Goal: Task Accomplishment & Management: Complete application form

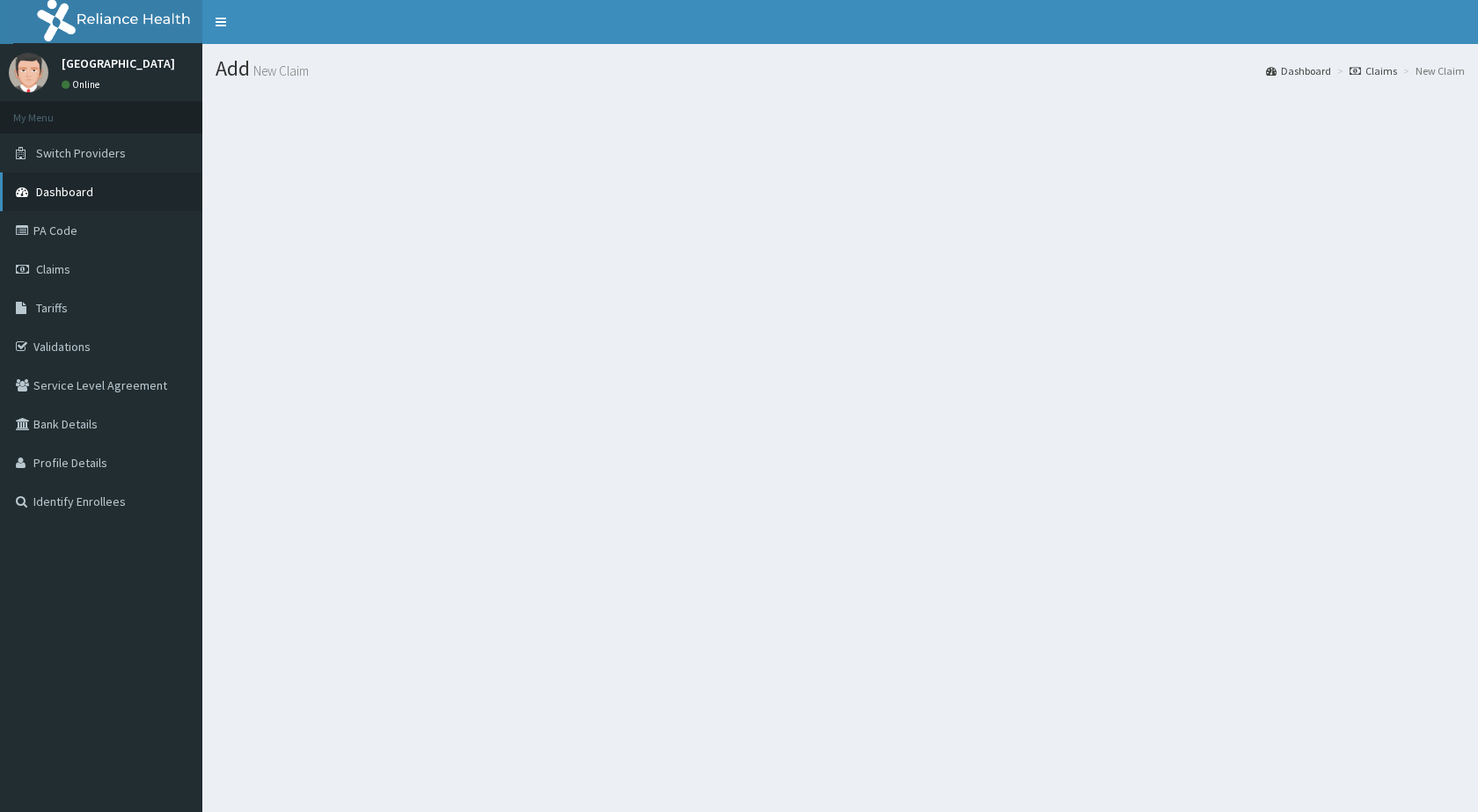
click at [73, 184] on span "Dashboard" at bounding box center [64, 191] width 57 height 16
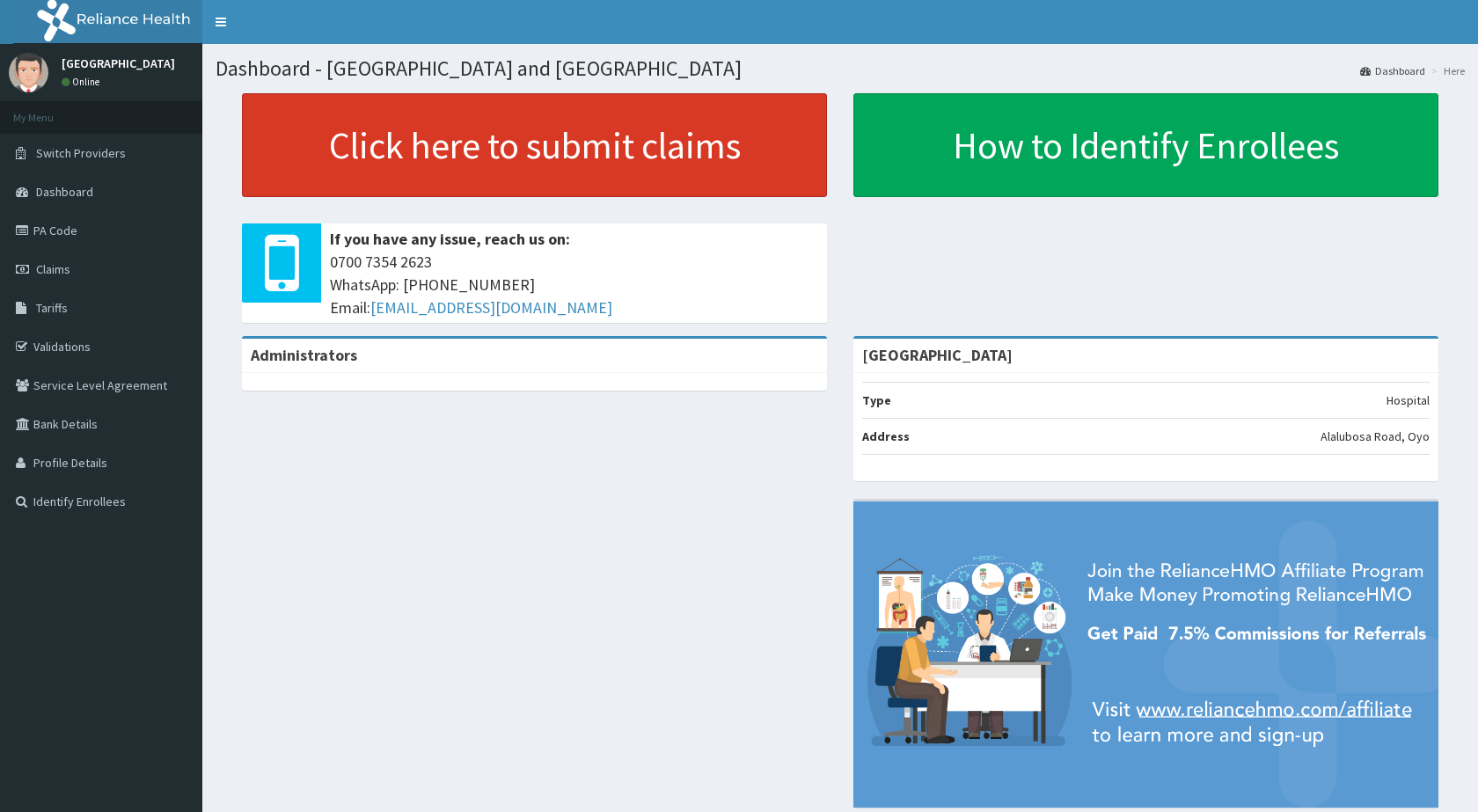
click at [646, 116] on link "Click here to submit claims" at bounding box center [534, 145] width 585 height 104
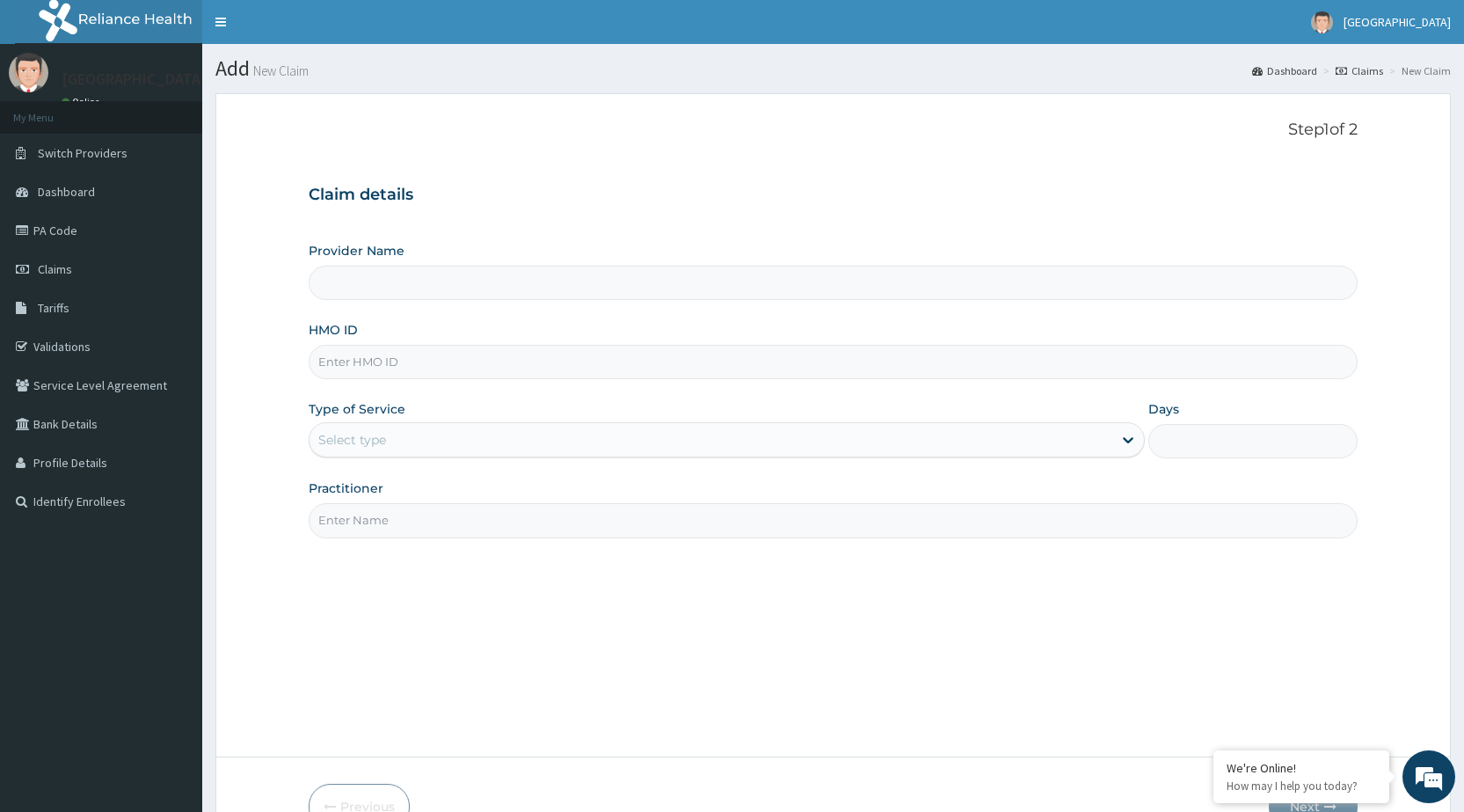
type input "[GEOGRAPHIC_DATA]"
click at [470, 362] on input "HMO ID" at bounding box center [832, 361] width 1049 height 34
type input "CHL/10968/C"
click at [532, 453] on div "Select type" at bounding box center [710, 439] width 802 height 28
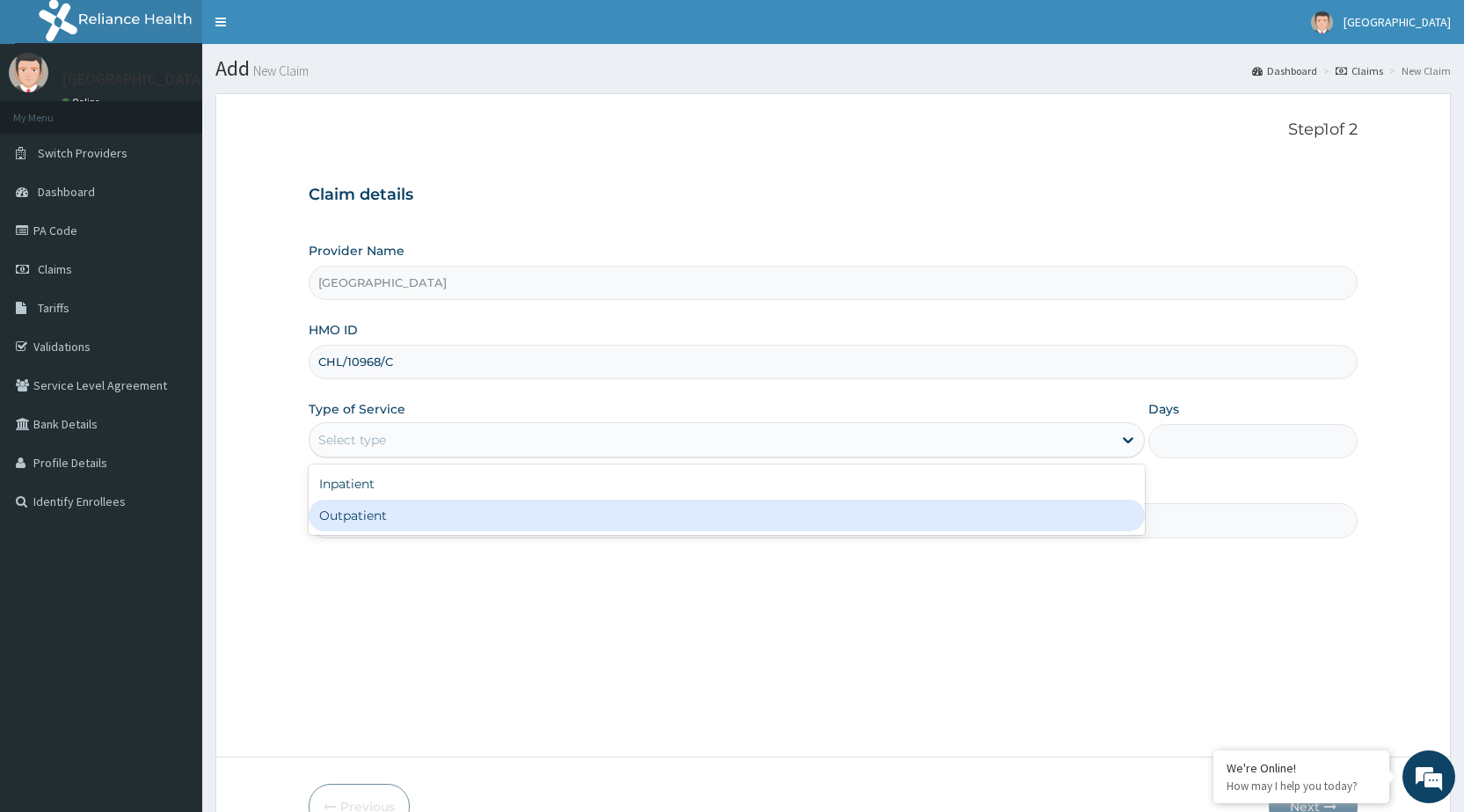
click at [531, 521] on div "Outpatient" at bounding box center [727, 515] width 836 height 32
type input "1"
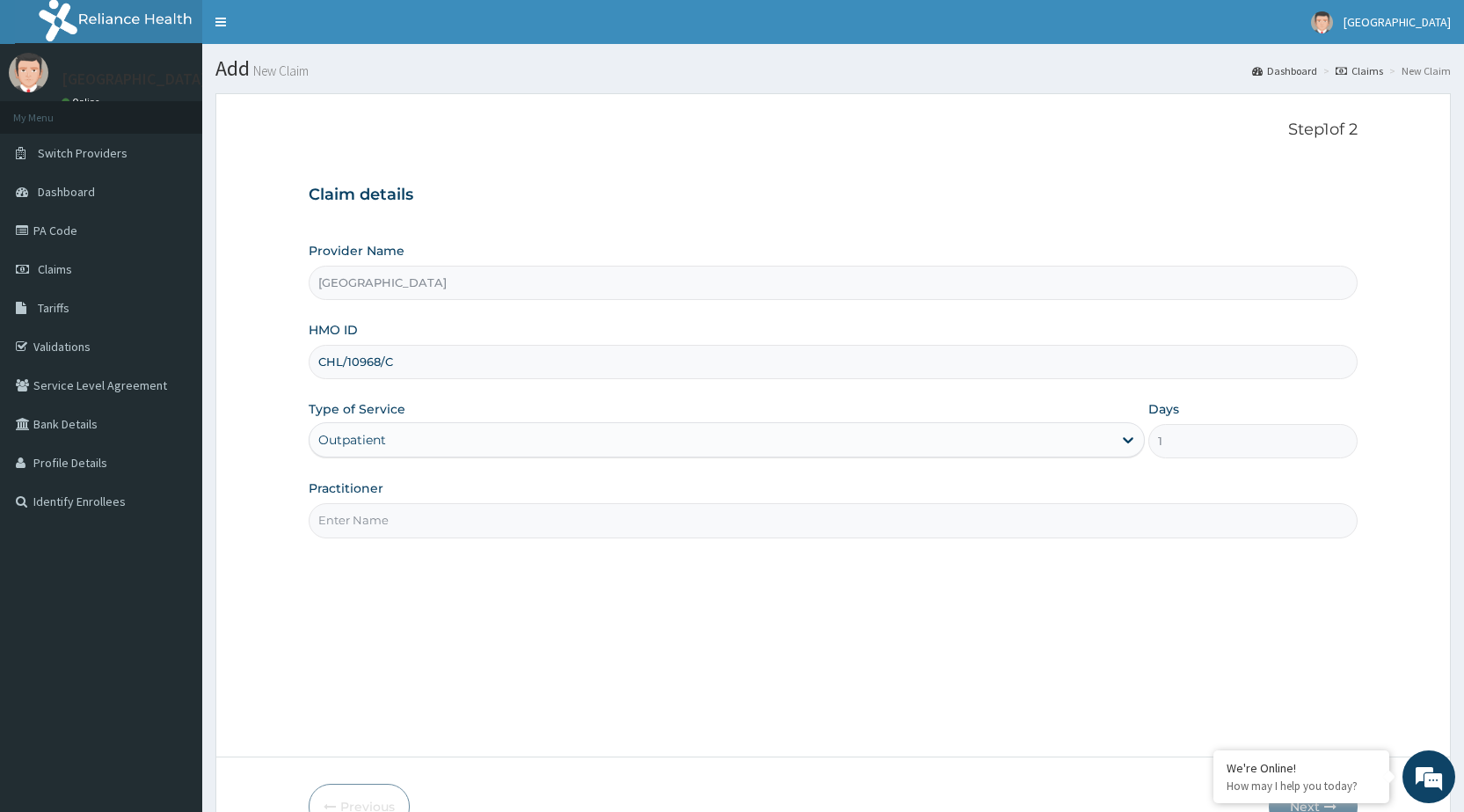
click at [530, 536] on input "Practitioner" at bounding box center [832, 519] width 1049 height 34
type input "DR PERIOLA"
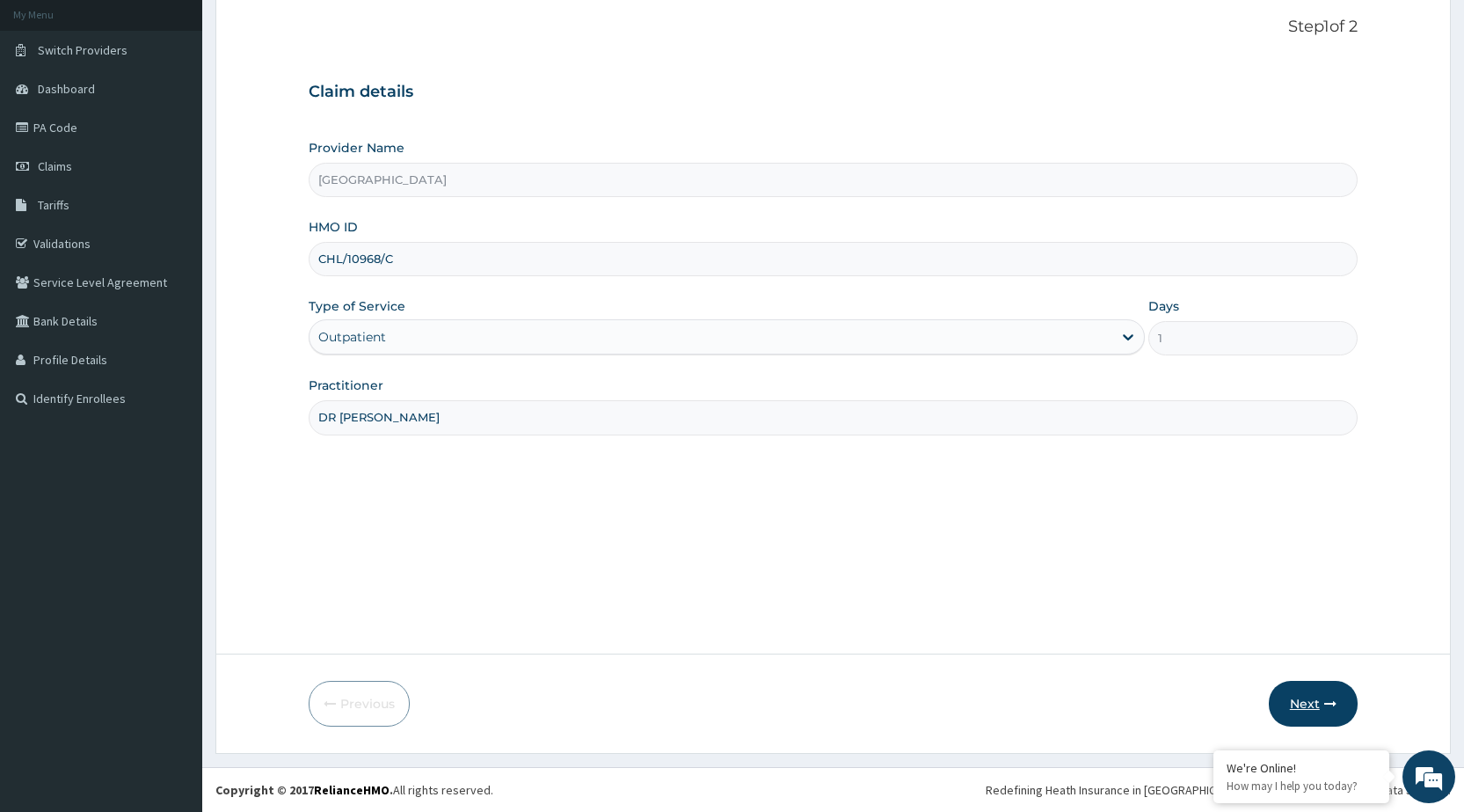
click at [1341, 713] on button "Next" at bounding box center [1314, 702] width 89 height 46
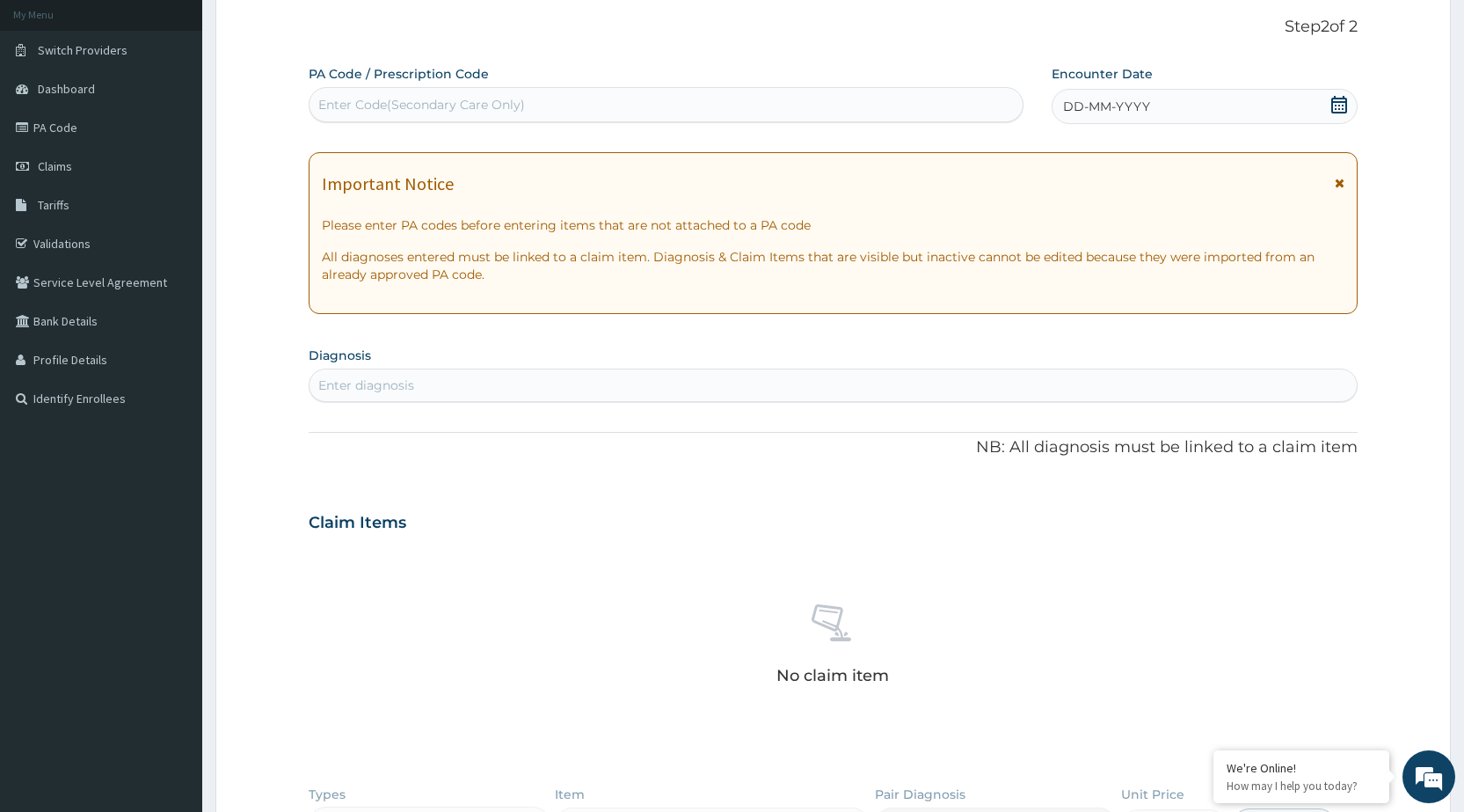
click at [1305, 101] on div "DD-MM-YYYY" at bounding box center [1204, 107] width 306 height 35
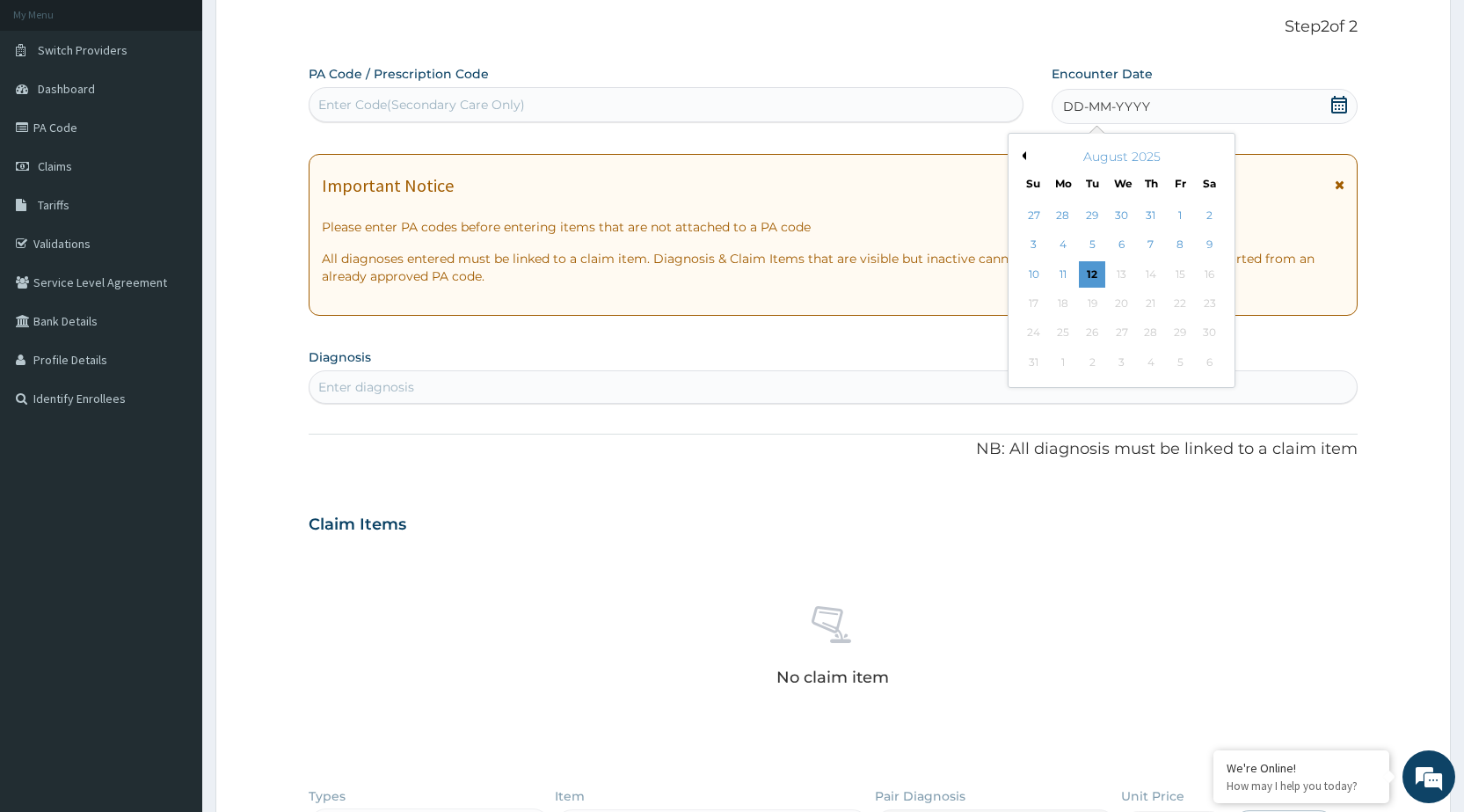
click at [1021, 159] on button "Previous Month" at bounding box center [1022, 155] width 9 height 9
click at [1209, 211] on div "3" at bounding box center [1209, 214] width 26 height 26
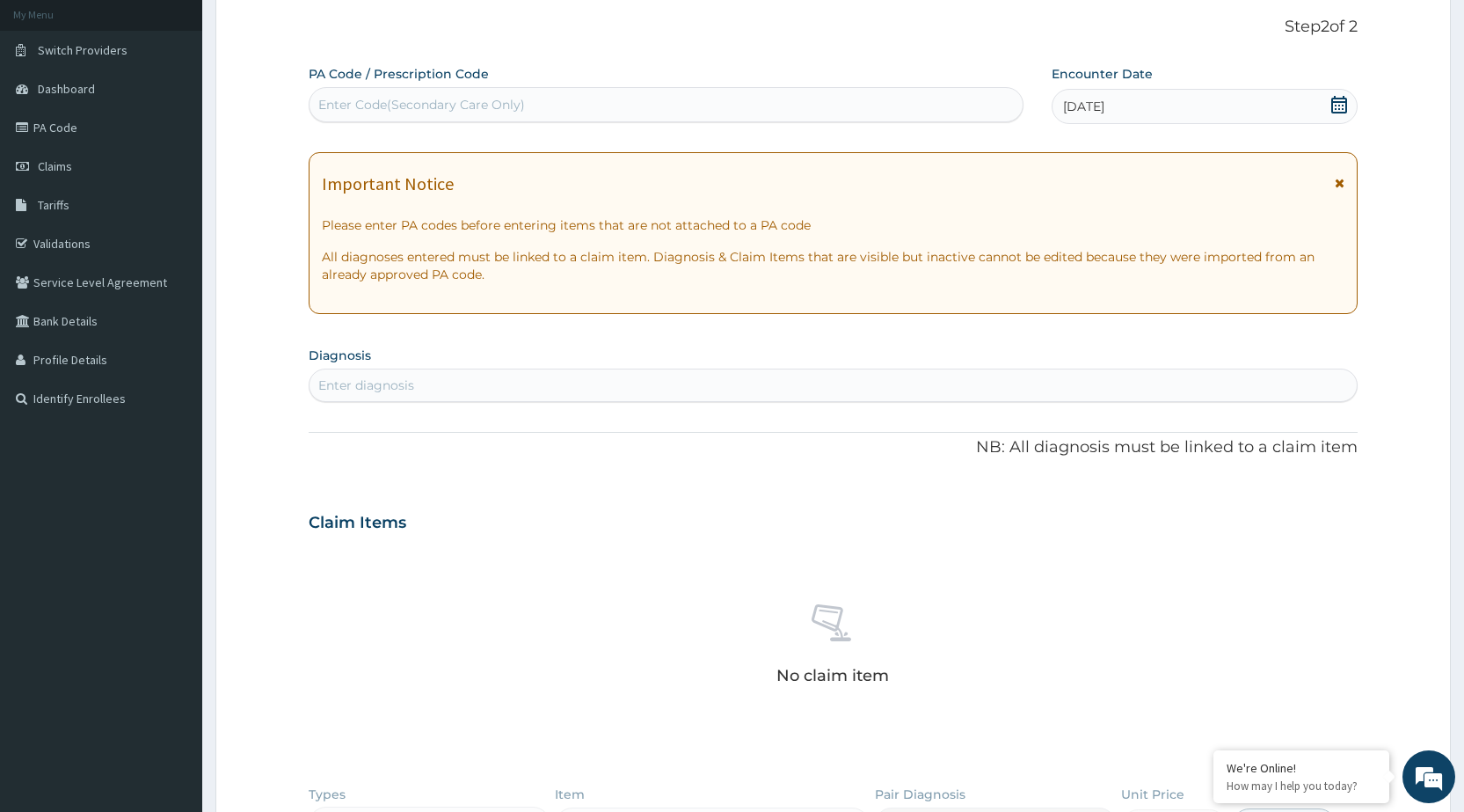
click at [765, 381] on div "Enter diagnosis" at bounding box center [832, 384] width 1047 height 28
type input "UPPER RES"
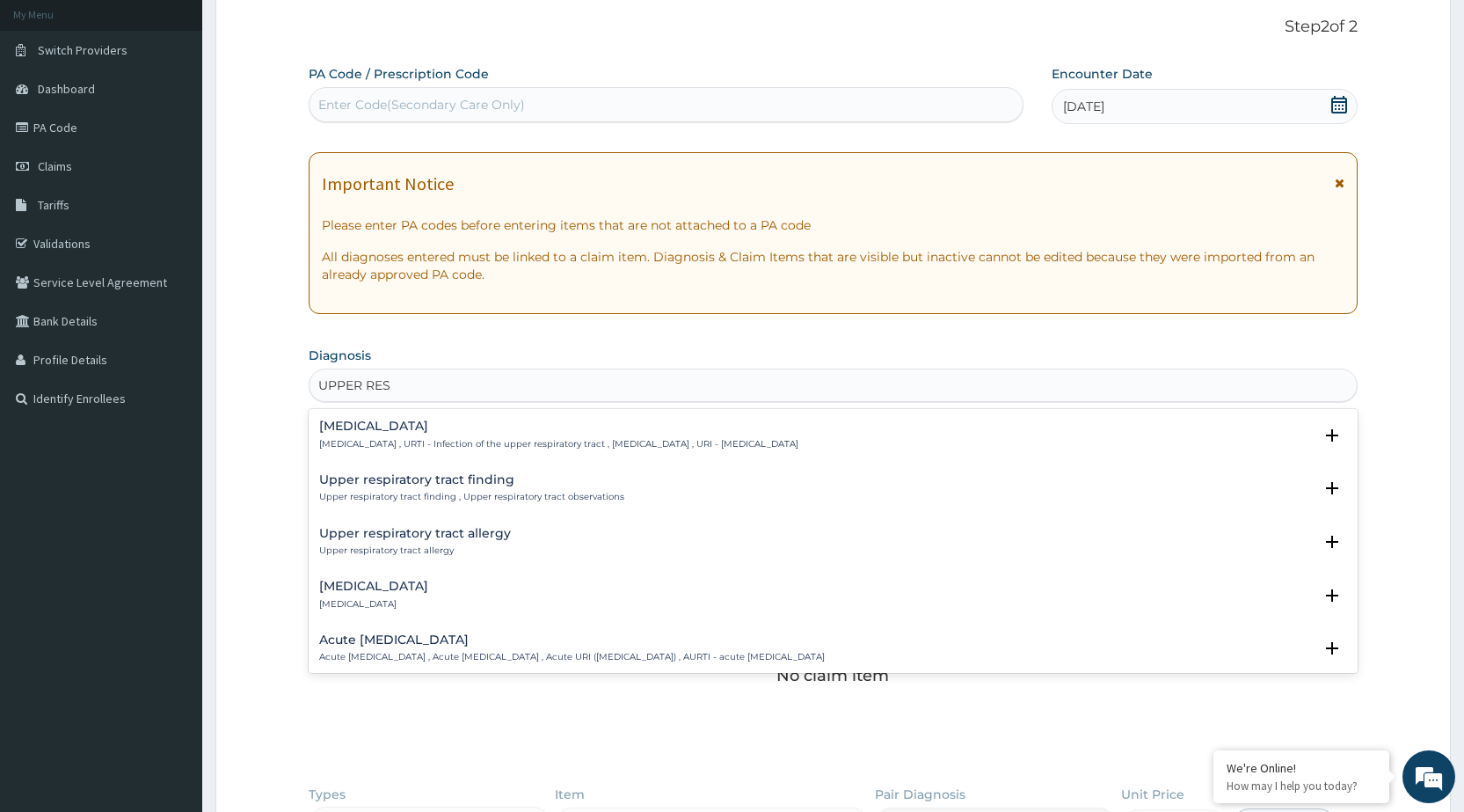
click at [568, 443] on p "Upper respiratory infection , URTI - Infection of the upper respiratory tract ,…" at bounding box center [559, 443] width 479 height 13
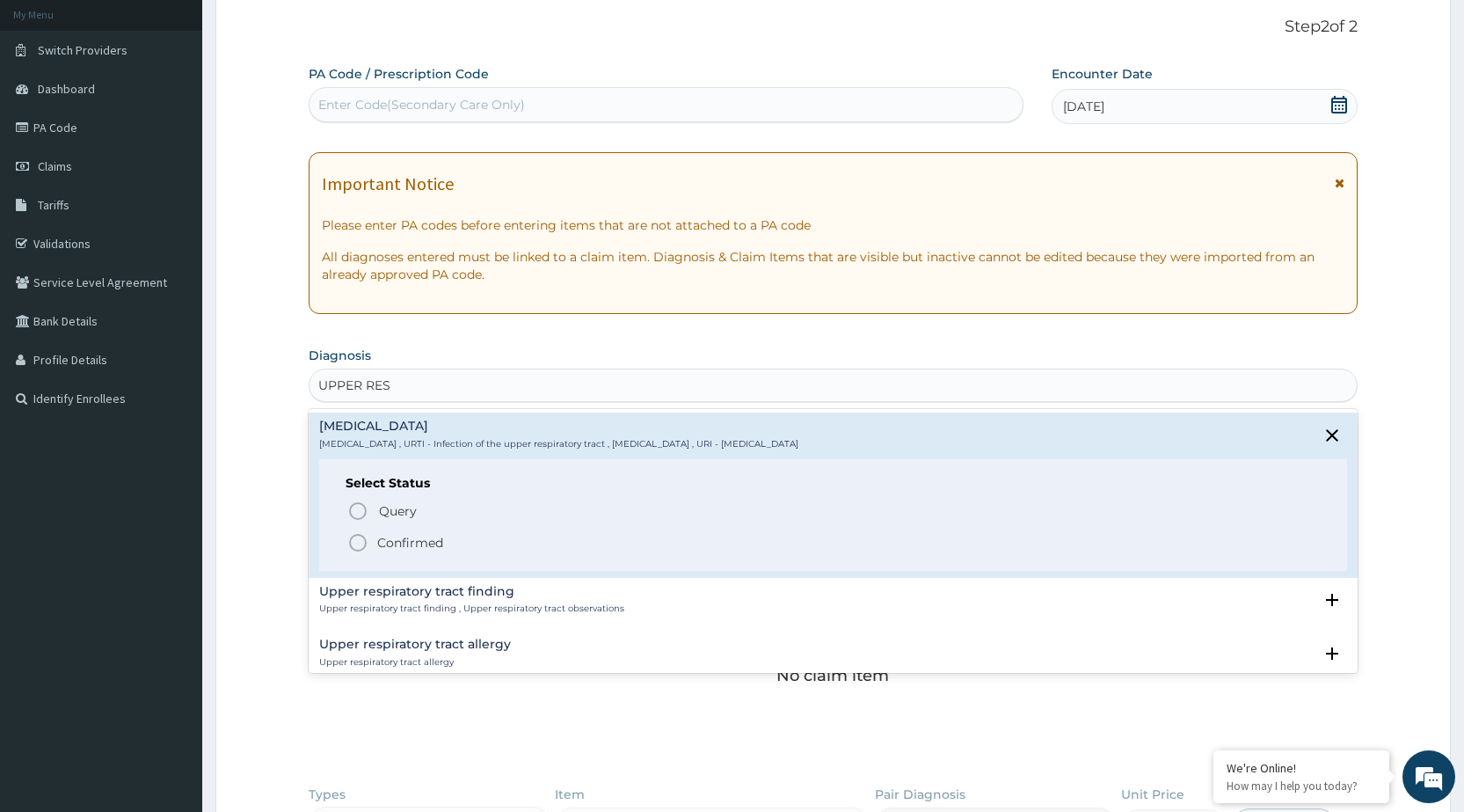
click at [355, 543] on icon "status option filled" at bounding box center [358, 542] width 21 height 21
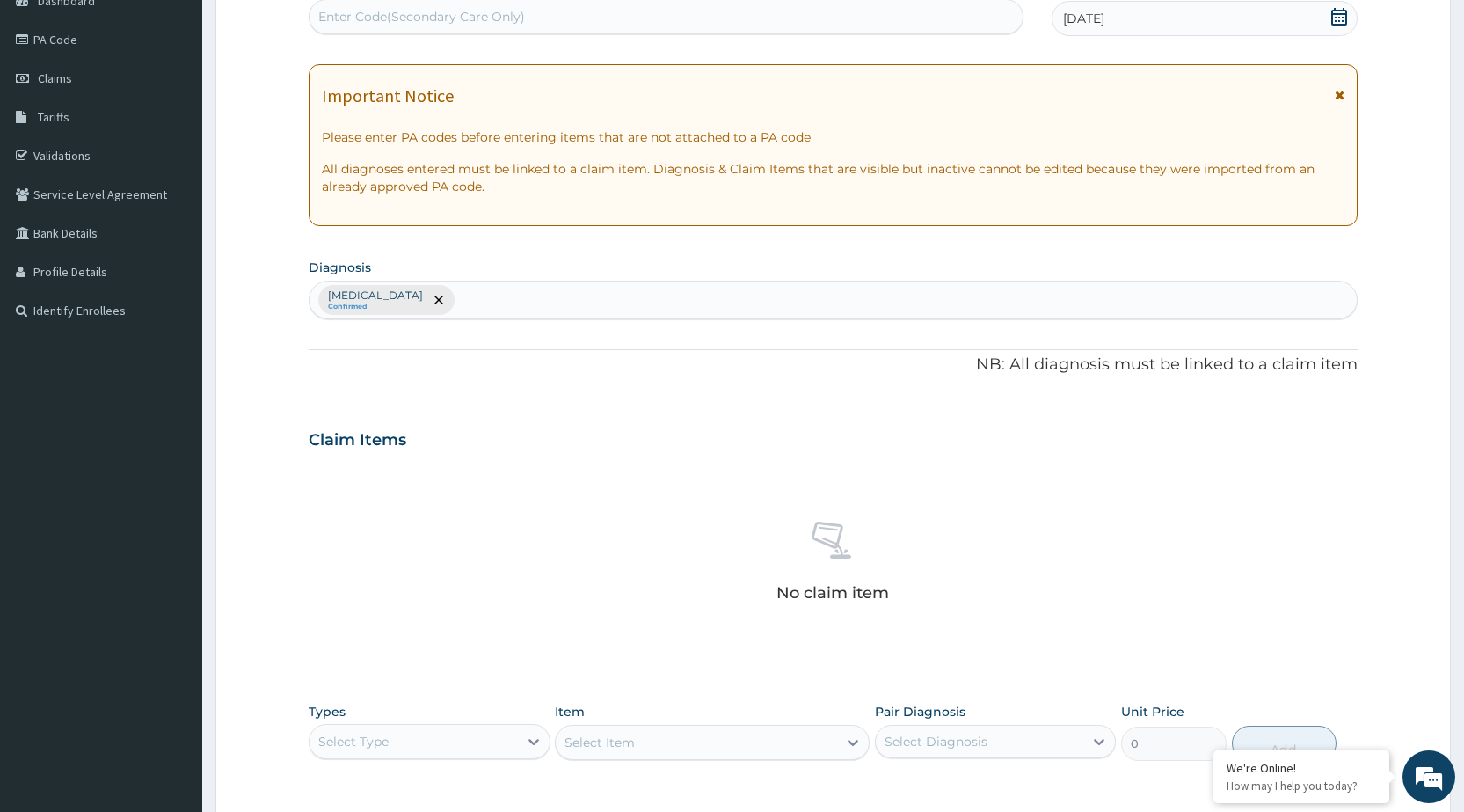
scroll to position [456, 0]
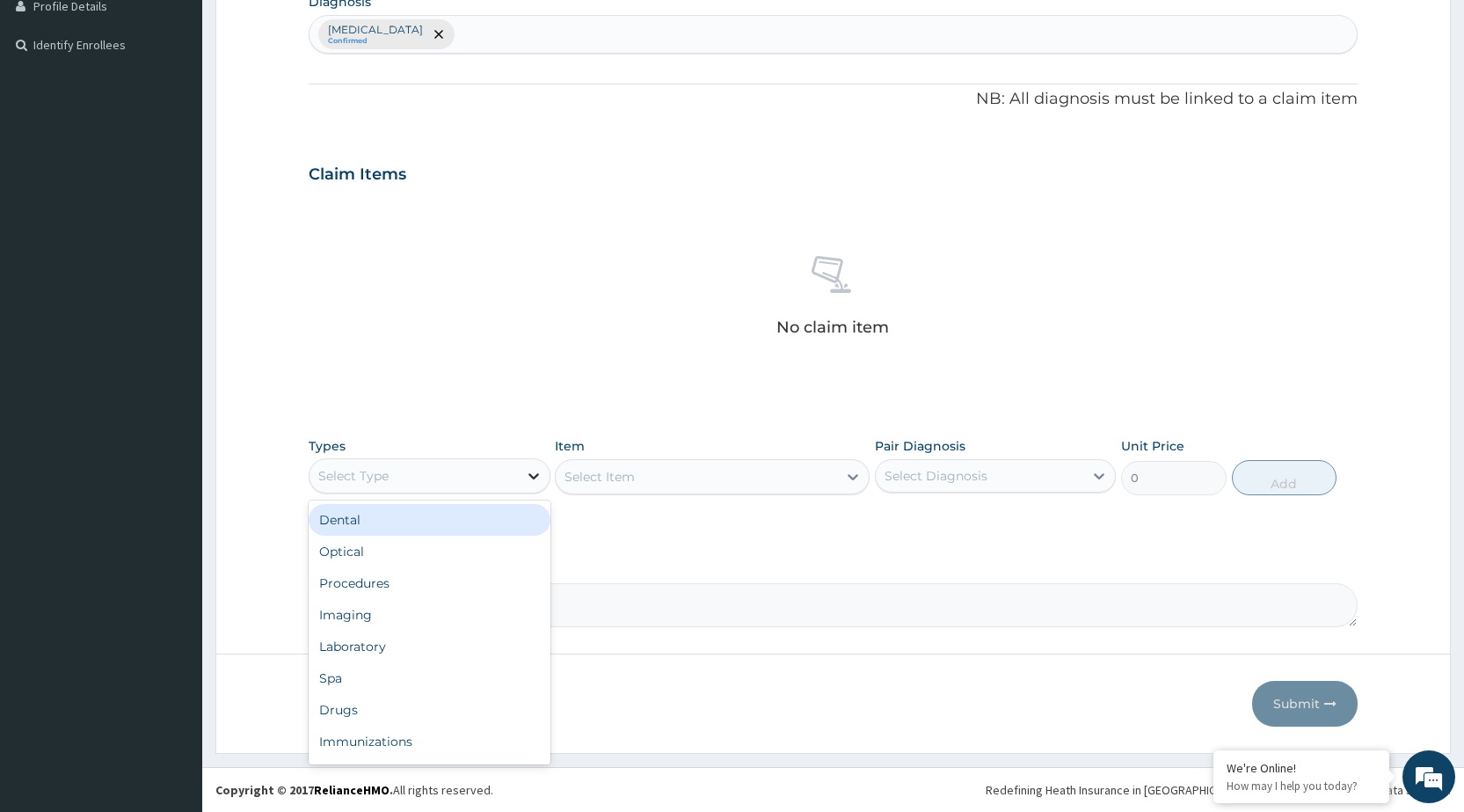
click at [523, 480] on div at bounding box center [534, 475] width 32 height 32
click at [481, 588] on div "Procedures" at bounding box center [429, 583] width 241 height 32
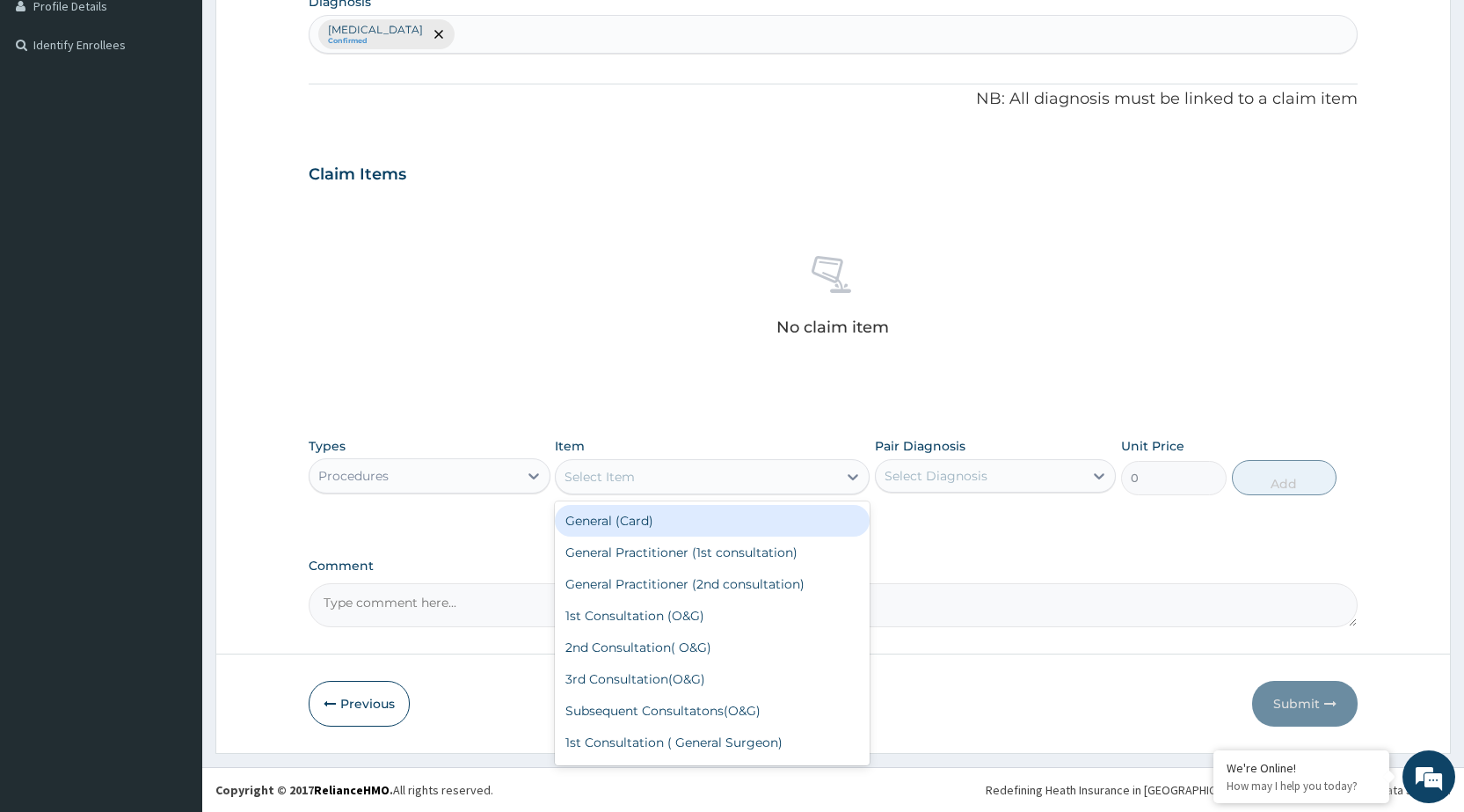
click at [845, 478] on icon at bounding box center [853, 476] width 17 height 17
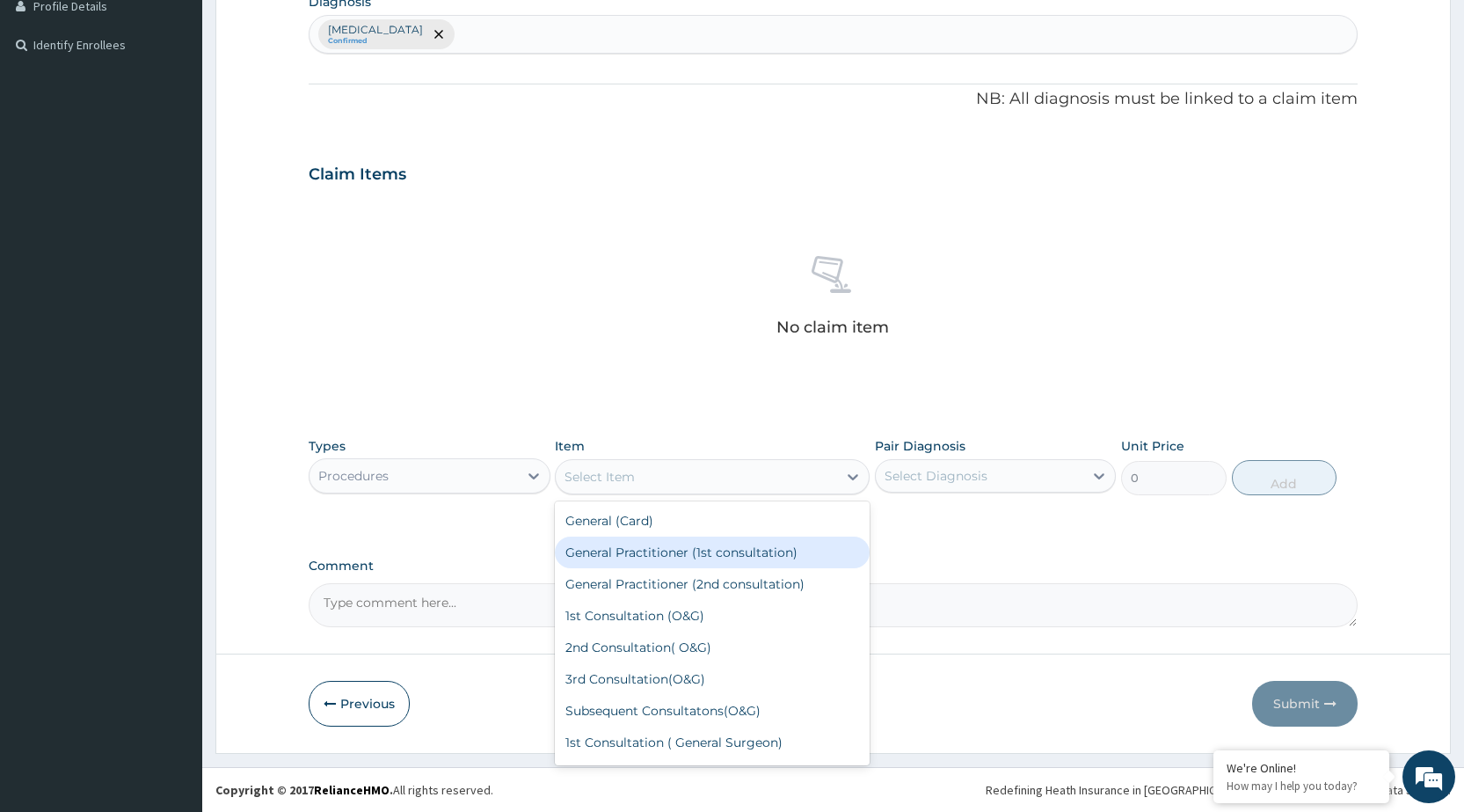
click at [814, 554] on div "General Practitioner (1st consultation)" at bounding box center [712, 552] width 314 height 32
type input "1500"
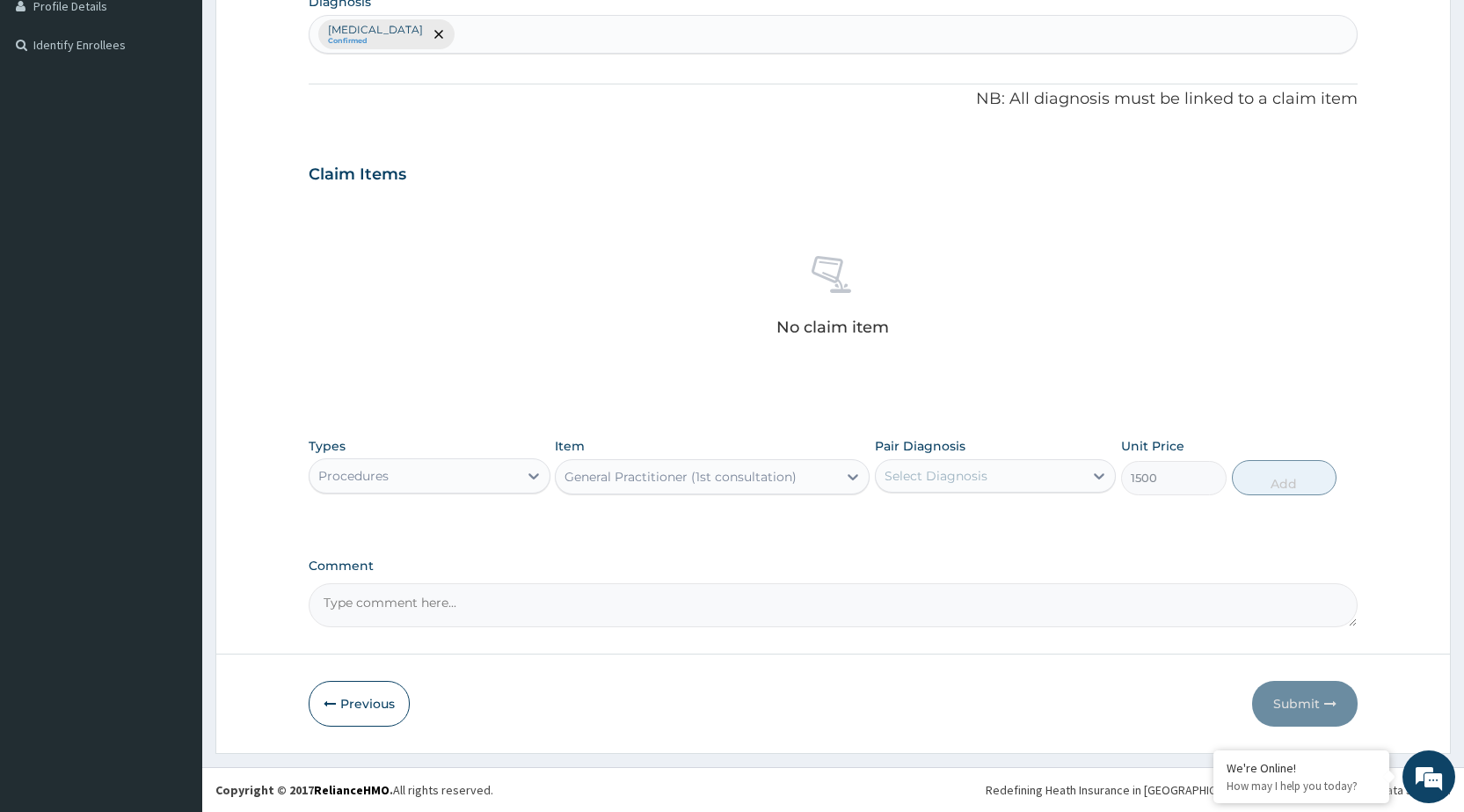
click at [1018, 466] on div "Select Diagnosis" at bounding box center [980, 475] width 208 height 28
click at [1008, 522] on label "Upper respiratory infection" at bounding box center [959, 519] width 109 height 17
checkbox input "true"
click at [1296, 471] on button "Add" at bounding box center [1285, 477] width 105 height 35
type input "0"
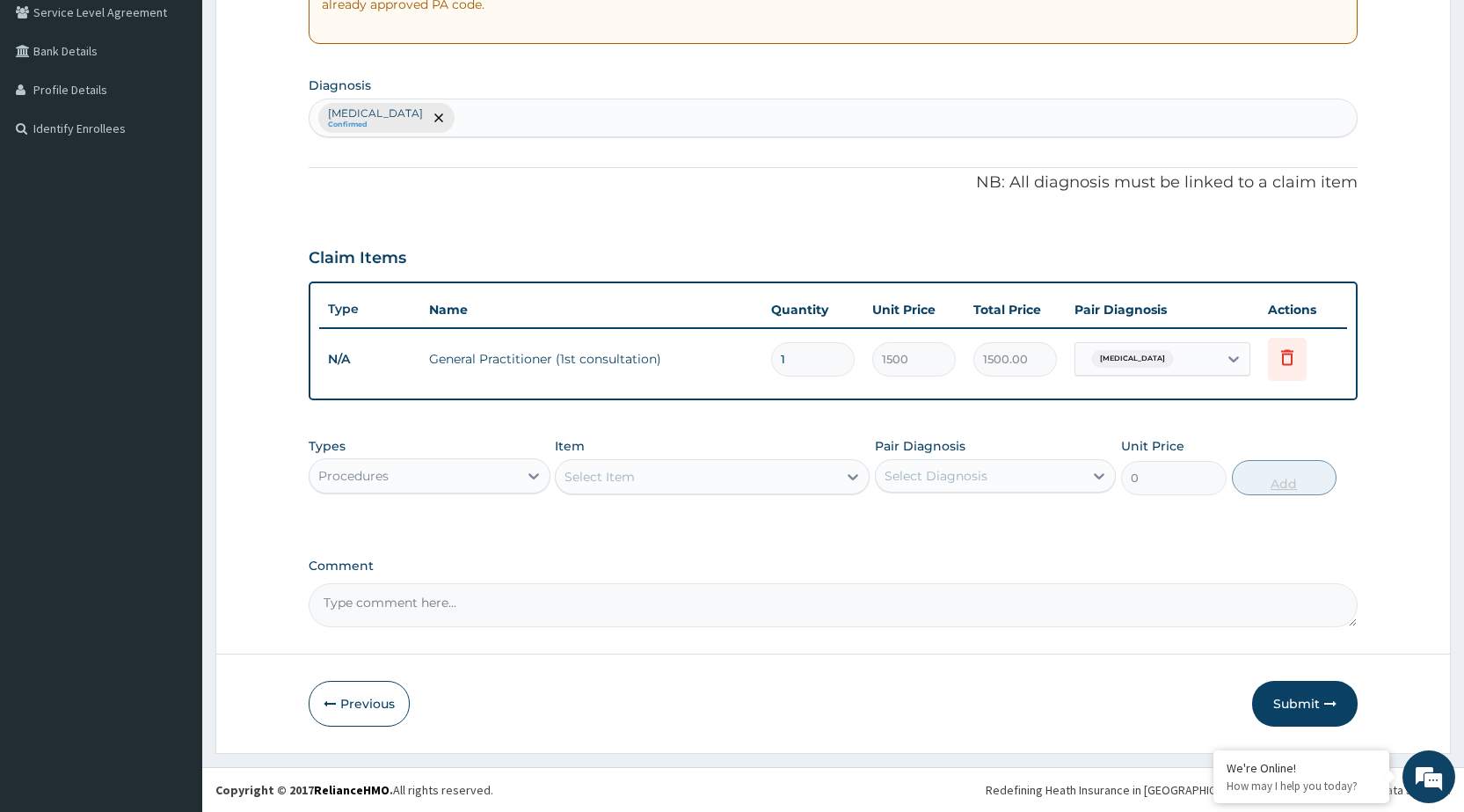
scroll to position [373, 0]
click at [451, 480] on div "Procedures" at bounding box center [413, 475] width 208 height 28
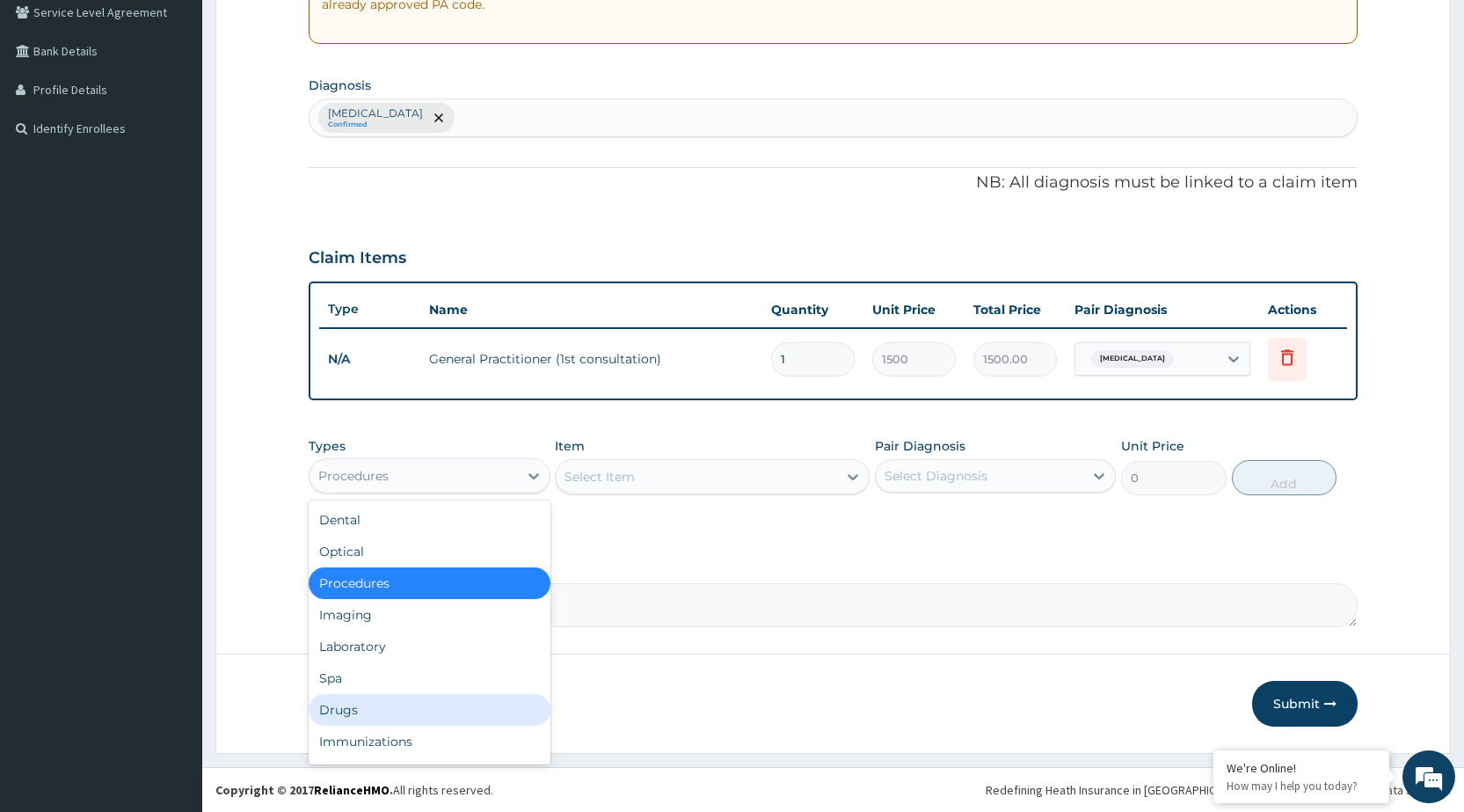
click at [399, 710] on div "Drugs" at bounding box center [429, 709] width 241 height 32
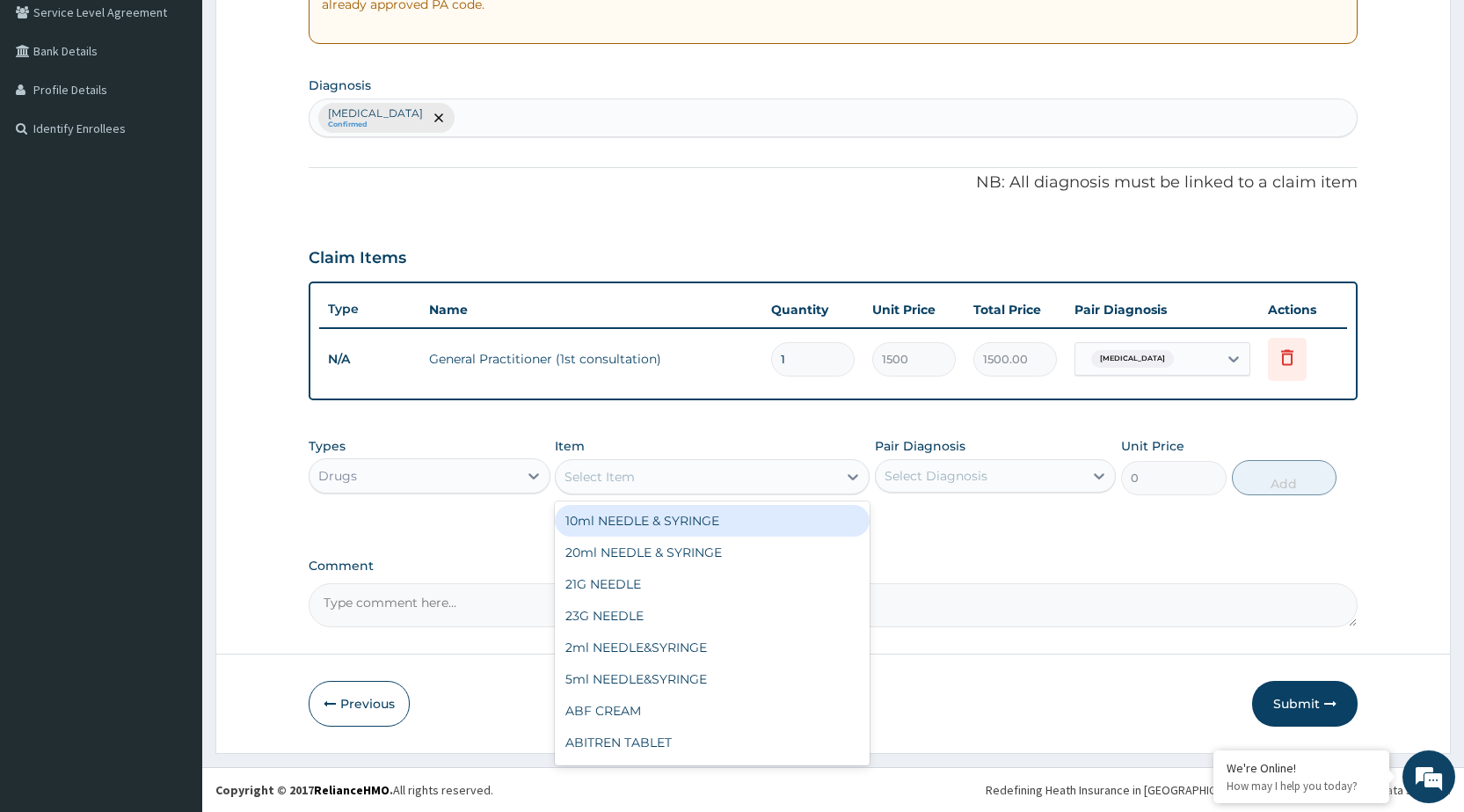
click at [850, 489] on div at bounding box center [853, 476] width 32 height 32
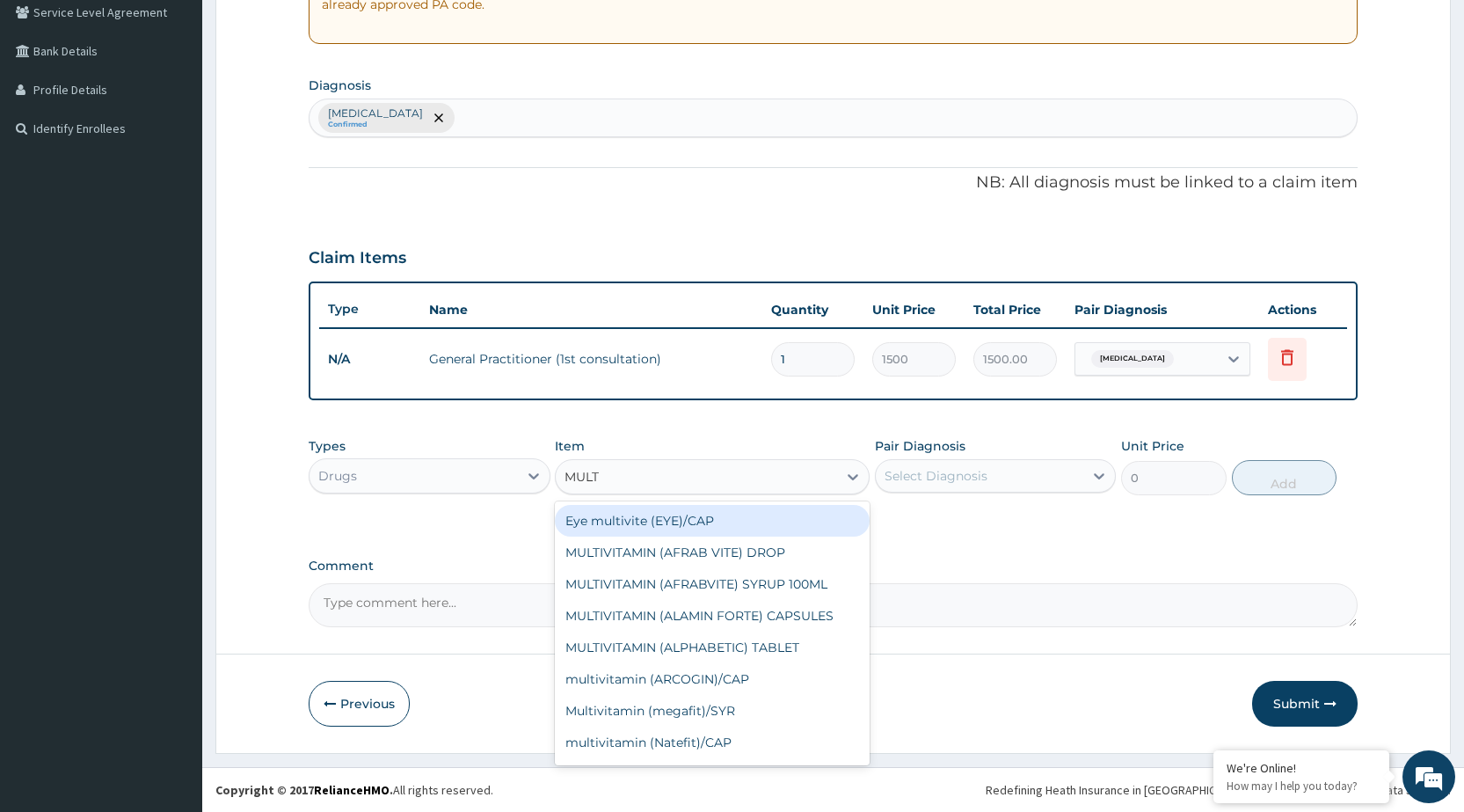
type input "MULTI"
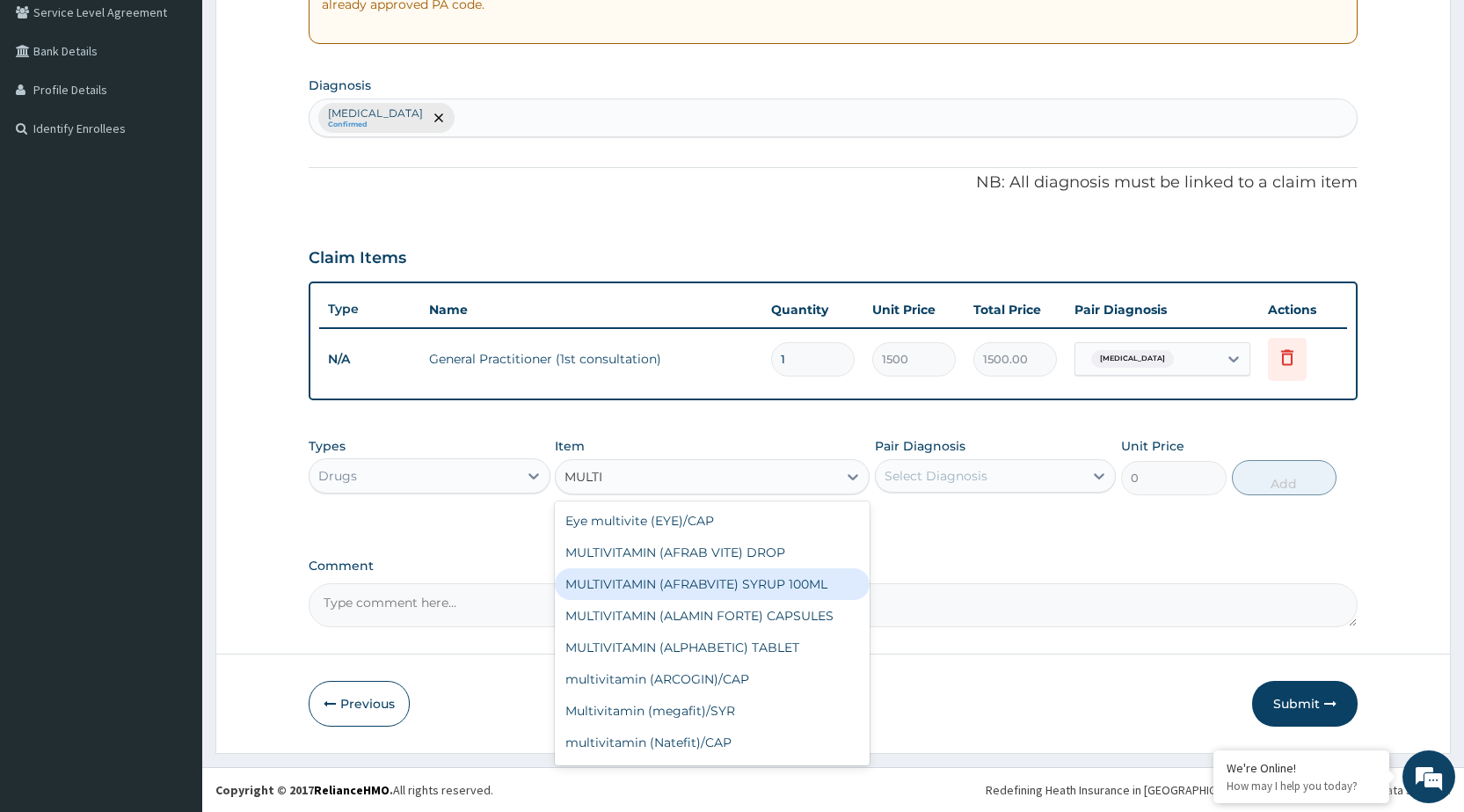
click at [841, 585] on div "MULTIVITAMIN (AFRABVITE) SYRUP 100ML" at bounding box center [712, 583] width 314 height 32
type input "157.5"
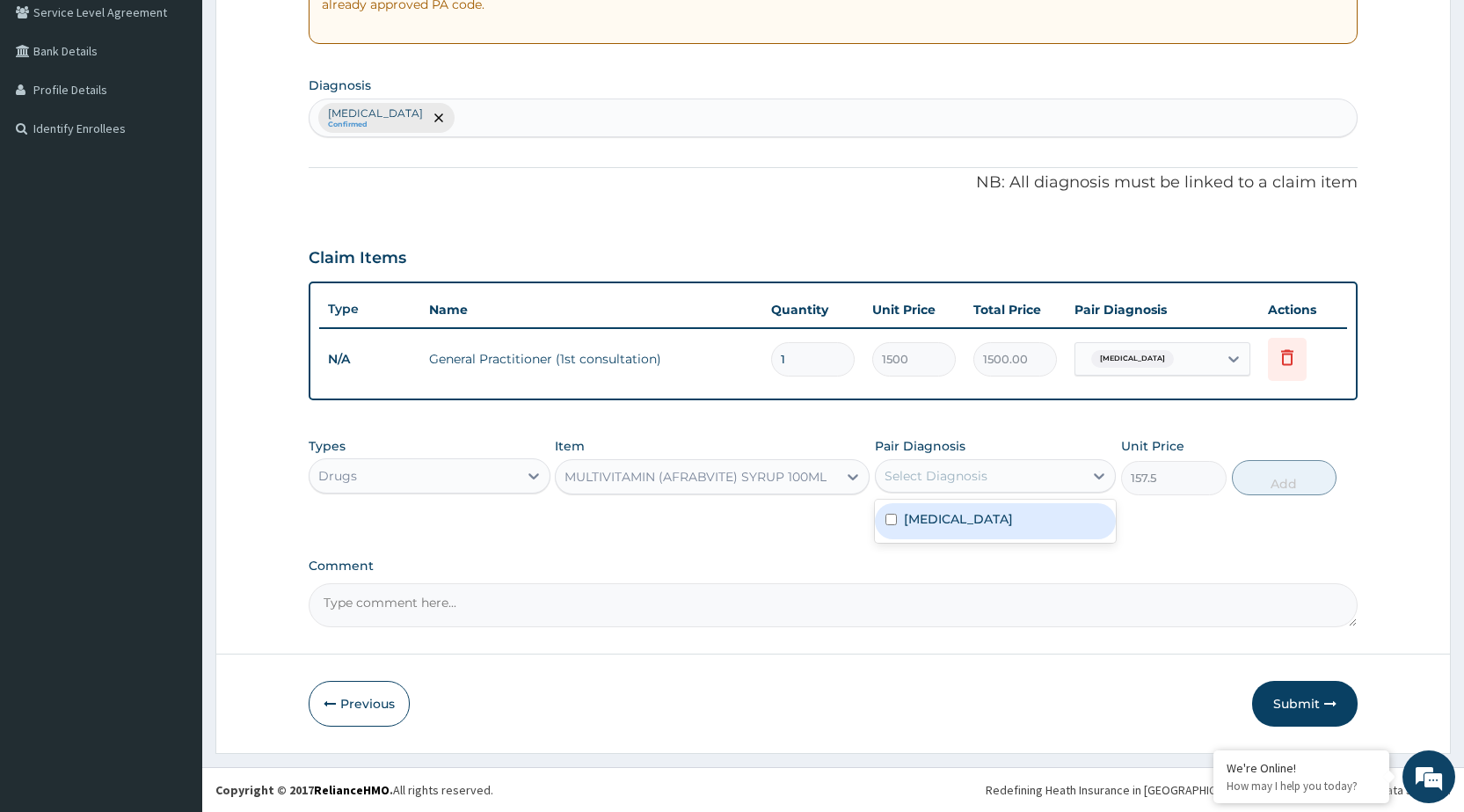
click at [1068, 479] on div "Select Diagnosis" at bounding box center [980, 475] width 208 height 28
click at [1065, 530] on div "Upper respiratory infection" at bounding box center [995, 520] width 241 height 36
checkbox input "true"
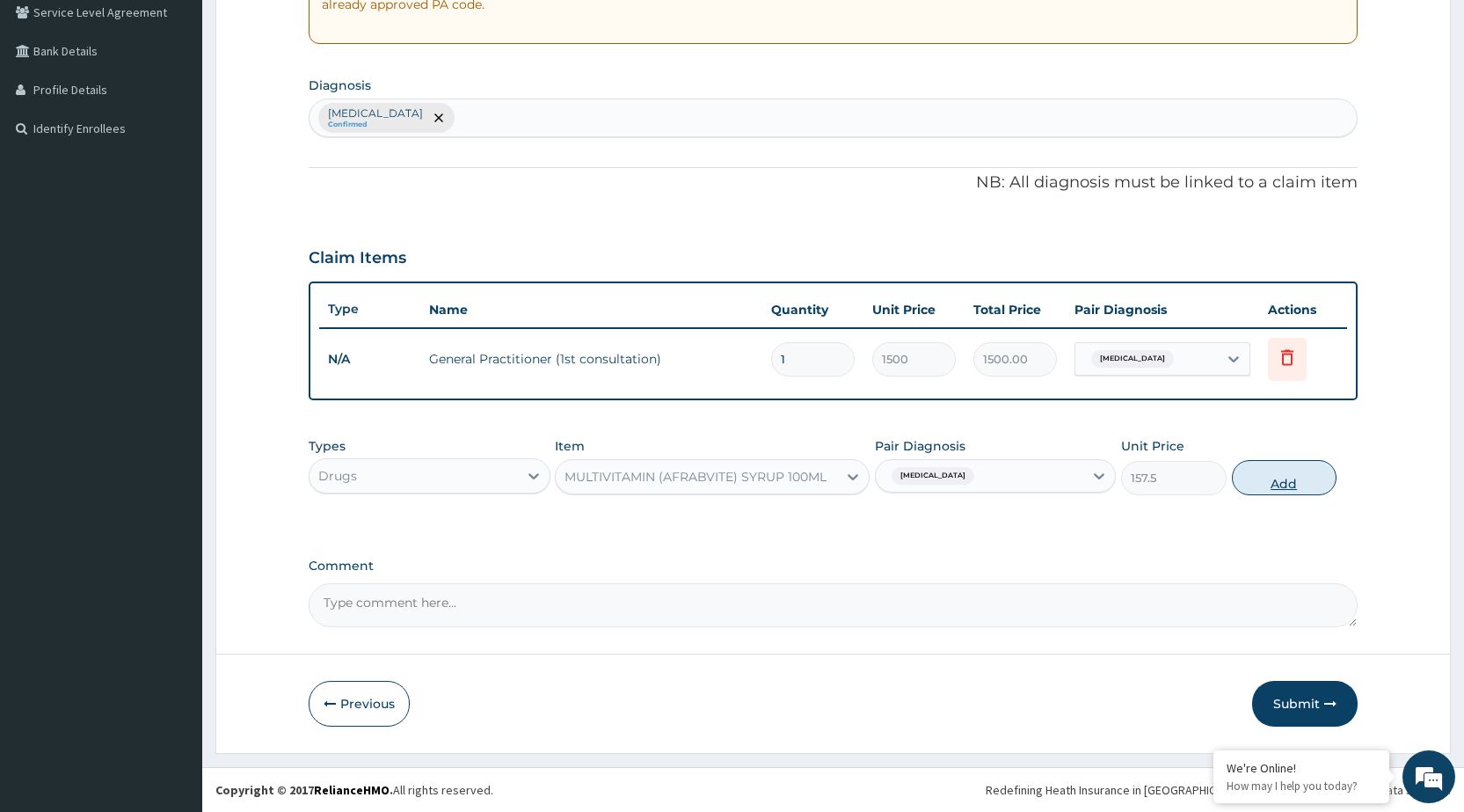
click at [1300, 471] on button "Add" at bounding box center [1285, 477] width 105 height 35
type input "0"
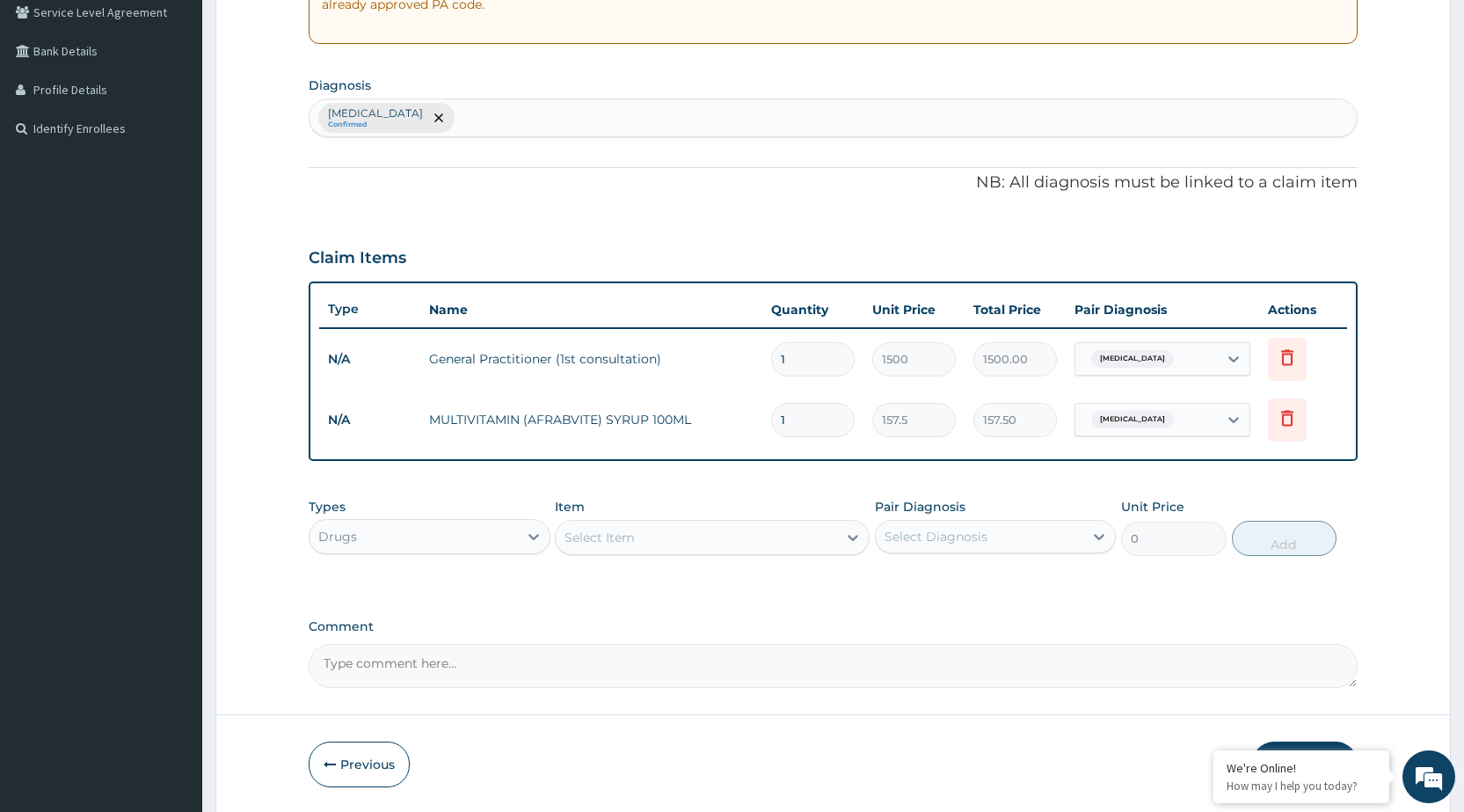
scroll to position [434, 0]
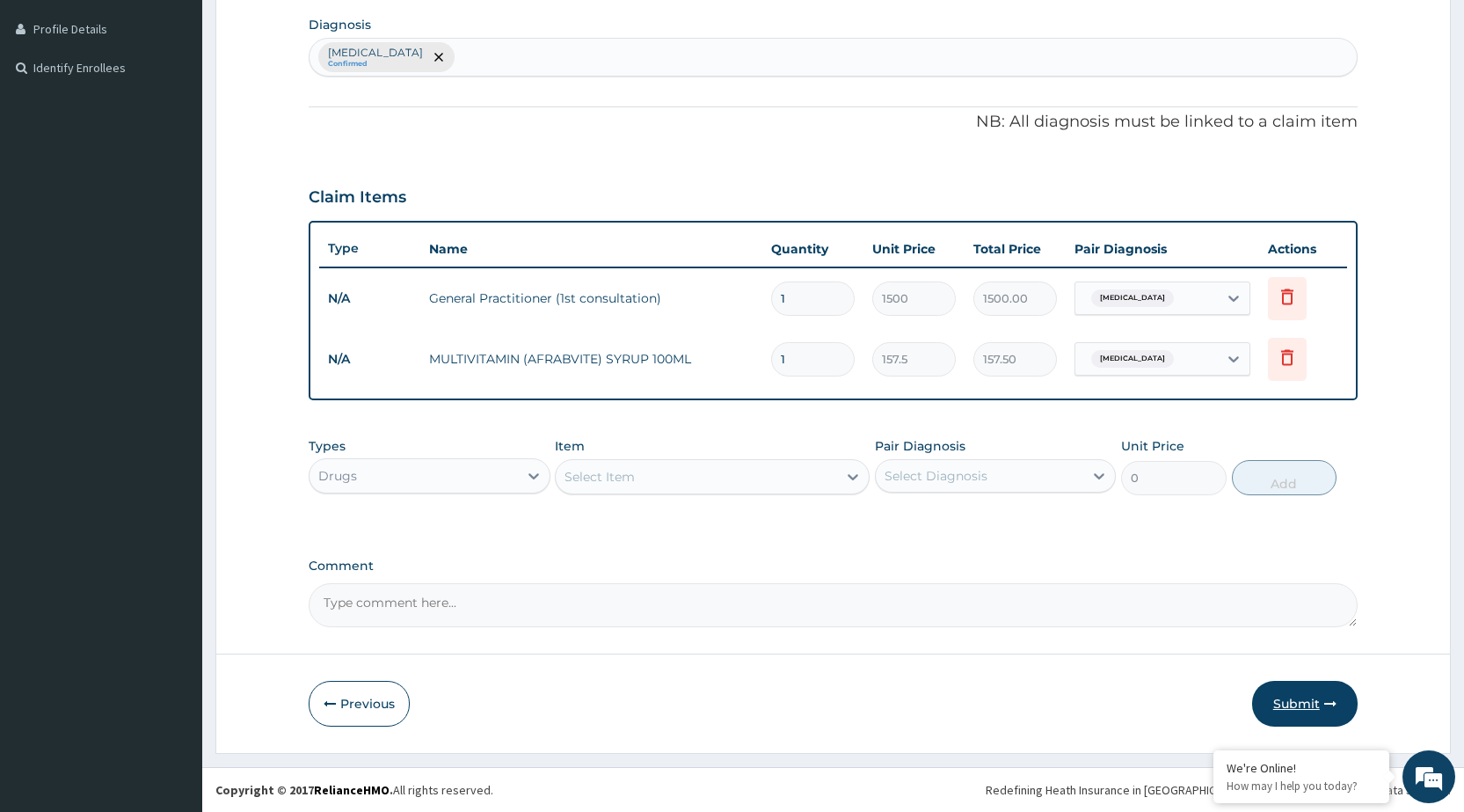
click at [1284, 682] on button "Submit" at bounding box center [1305, 702] width 106 height 46
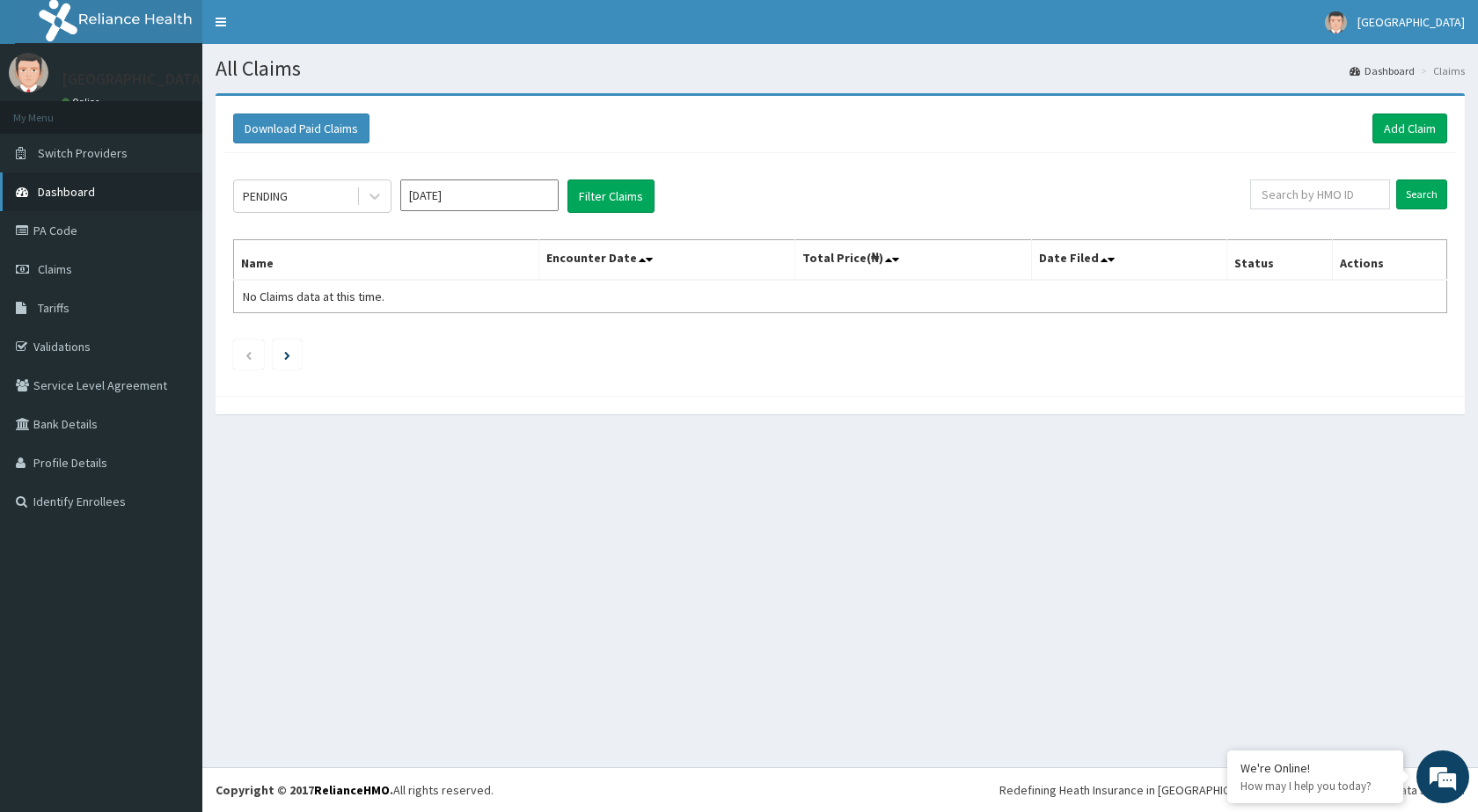
click at [87, 197] on span "Dashboard" at bounding box center [66, 191] width 57 height 16
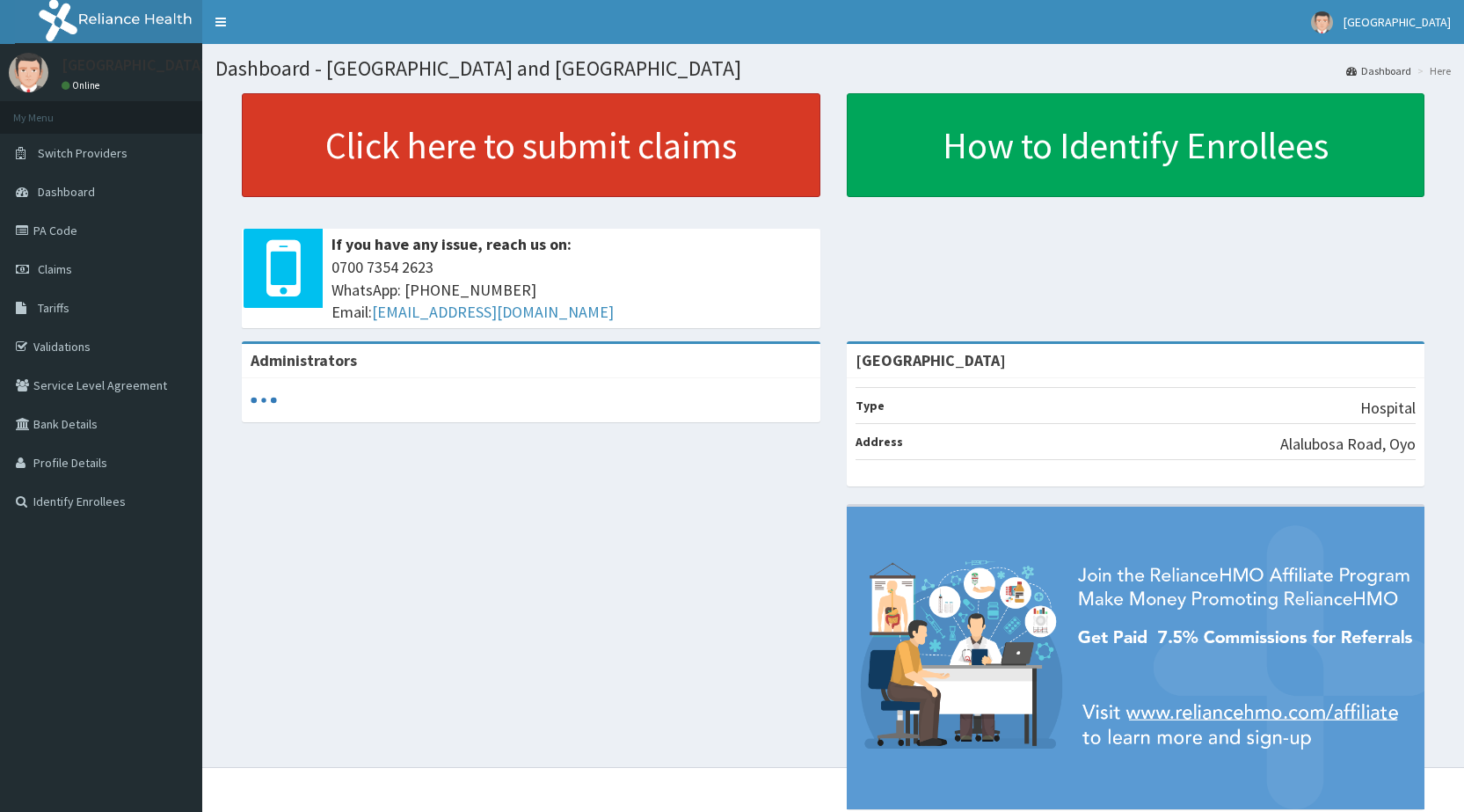
click at [343, 179] on link "Click here to submit claims" at bounding box center [531, 145] width 578 height 104
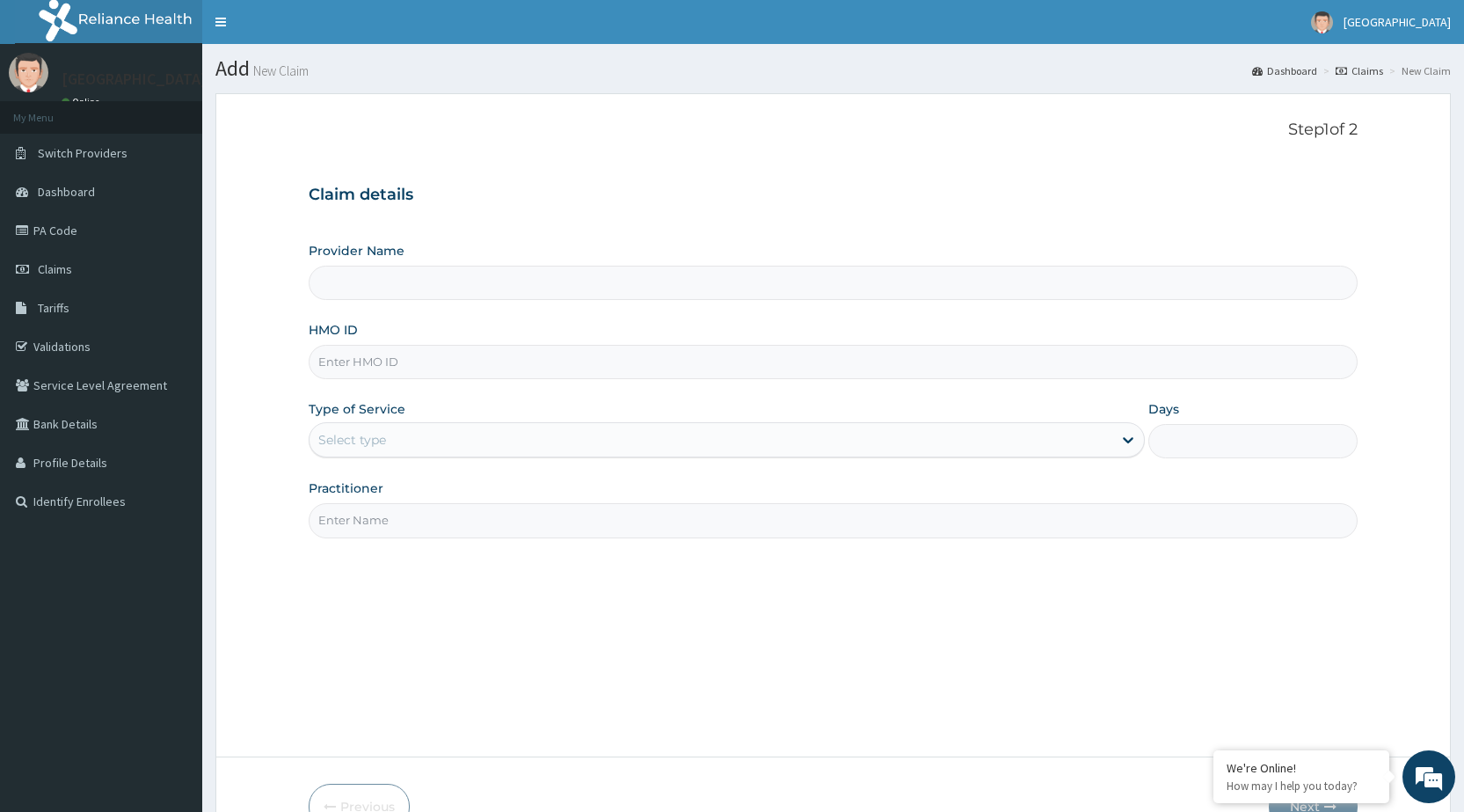
type input "[GEOGRAPHIC_DATA]"
click at [374, 369] on input "HMO ID" at bounding box center [832, 361] width 1049 height 34
type input "CHL/10968/E"
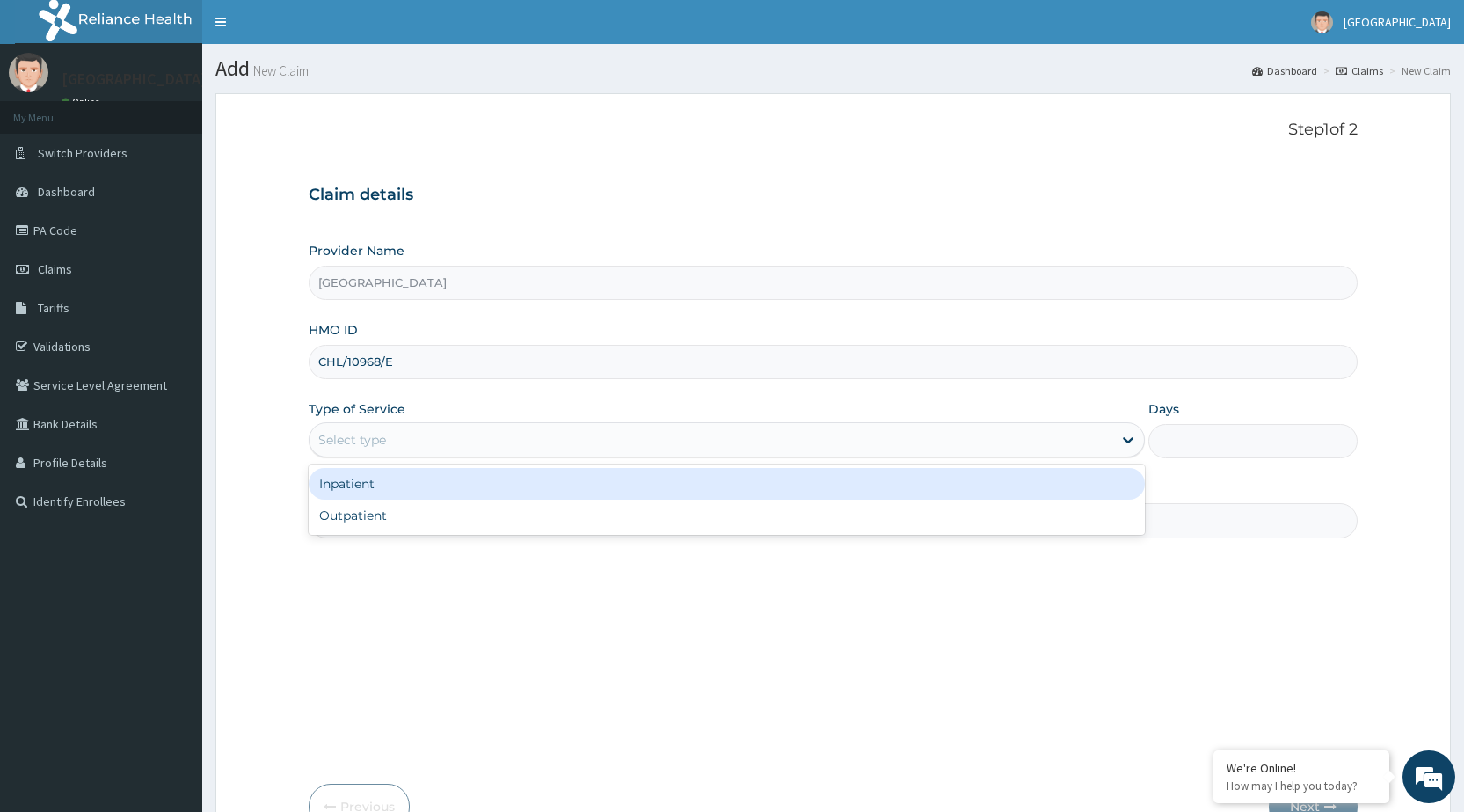
click at [479, 446] on div "Select type" at bounding box center [710, 439] width 802 height 28
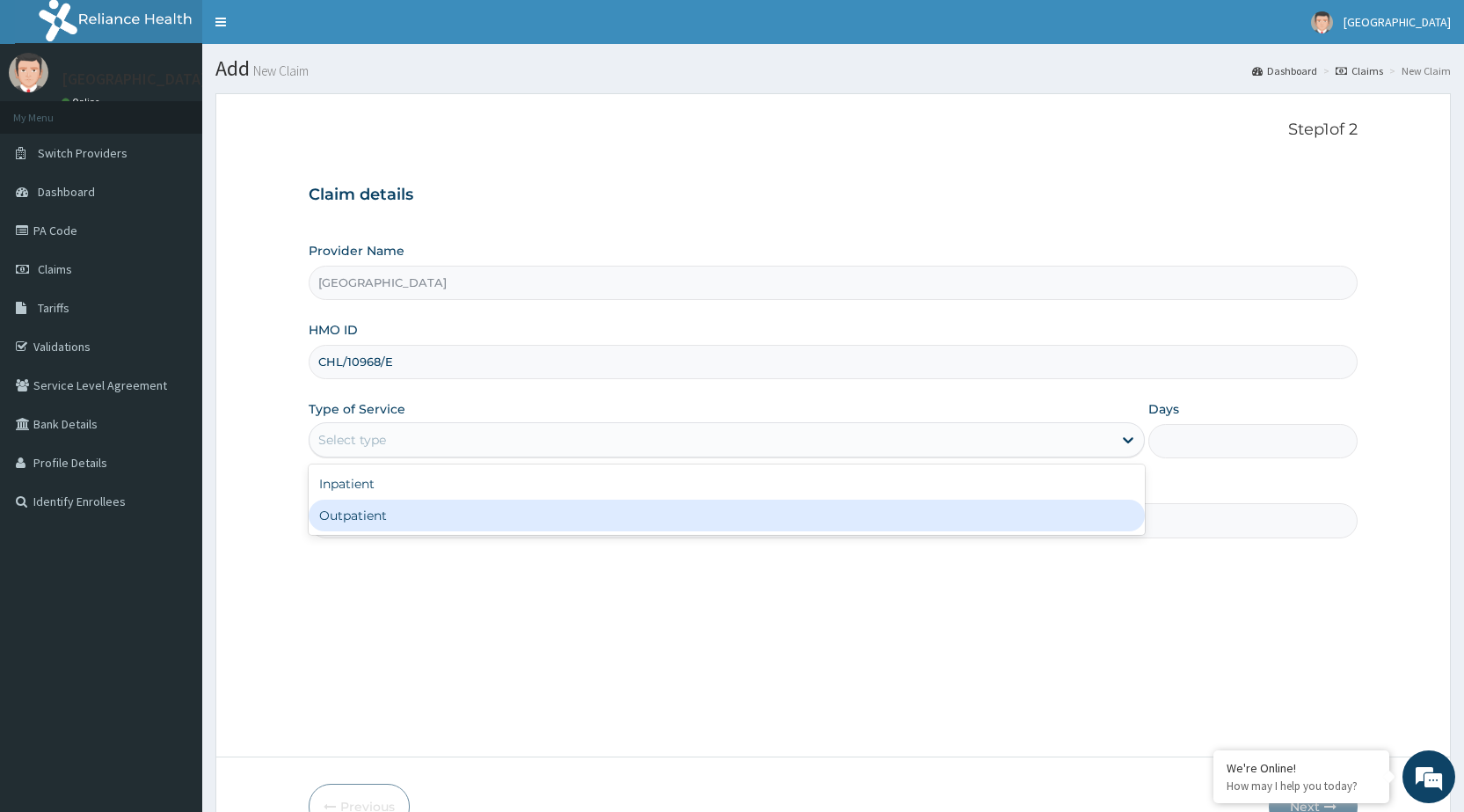
click at [477, 522] on div "Outpatient" at bounding box center [727, 515] width 836 height 32
type input "1"
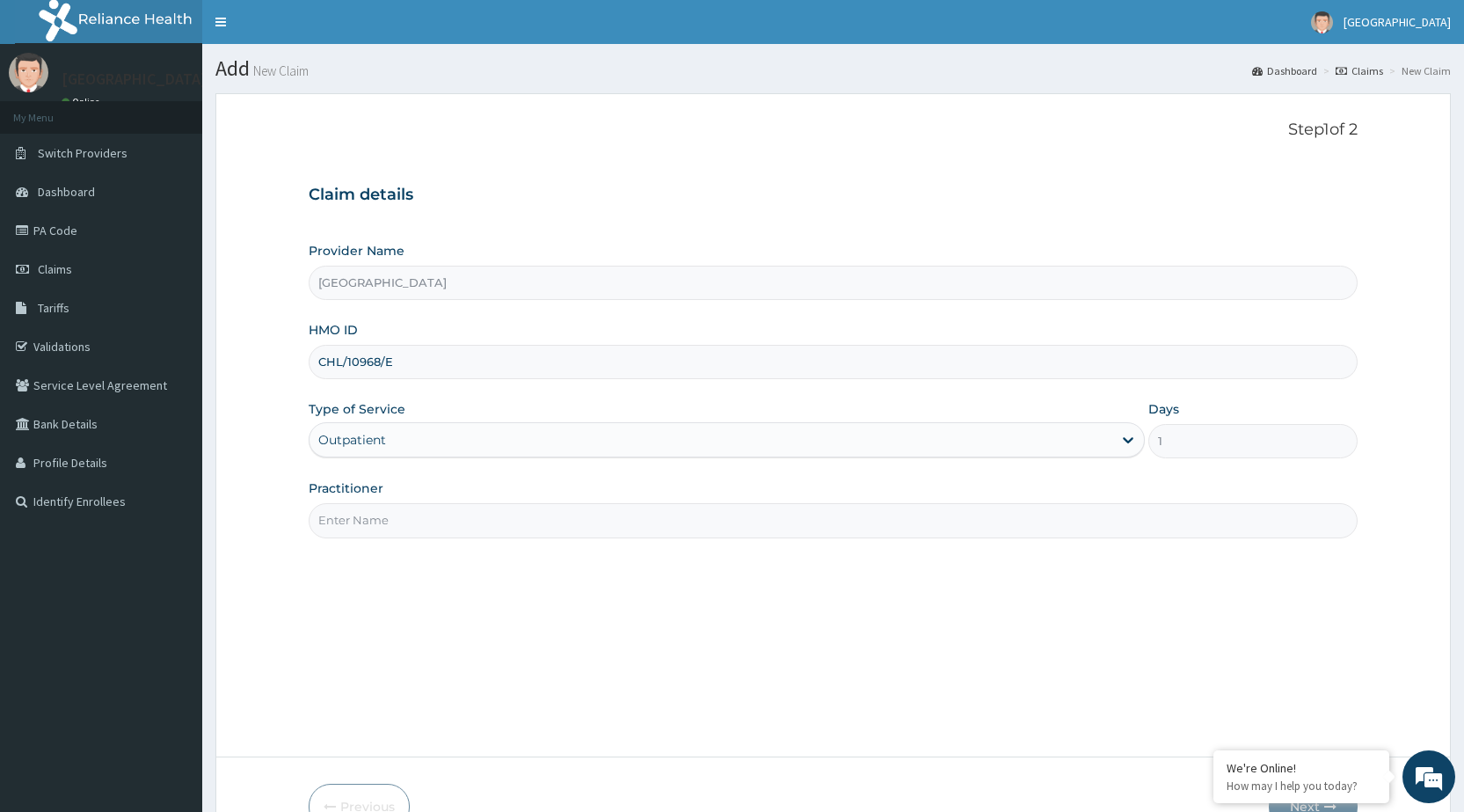
click at [434, 526] on input "Practitioner" at bounding box center [832, 519] width 1049 height 34
type input "DR PERIOLA"
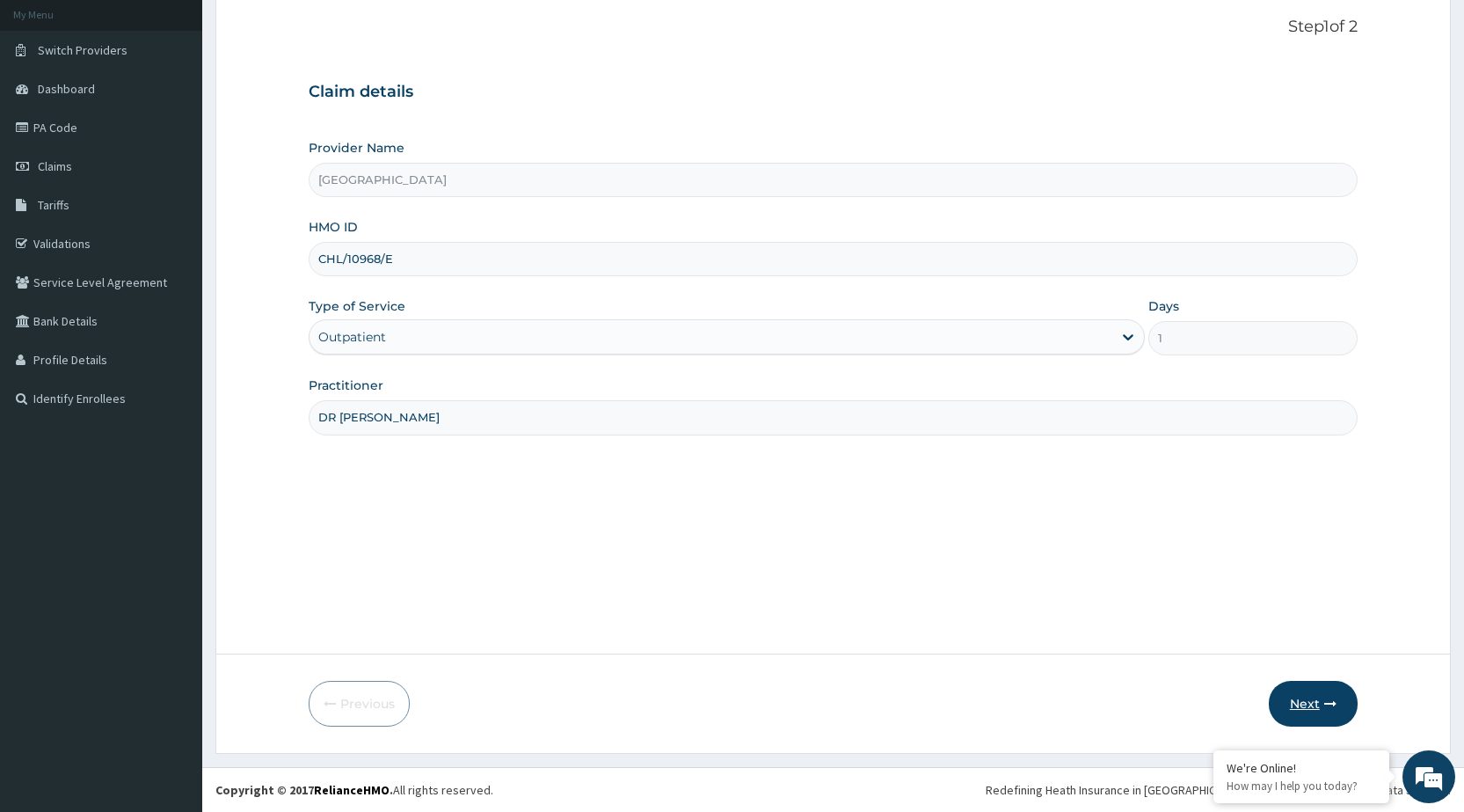
click at [1329, 689] on button "Next" at bounding box center [1314, 702] width 89 height 46
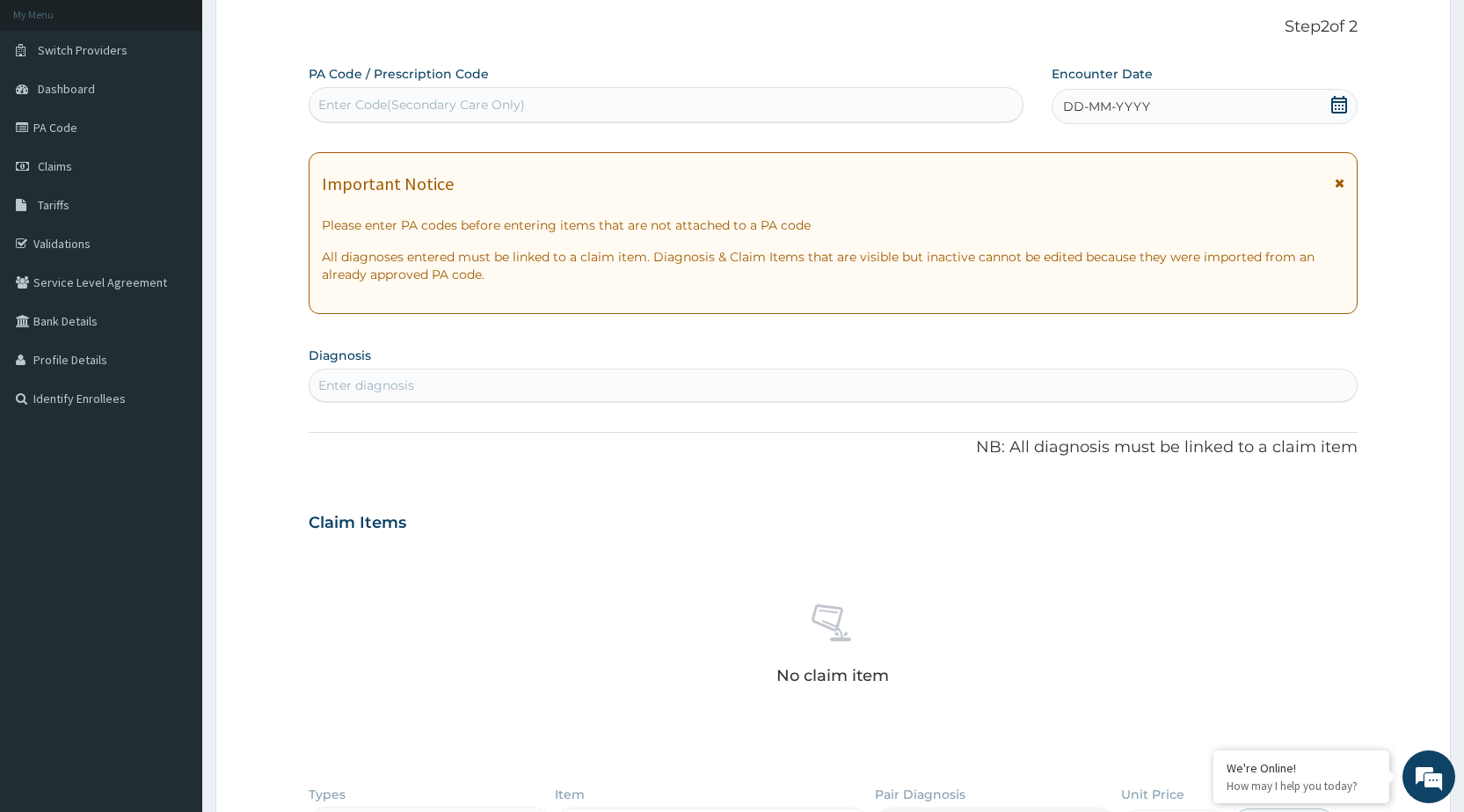
click at [862, 386] on div "Enter diagnosis" at bounding box center [832, 384] width 1047 height 28
click at [1178, 102] on div "DD-MM-YYYY" at bounding box center [1204, 107] width 306 height 35
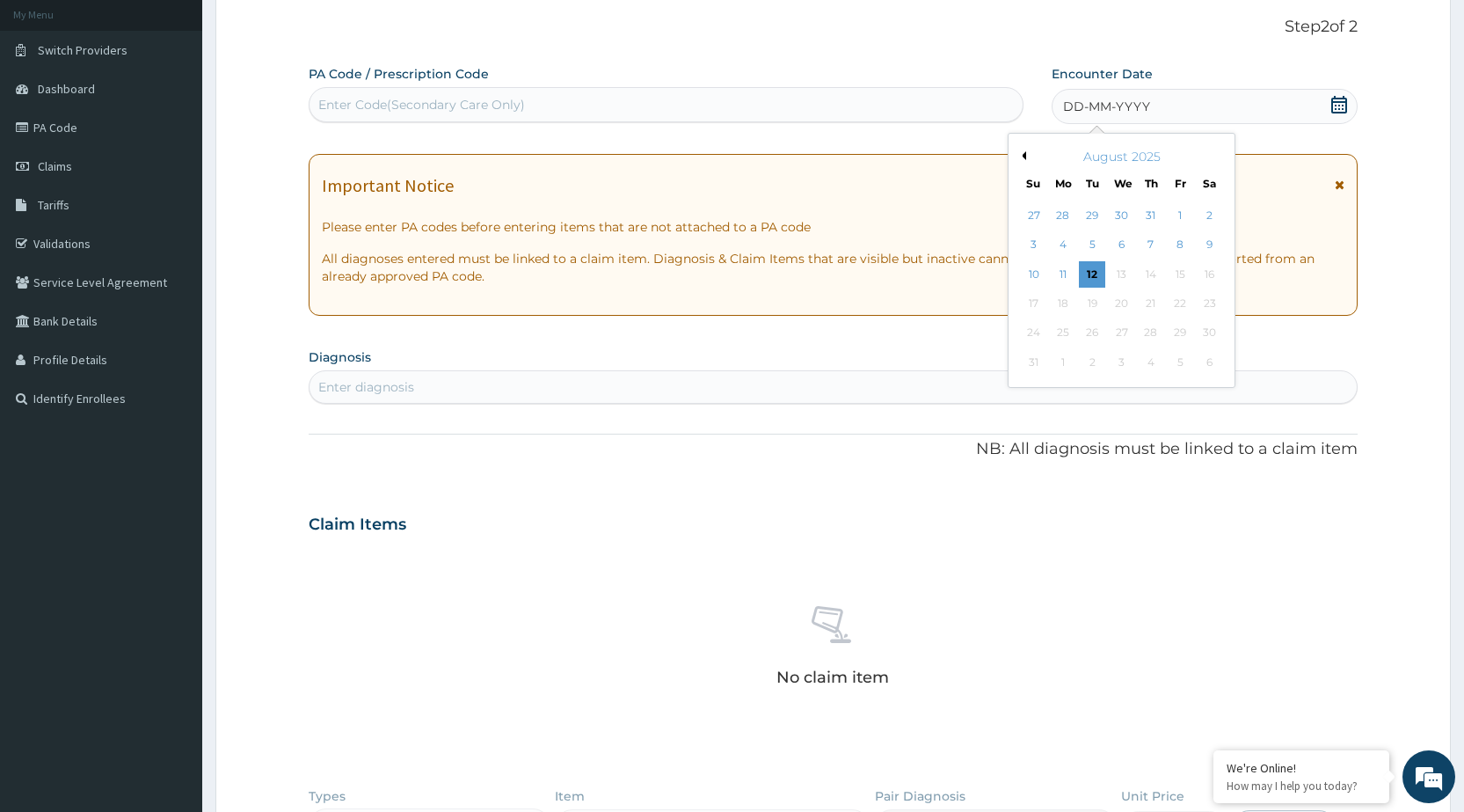
click at [1022, 157] on button "Previous Month" at bounding box center [1022, 155] width 9 height 9
click at [1021, 155] on button "Previous Month" at bounding box center [1022, 155] width 9 height 9
click at [1119, 277] on div "14" at bounding box center [1121, 274] width 26 height 26
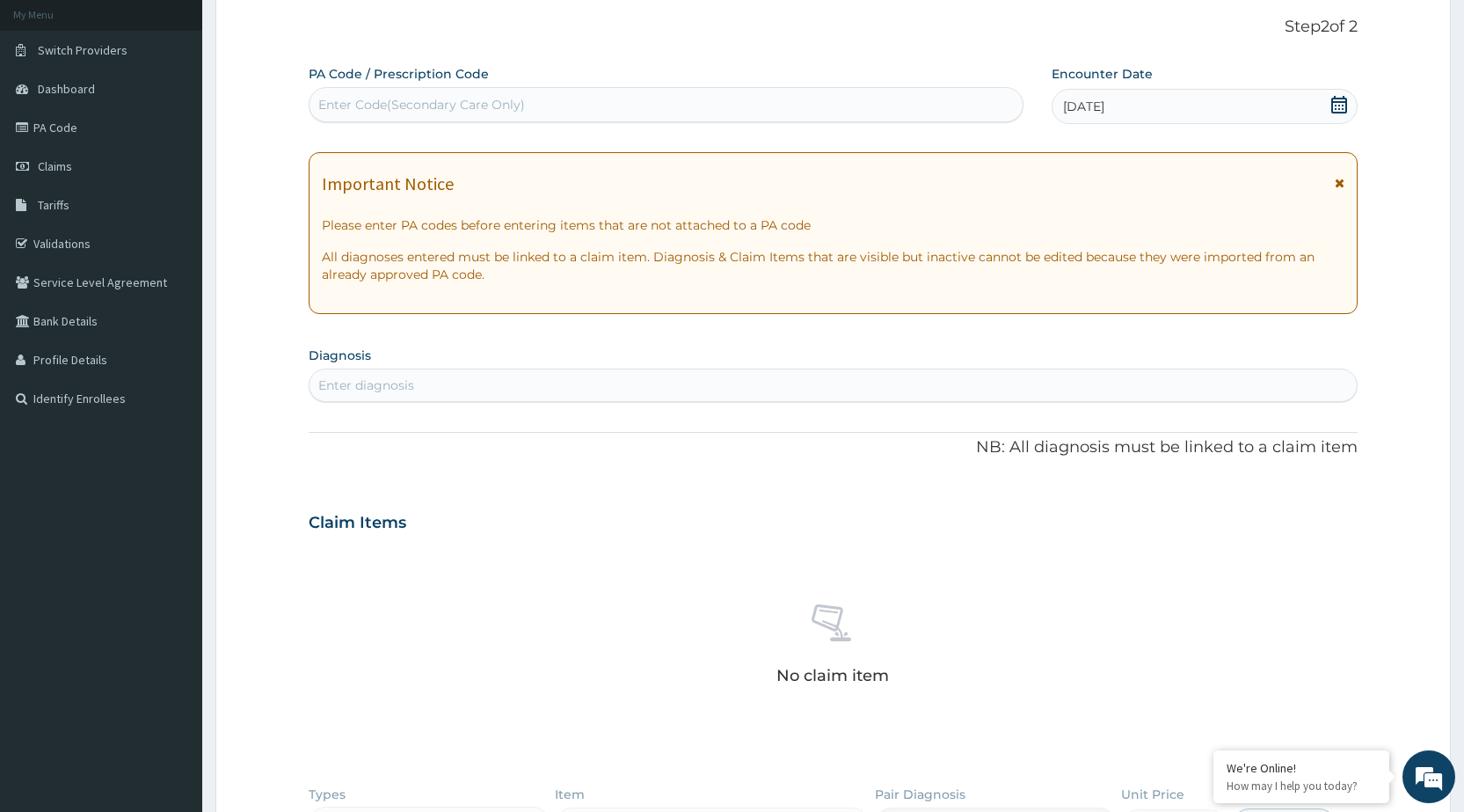
click at [950, 400] on div "Enter diagnosis" at bounding box center [832, 385] width 1049 height 33
type input "MALA"
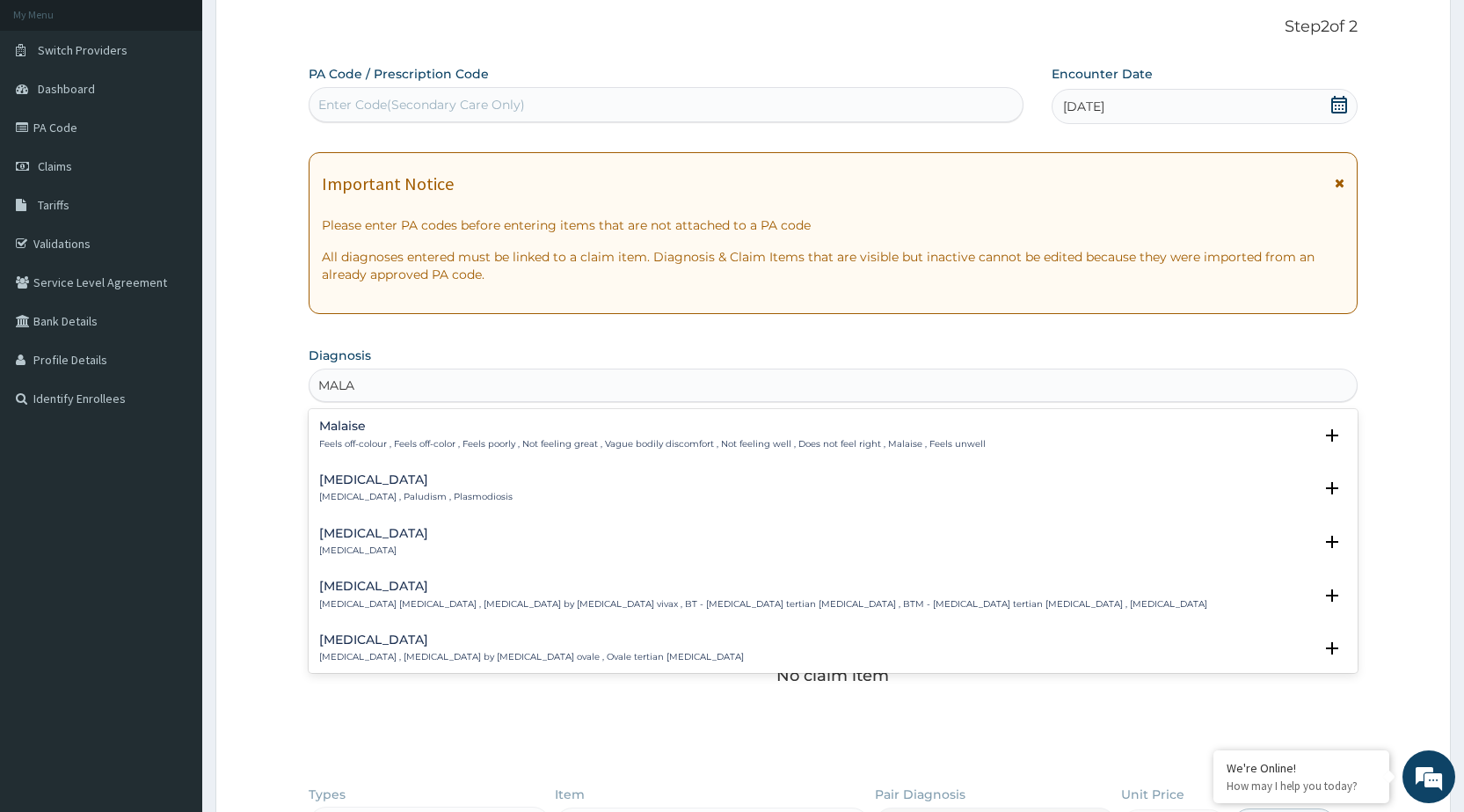
click at [408, 497] on p "Malaria , Paludism , Plasmodiosis" at bounding box center [415, 497] width 193 height 13
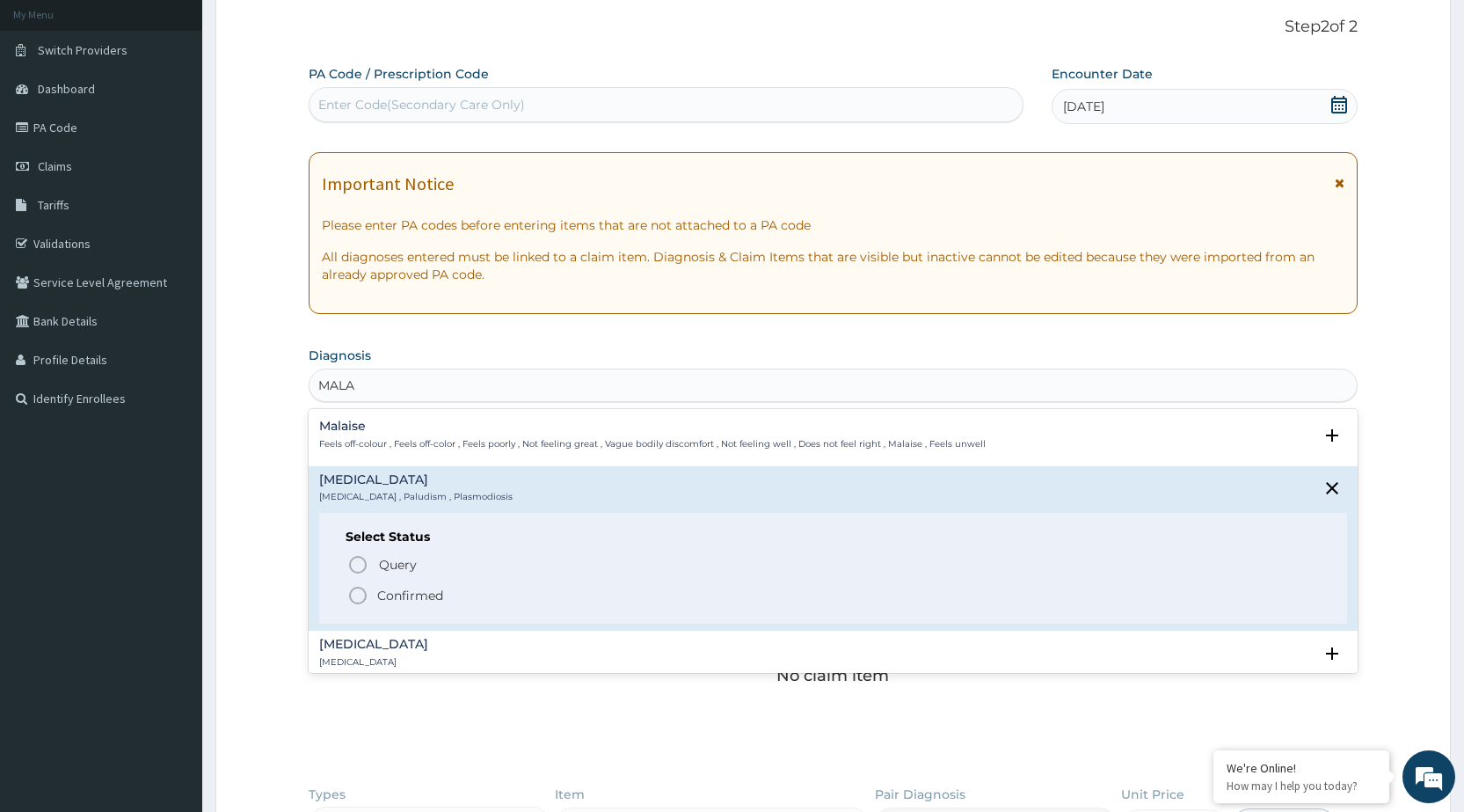
click at [349, 598] on icon "status option filled" at bounding box center [358, 596] width 21 height 21
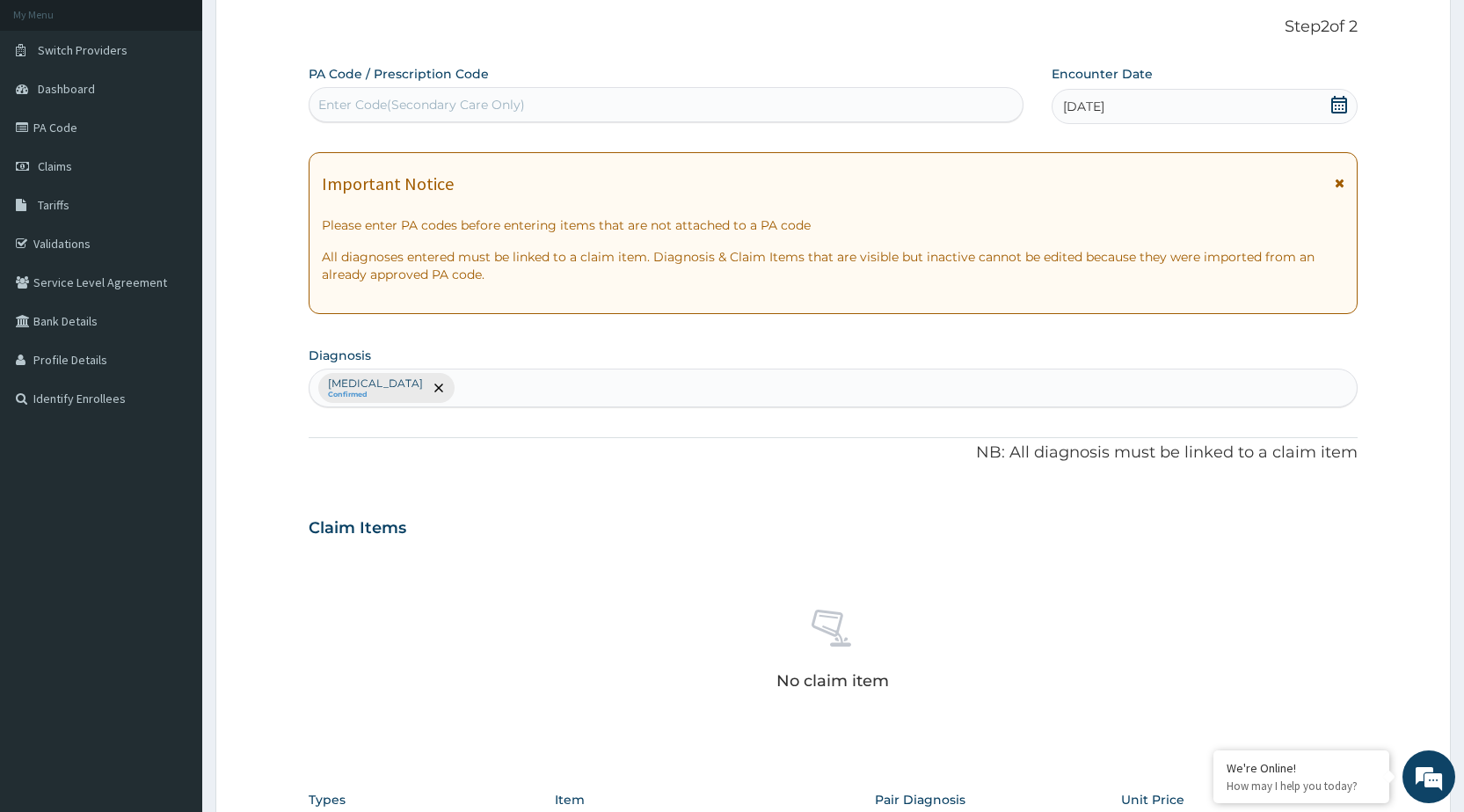
scroll to position [455, 0]
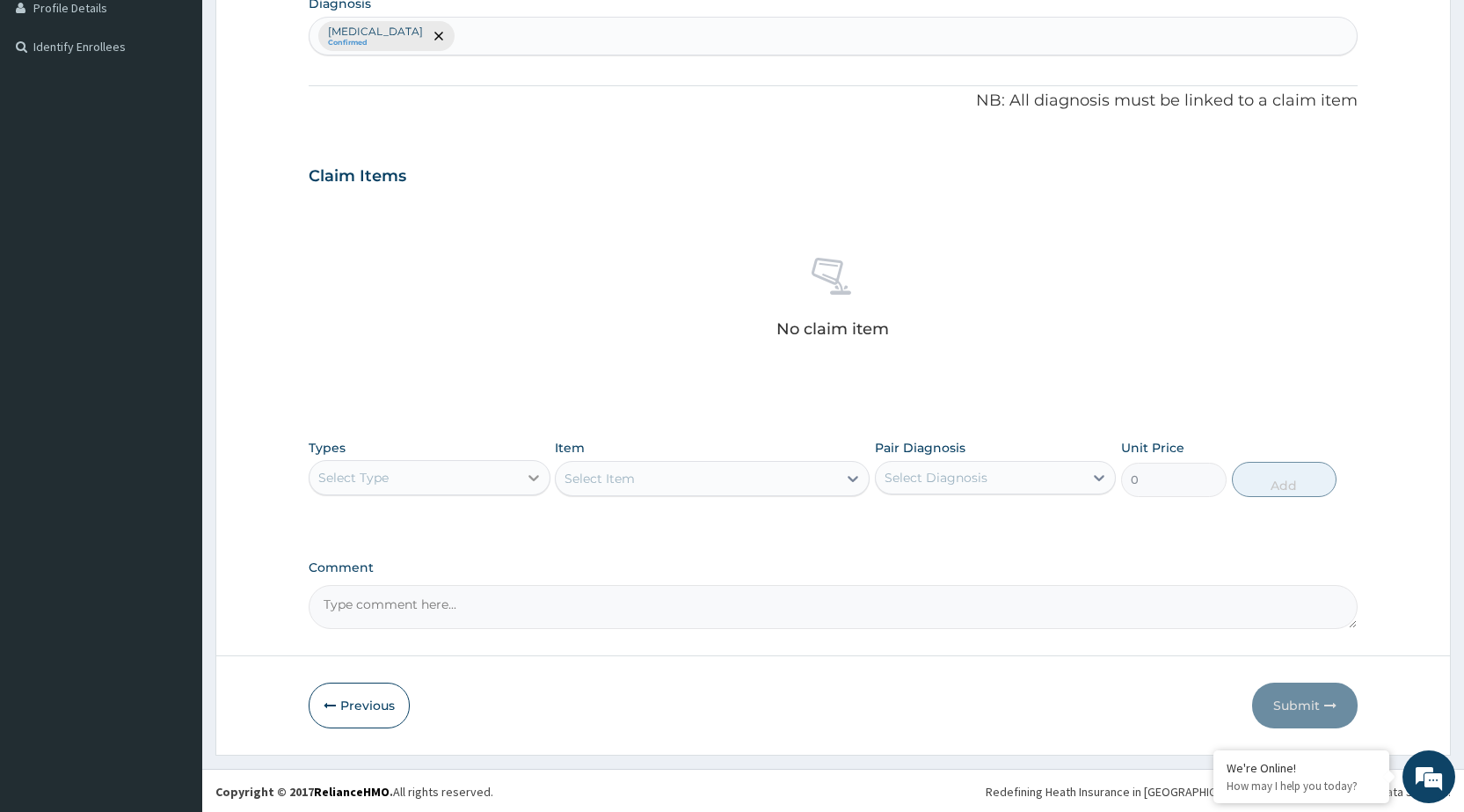
click at [528, 477] on icon at bounding box center [534, 477] width 17 height 17
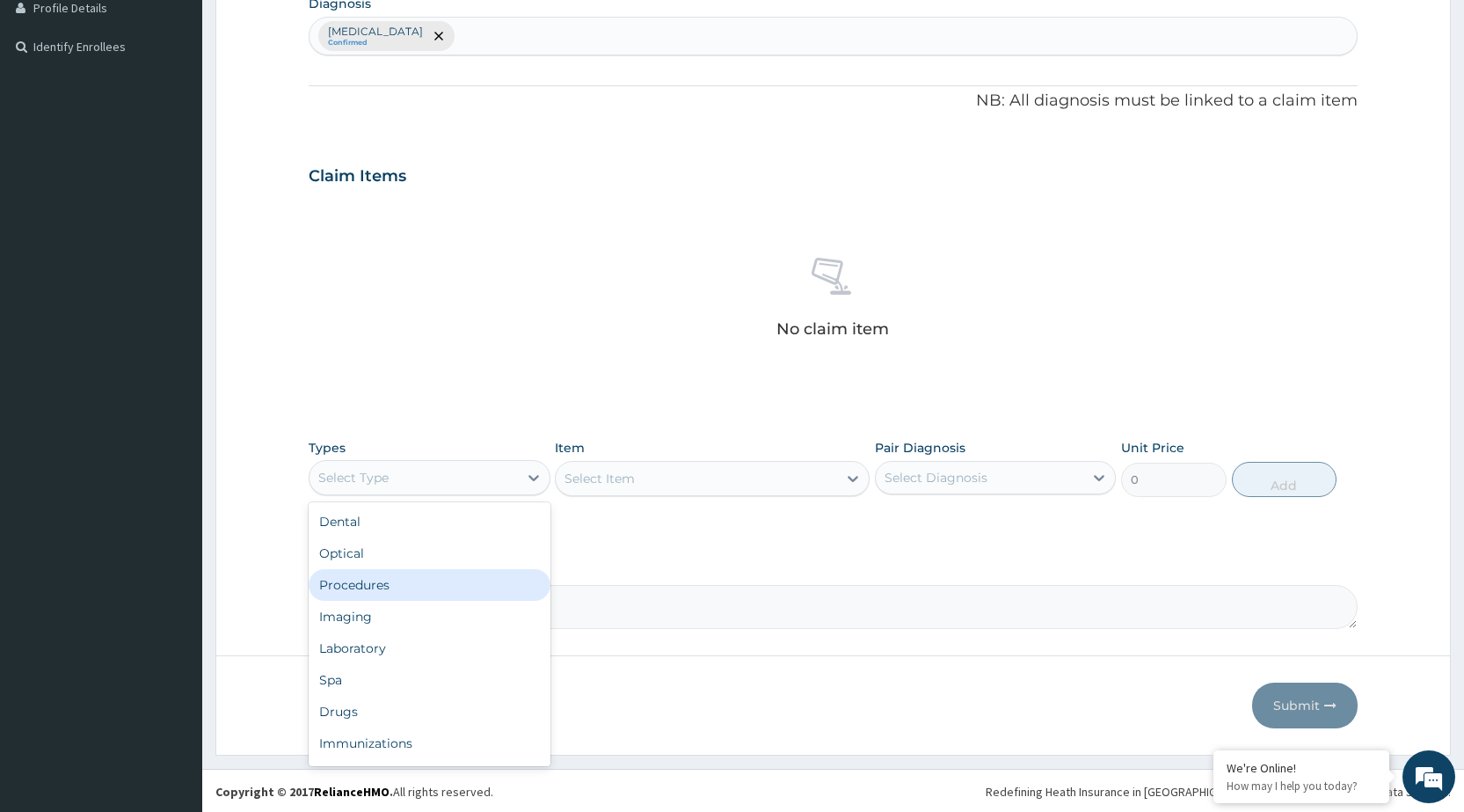
click at [472, 584] on div "Procedures" at bounding box center [429, 584] width 241 height 32
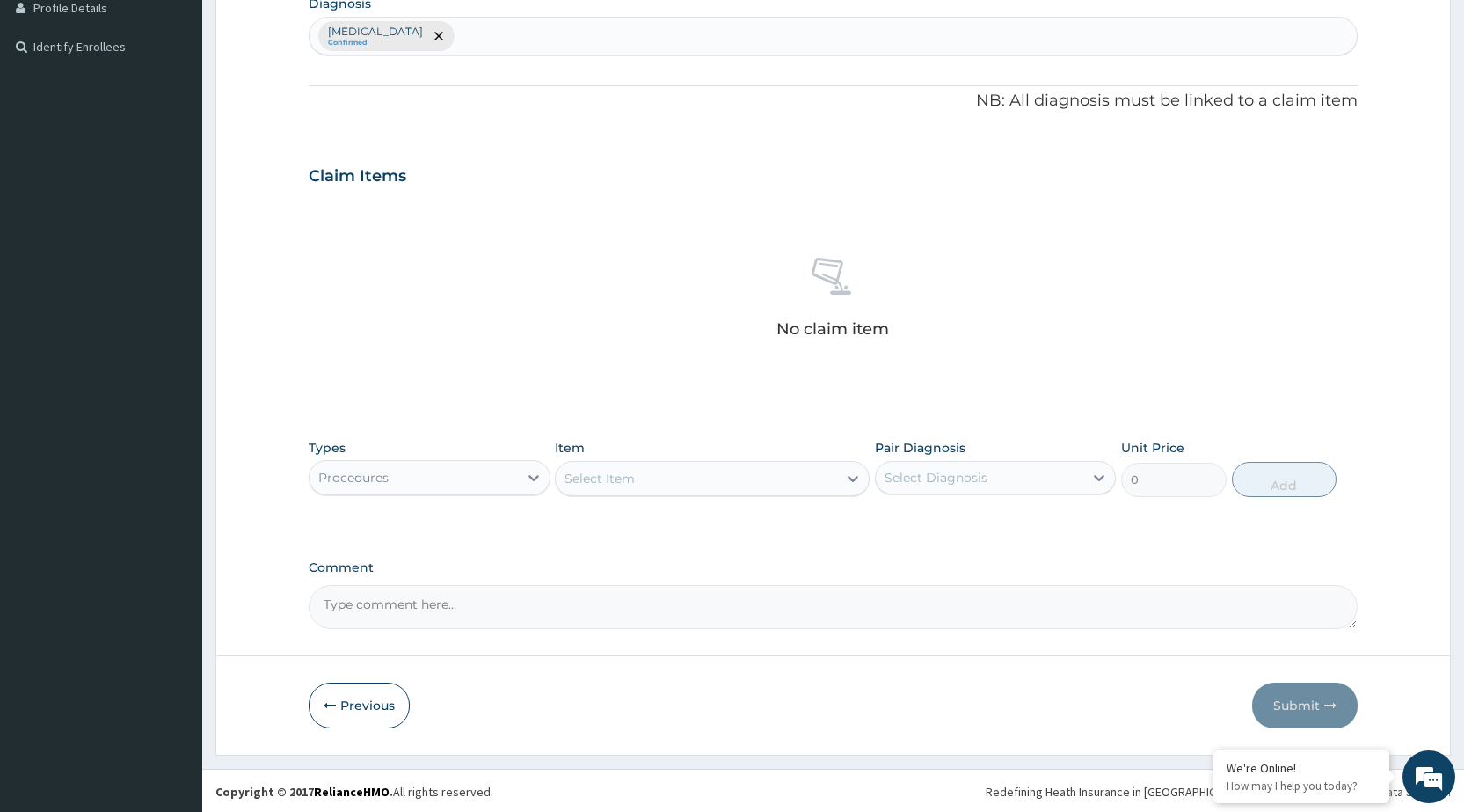
click at [859, 482] on icon at bounding box center [853, 478] width 17 height 17
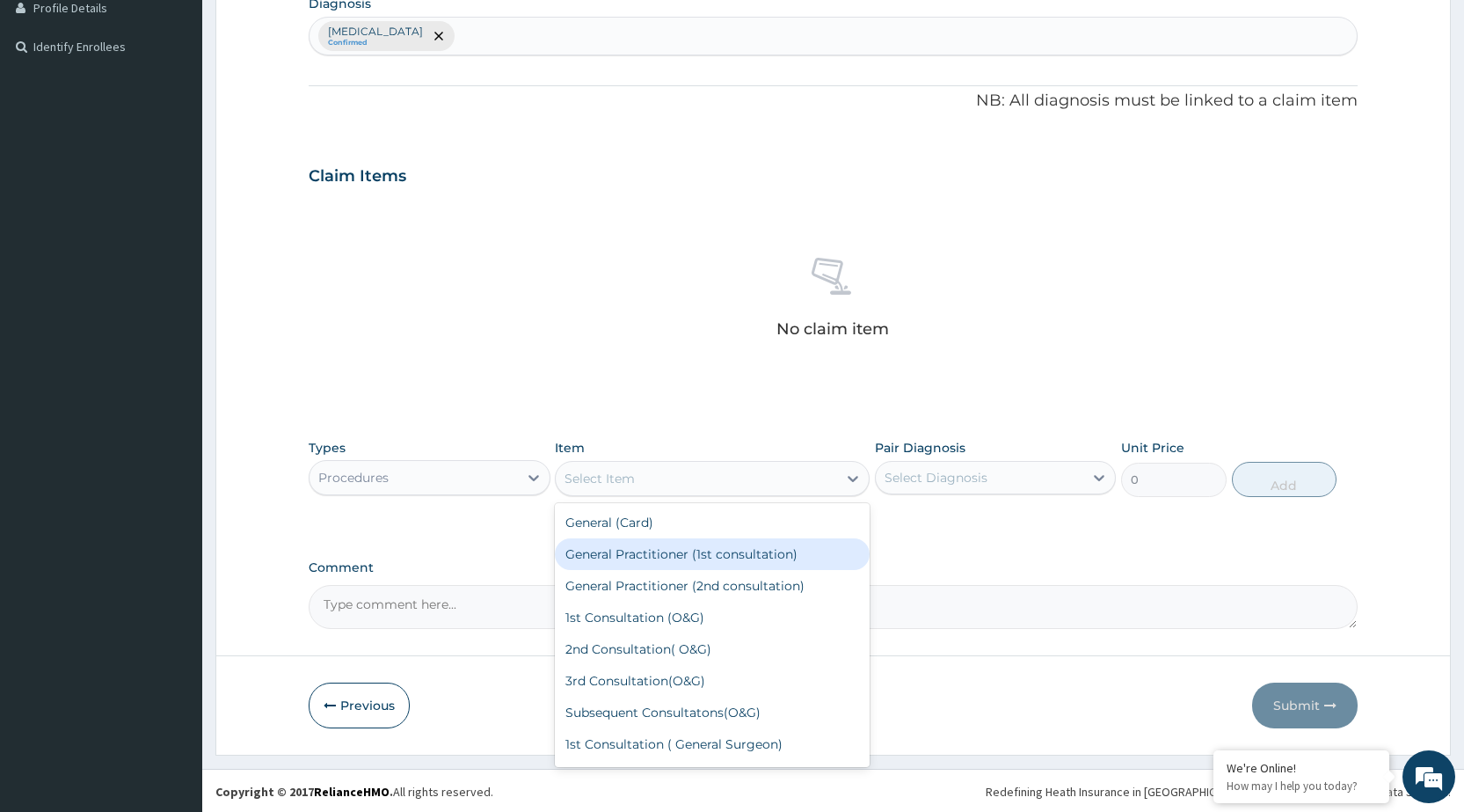
click at [830, 566] on div "General Practitioner (1st consultation)" at bounding box center [712, 554] width 314 height 32
type input "1500"
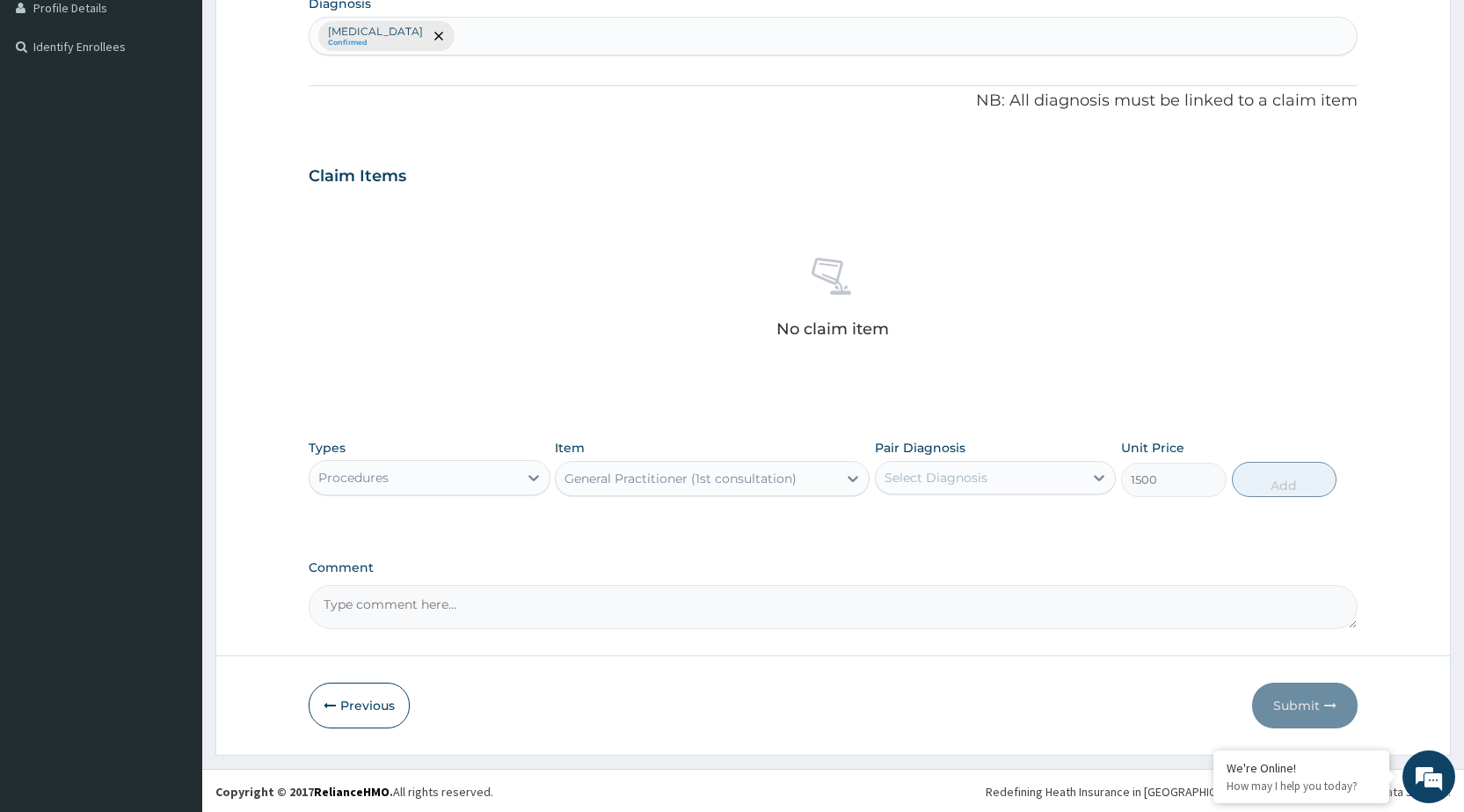
click at [1027, 466] on div "Select Diagnosis" at bounding box center [980, 477] width 208 height 28
click at [1015, 530] on div "Malaria" at bounding box center [995, 522] width 241 height 36
checkbox input "true"
click at [1320, 477] on button "Add" at bounding box center [1285, 479] width 105 height 35
type input "0"
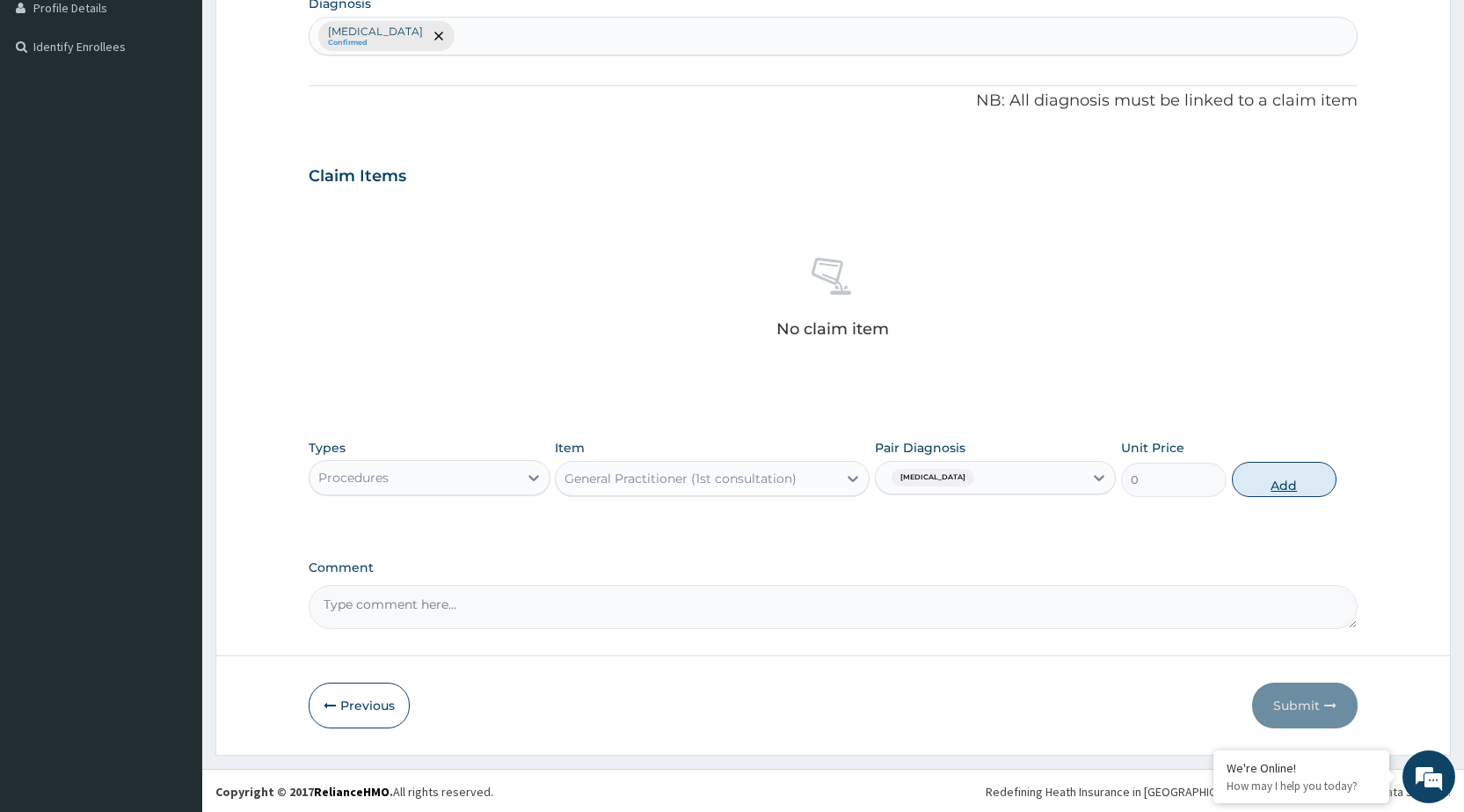
scroll to position [373, 0]
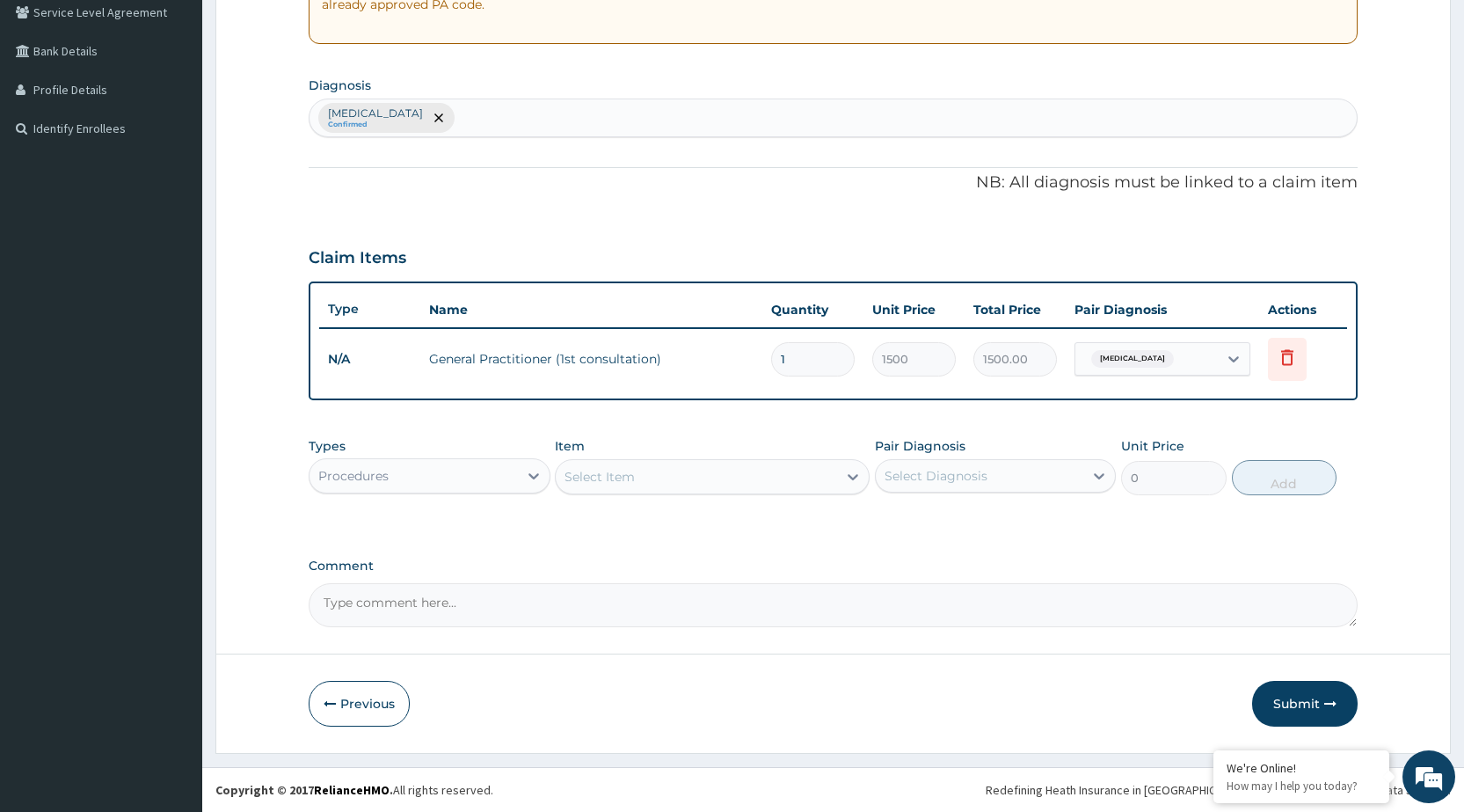
click at [438, 486] on div "Procedures" at bounding box center [413, 475] width 208 height 28
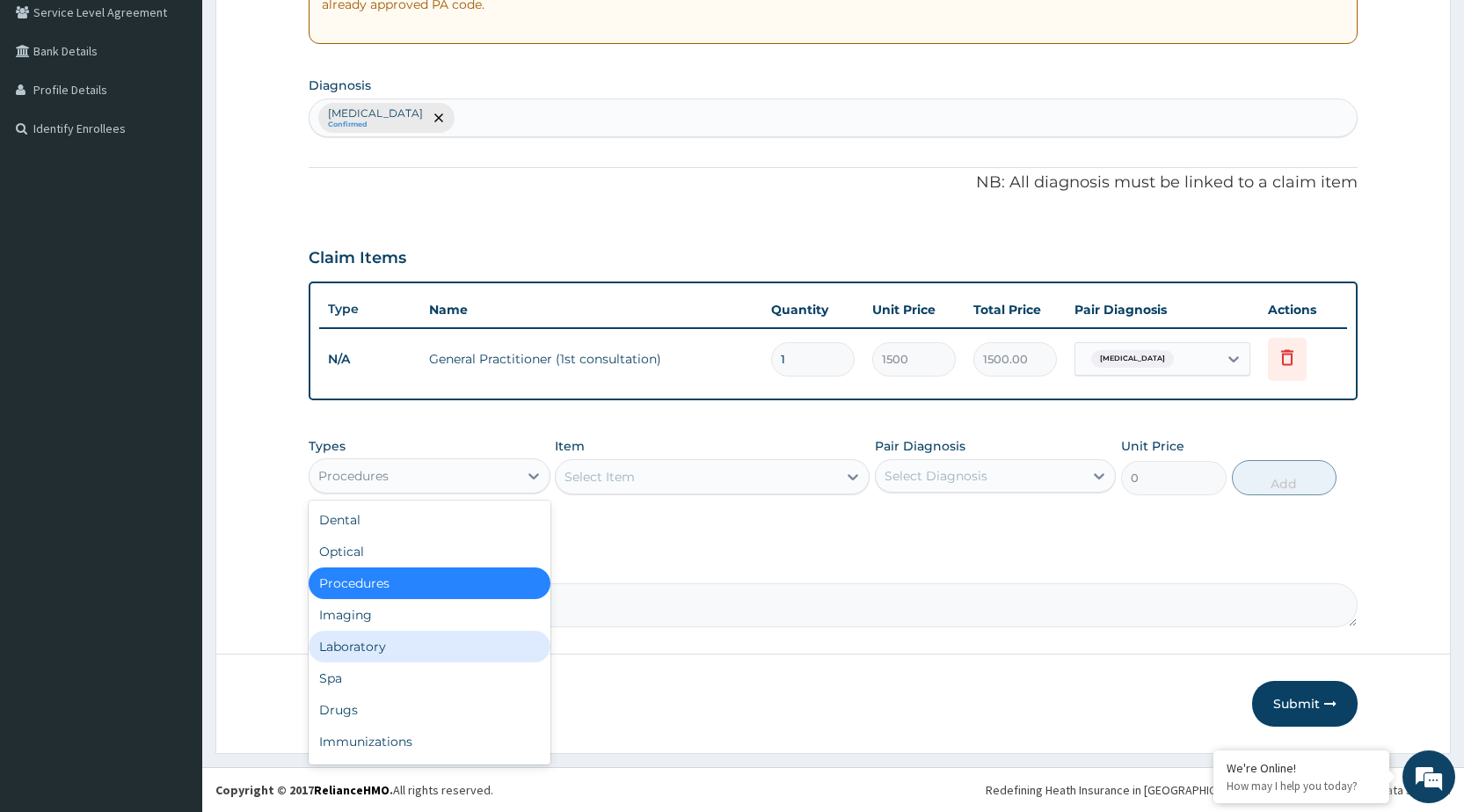
click at [408, 643] on div "Laboratory" at bounding box center [429, 646] width 241 height 32
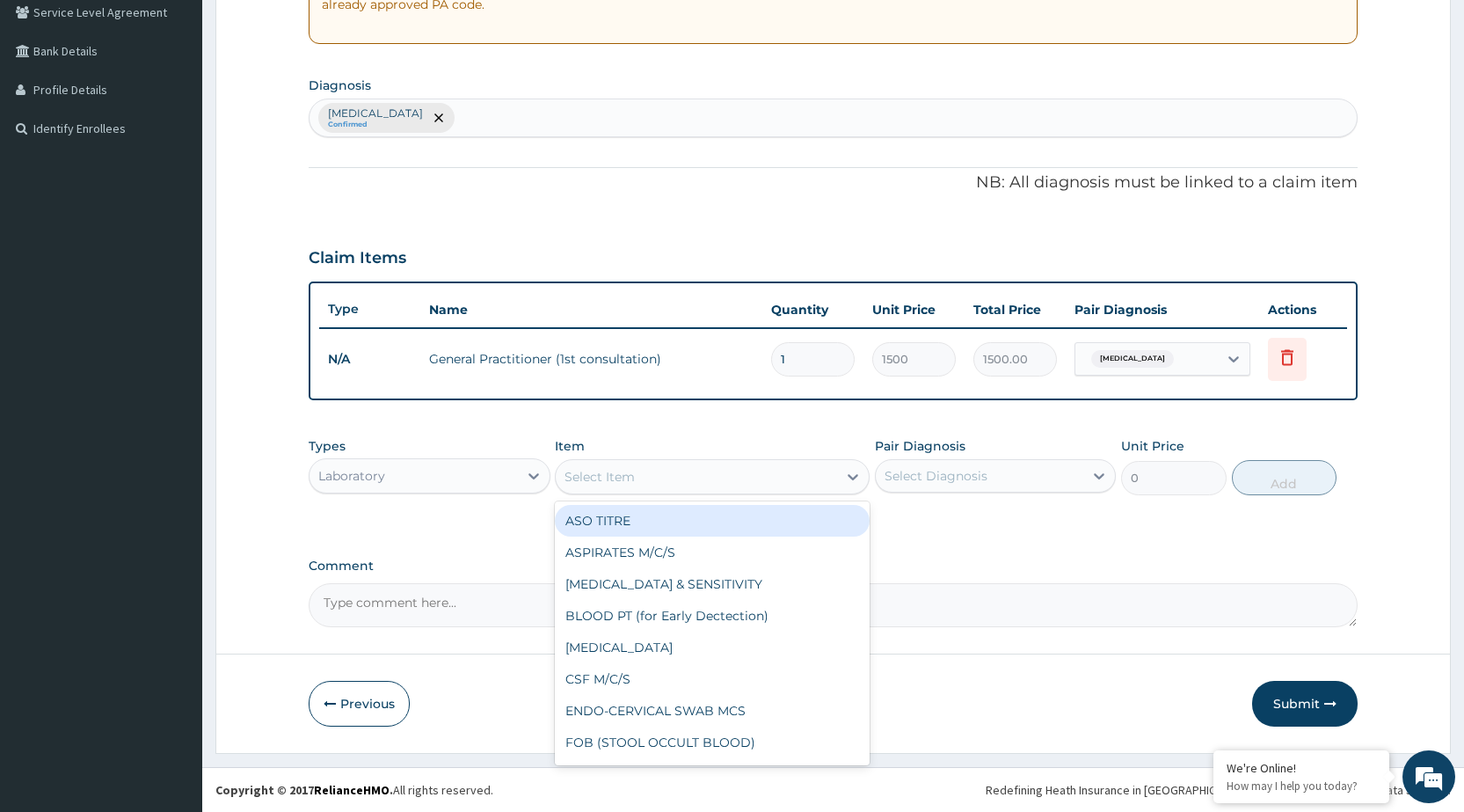
click at [828, 483] on div "Select Item" at bounding box center [697, 476] width 281 height 28
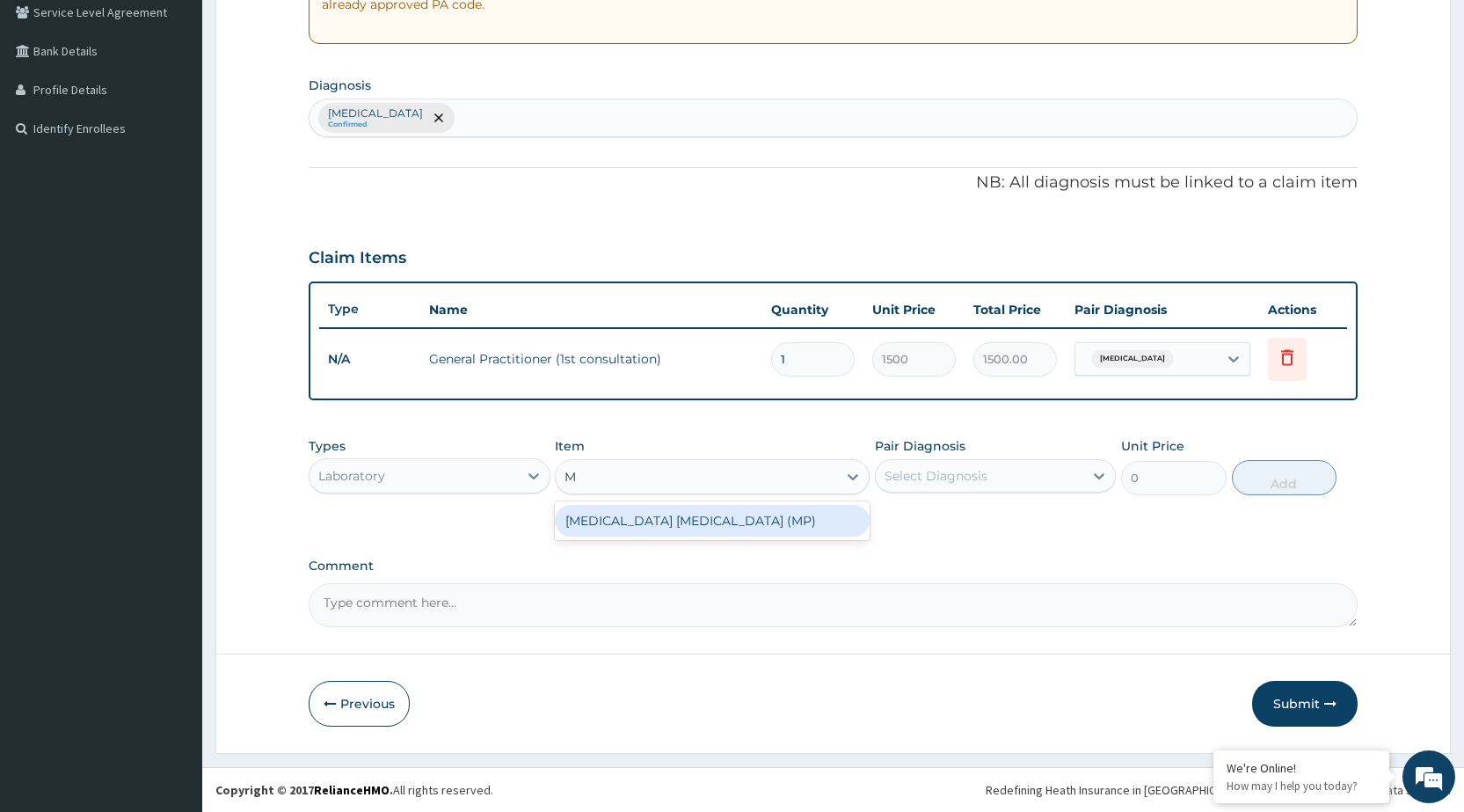
type input "MP"
click at [797, 517] on div "MALARIA PARASITE (MP)" at bounding box center [712, 520] width 314 height 32
type input "560"
click at [942, 474] on div "Select Diagnosis" at bounding box center [936, 475] width 103 height 17
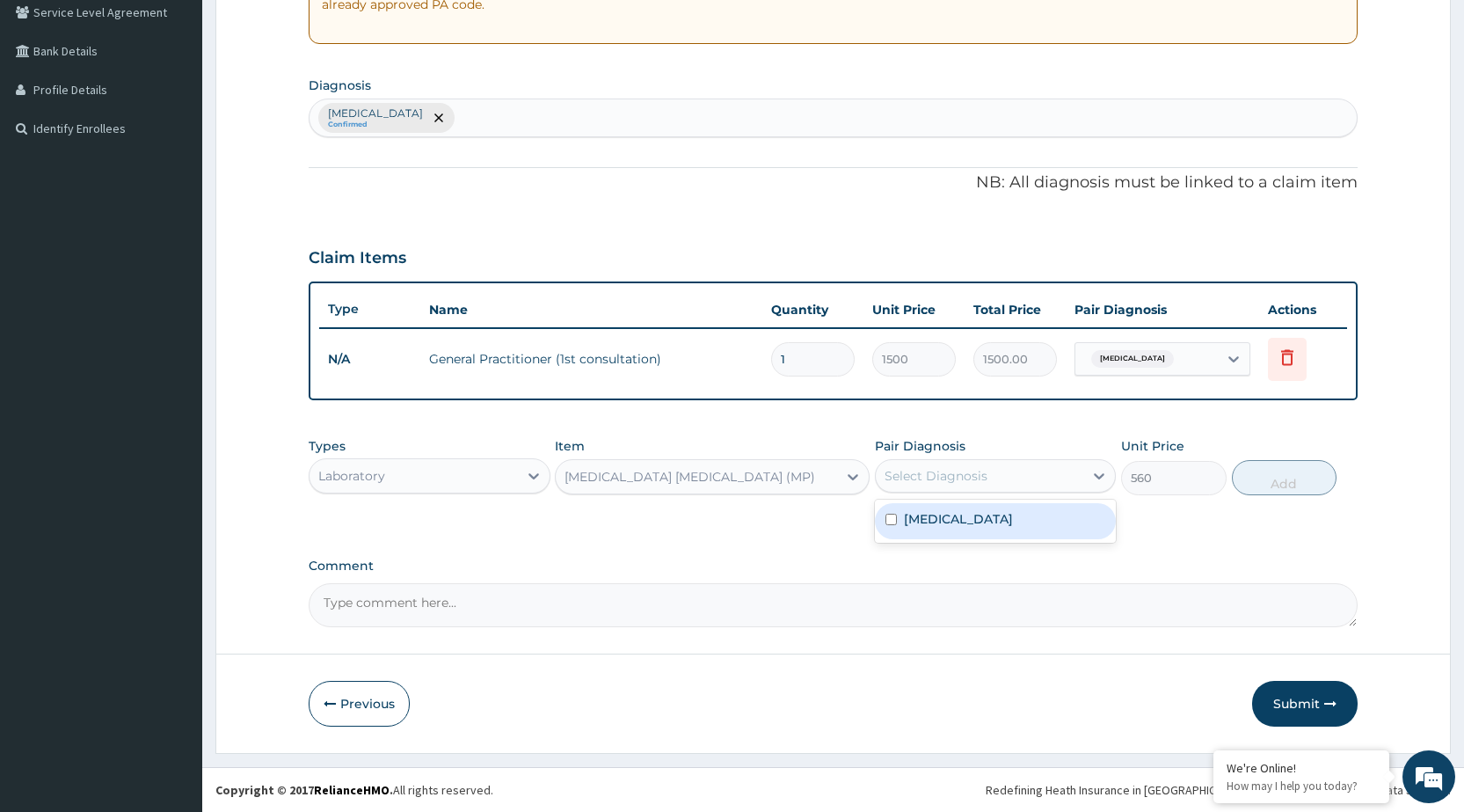
click at [975, 533] on div "Malaria" at bounding box center [995, 520] width 241 height 36
checkbox input "true"
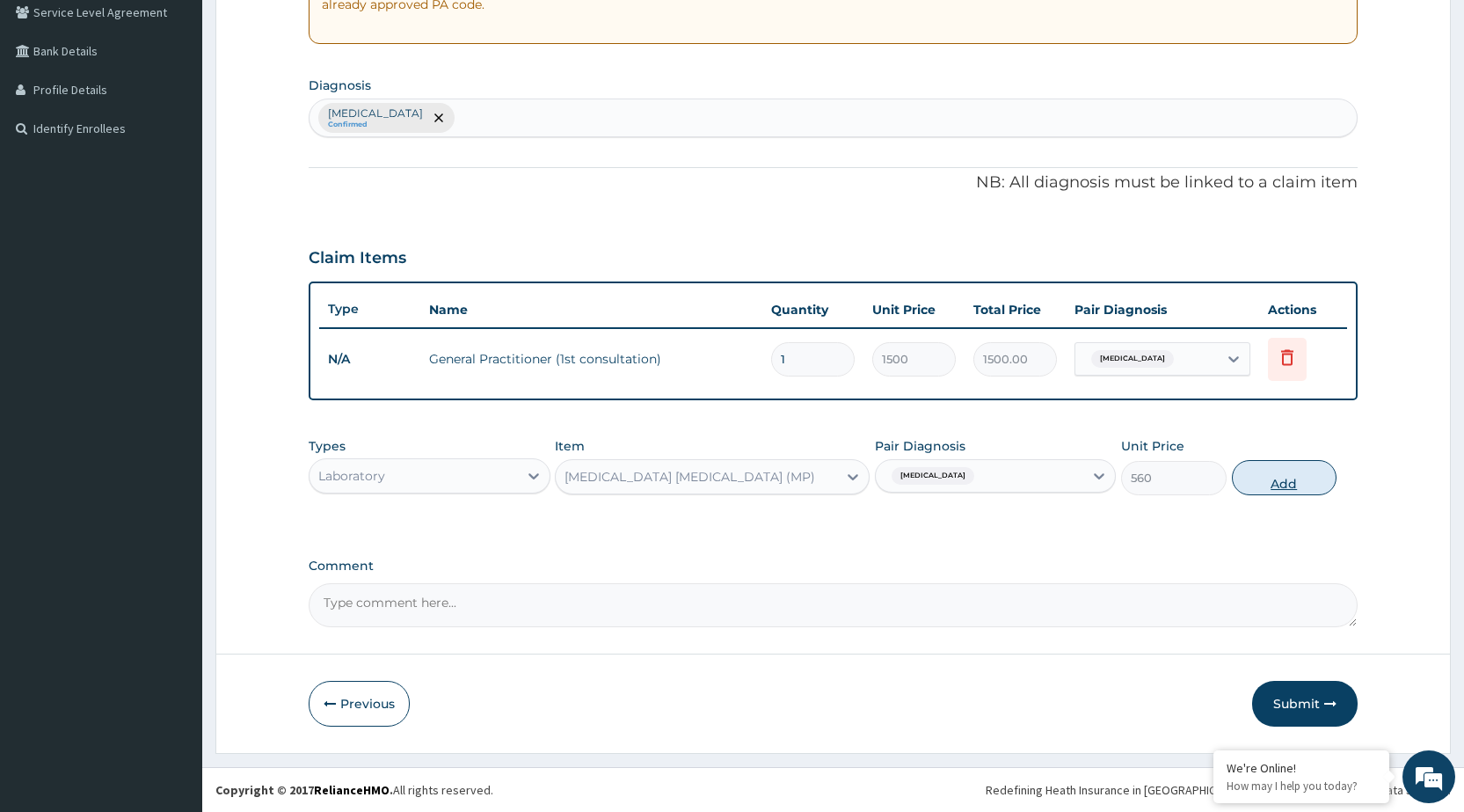
click at [1285, 487] on button "Add" at bounding box center [1285, 477] width 105 height 35
type input "0"
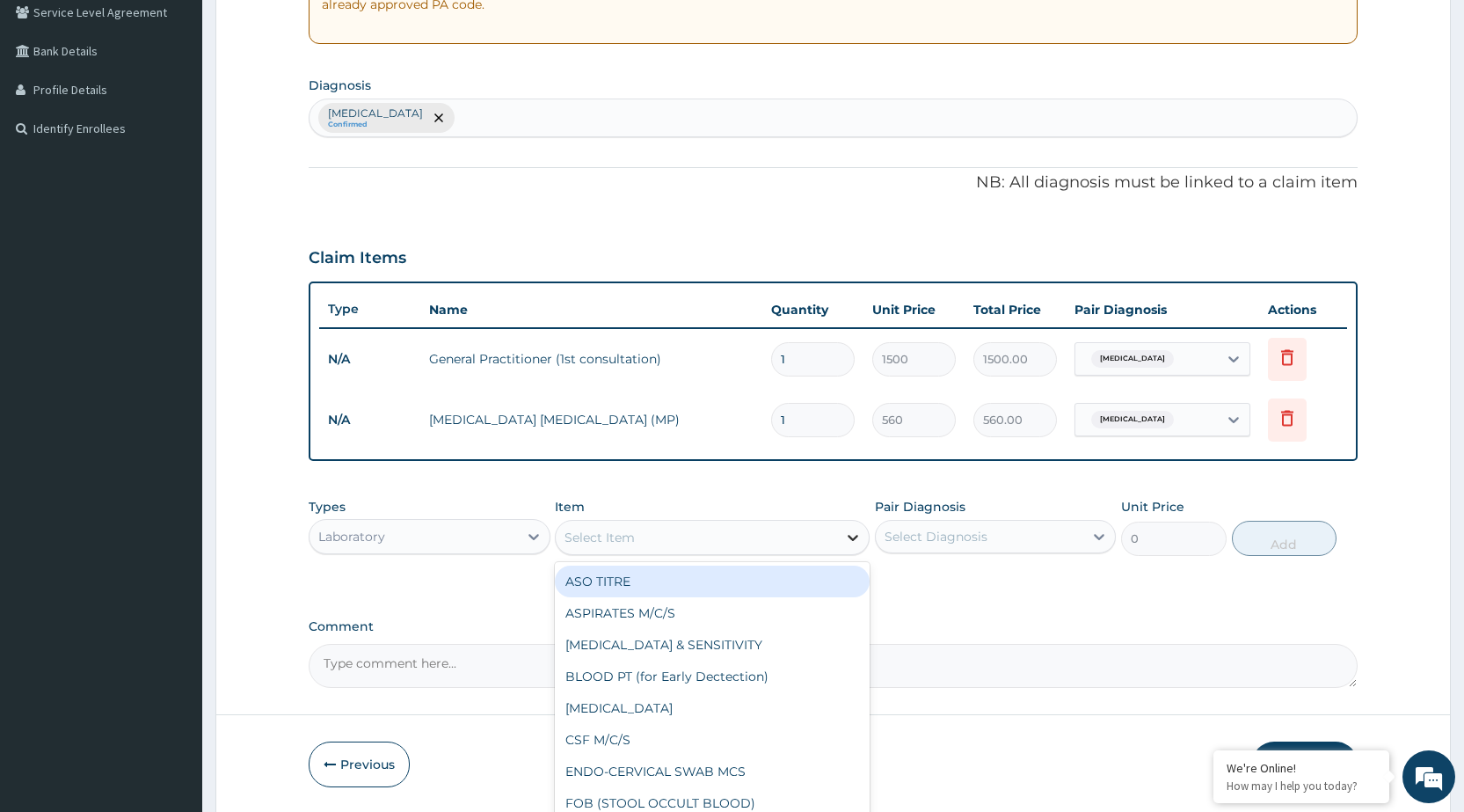
click at [843, 550] on div at bounding box center [853, 536] width 32 height 32
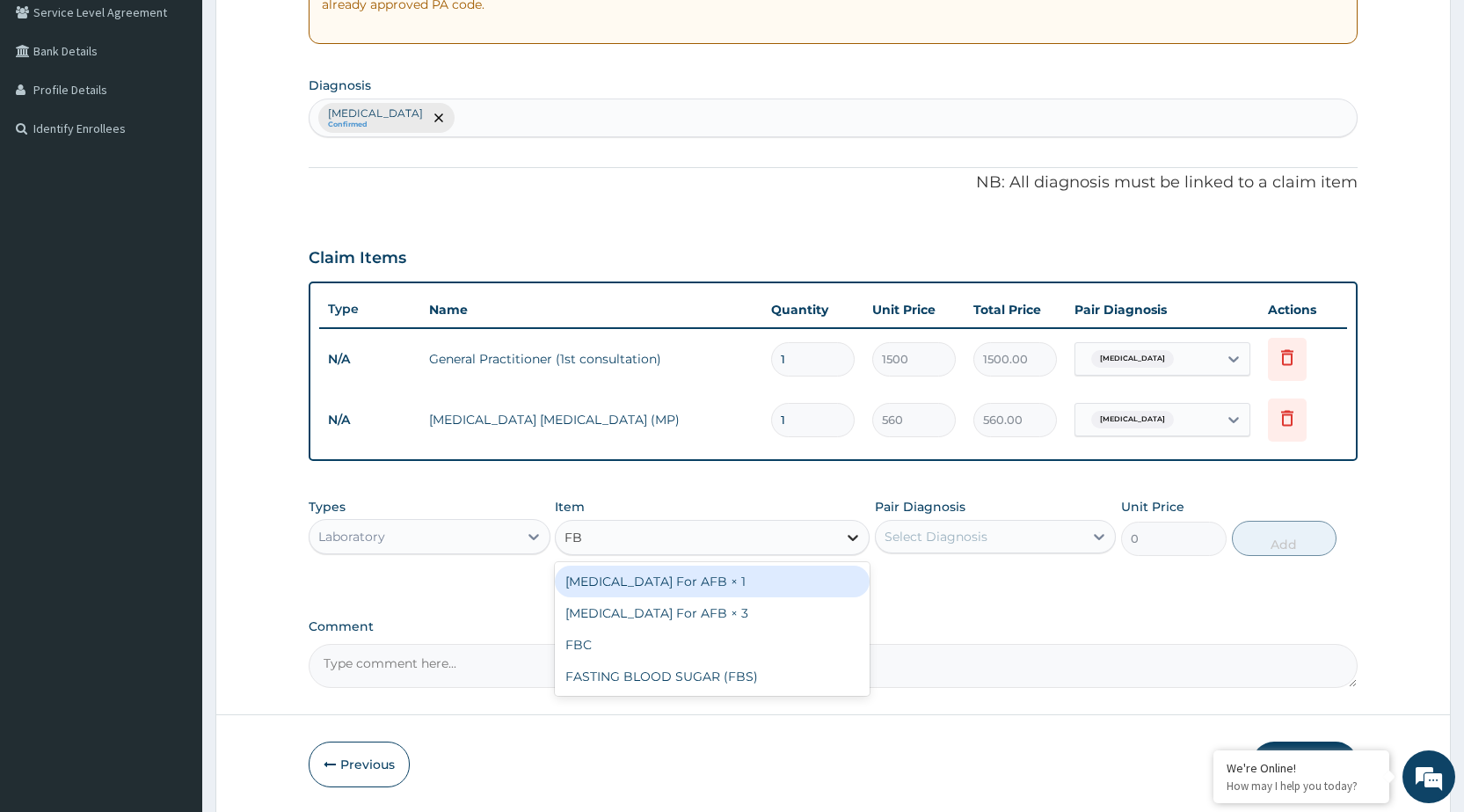
type input "FBC"
click at [838, 586] on div "FBC" at bounding box center [712, 581] width 314 height 32
type input "1600"
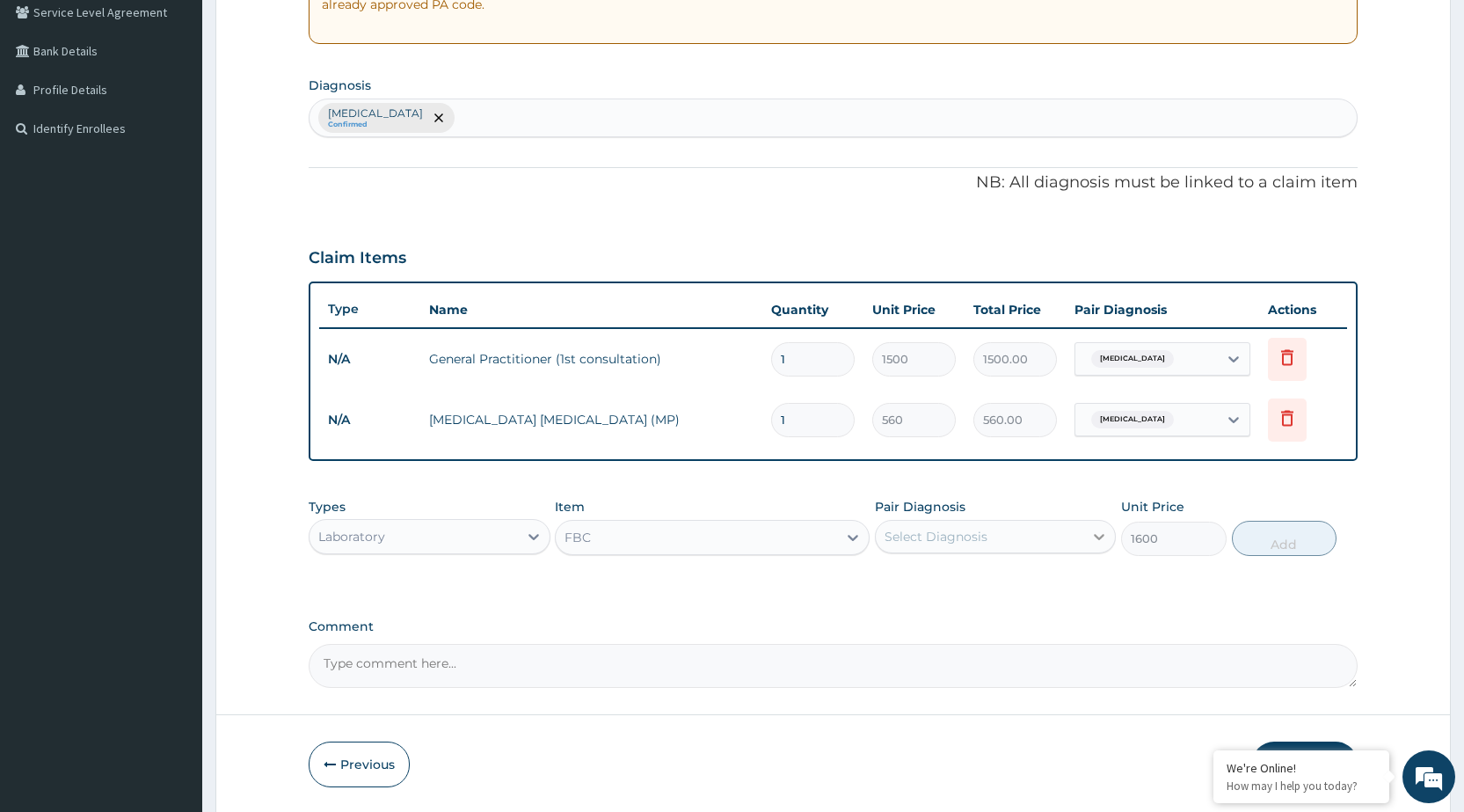
click at [1091, 543] on icon at bounding box center [1099, 536] width 17 height 17
click at [1079, 592] on div "Malaria" at bounding box center [995, 581] width 241 height 36
checkbox input "true"
click at [1298, 544] on button "Add" at bounding box center [1285, 538] width 105 height 35
type input "0"
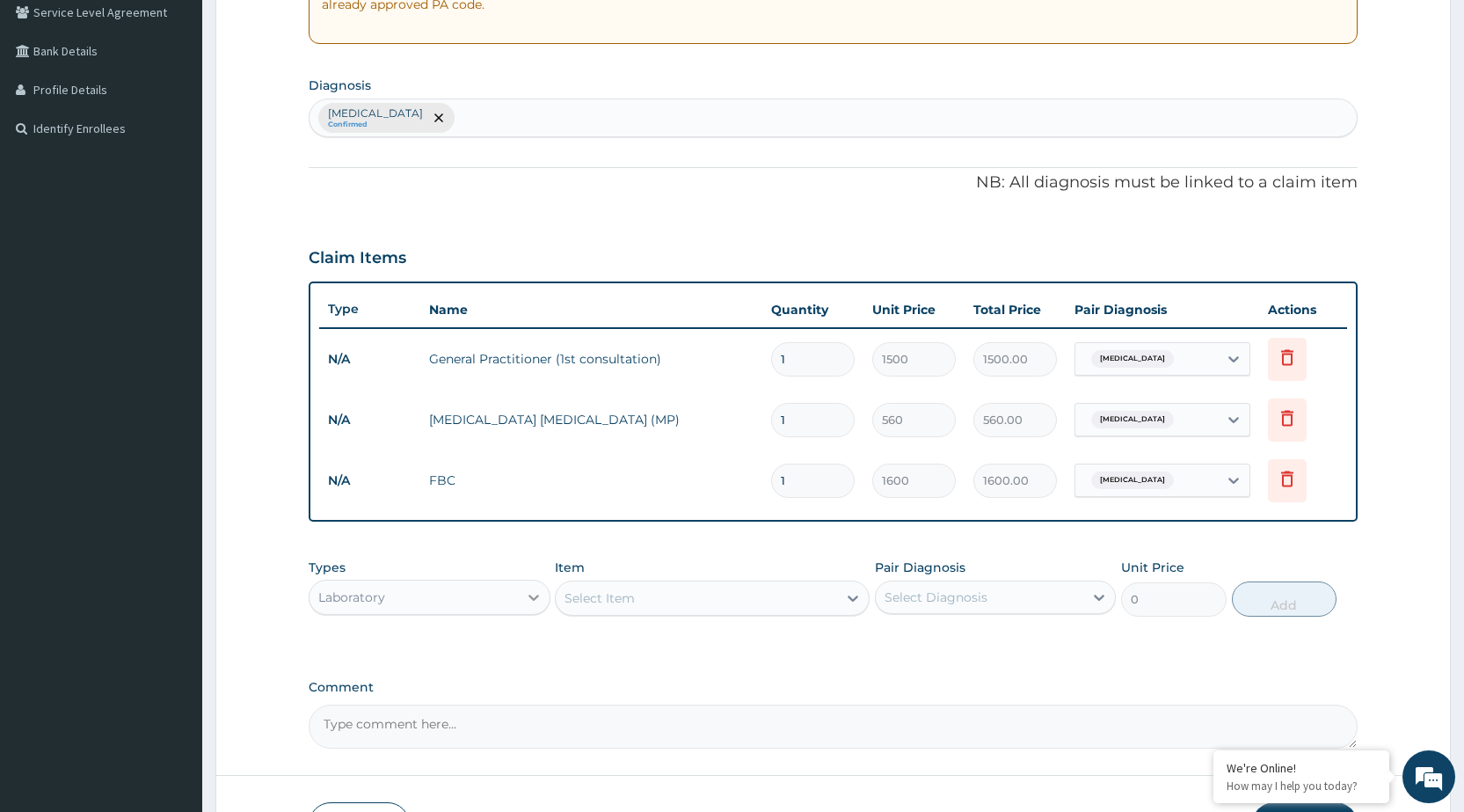
click at [531, 601] on icon at bounding box center [534, 597] width 17 height 17
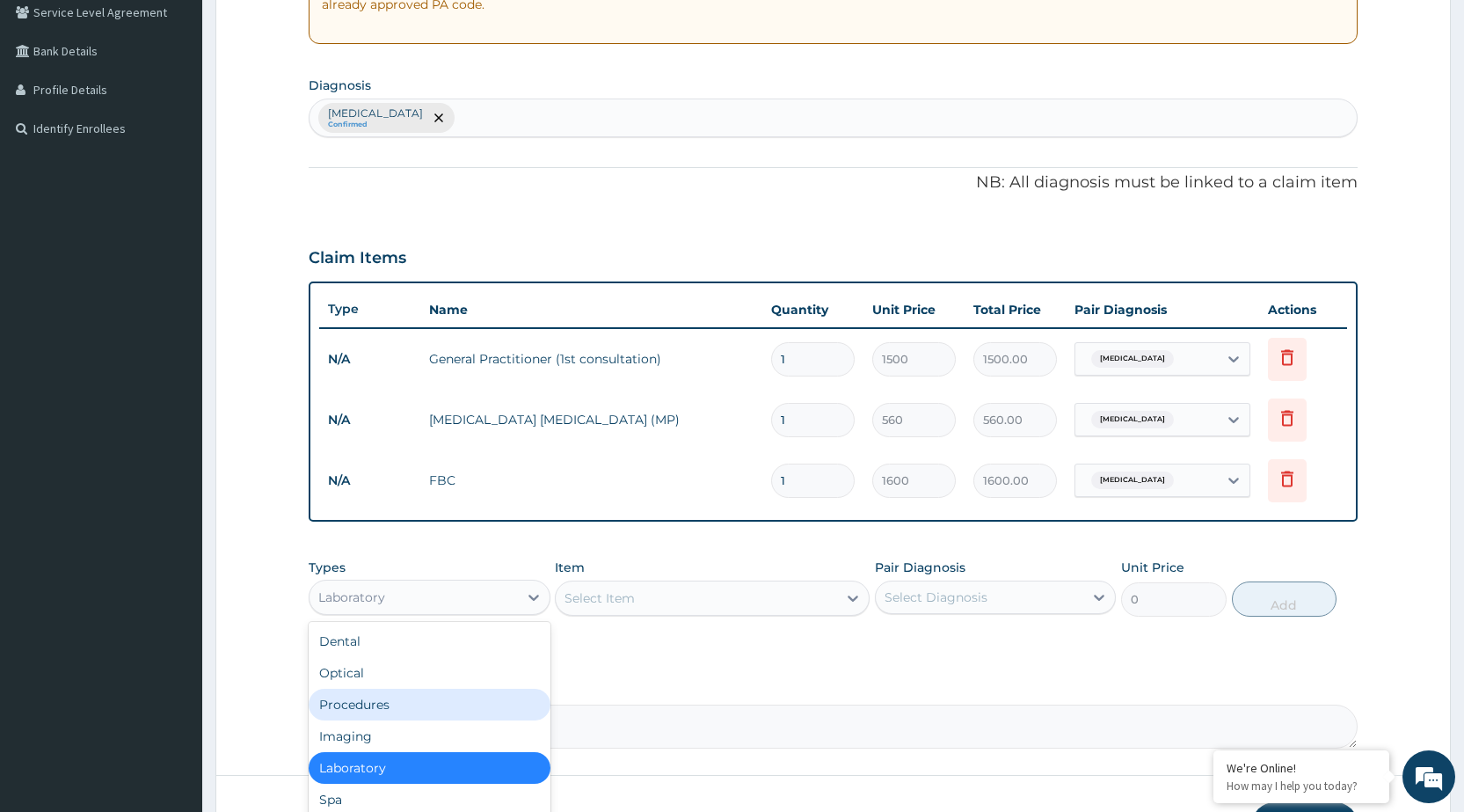
scroll to position [60, 0]
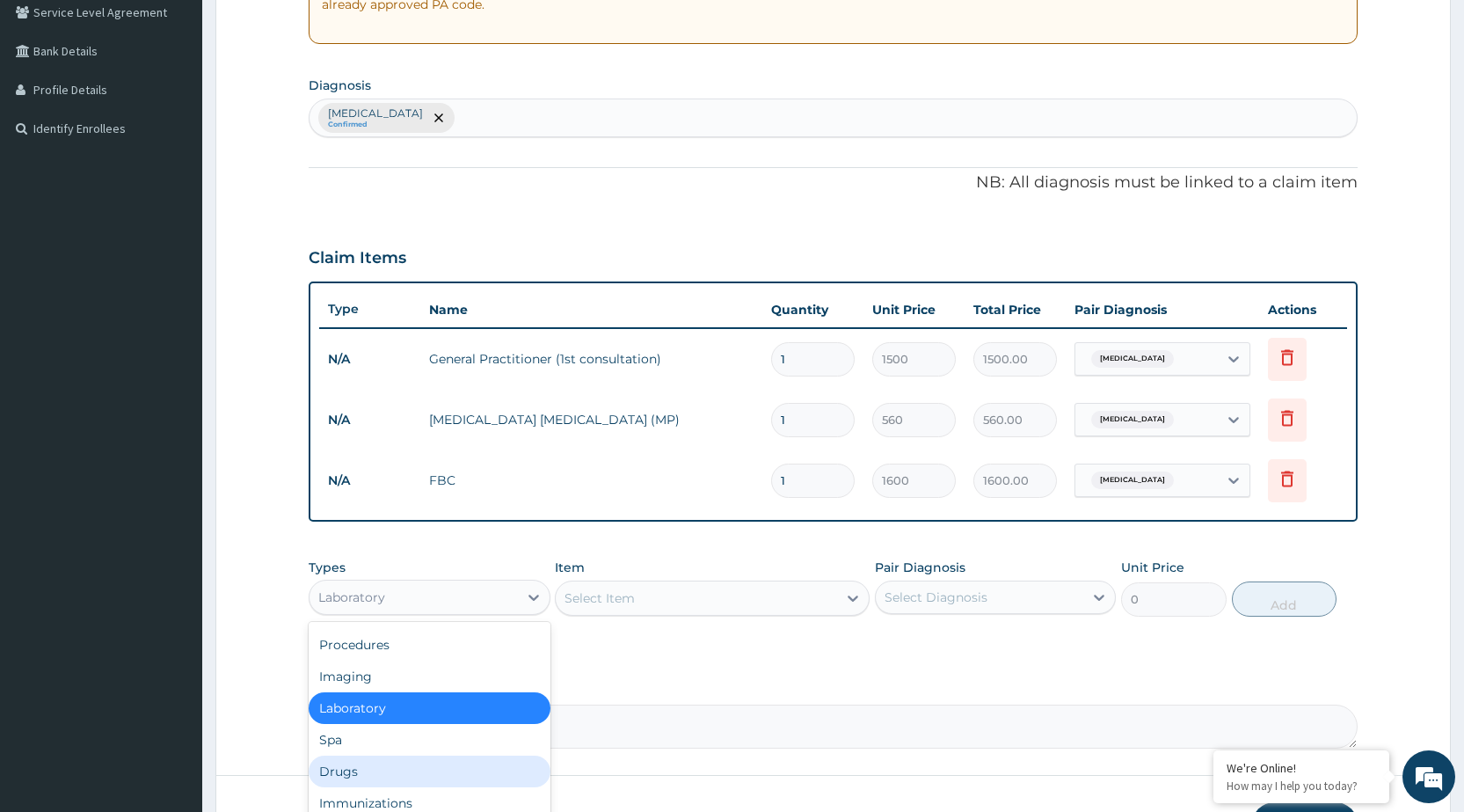
click at [419, 774] on div "Drugs" at bounding box center [429, 771] width 241 height 32
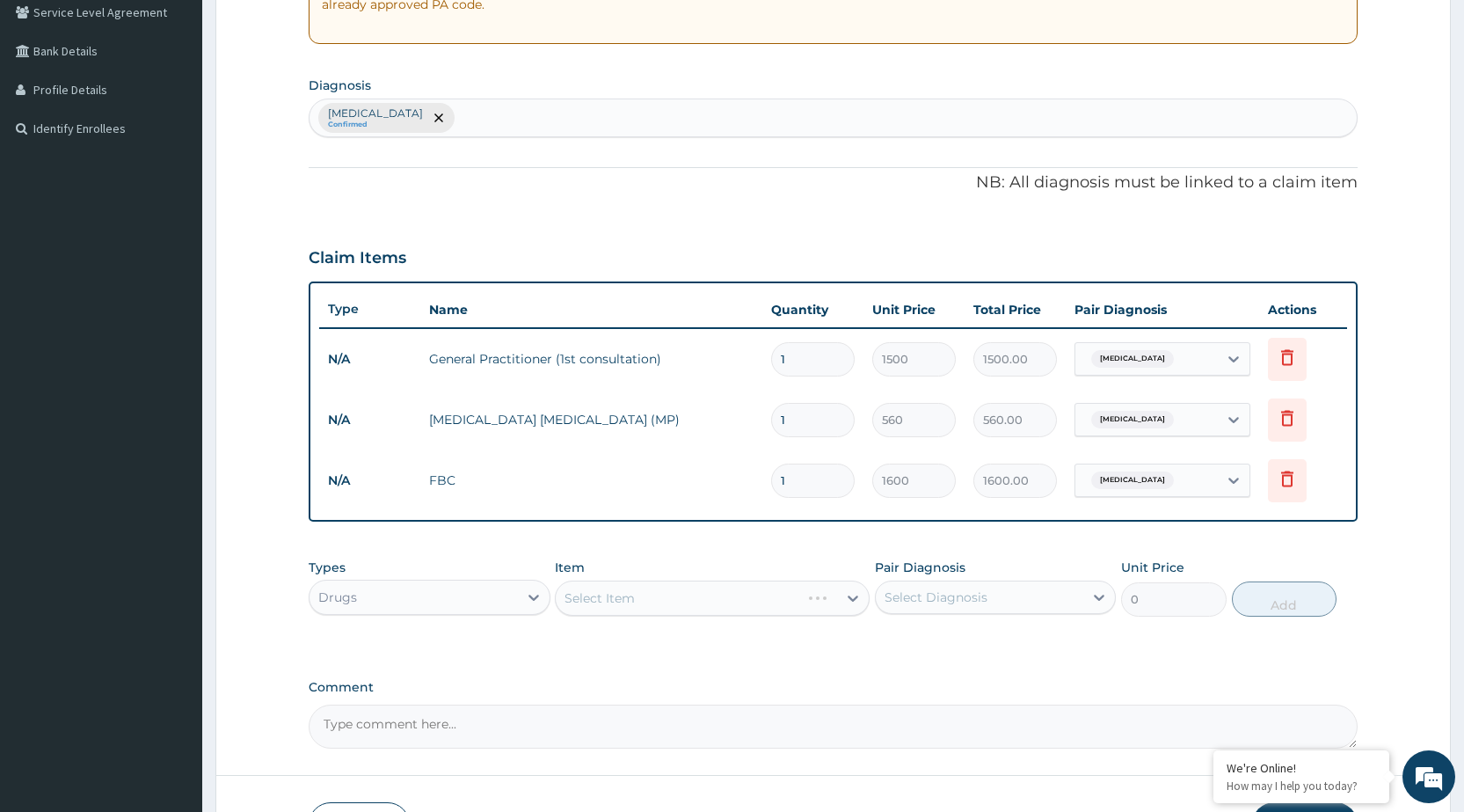
click at [864, 596] on div "Select Item" at bounding box center [712, 598] width 314 height 35
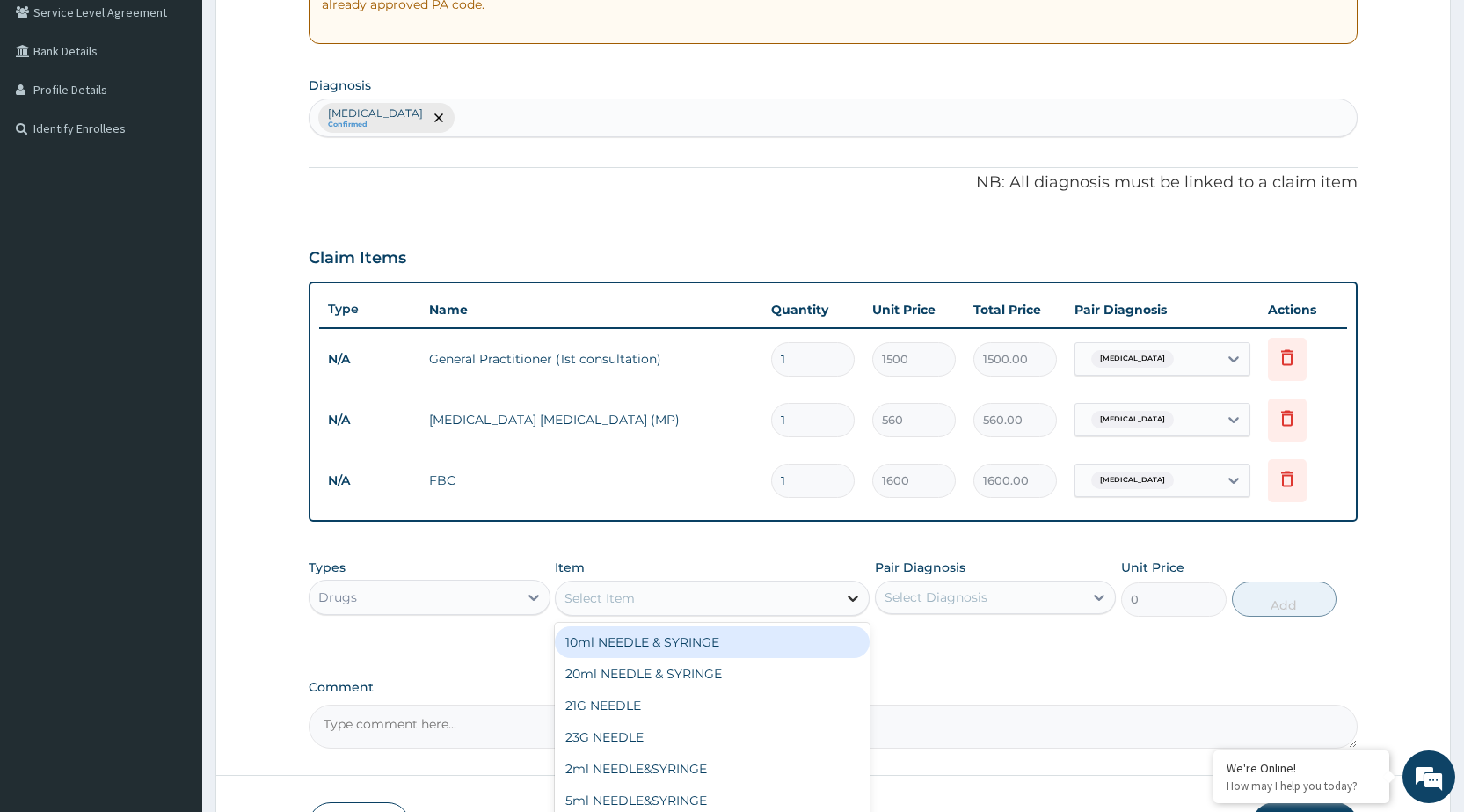
click at [849, 602] on icon at bounding box center [853, 598] width 17 height 17
type input "I"
type input "ARTE"
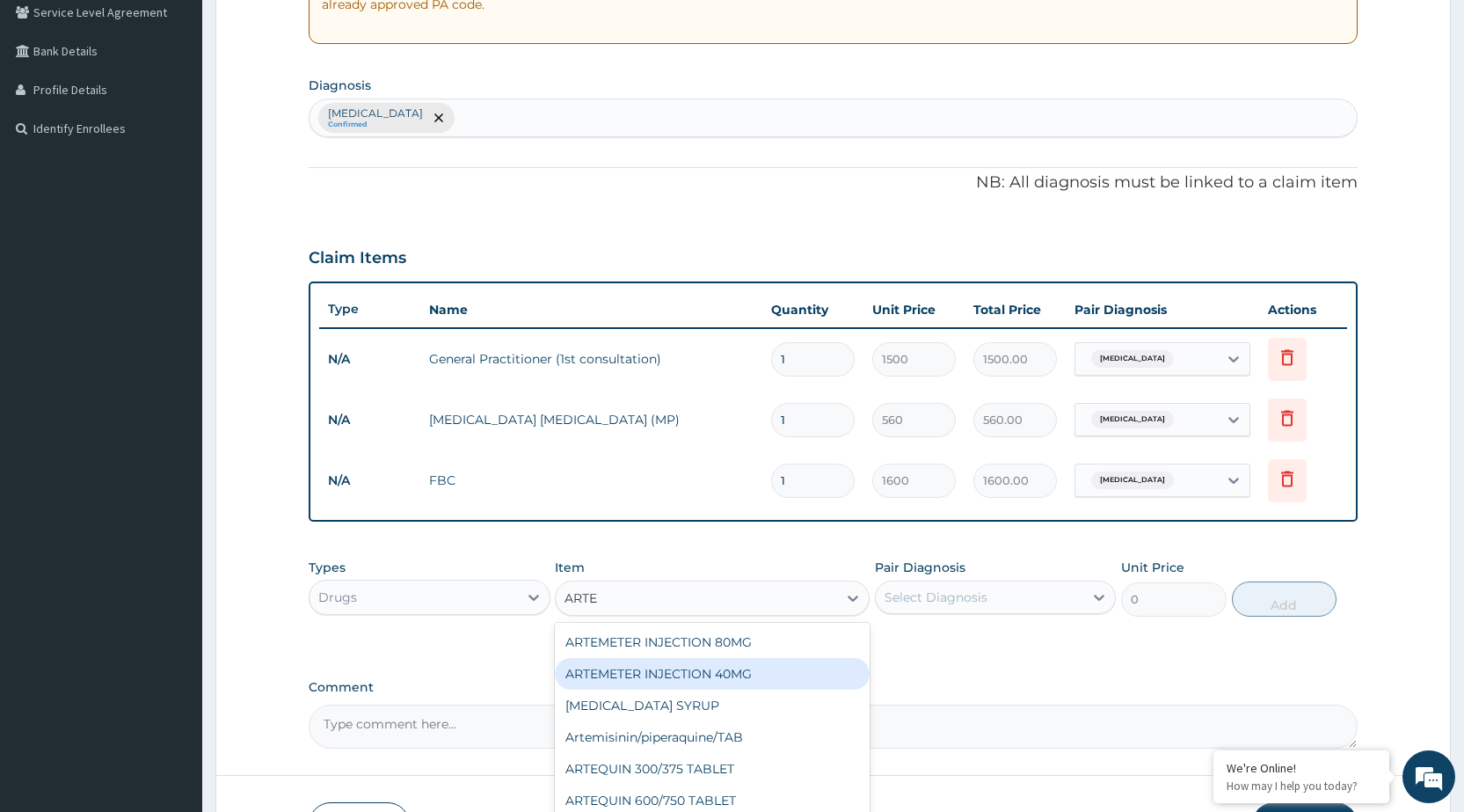
click at [789, 674] on div "ARTEMETER INJECTION 40MG" at bounding box center [712, 673] width 314 height 32
type input "131.25"
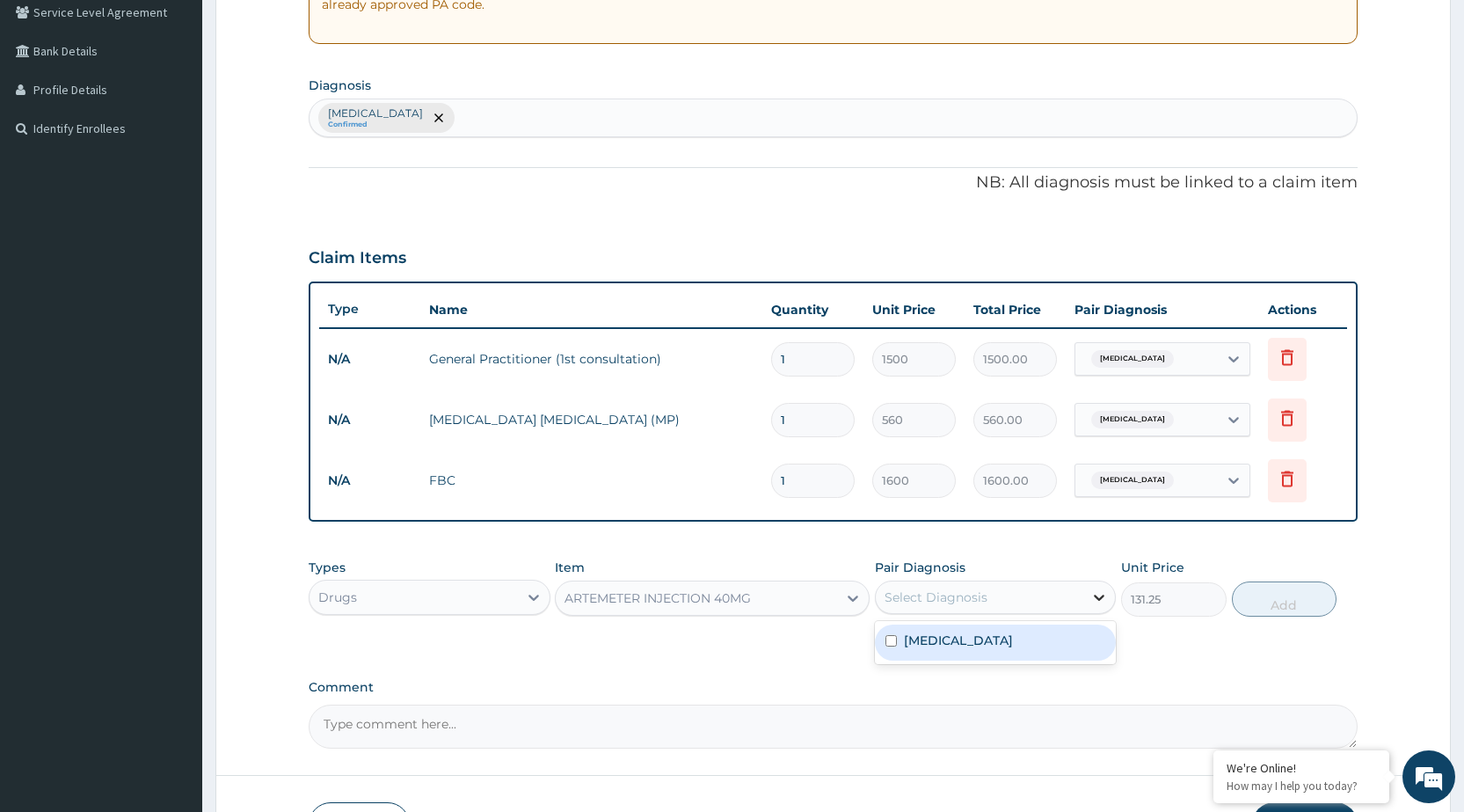
click at [1103, 596] on icon at bounding box center [1099, 598] width 11 height 6
click at [1098, 652] on div "Malaria" at bounding box center [995, 641] width 241 height 36
checkbox input "true"
click at [1305, 590] on button "Add" at bounding box center [1285, 599] width 105 height 35
type input "0"
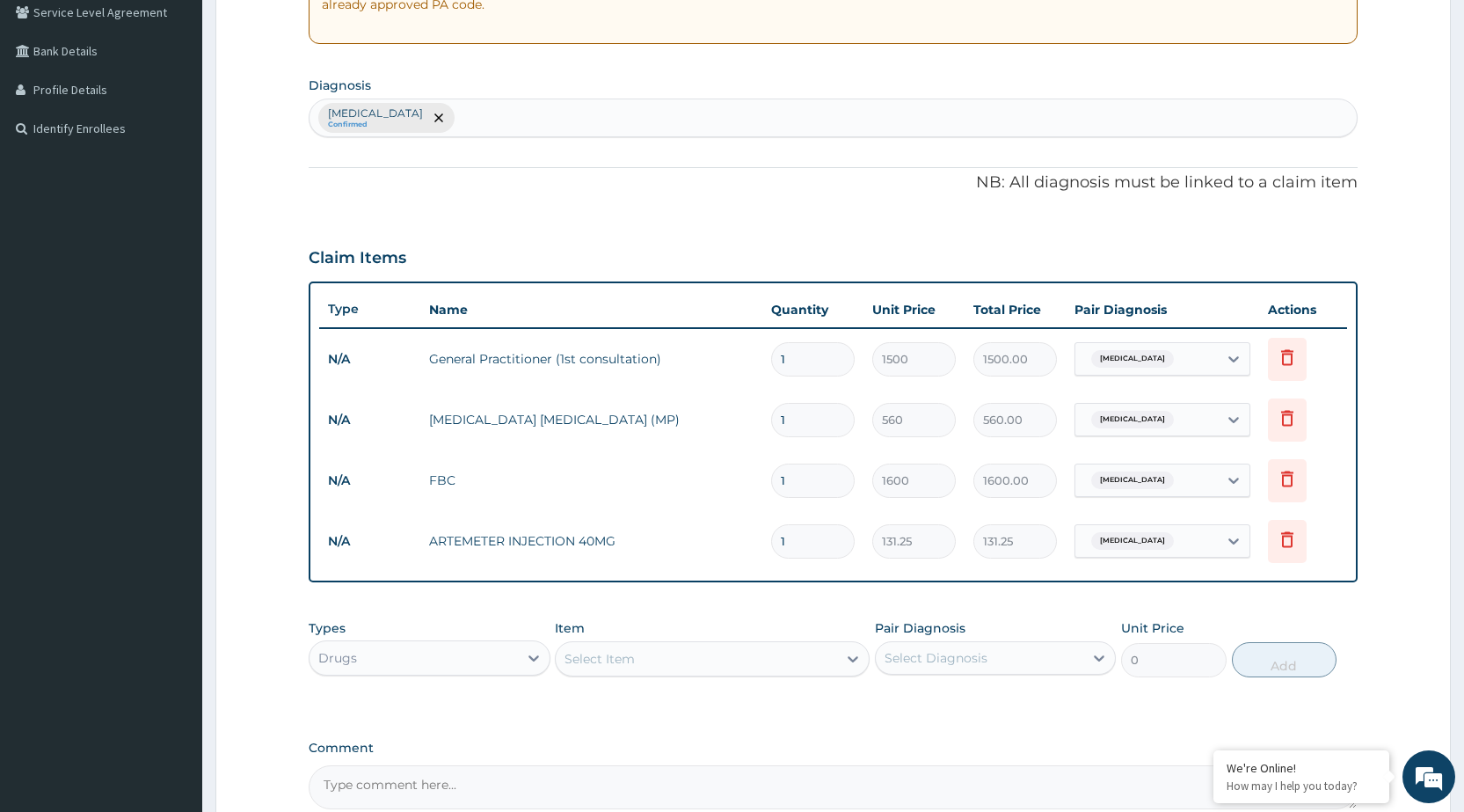
type input "0.00"
type input "6"
type input "787.50"
type input "6"
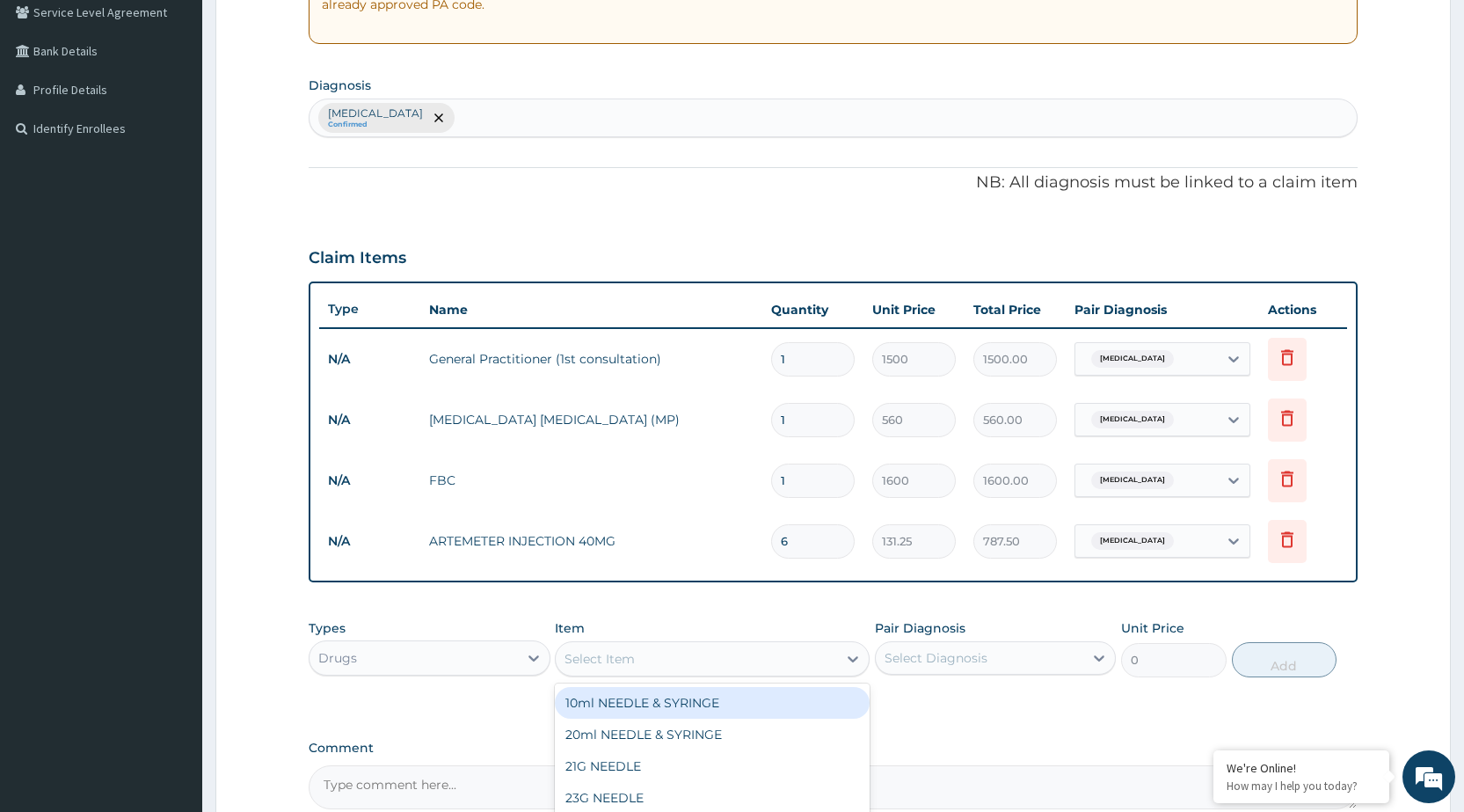
click at [831, 667] on div "Select Item" at bounding box center [697, 658] width 281 height 28
type input "I"
type input "PARA"
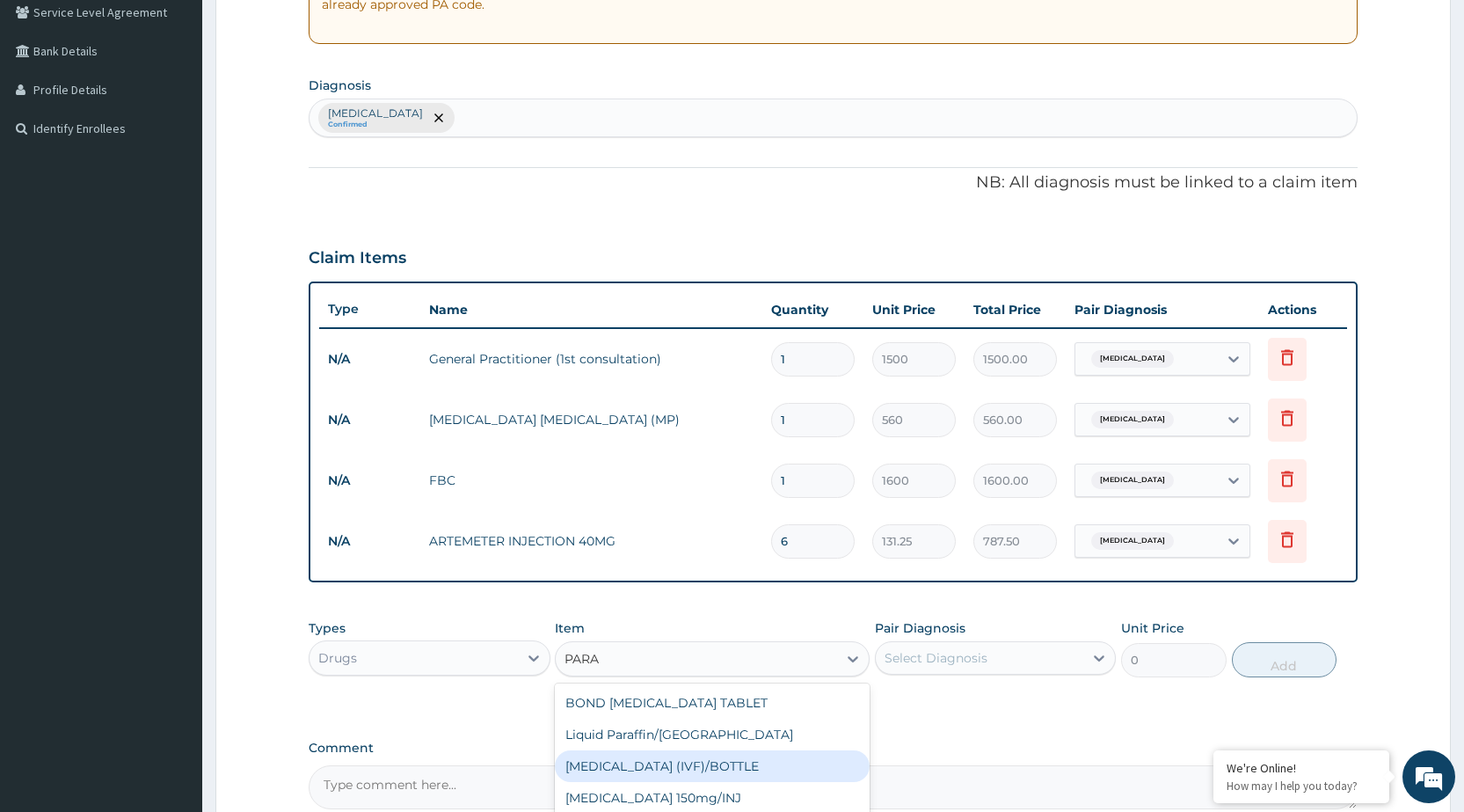
scroll to position [91, 0]
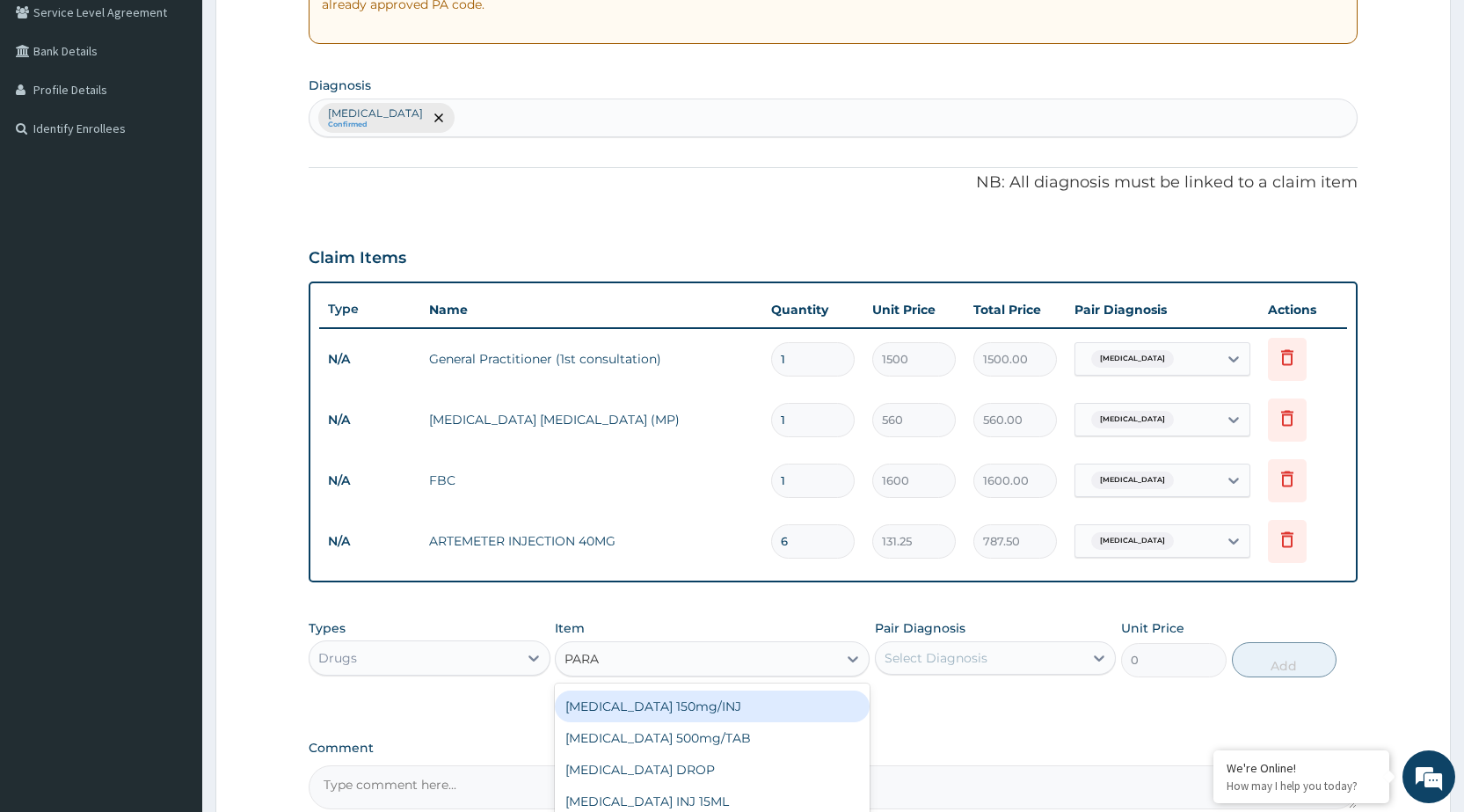
click at [763, 710] on div "Paracetamol 150mg/INJ" at bounding box center [712, 705] width 314 height 32
type input "31.5"
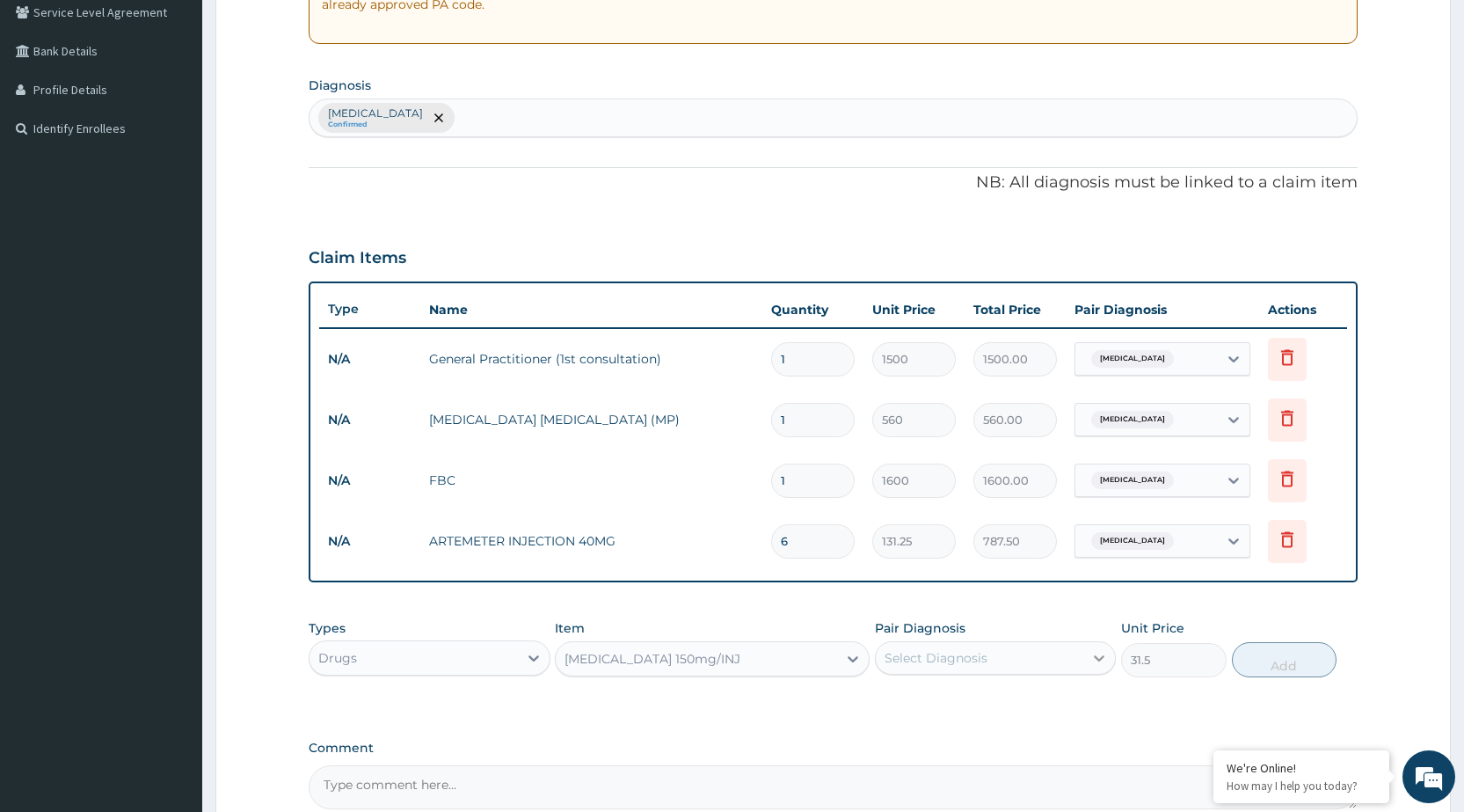
click at [1096, 658] on icon at bounding box center [1099, 658] width 11 height 6
click at [1065, 712] on div "Malaria" at bounding box center [995, 702] width 241 height 36
checkbox input "true"
click at [1306, 652] on button "Add" at bounding box center [1285, 660] width 105 height 35
type input "0"
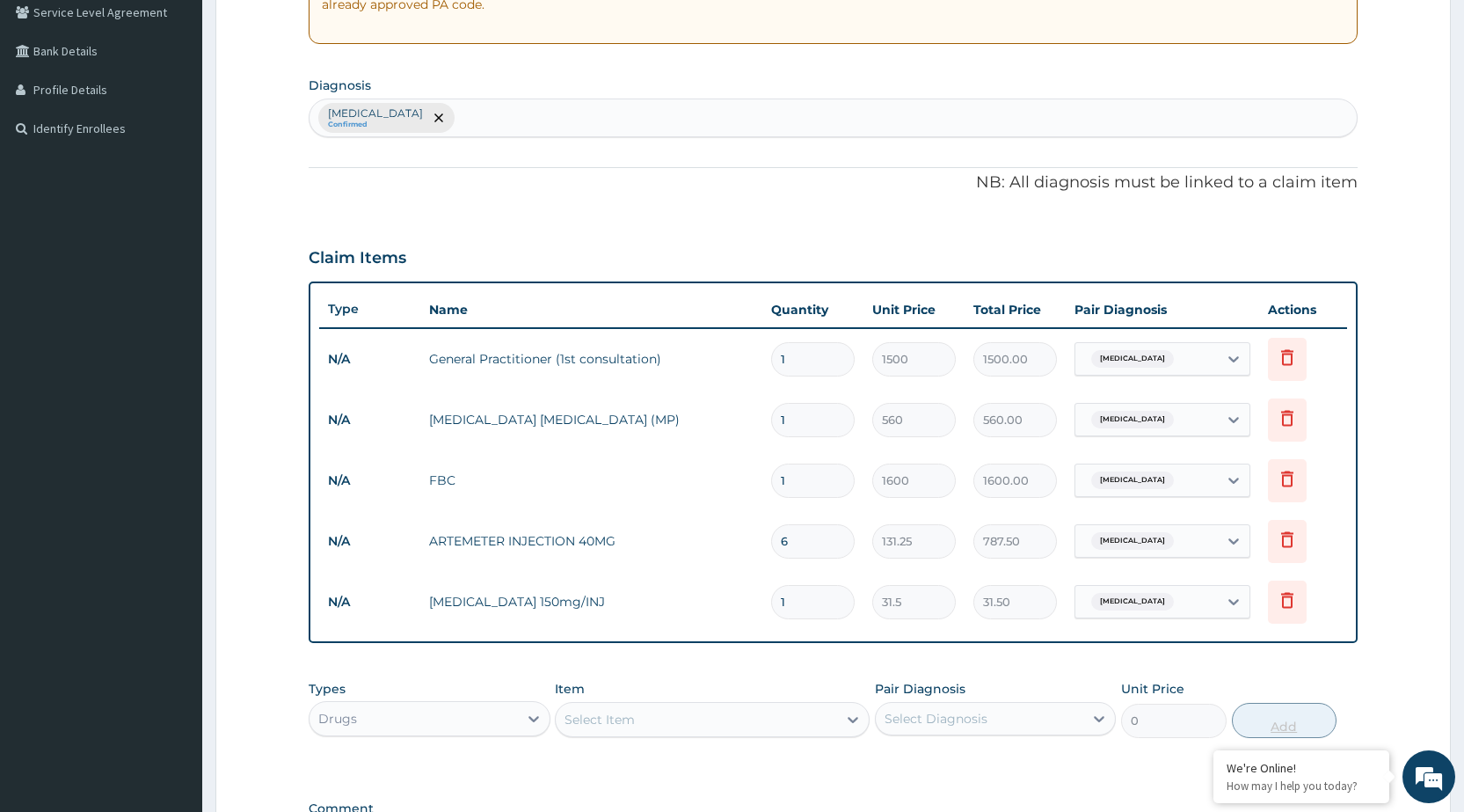
type input "0.00"
type input "2"
type input "63.00"
type input "2"
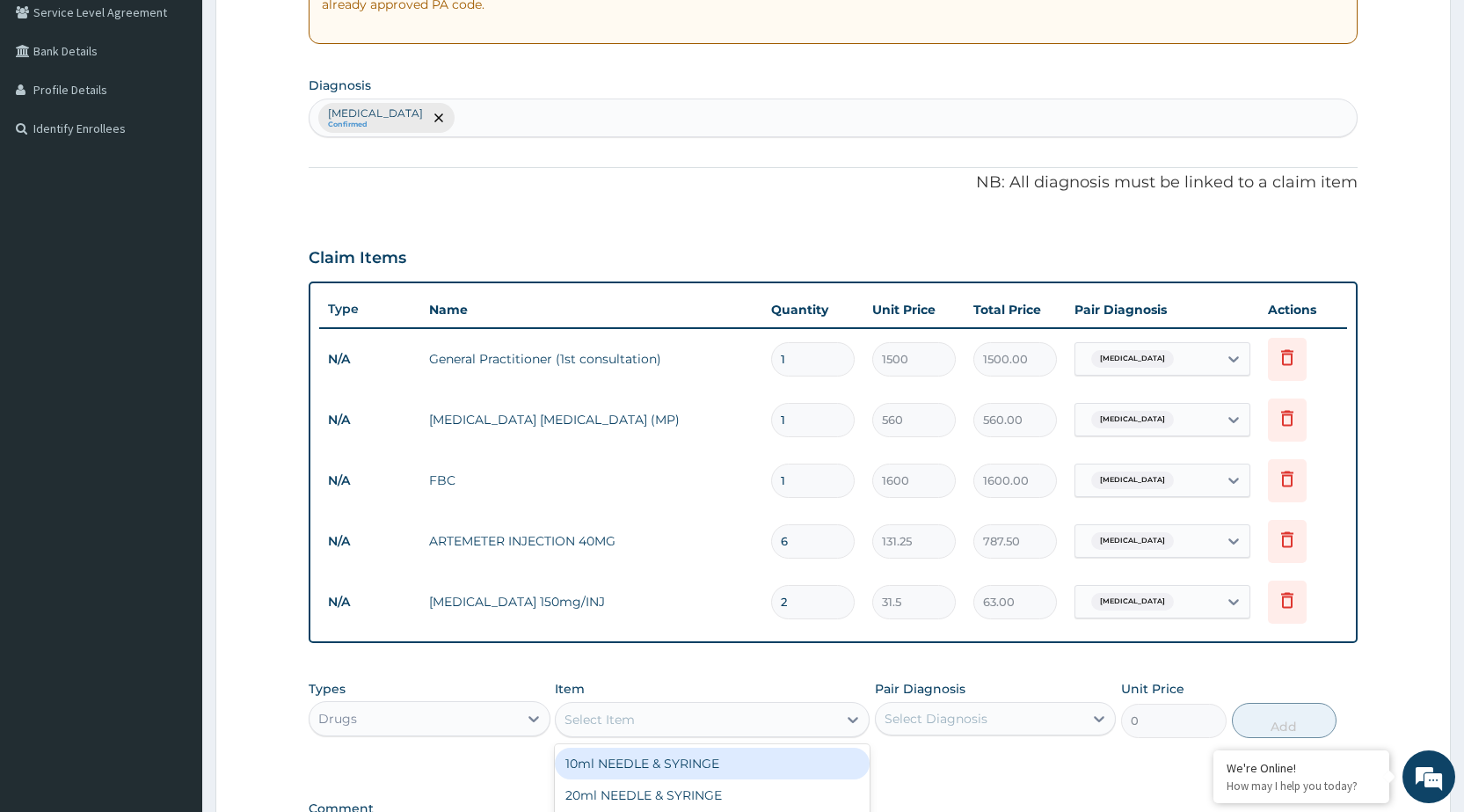
click at [784, 736] on div "Select Item" at bounding box center [712, 719] width 314 height 35
click at [830, 718] on div "Select Item" at bounding box center [697, 719] width 281 height 28
type input "PARA"
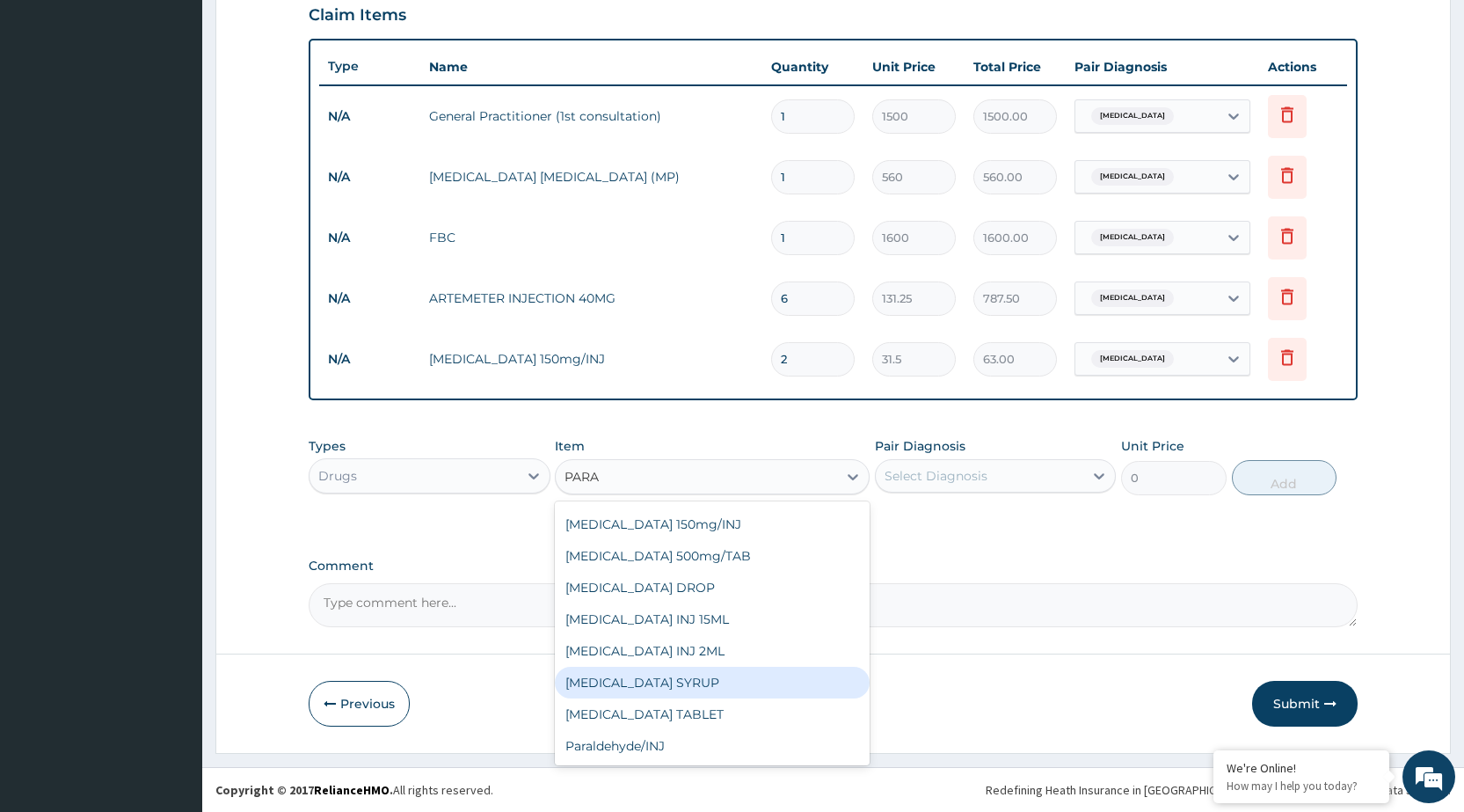
click at [684, 677] on div "PARACETAMOL SYRUP" at bounding box center [712, 682] width 314 height 32
type input "131.25"
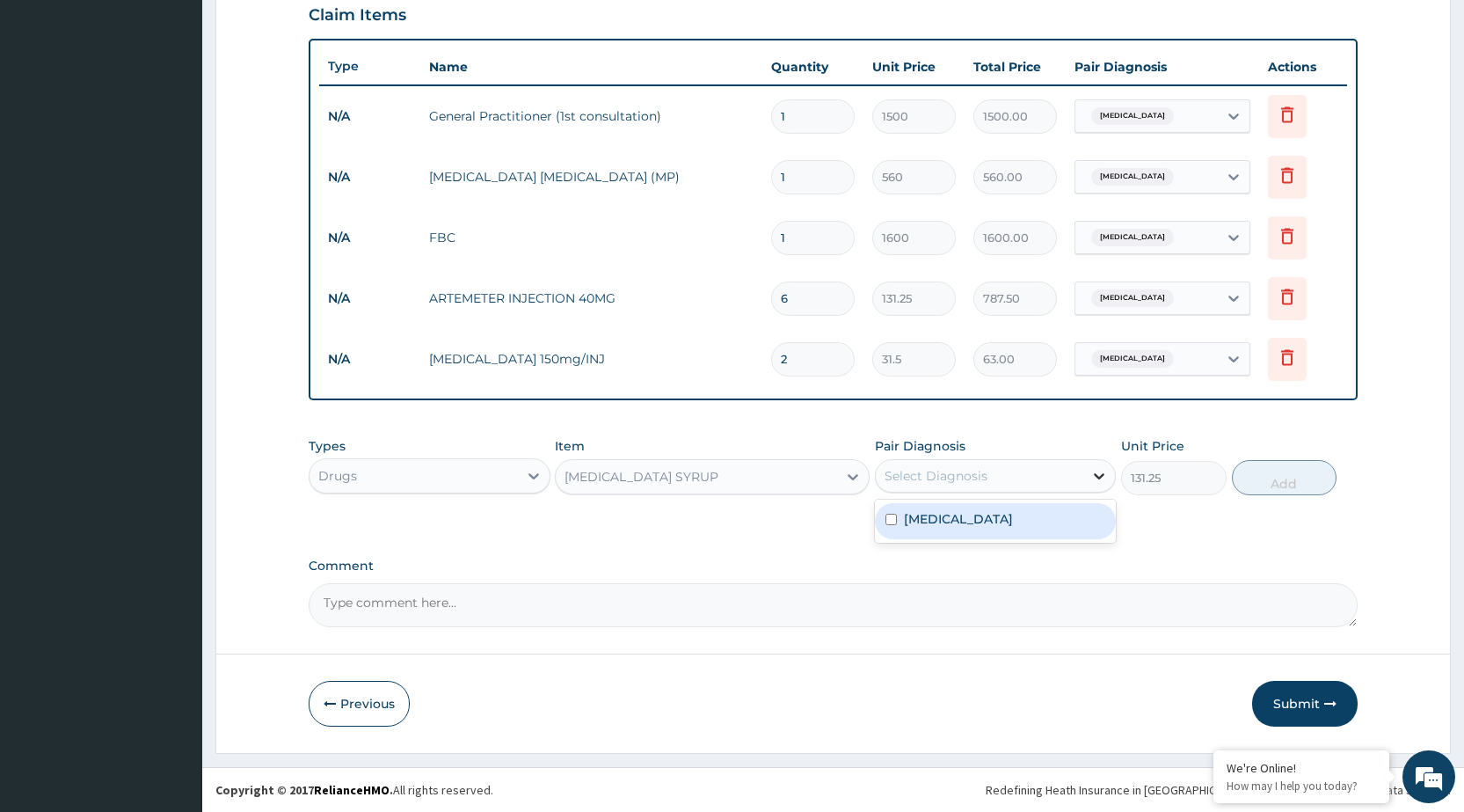
click at [1102, 477] on icon at bounding box center [1099, 475] width 17 height 17
click at [1085, 517] on div "Malaria" at bounding box center [995, 520] width 241 height 36
checkbox input "true"
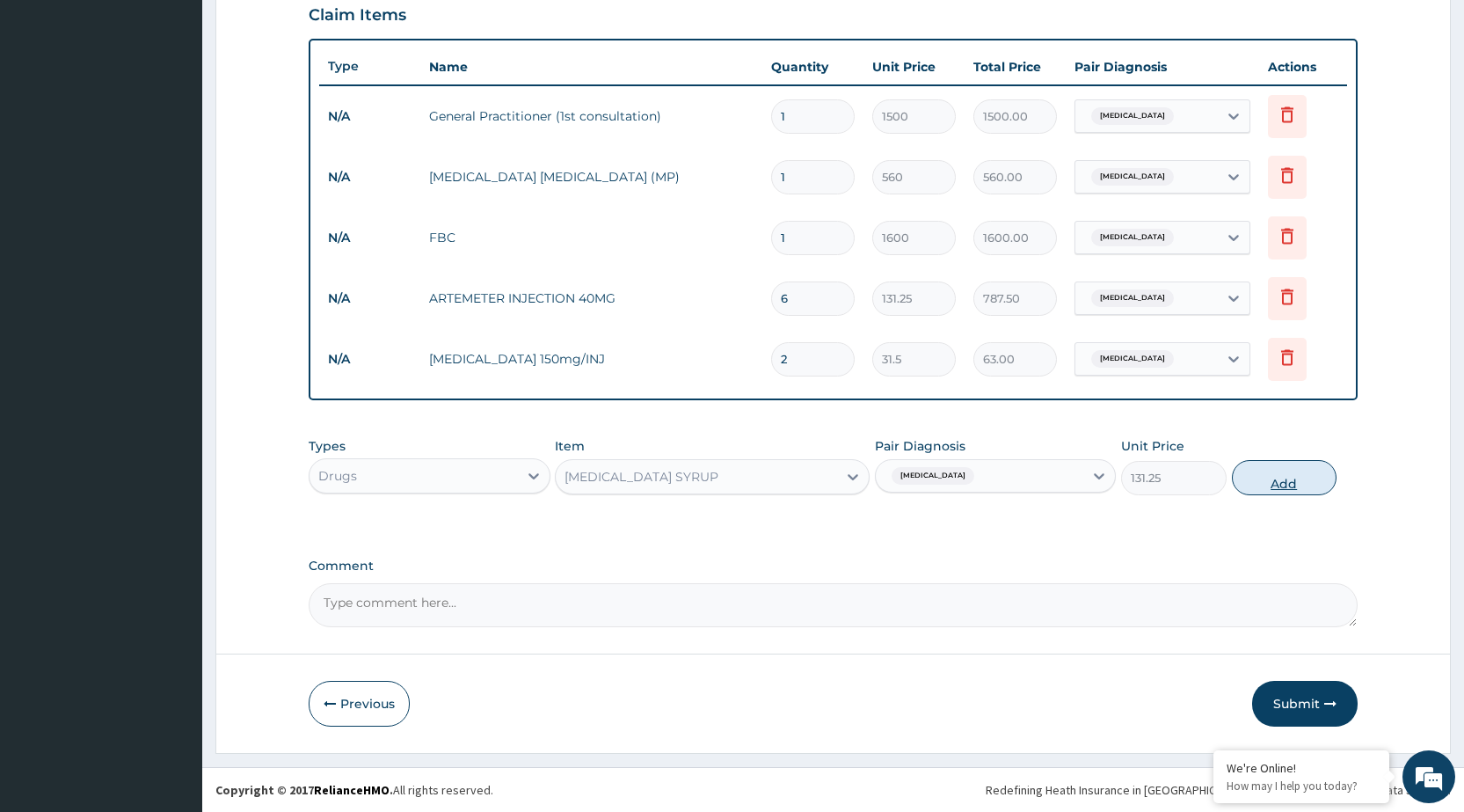
click at [1244, 467] on button "Add" at bounding box center [1285, 477] width 105 height 35
type input "0"
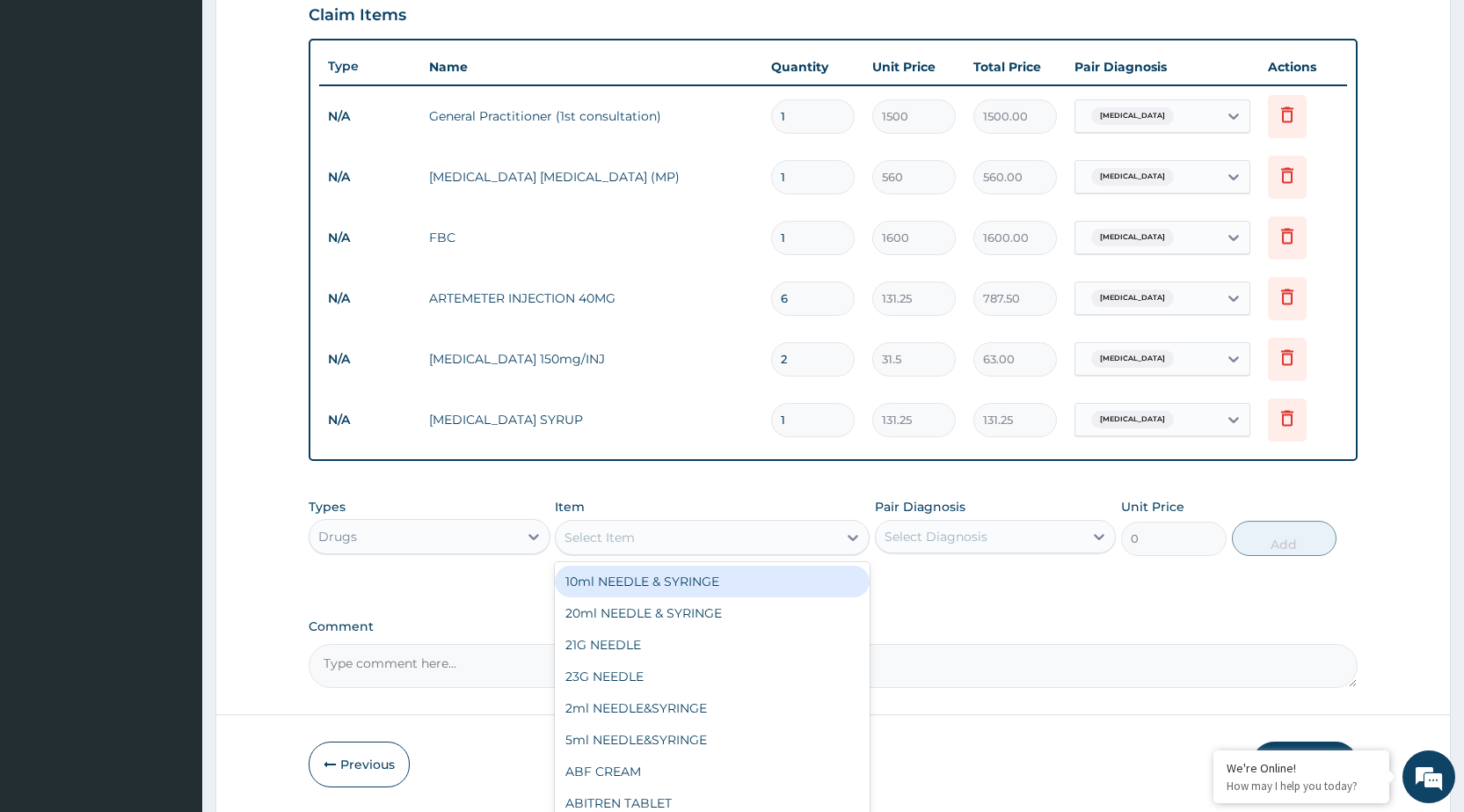
click at [797, 549] on div "Select Item" at bounding box center [697, 536] width 281 height 28
type input "COMPL"
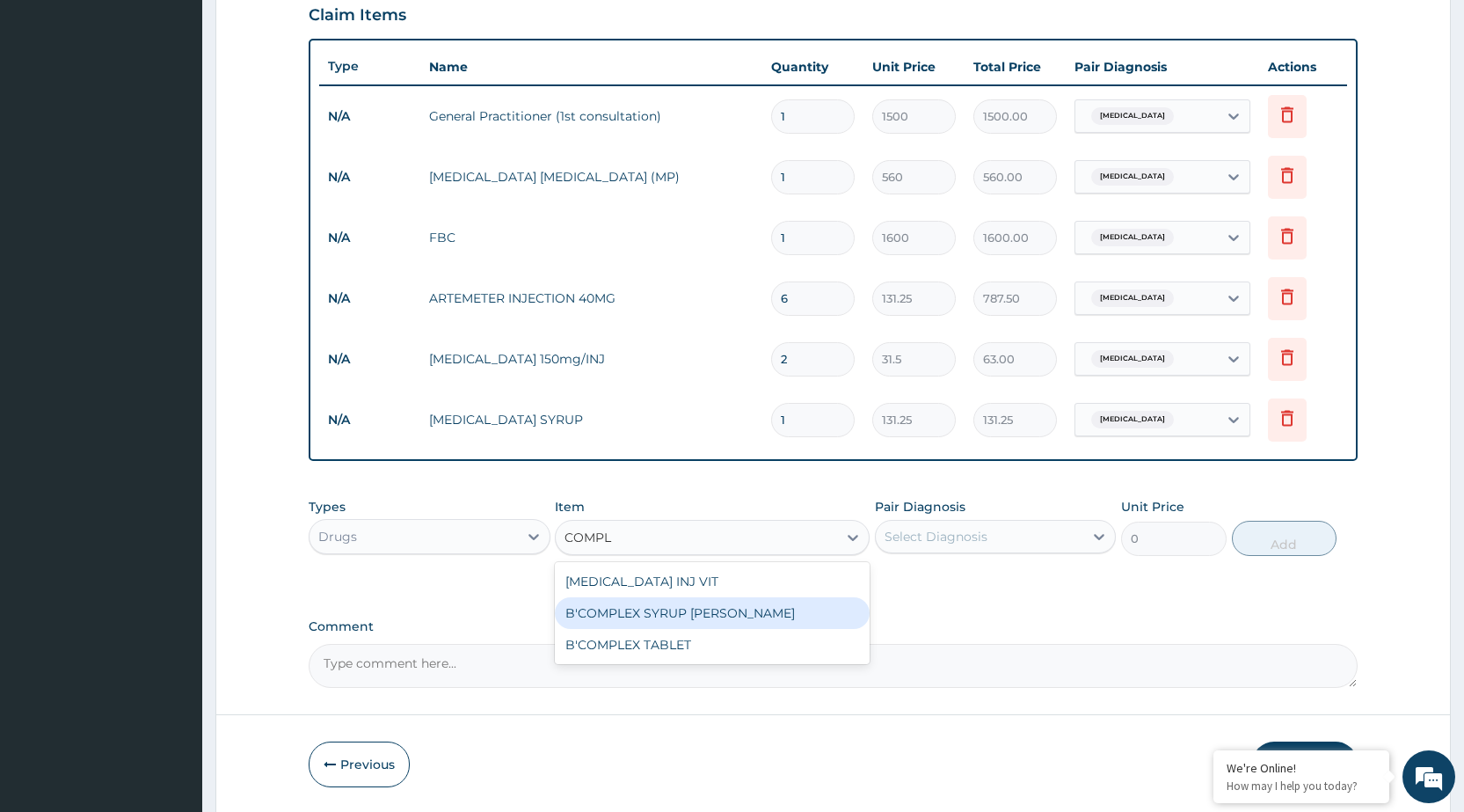
click at [774, 604] on div "B'COMPLEX SYRUP DR MEYER" at bounding box center [712, 612] width 314 height 32
type input "78.75"
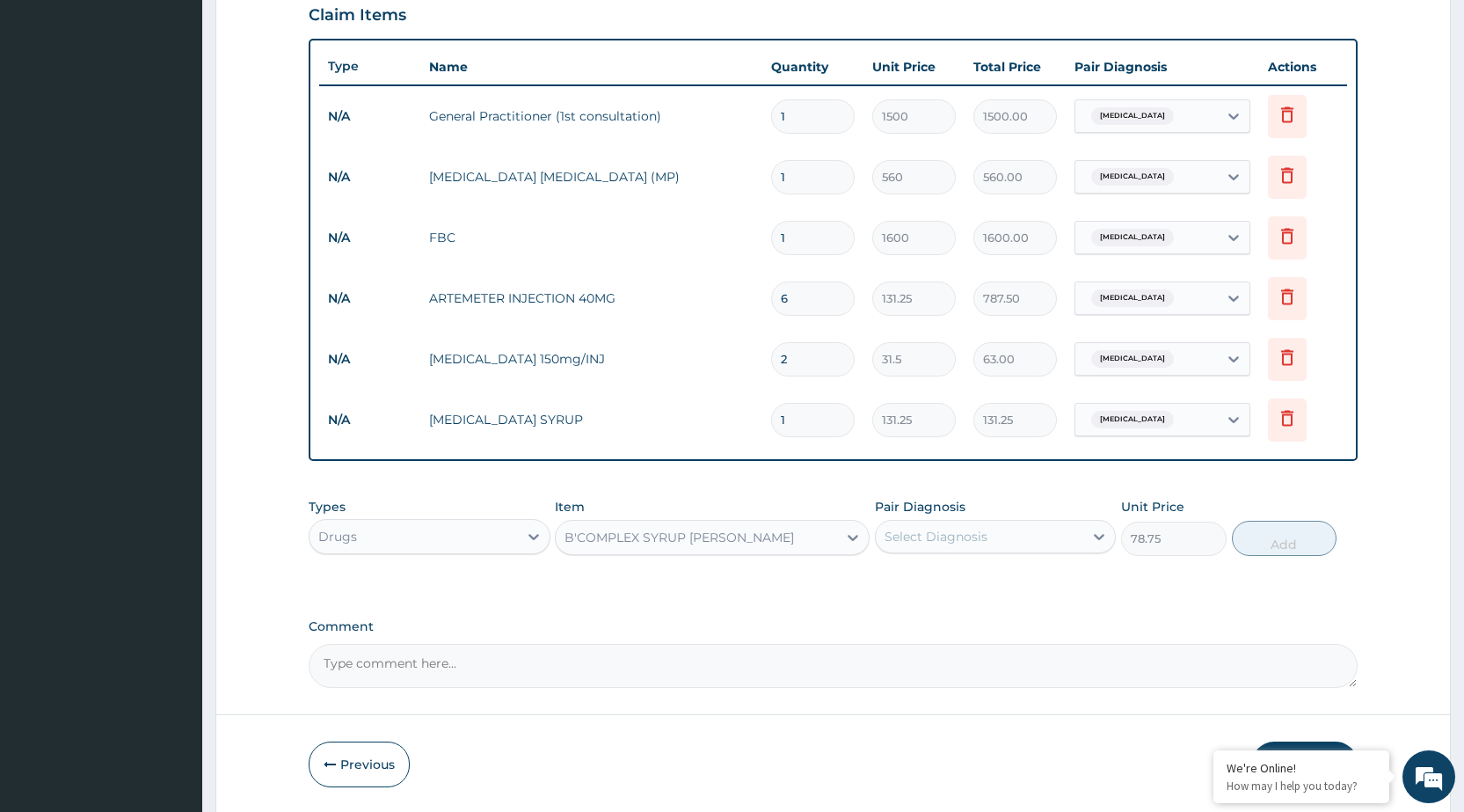
click at [1000, 539] on div "Select Diagnosis" at bounding box center [980, 536] width 208 height 28
click at [1003, 573] on div "Malaria" at bounding box center [995, 581] width 241 height 36
checkbox input "true"
click at [1289, 546] on button "Add" at bounding box center [1285, 538] width 105 height 35
type input "0"
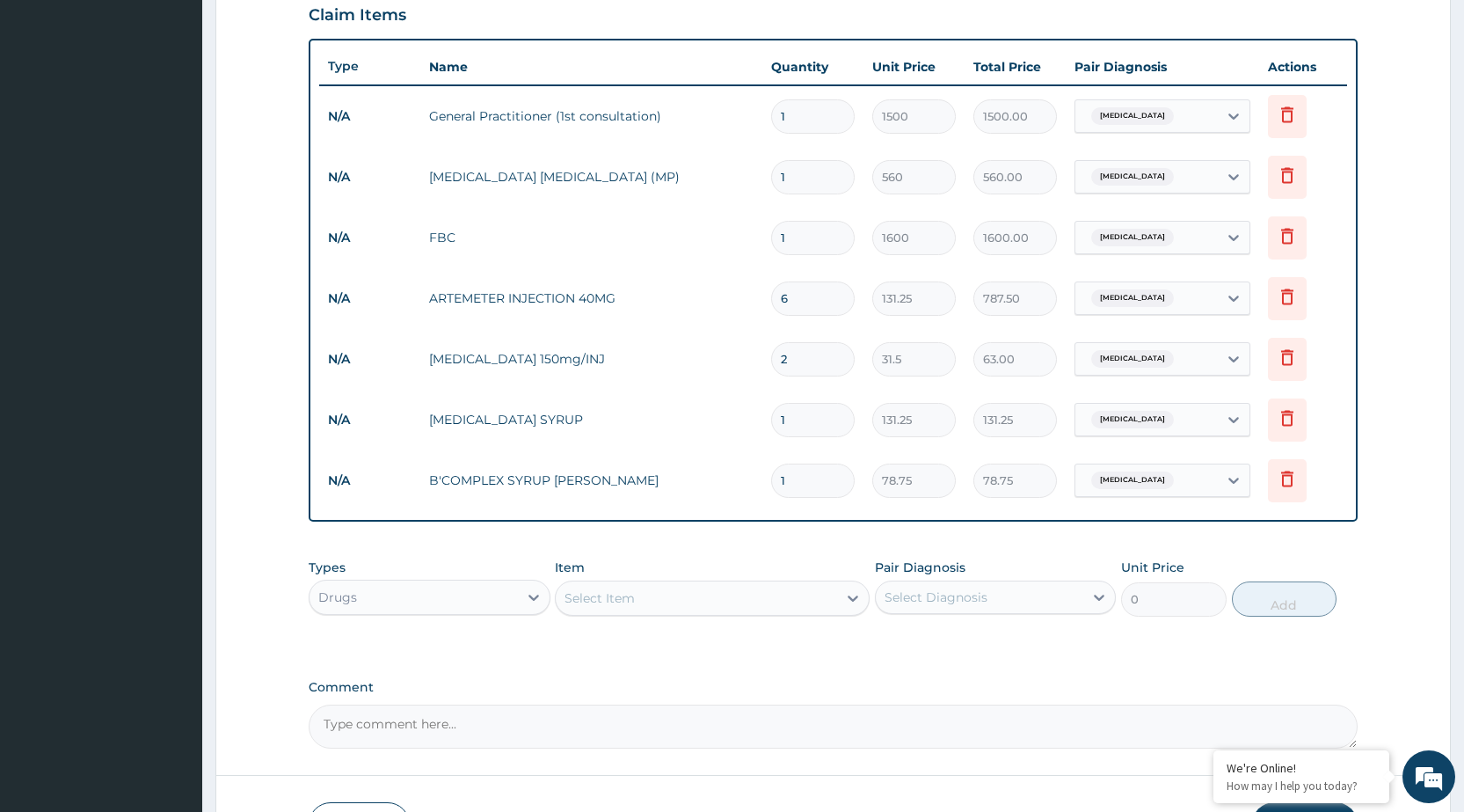
click at [782, 600] on div "Select Item" at bounding box center [697, 598] width 281 height 28
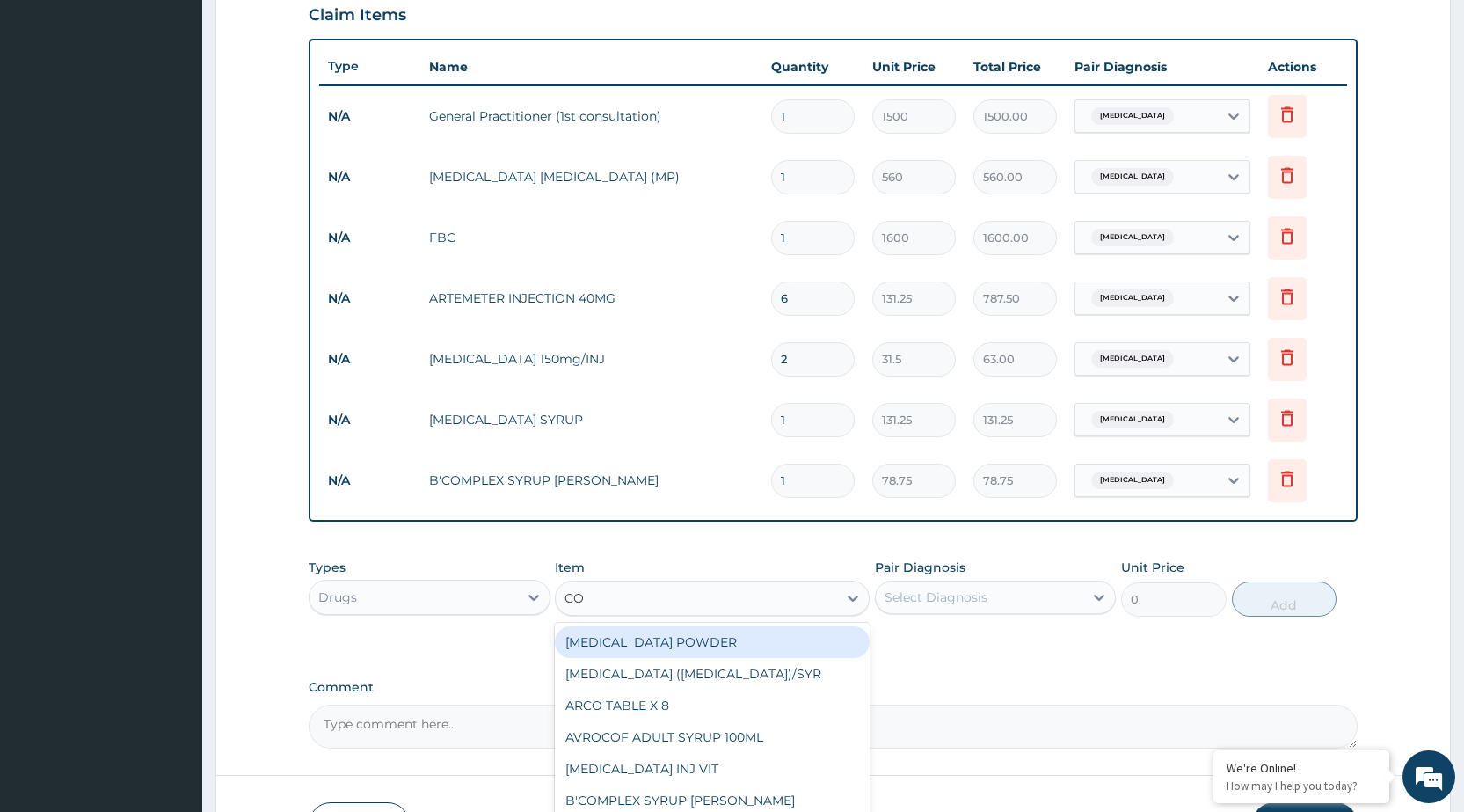
type input "COA"
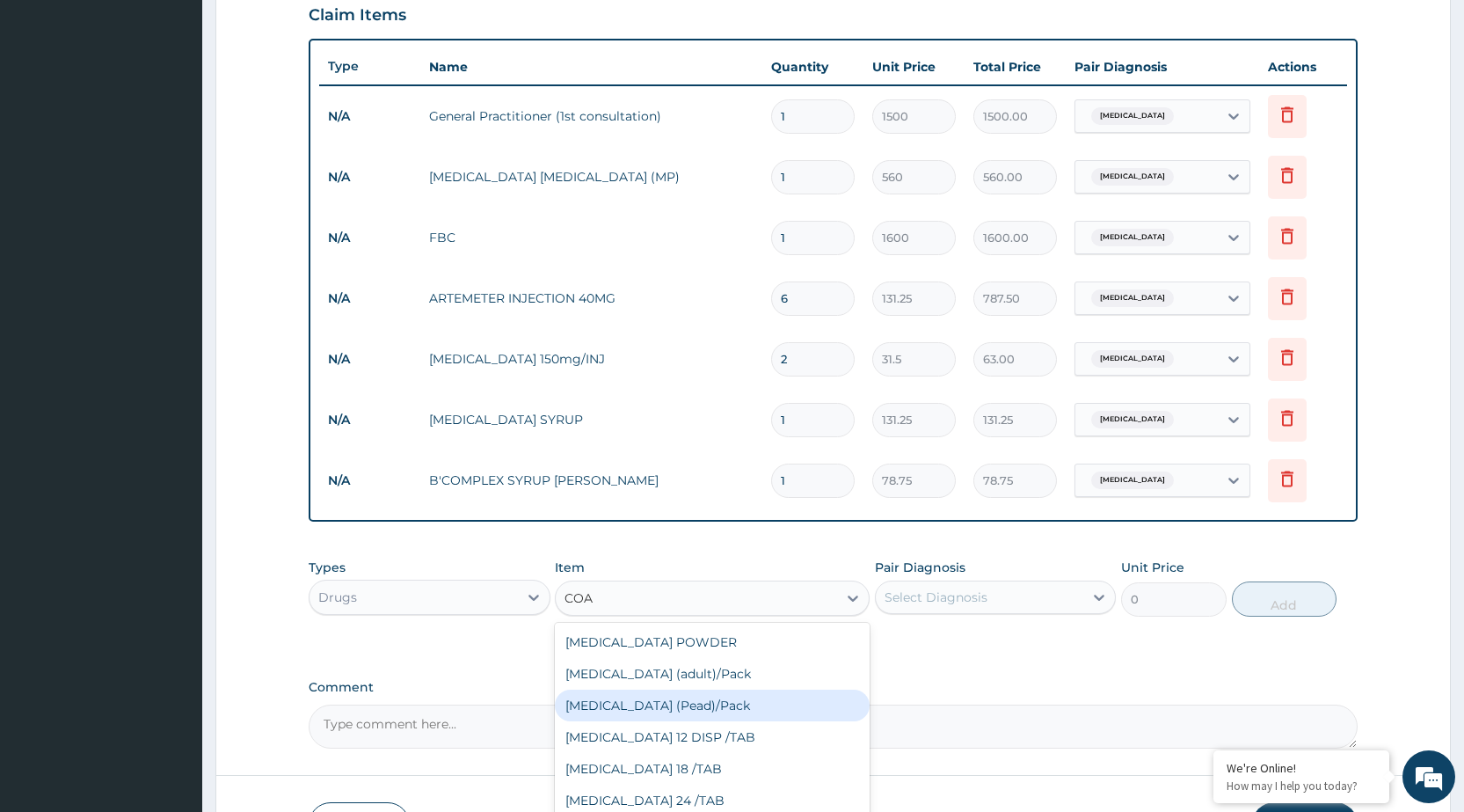
click at [737, 696] on div "Coartem (Pead)/Pack" at bounding box center [712, 705] width 314 height 32
type input "498.75"
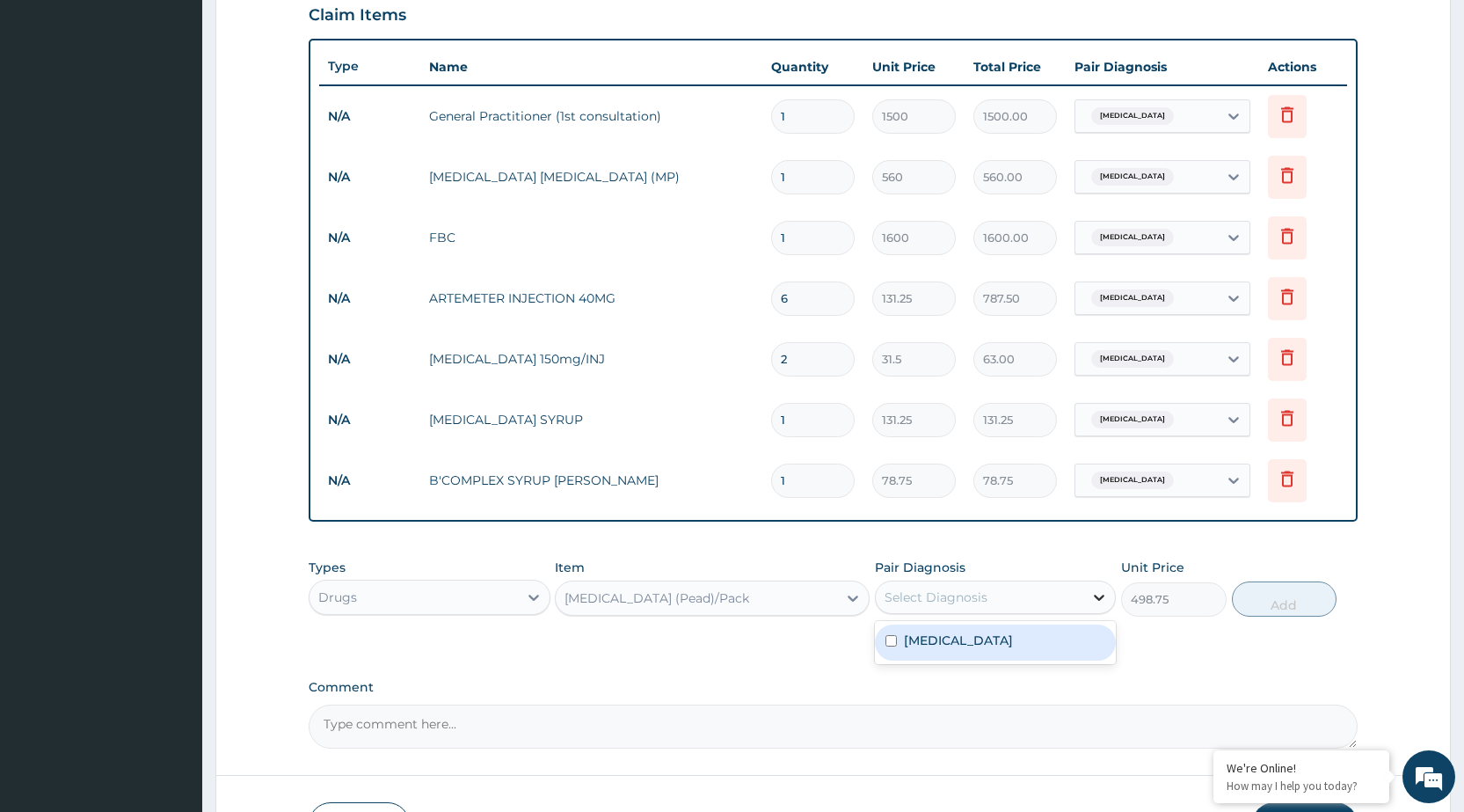
click at [1097, 596] on icon at bounding box center [1099, 598] width 11 height 6
click at [1060, 633] on div "Malaria" at bounding box center [995, 641] width 241 height 36
checkbox input "true"
click at [1253, 607] on button "Add" at bounding box center [1285, 599] width 105 height 35
type input "0"
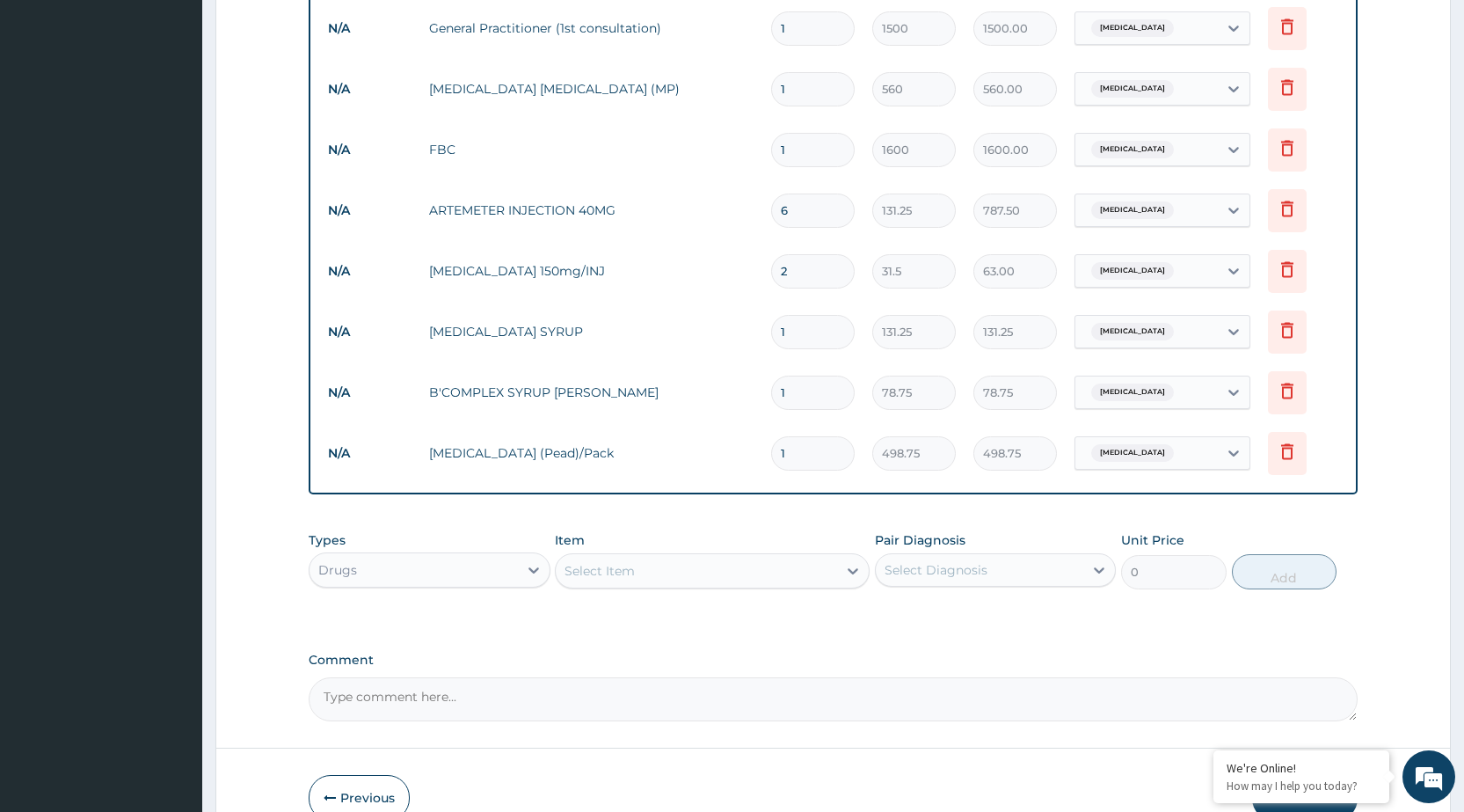
scroll to position [797, 0]
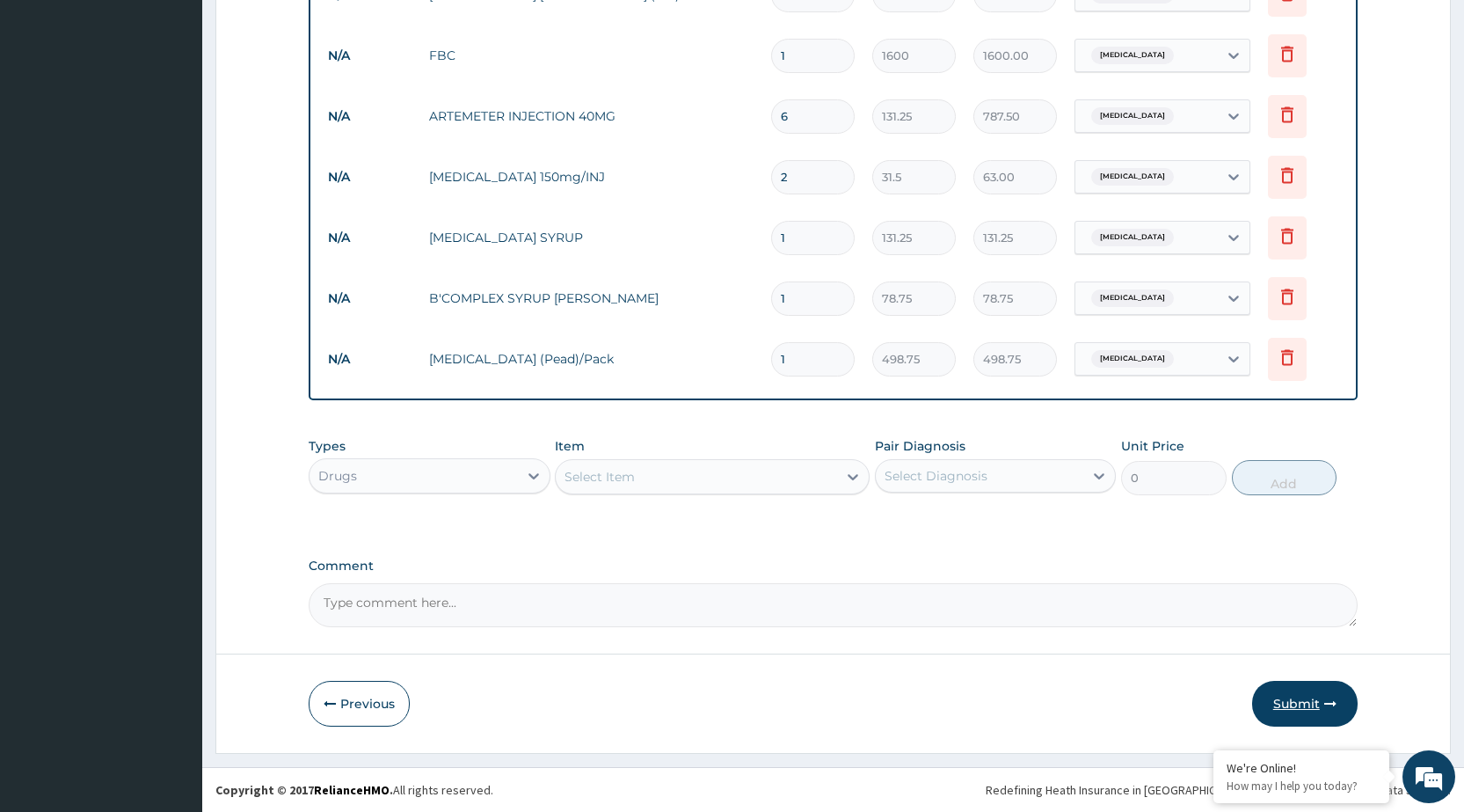
click at [1324, 711] on button "Submit" at bounding box center [1305, 702] width 106 height 46
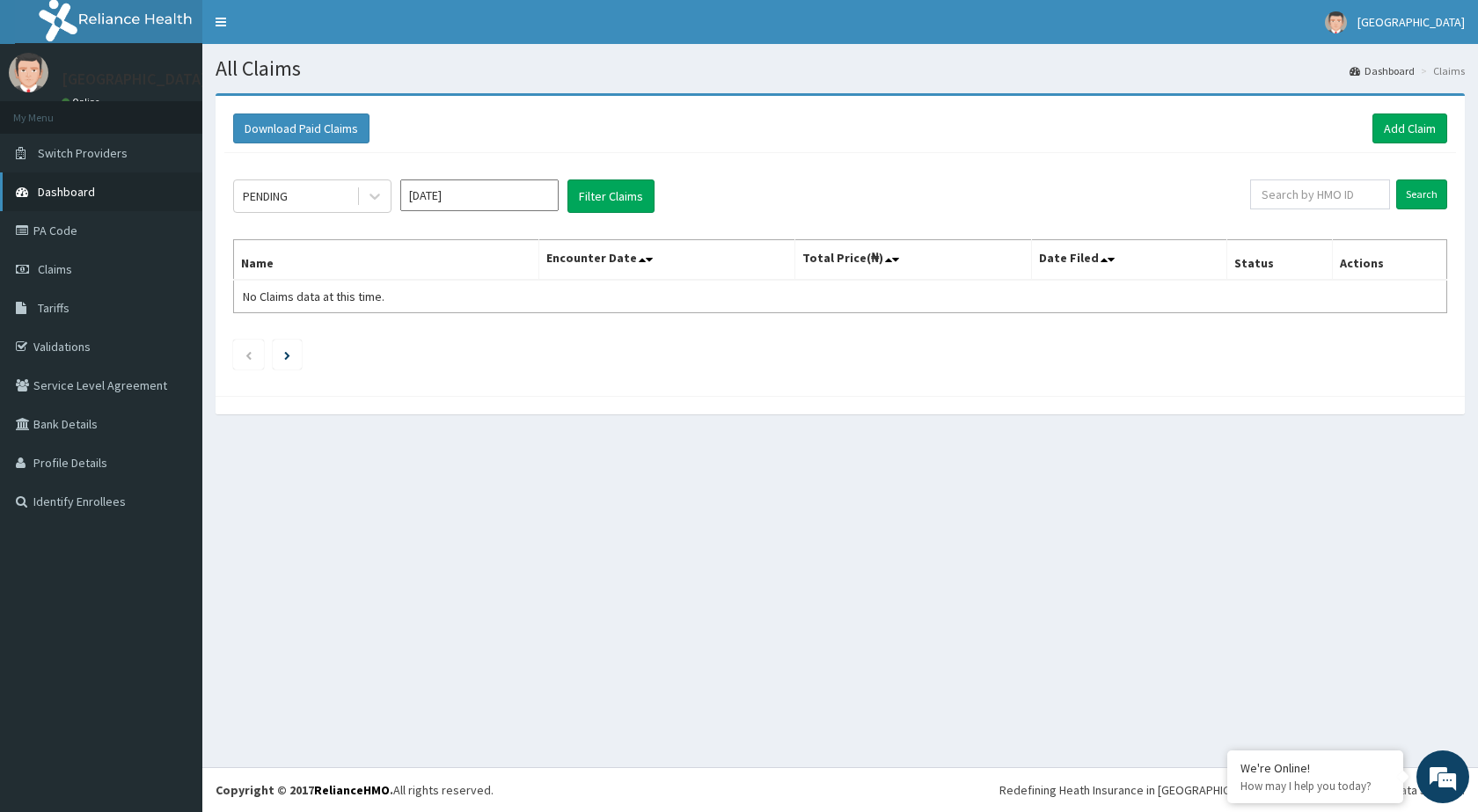
click at [51, 185] on span "Dashboard" at bounding box center [66, 191] width 57 height 16
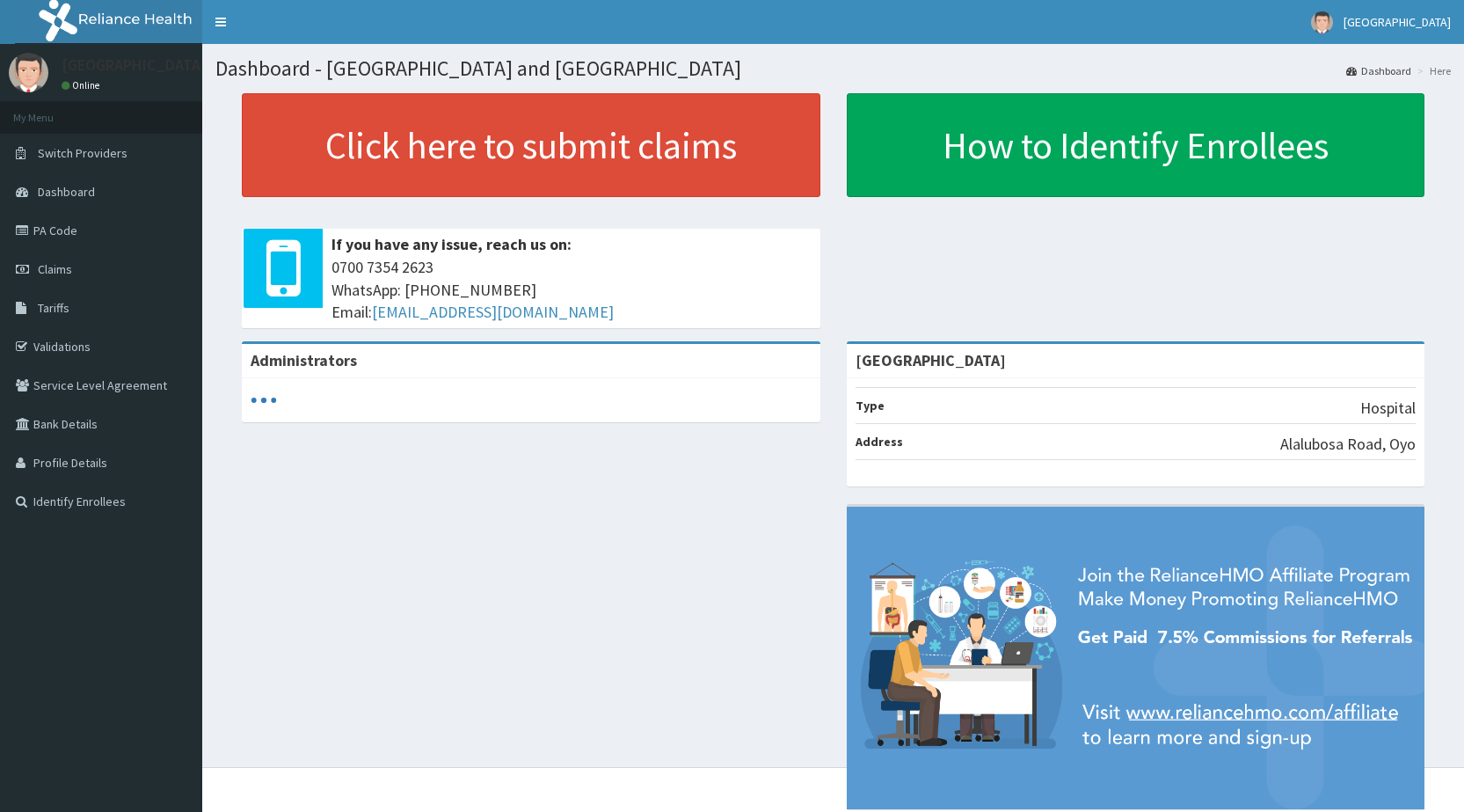
click at [559, 186] on link "Click here to submit claims" at bounding box center [531, 145] width 578 height 104
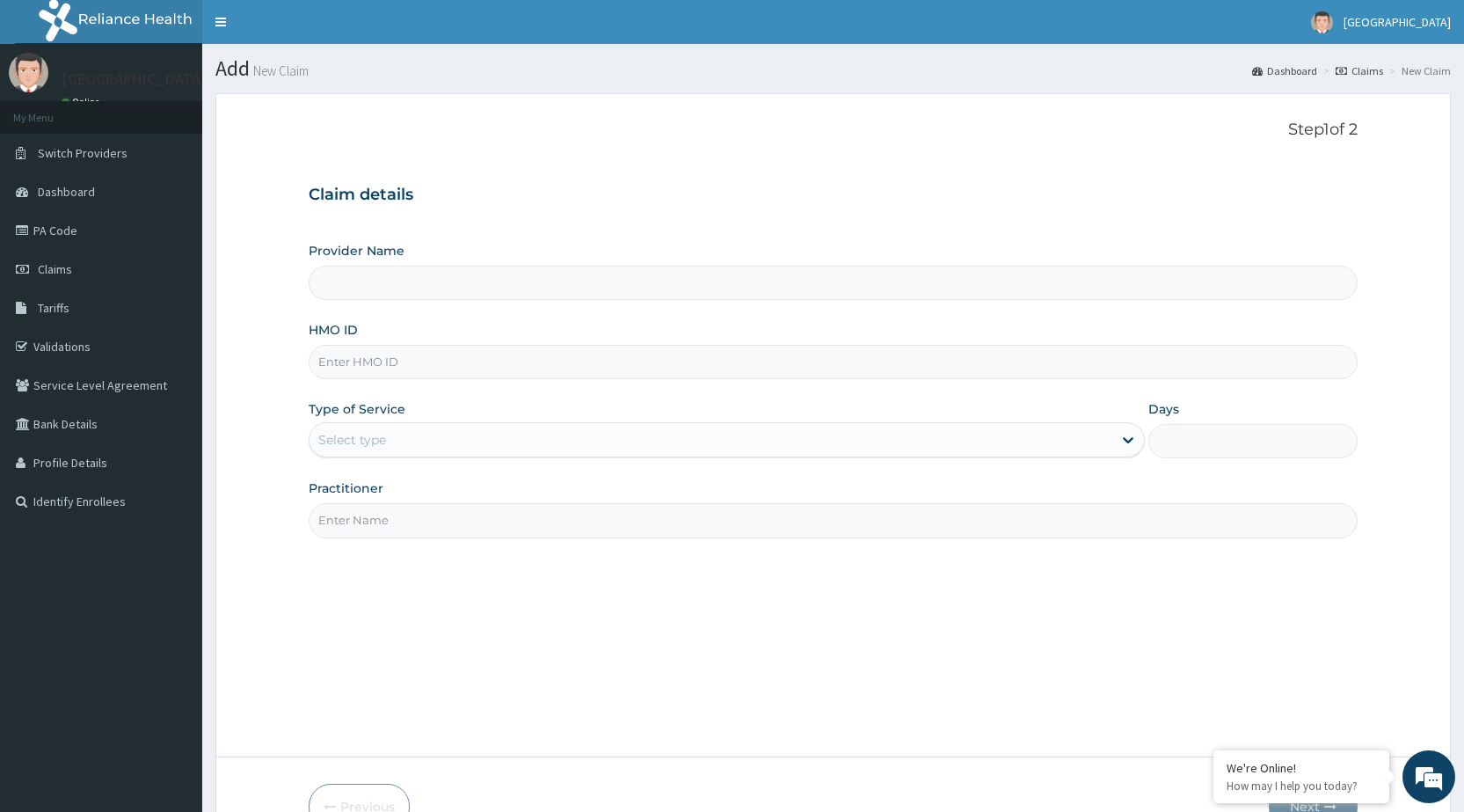
type input "Peamak Hospital and Maternity Centre"
click at [504, 362] on input "HMO ID" at bounding box center [832, 361] width 1049 height 34
type input "CHL/10968/B"
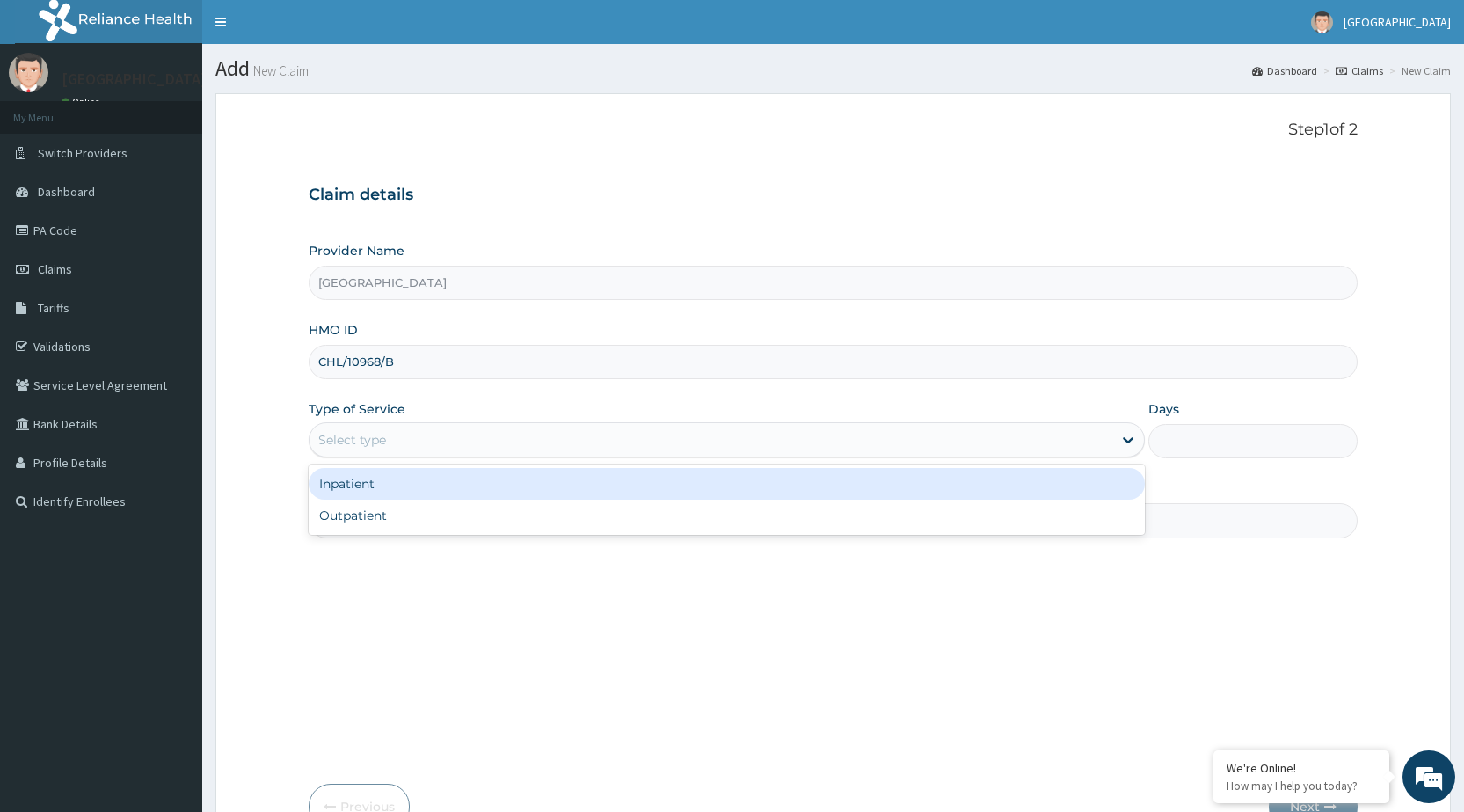
click at [491, 437] on div "Select type" at bounding box center [710, 439] width 802 height 28
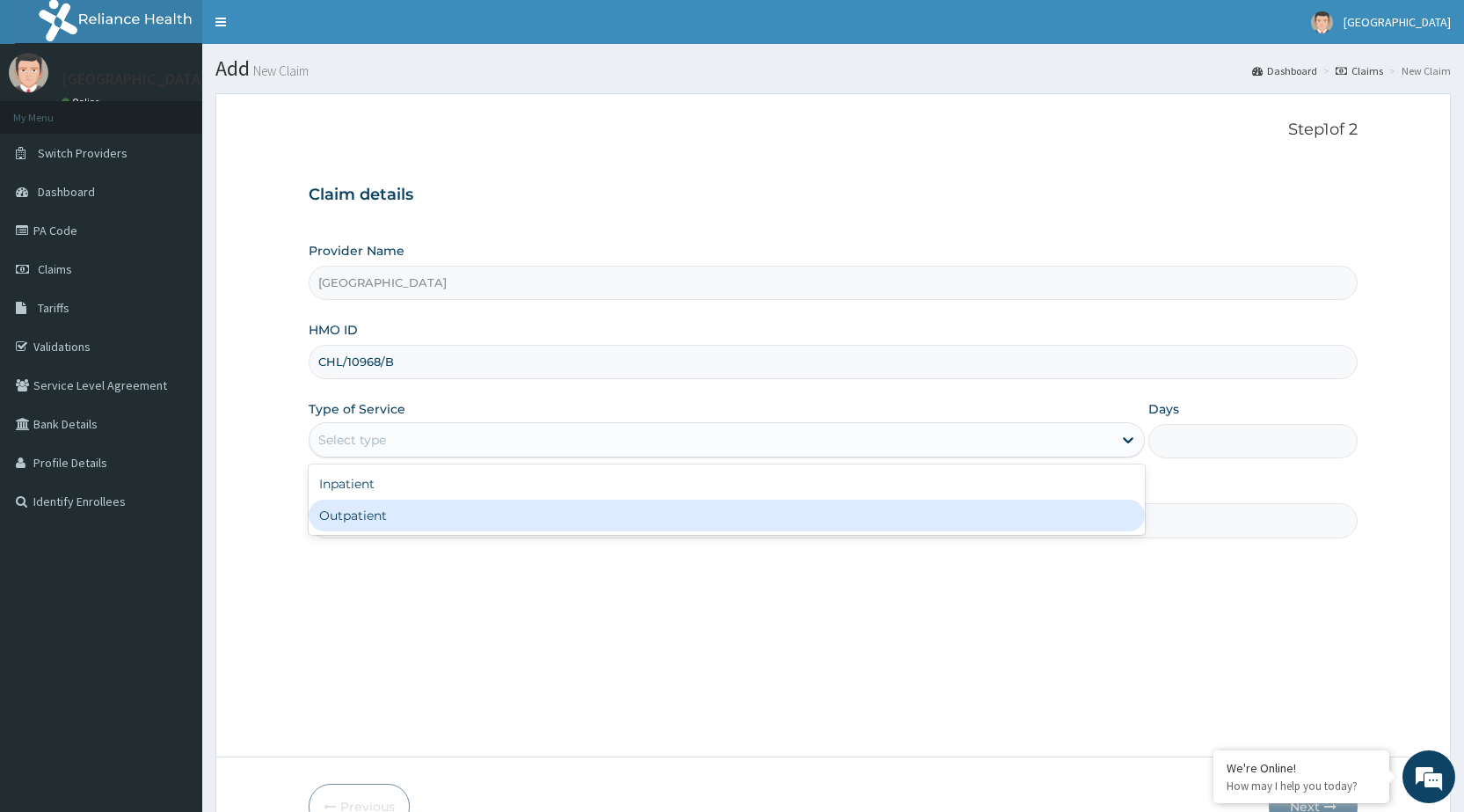
click at [482, 513] on div "Outpatient" at bounding box center [727, 515] width 836 height 32
type input "1"
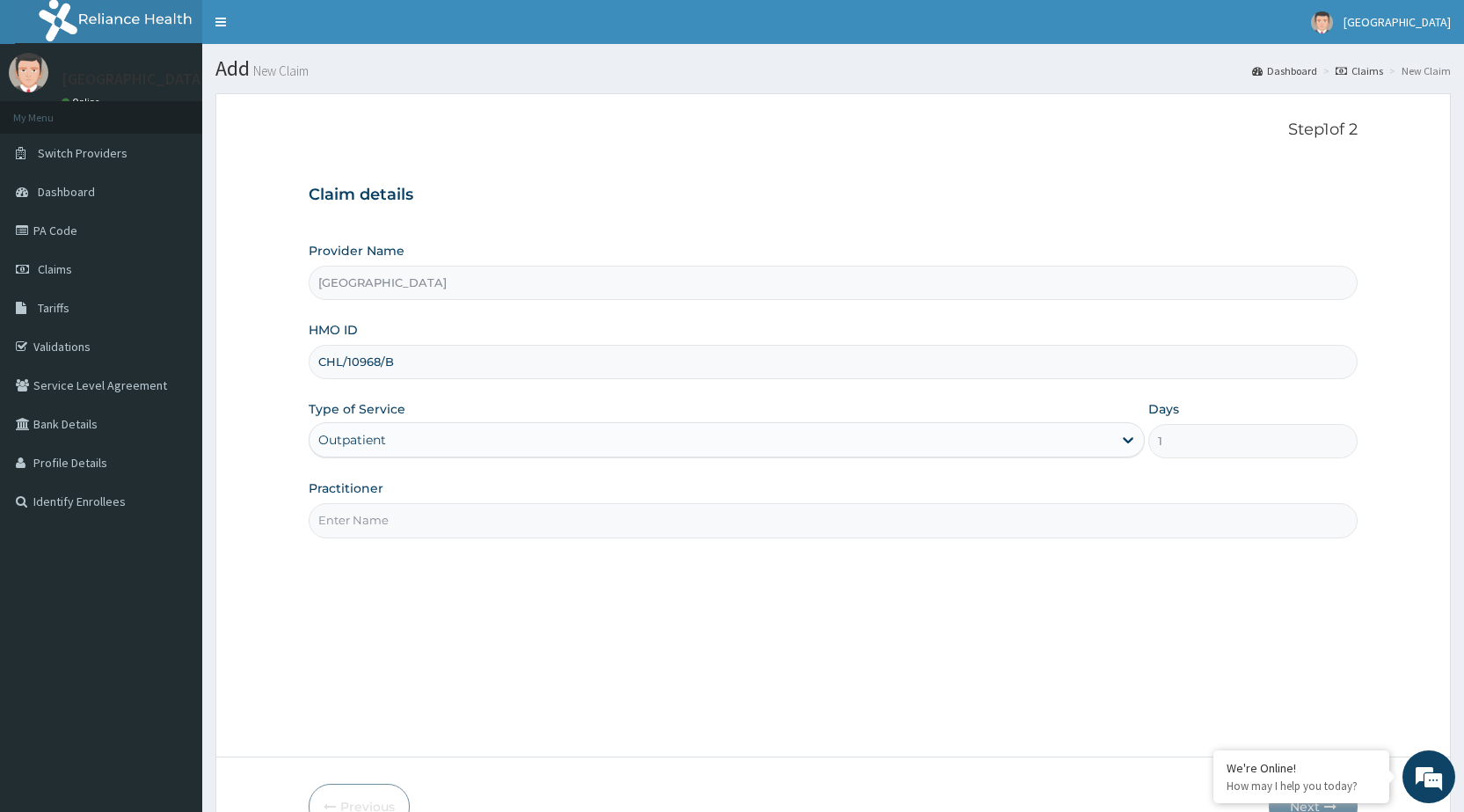
click at [482, 513] on input "Practitioner" at bounding box center [832, 519] width 1049 height 34
type input "DR PERIOLA"
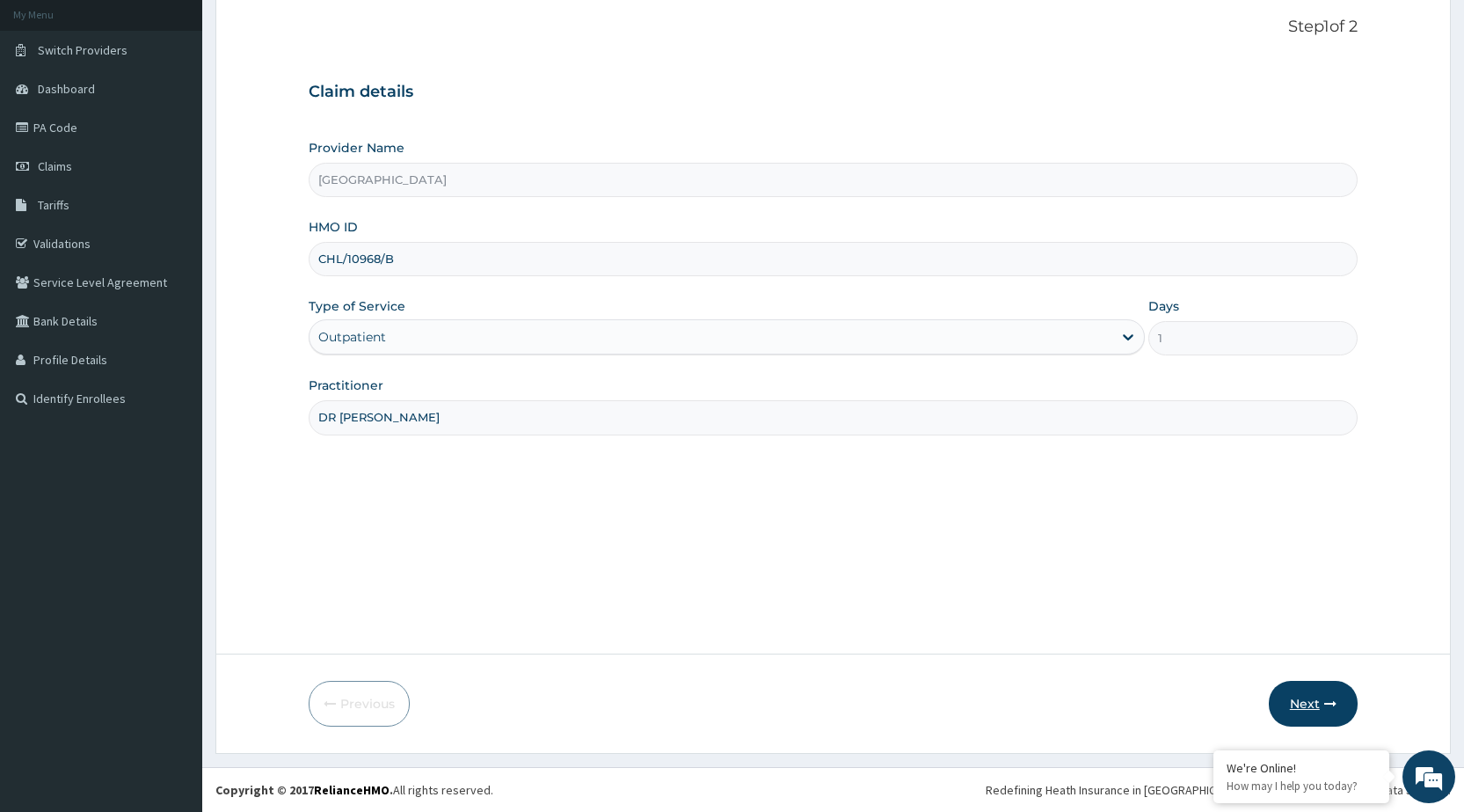
click at [1340, 697] on button "Next" at bounding box center [1314, 702] width 89 height 46
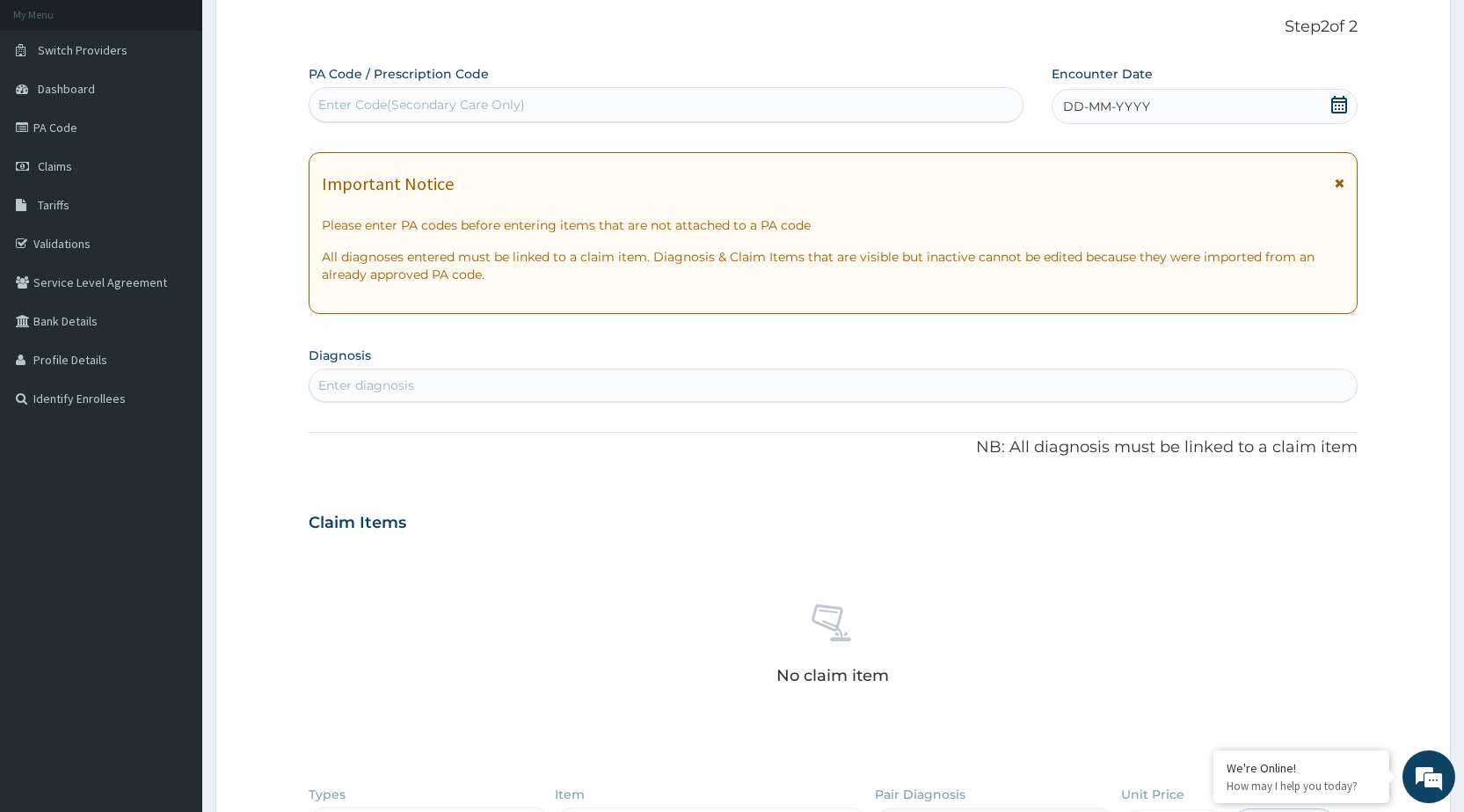
click at [1290, 114] on div "DD-MM-YYYY" at bounding box center [1204, 107] width 306 height 35
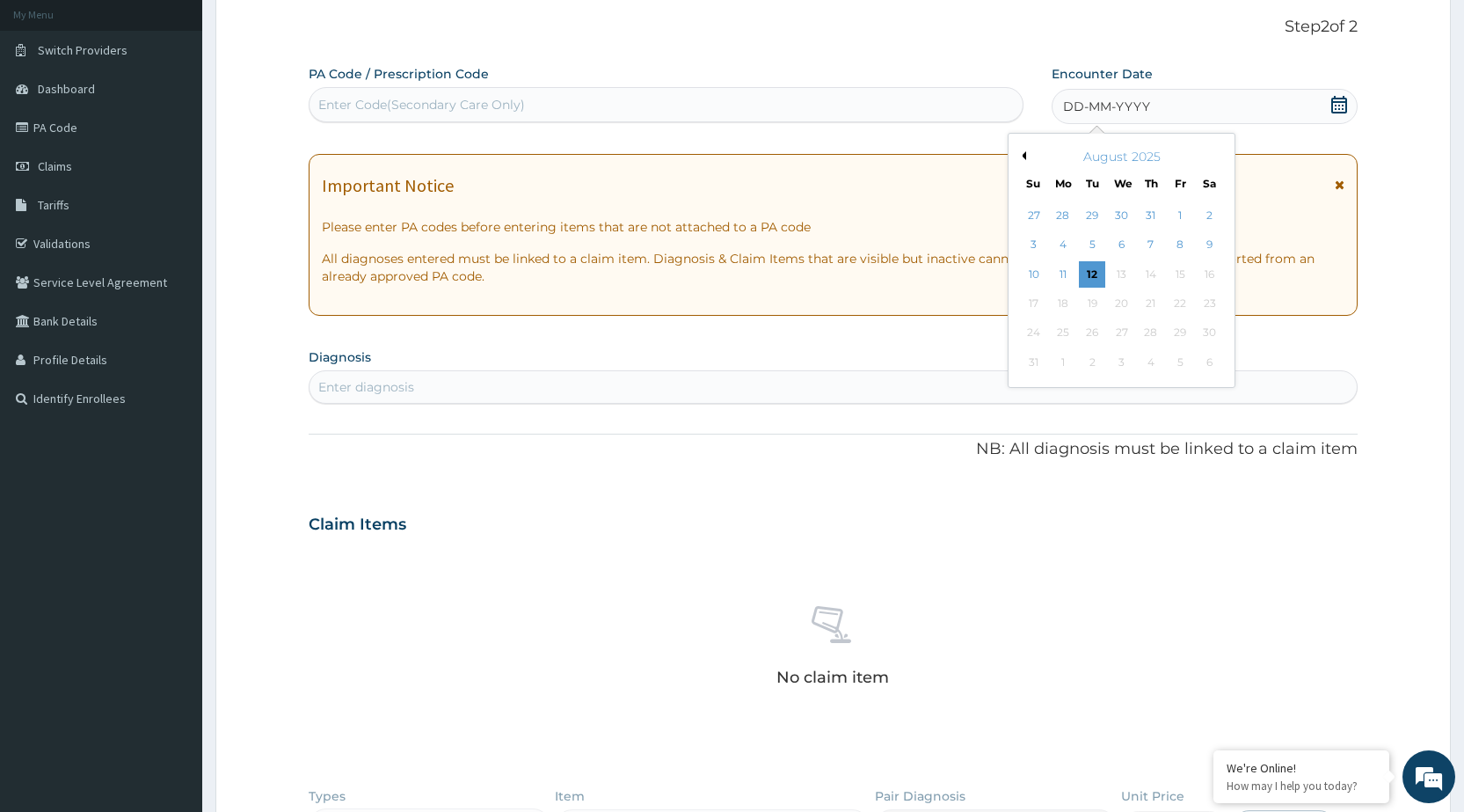
click at [1022, 149] on div "August 2025" at bounding box center [1122, 156] width 211 height 17
click at [1022, 153] on button "Previous Month" at bounding box center [1022, 155] width 9 height 9
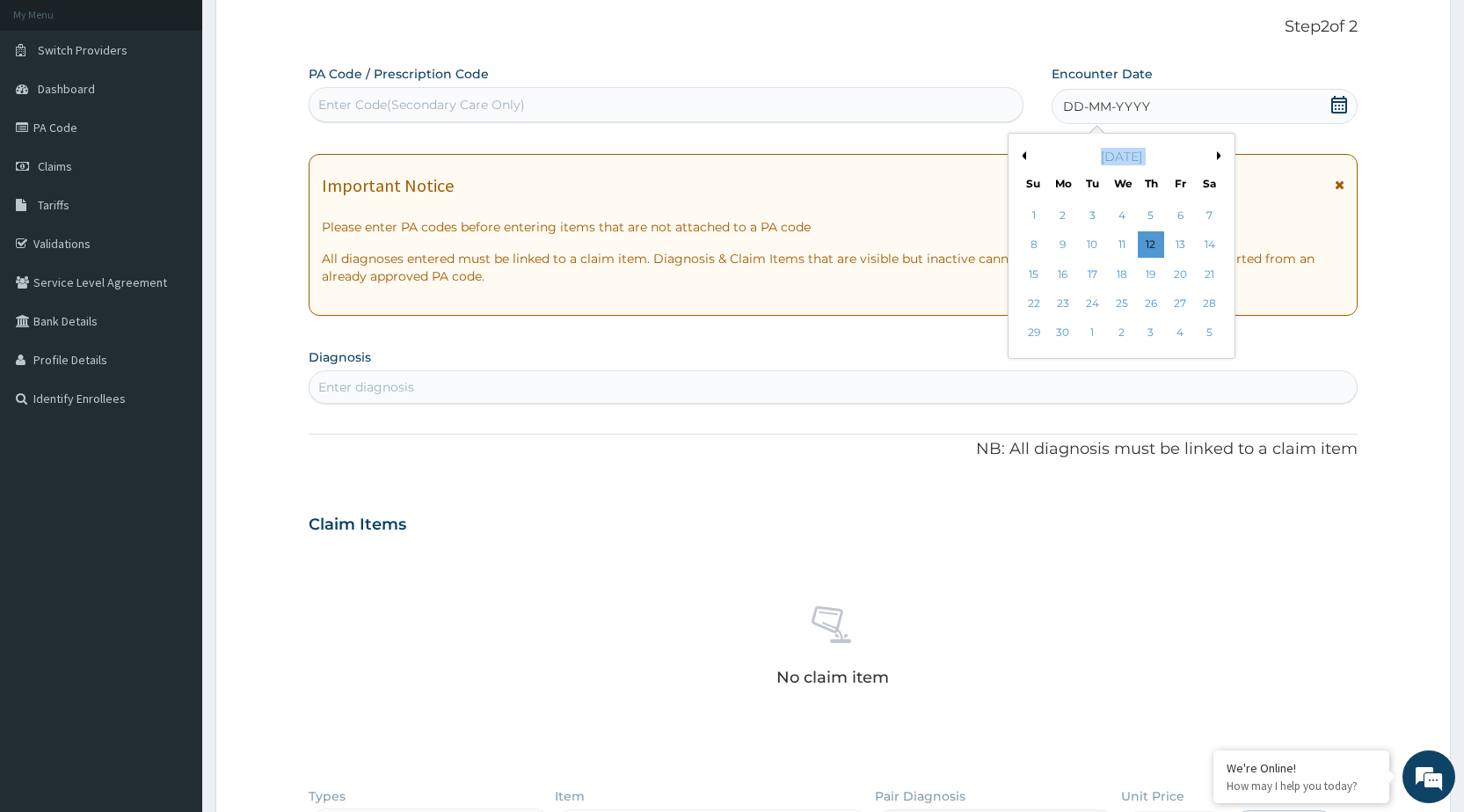
click at [1022, 153] on button "Previous Month" at bounding box center [1022, 155] width 9 height 9
click at [1070, 235] on div "5" at bounding box center [1062, 244] width 26 height 26
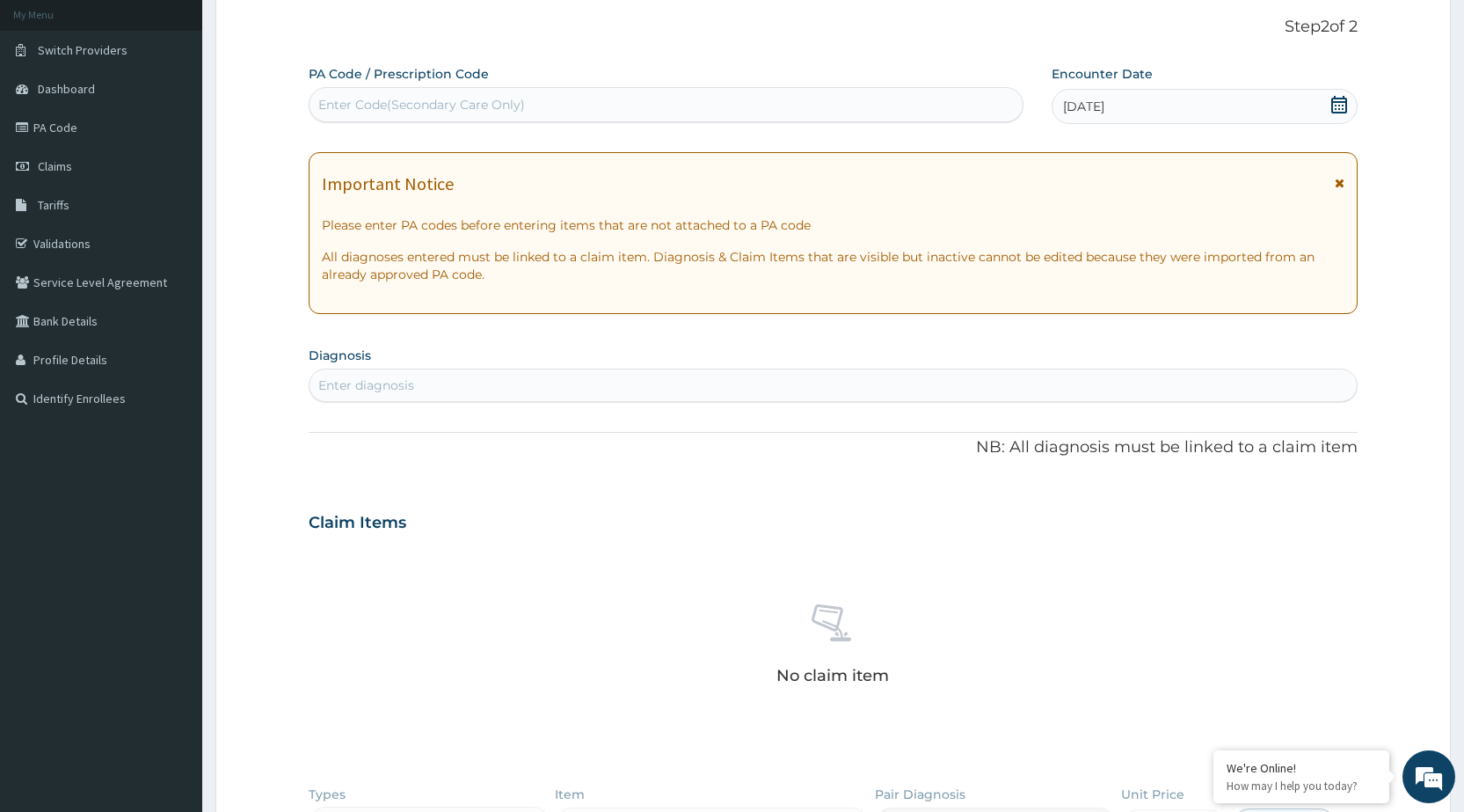
click at [906, 380] on div "Enter diagnosis" at bounding box center [832, 384] width 1047 height 28
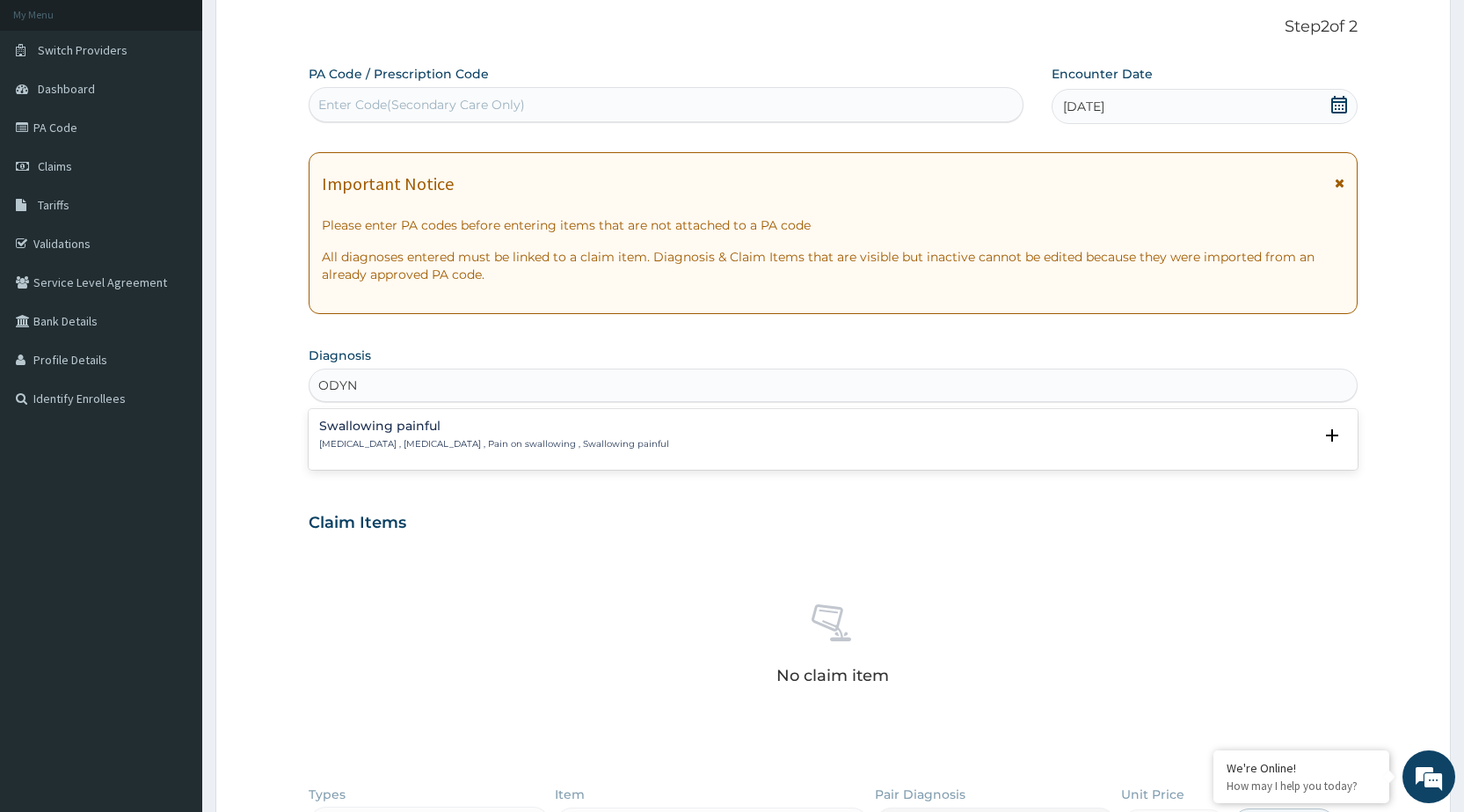
type input "ODYNO"
click at [634, 442] on p "Odynophagia , Painful swallowing , Pain on swallowing , Swallowing painful" at bounding box center [494, 443] width 350 height 13
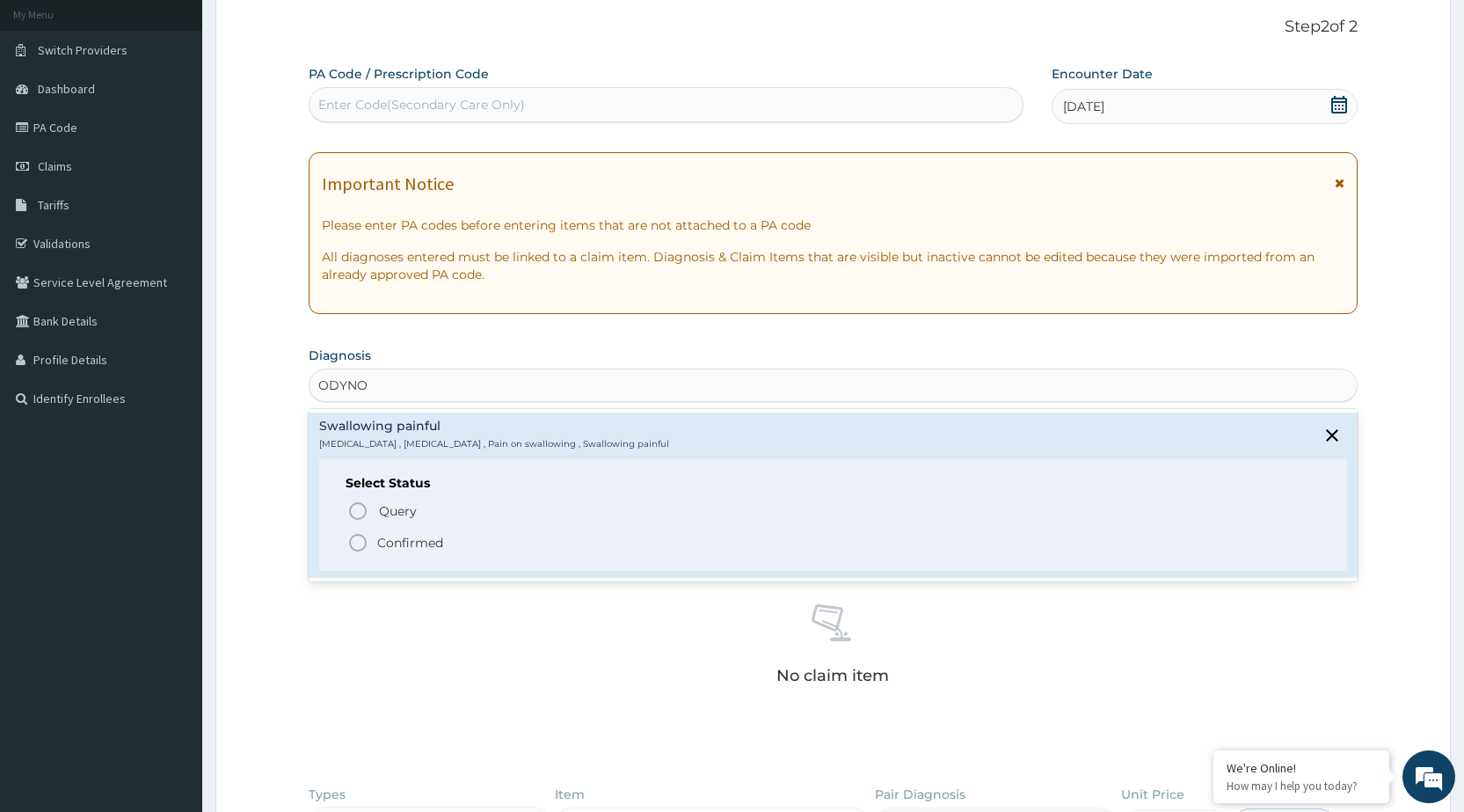
click at [353, 549] on circle "status option filled" at bounding box center [358, 542] width 16 height 16
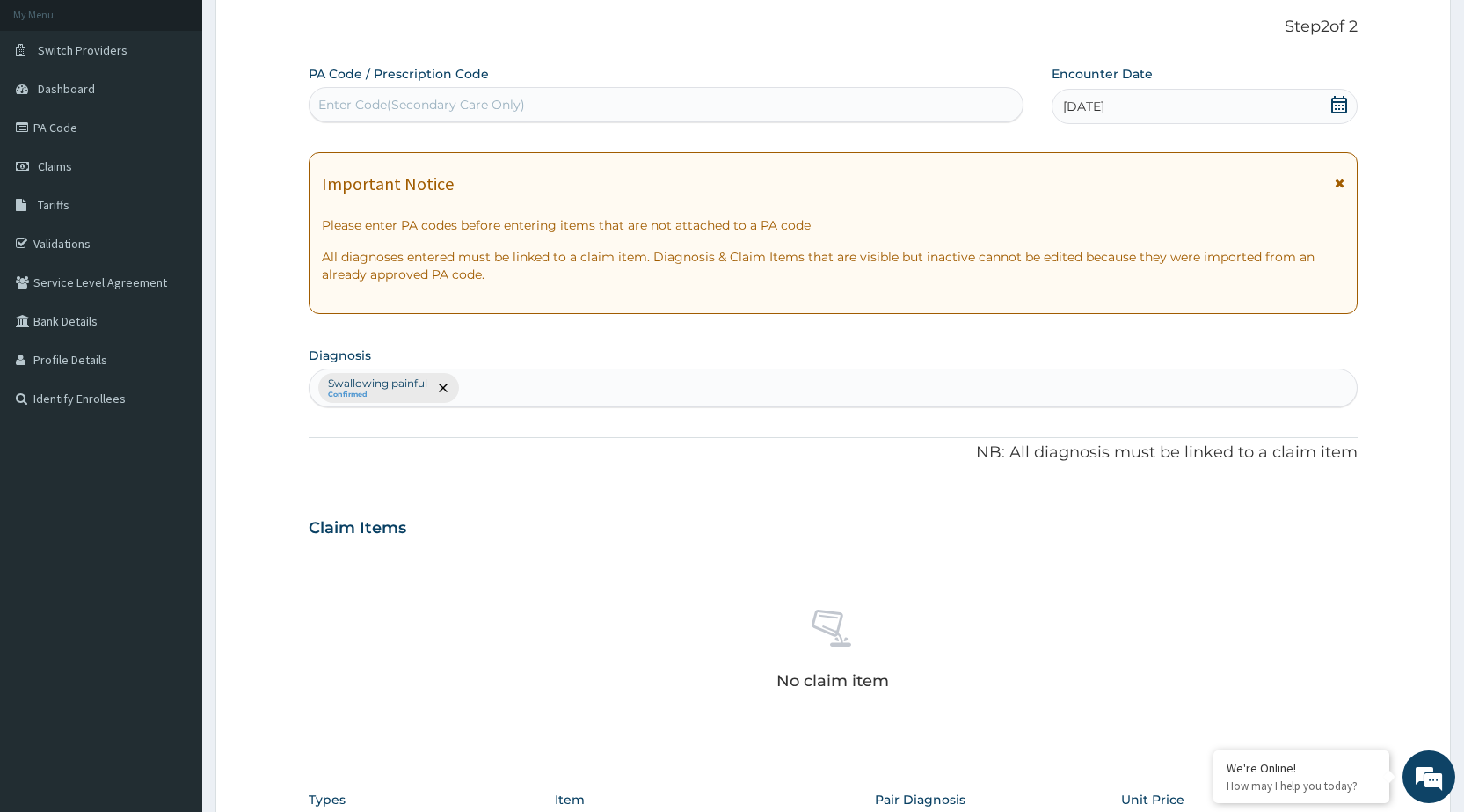
scroll to position [455, 0]
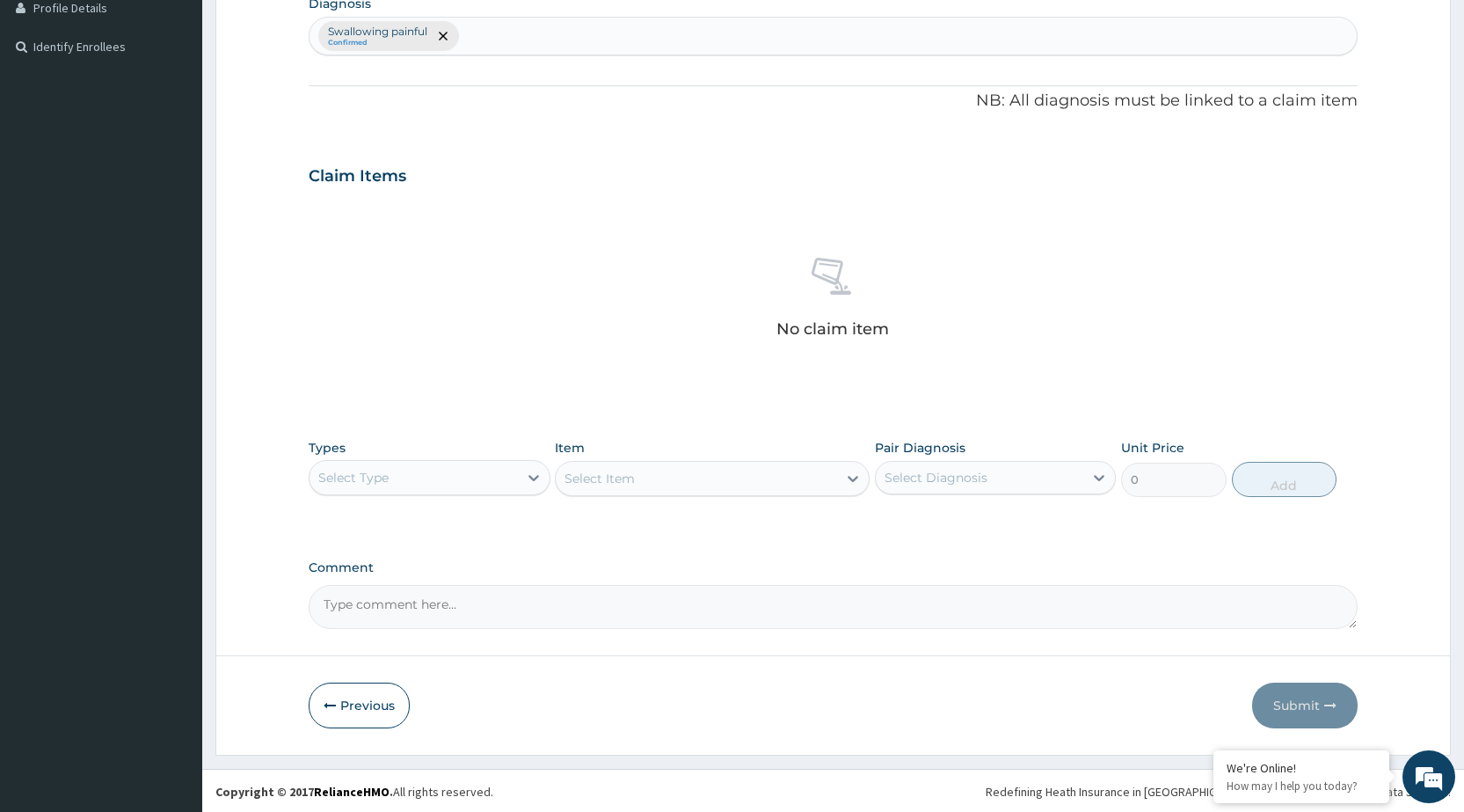
click at [515, 476] on div "Select Type" at bounding box center [413, 477] width 208 height 28
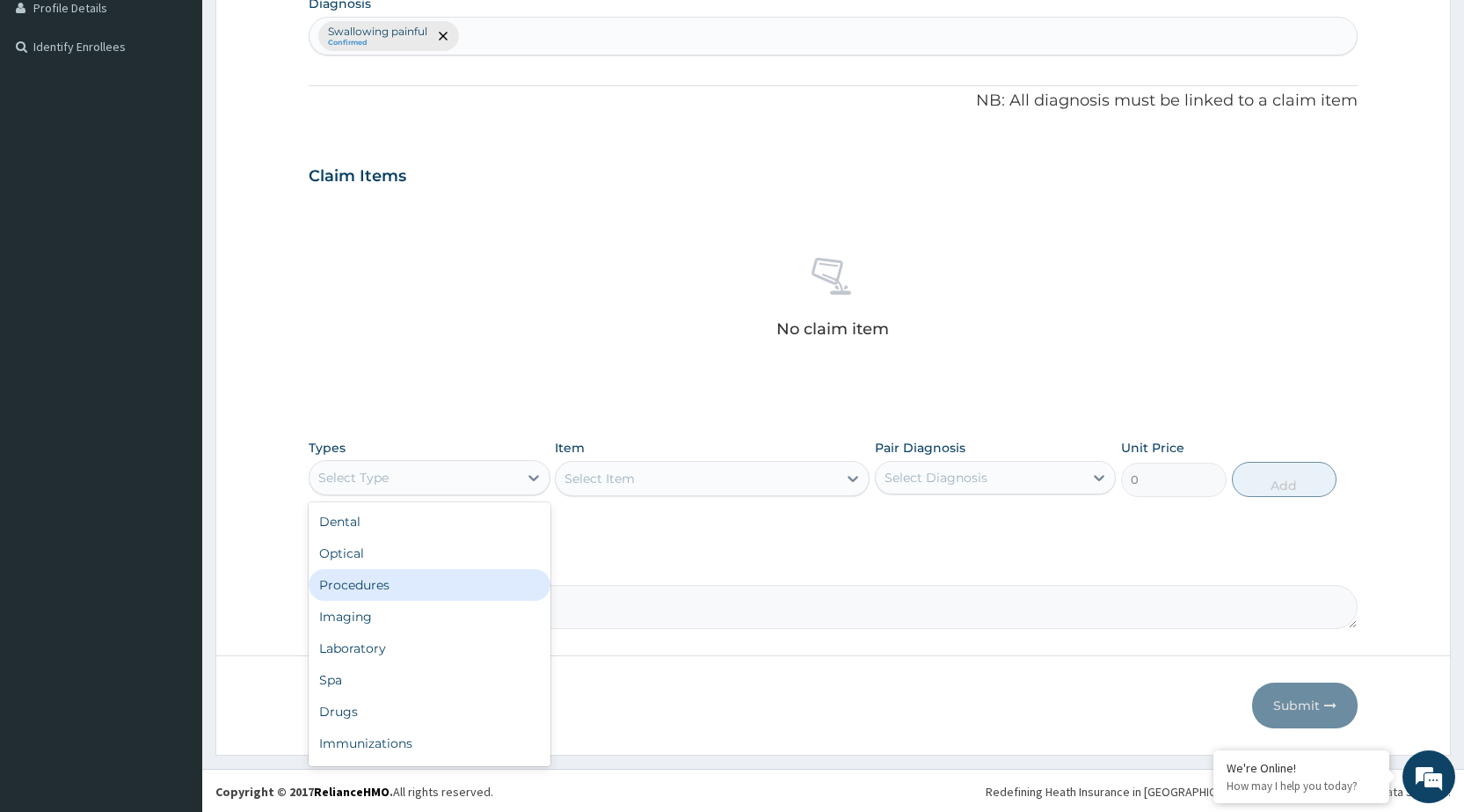
click at [503, 579] on div "Procedures" at bounding box center [429, 584] width 241 height 32
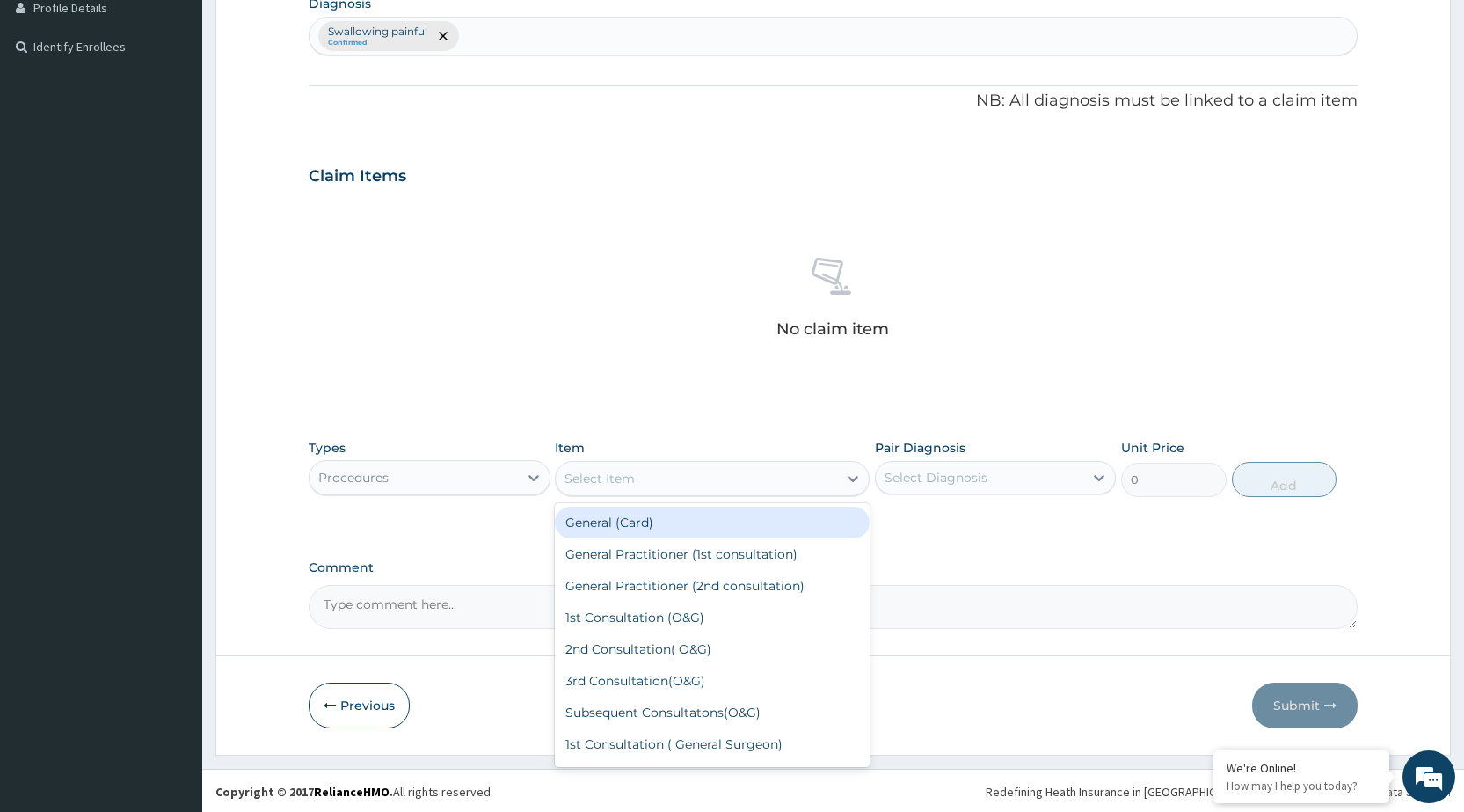
click at [836, 487] on div "Select Item" at bounding box center [697, 478] width 281 height 28
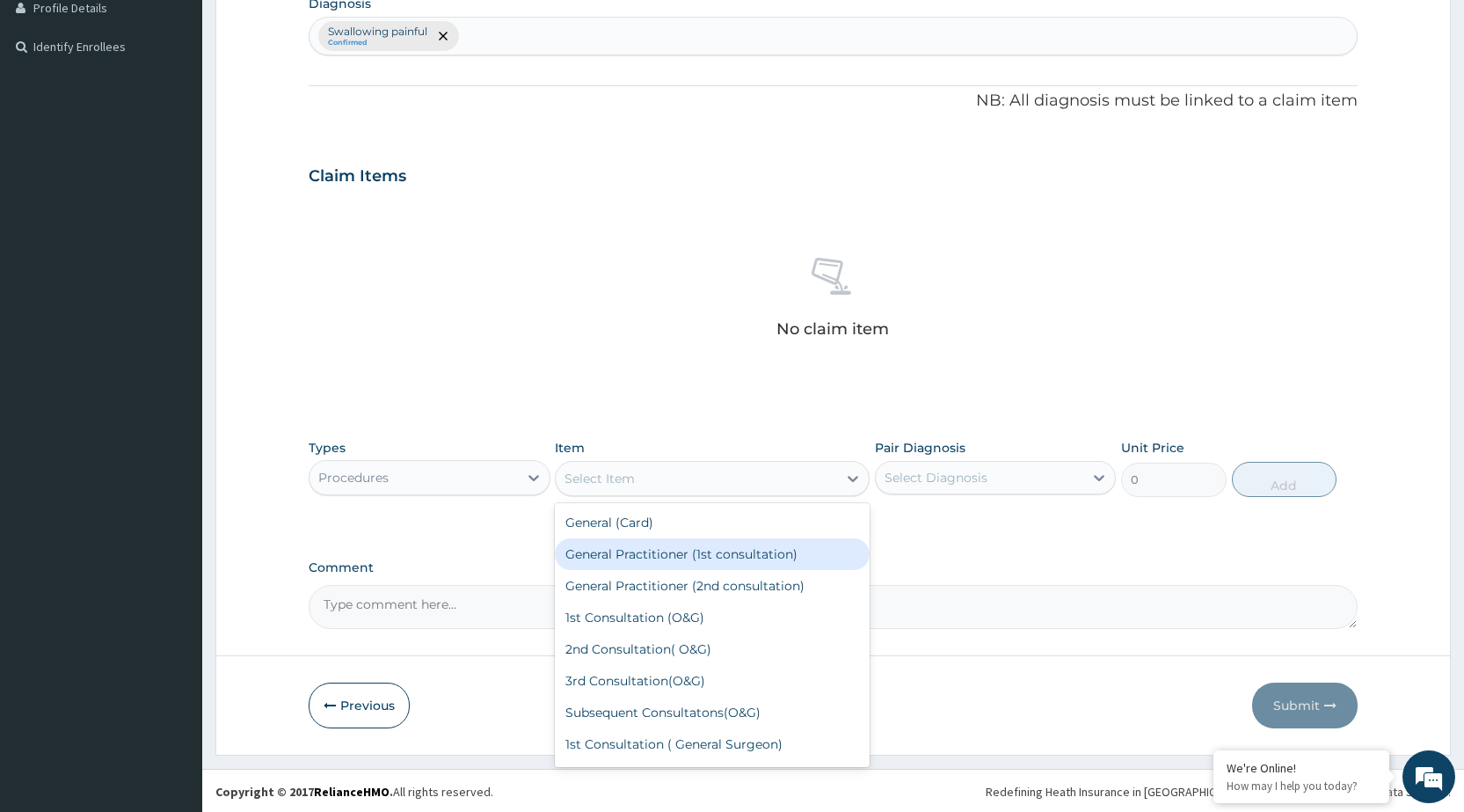
click at [791, 559] on div "General Practitioner (1st consultation)" at bounding box center [712, 554] width 314 height 32
type input "1500"
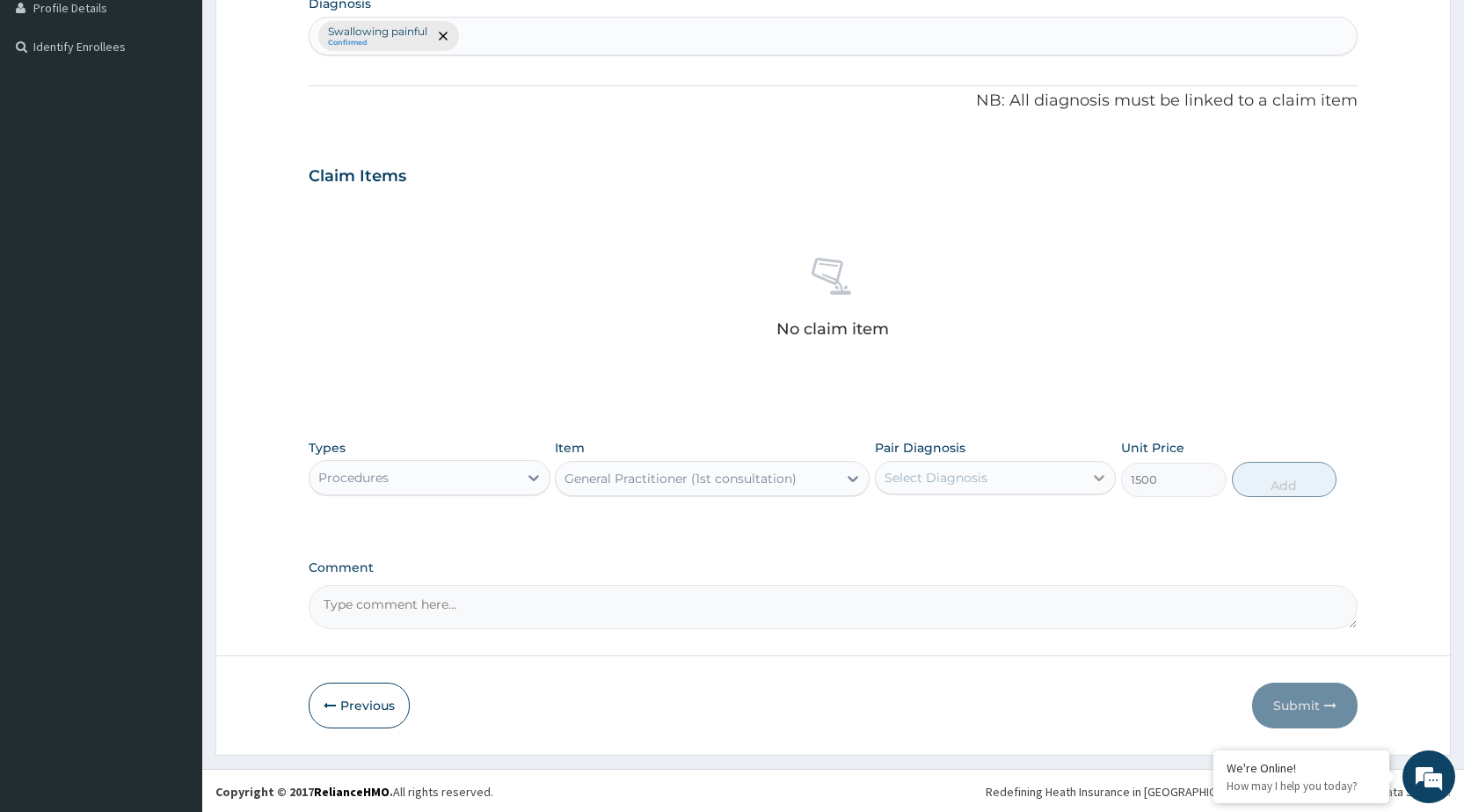
click at [1086, 473] on div at bounding box center [1099, 477] width 32 height 32
click at [1060, 535] on div "Swallowing painful" at bounding box center [995, 522] width 241 height 36
checkbox input "true"
click at [1276, 483] on button "Add" at bounding box center [1285, 479] width 105 height 35
type input "0"
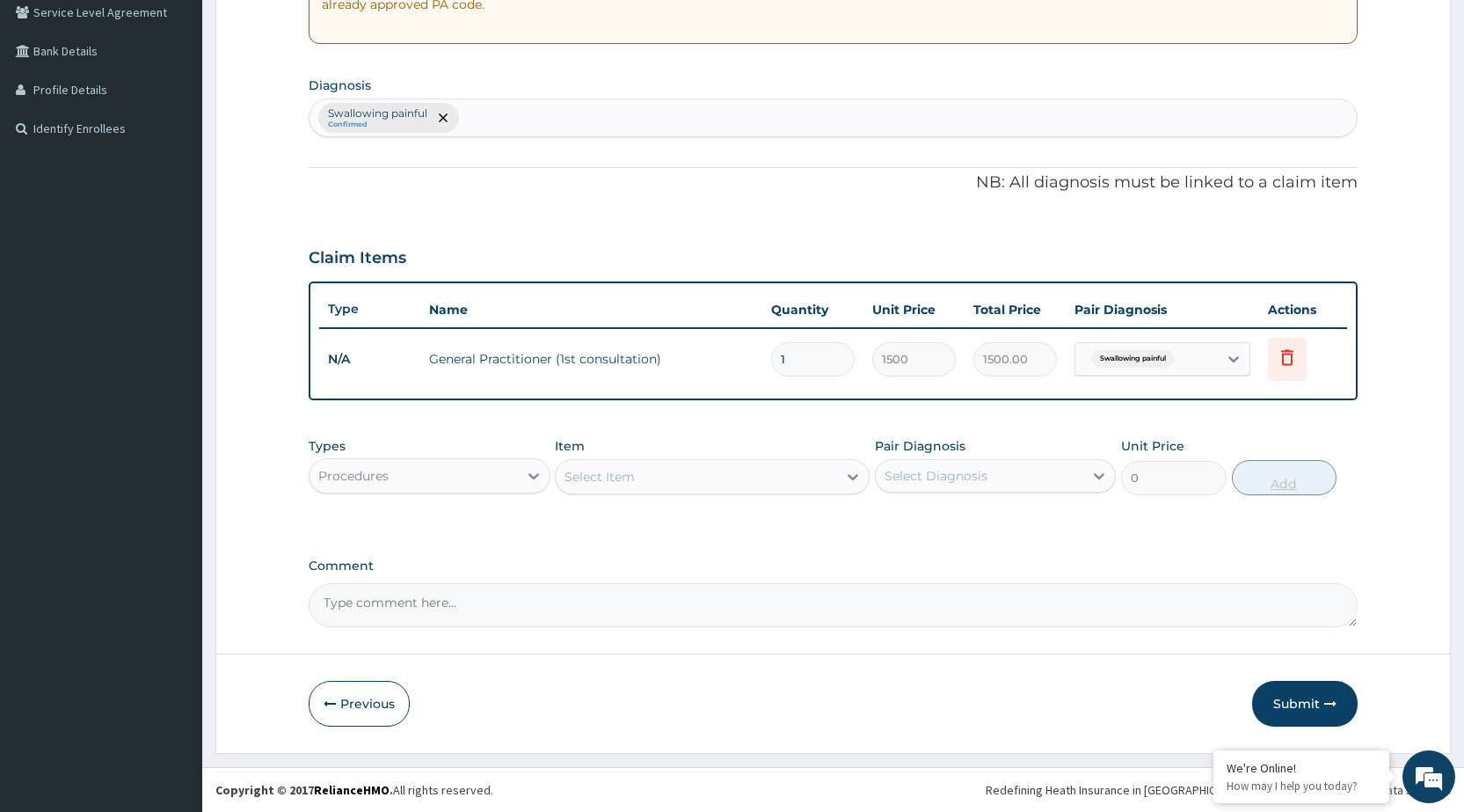
scroll to position [373, 0]
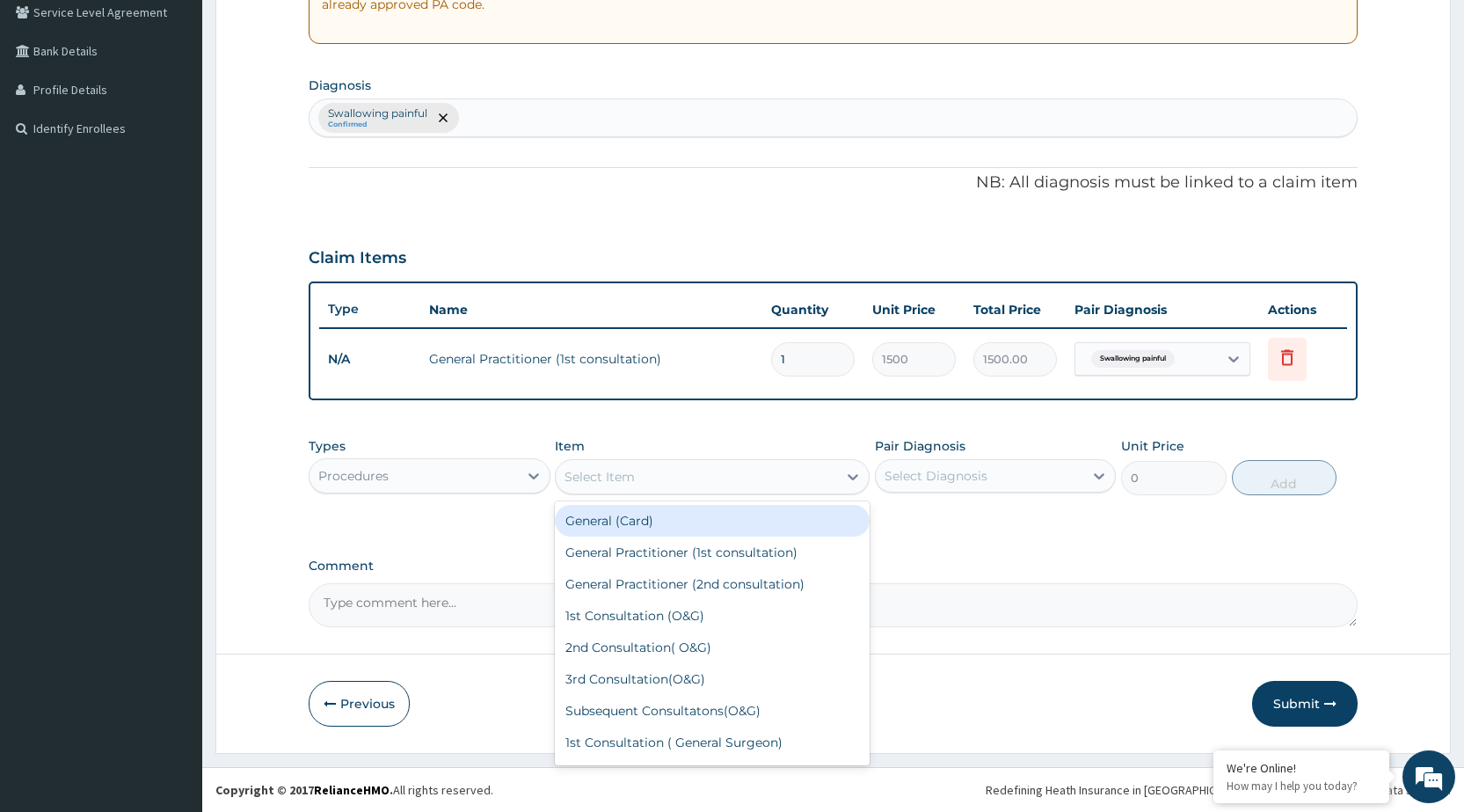
click at [765, 482] on div "Select Item" at bounding box center [697, 476] width 281 height 28
click at [523, 467] on div at bounding box center [534, 475] width 32 height 32
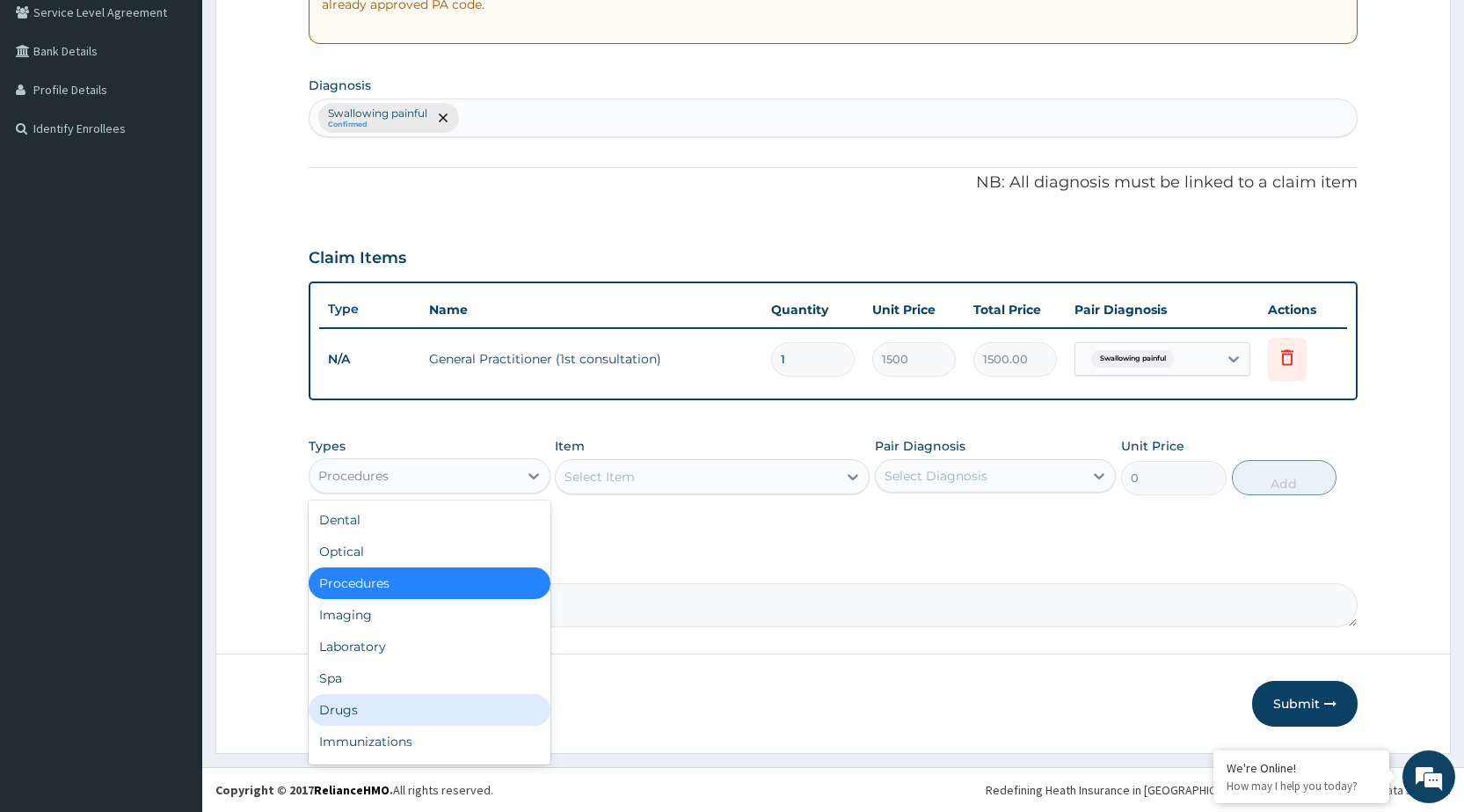
click at [373, 718] on div "Drugs" at bounding box center [429, 709] width 241 height 32
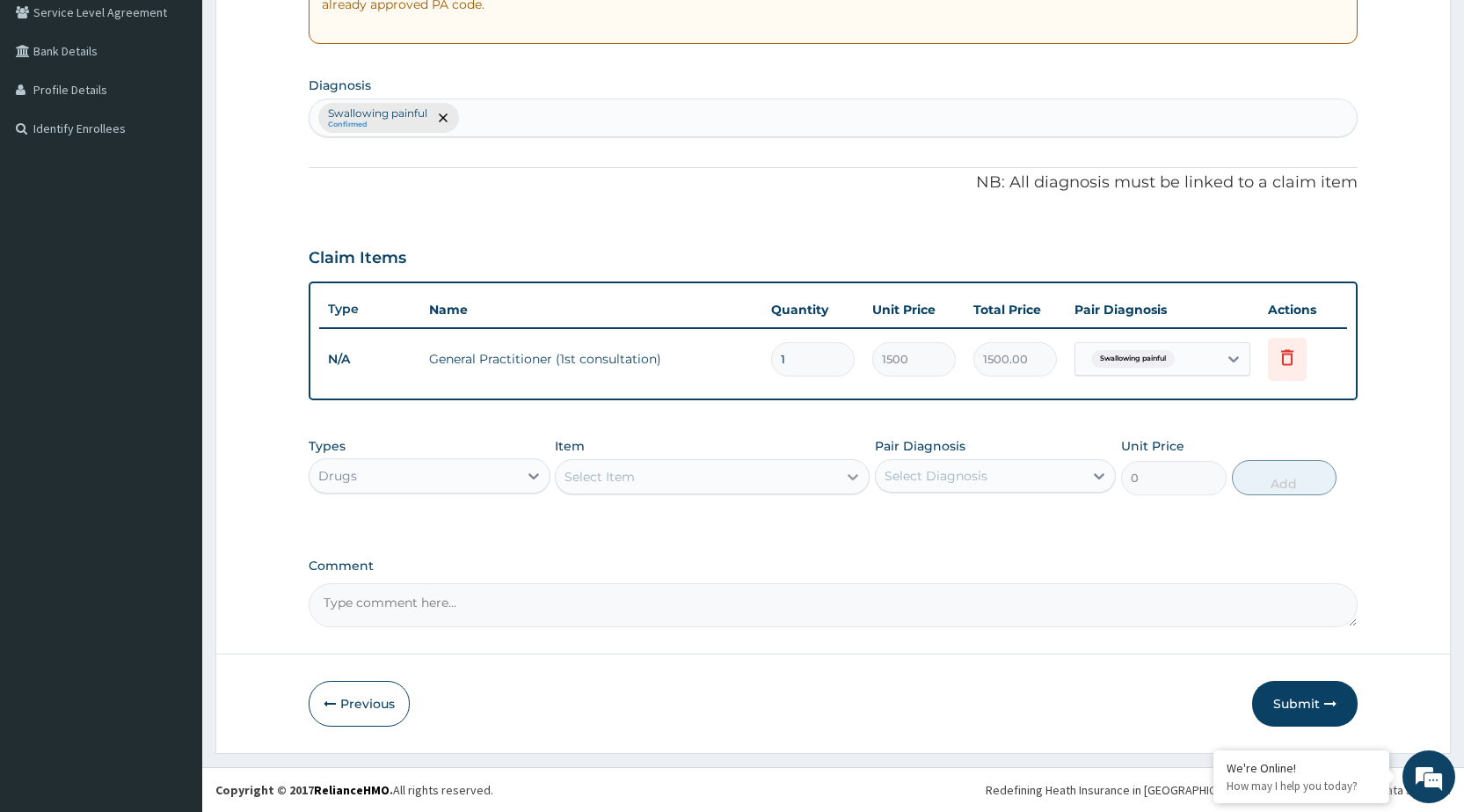
click at [854, 477] on icon at bounding box center [853, 477] width 11 height 6
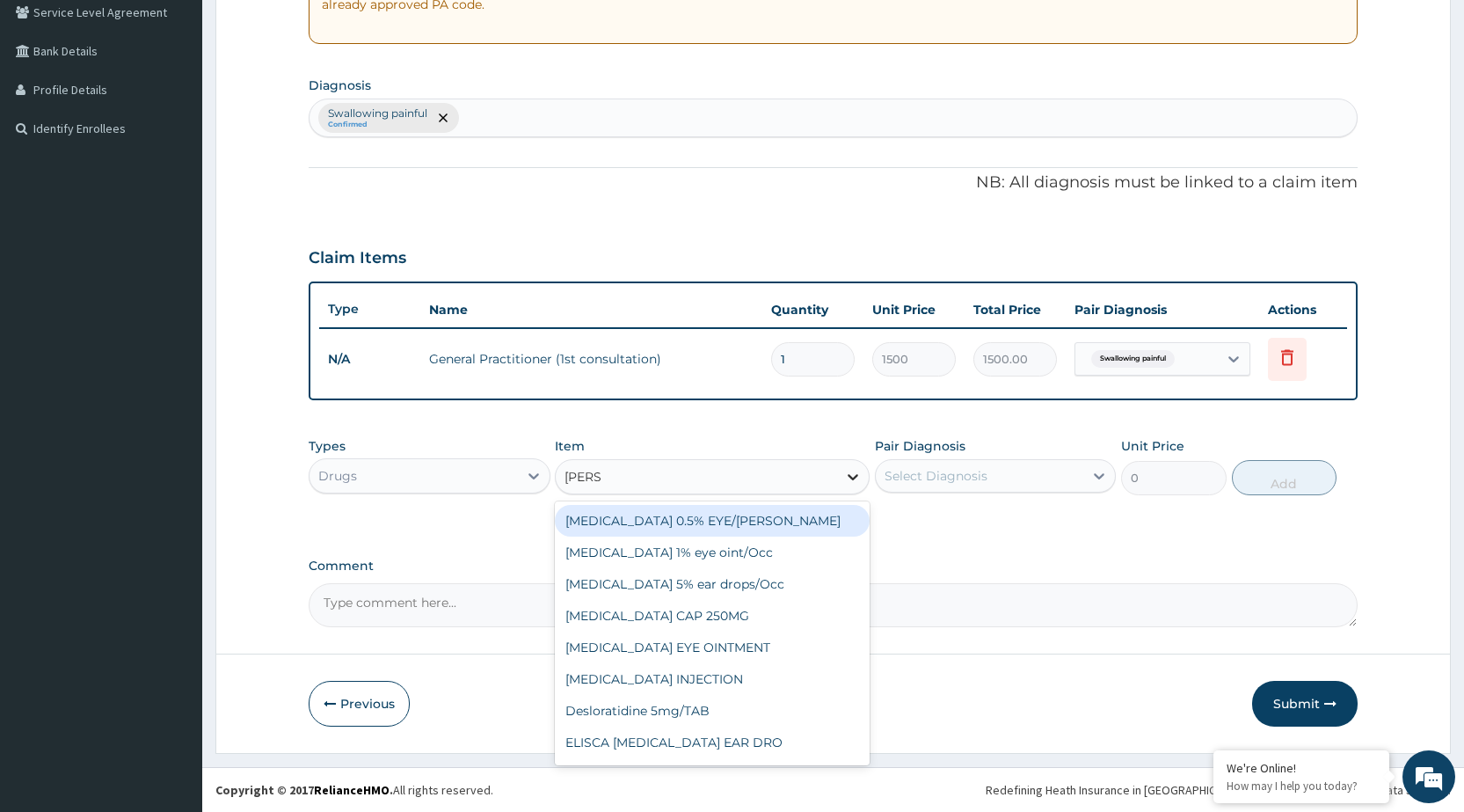
type input "LORAT"
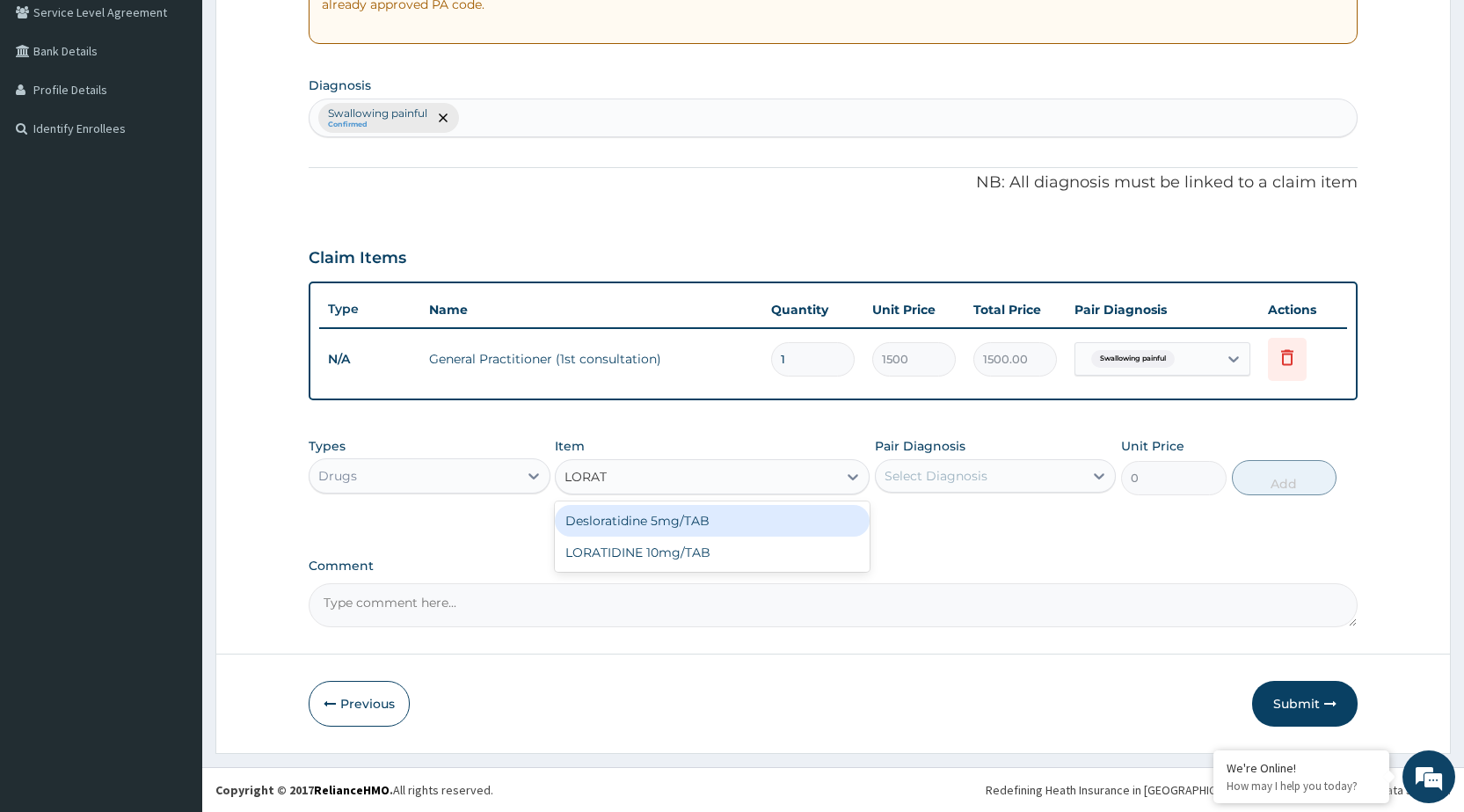
click at [816, 534] on div "Desloratidine 5mg/TAB" at bounding box center [712, 520] width 314 height 32
type input "23.62"
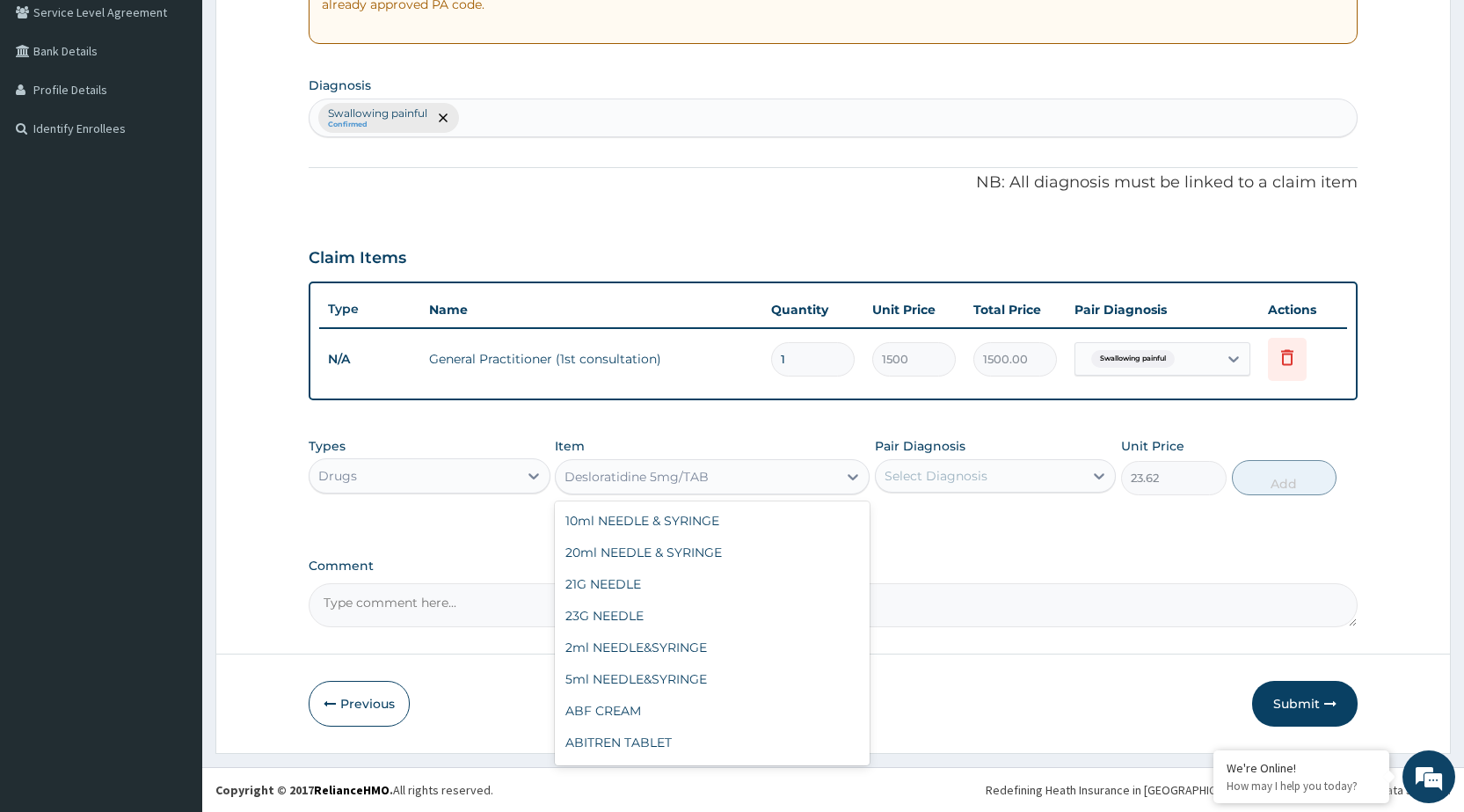
click at [804, 464] on div "Desloratidine 5mg/TAB" at bounding box center [697, 476] width 281 height 28
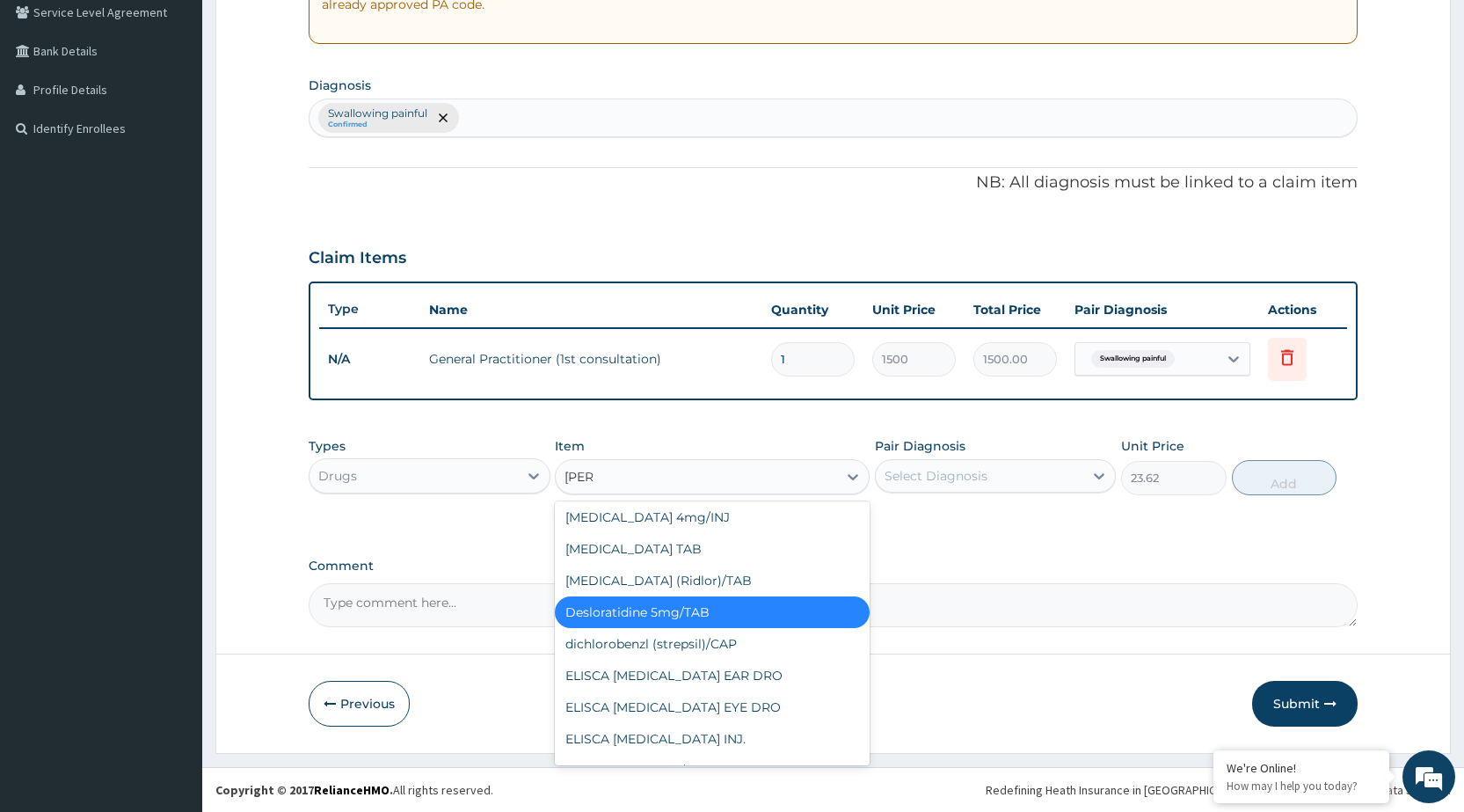
scroll to position [91, 0]
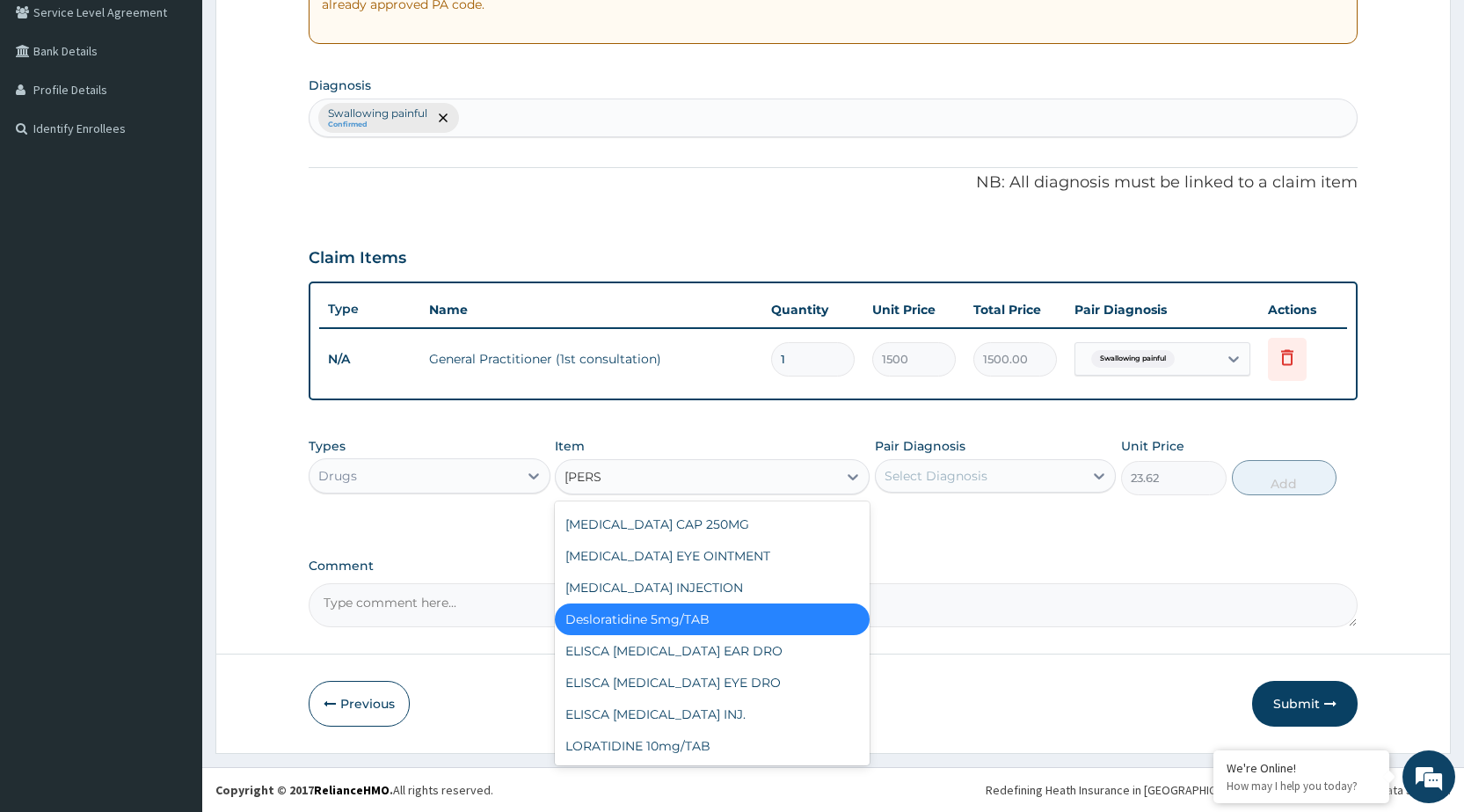
type input "LORAT"
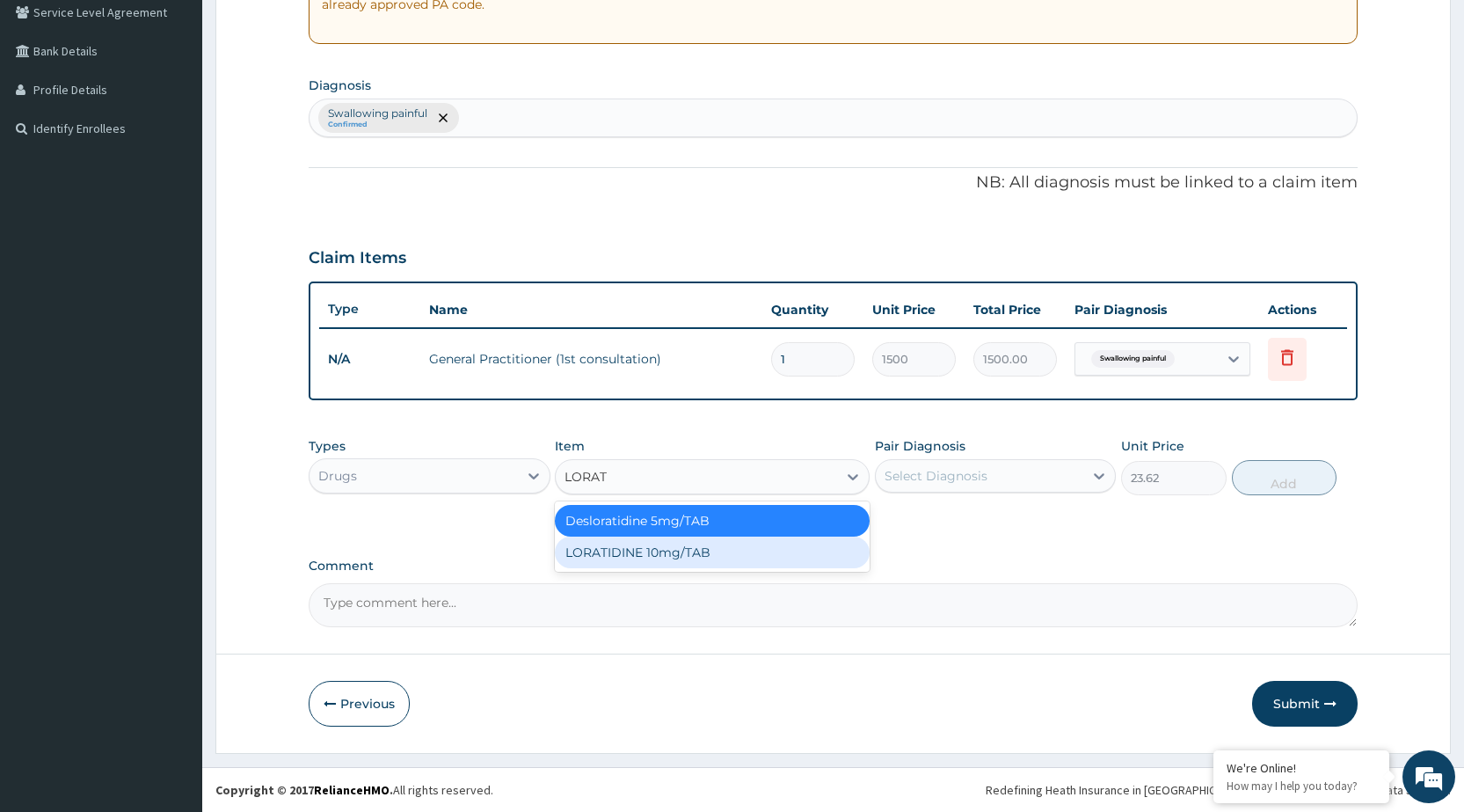
click at [783, 554] on div "LORATIDINE 10mg/TAB" at bounding box center [712, 552] width 314 height 32
type input "11.55"
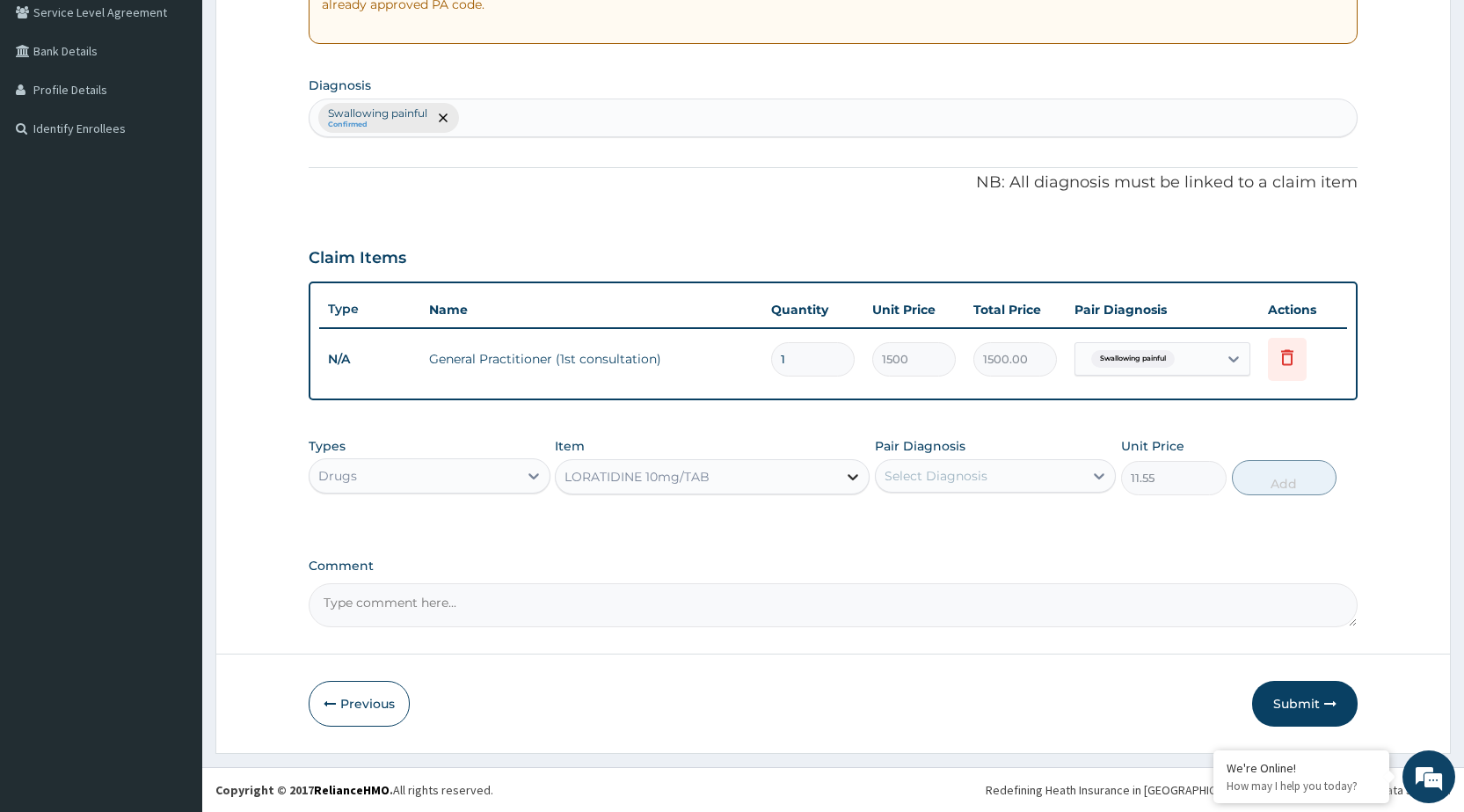
click at [840, 483] on div at bounding box center [853, 476] width 32 height 32
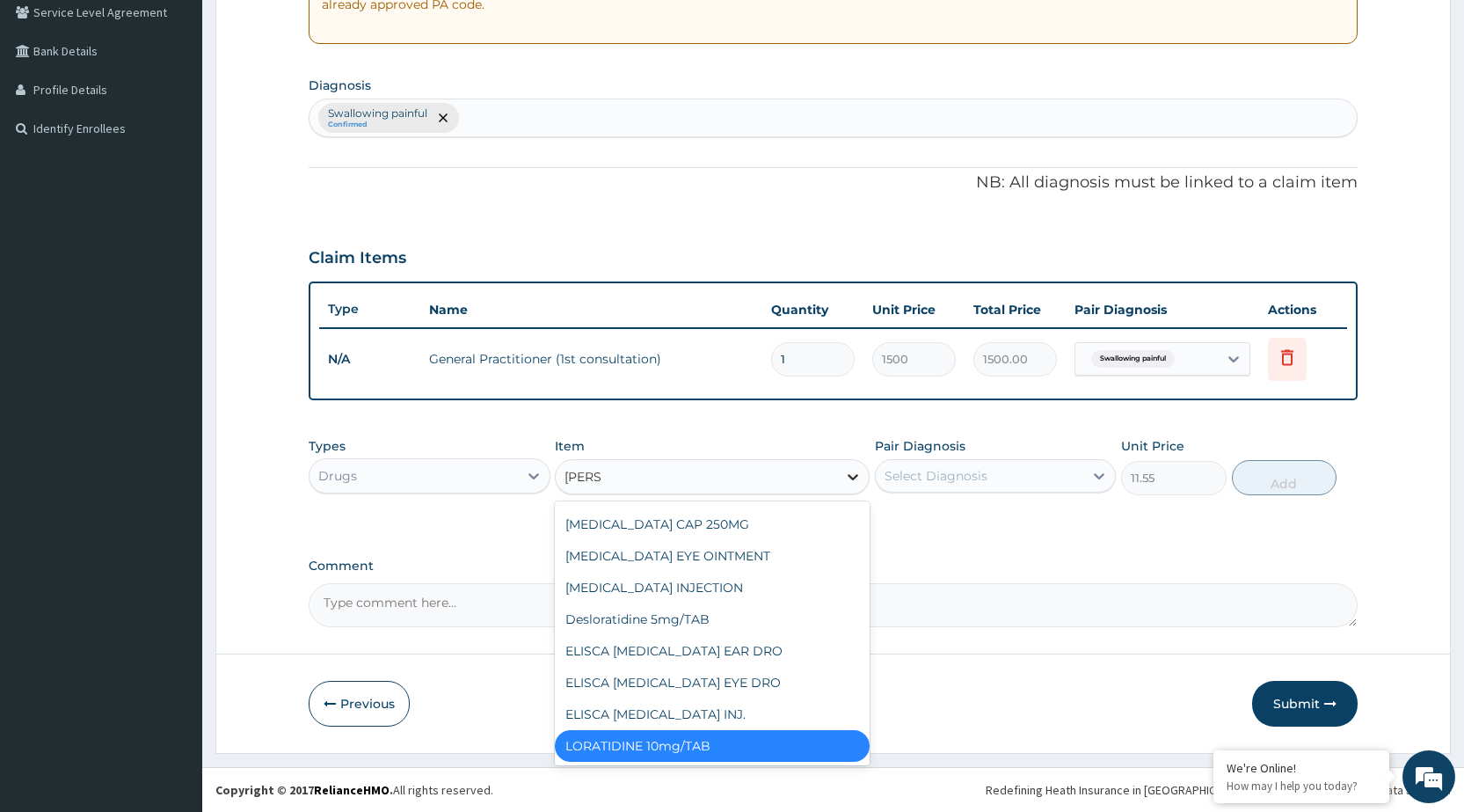
scroll to position [91, 0]
type input "LORAT"
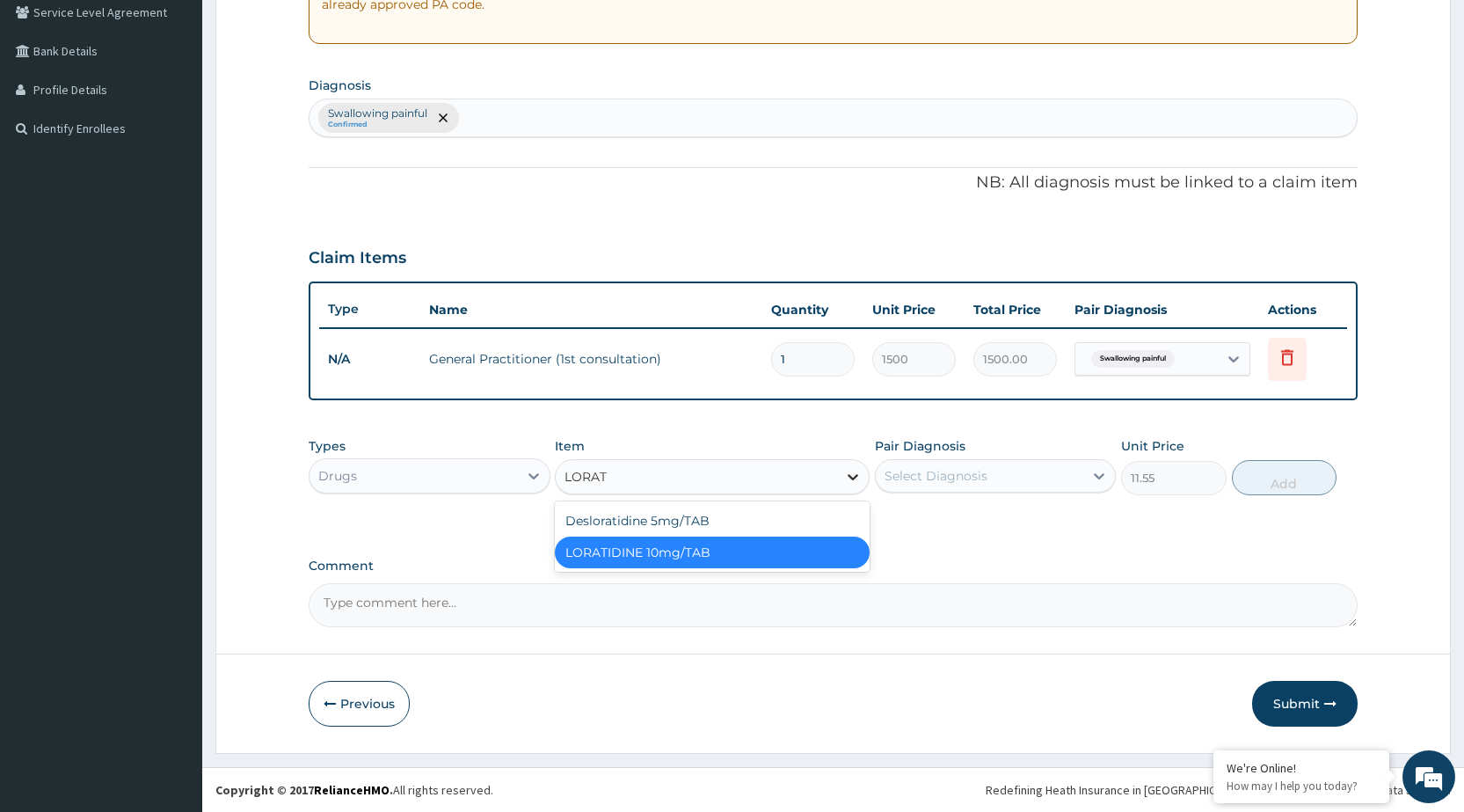
scroll to position [0, 0]
click at [684, 512] on div "Desloratidine 5mg/TAB" at bounding box center [712, 520] width 314 height 32
type input "23.62"
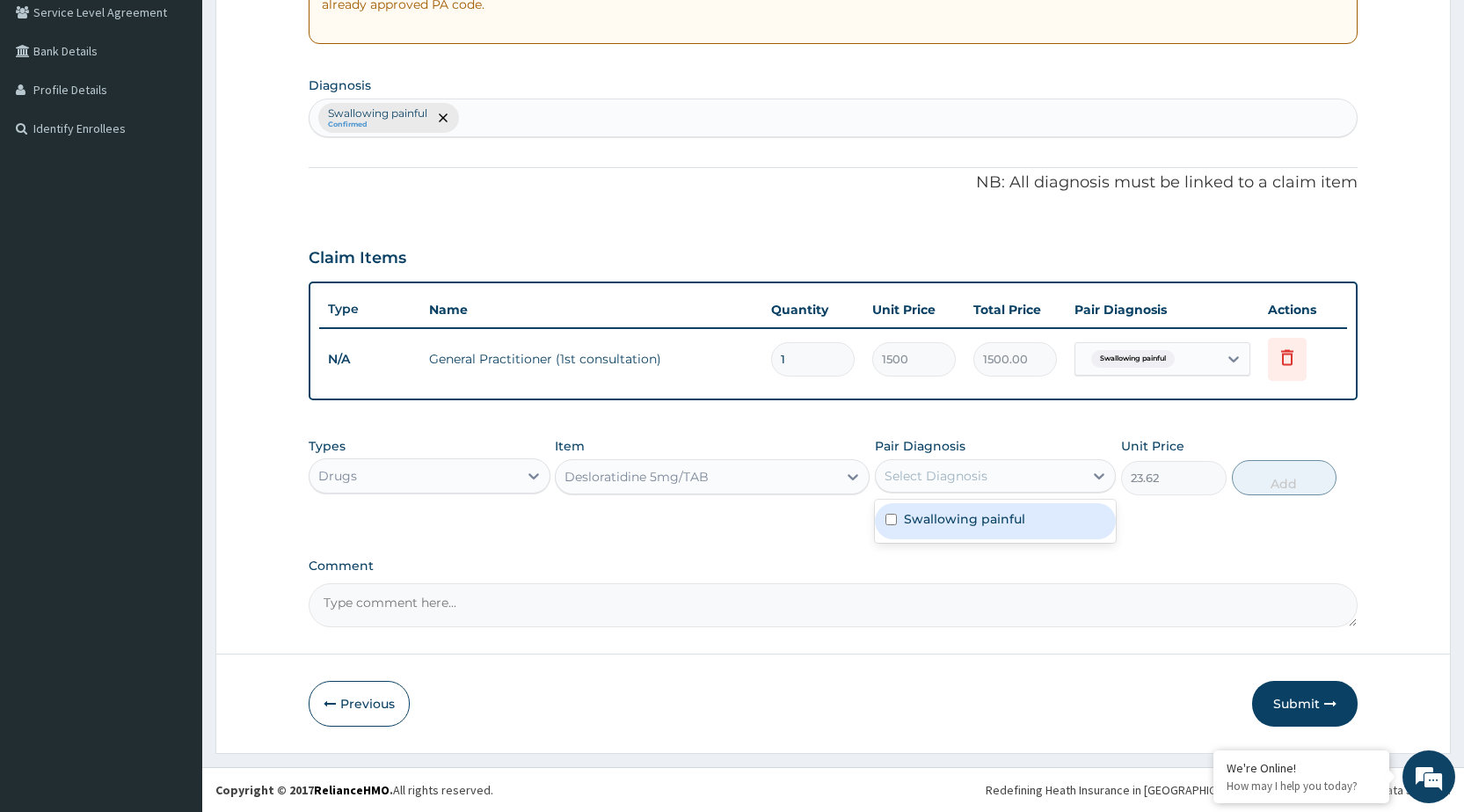
click at [1079, 480] on div "Select Diagnosis" at bounding box center [980, 475] width 208 height 28
click at [1071, 521] on div "Swallowing painful" at bounding box center [995, 520] width 241 height 36
checkbox input "true"
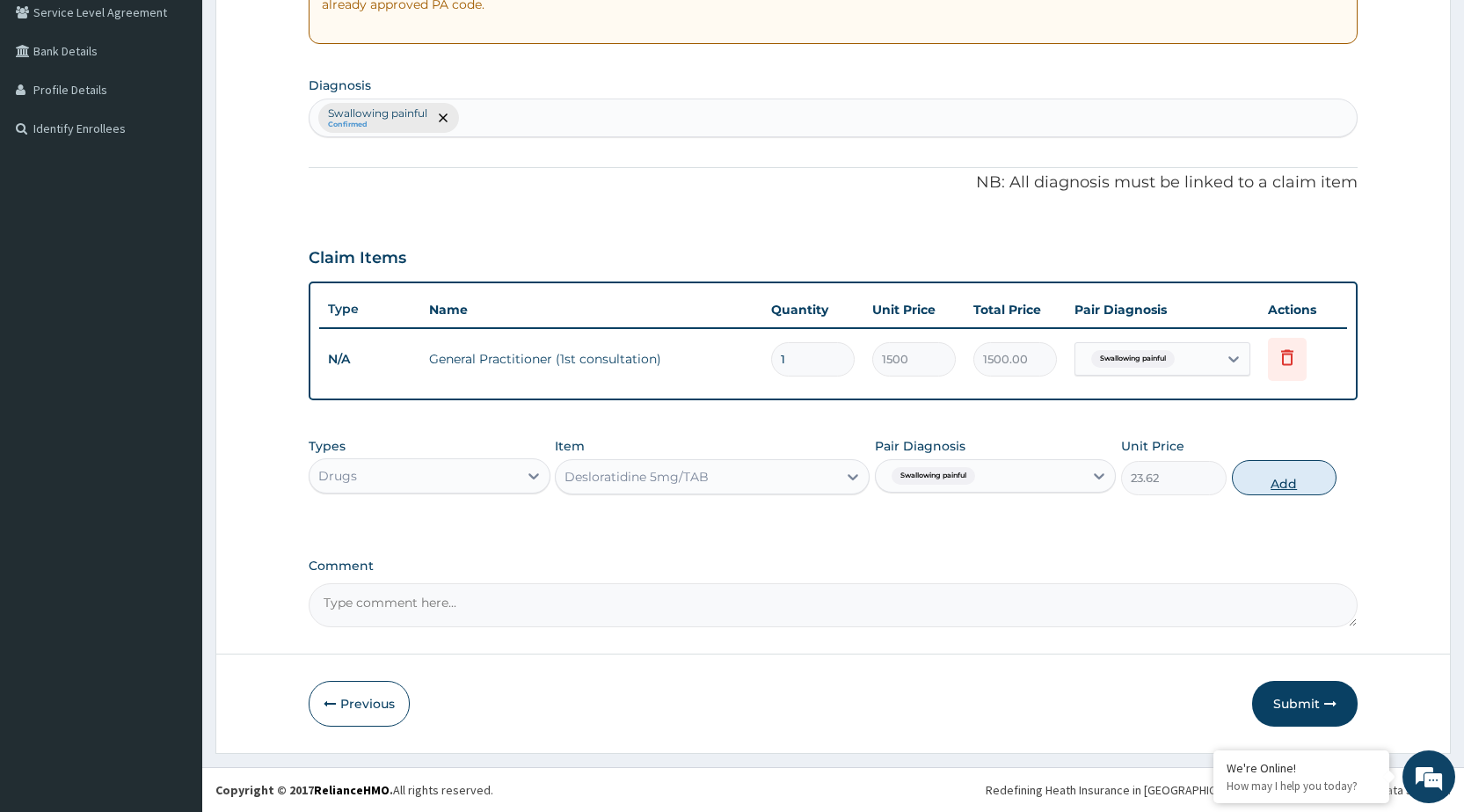
click at [1290, 483] on button "Add" at bounding box center [1285, 477] width 105 height 35
type input "0"
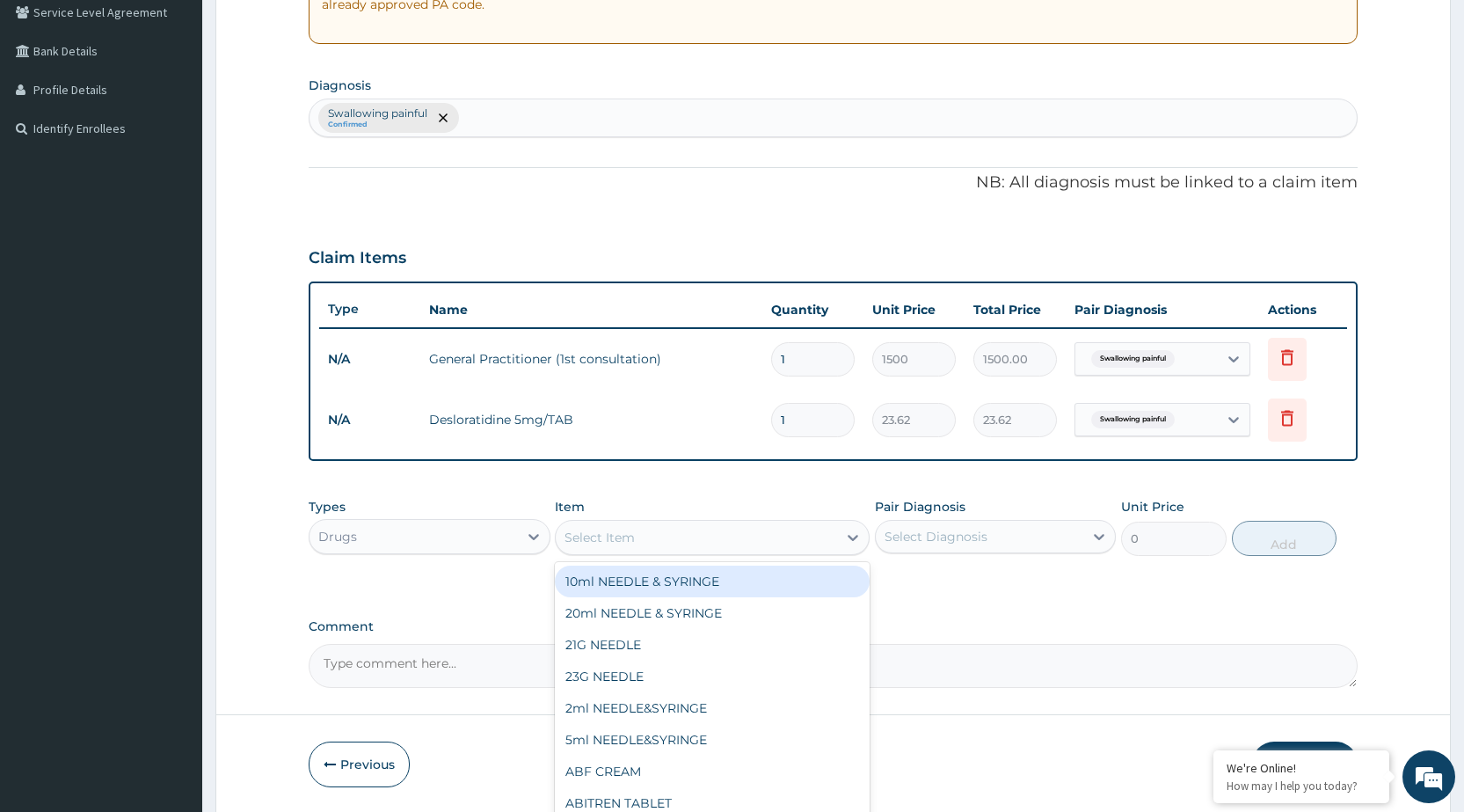
click at [797, 533] on div "Select Item" at bounding box center [697, 536] width 281 height 28
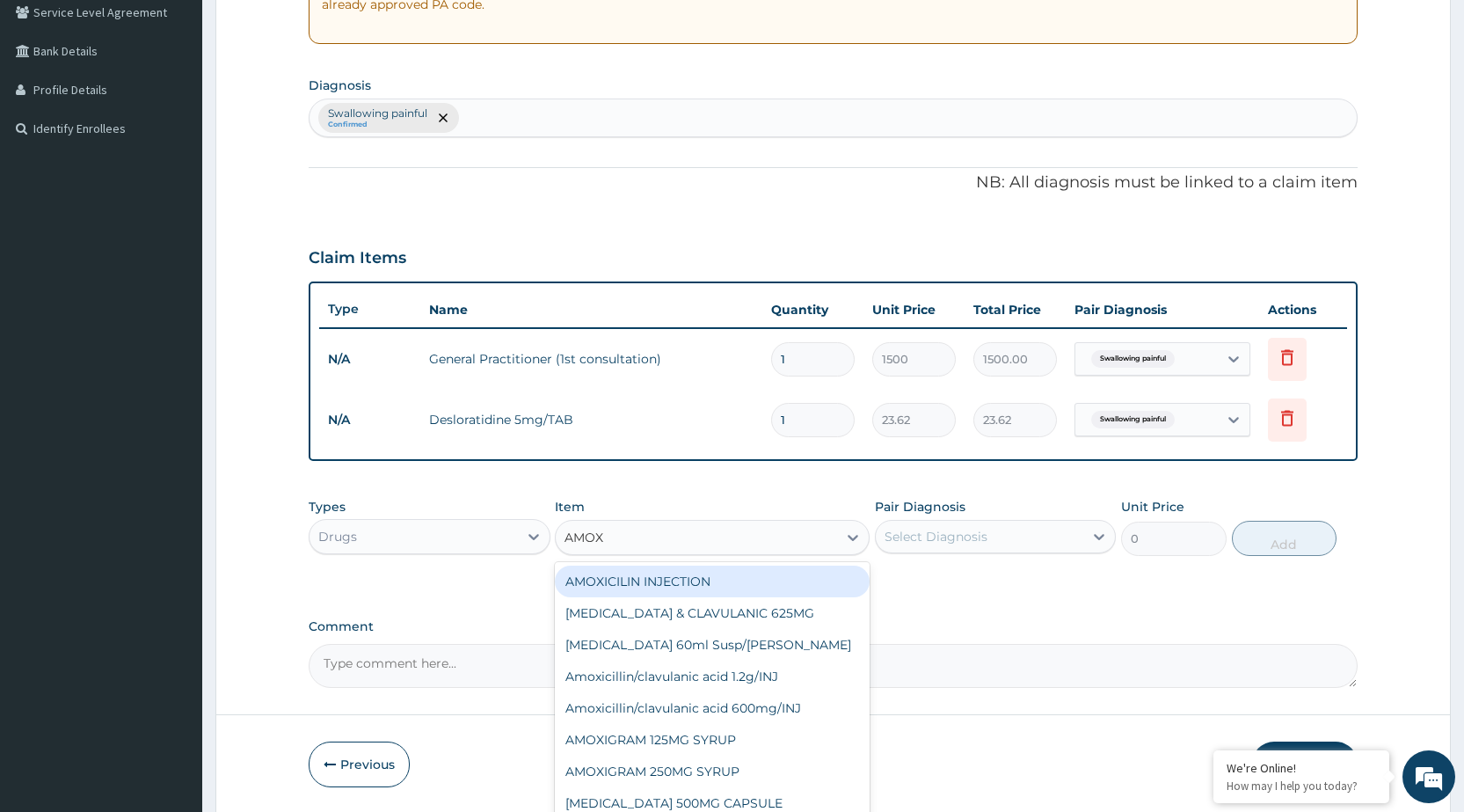
type input "AMOXY"
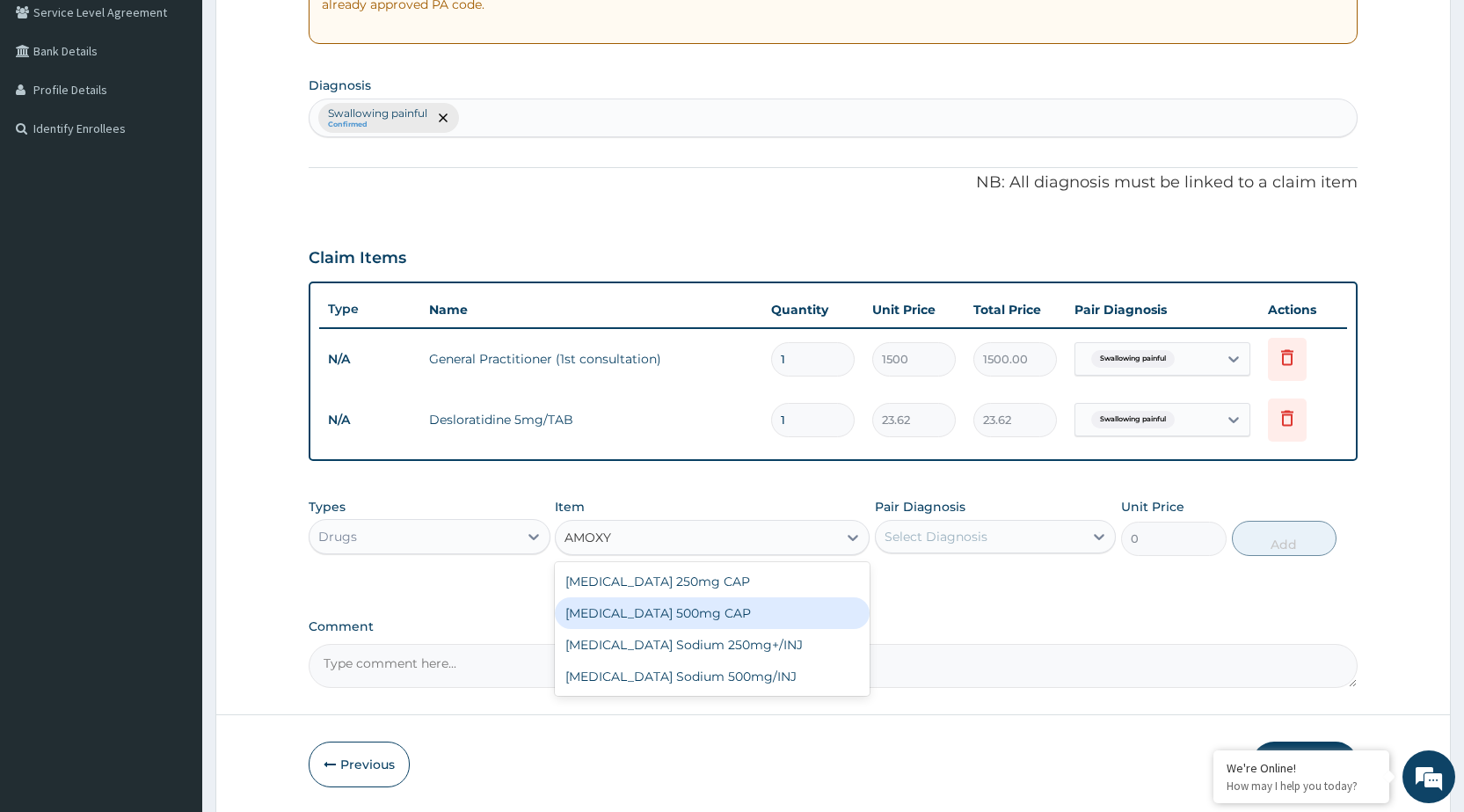
click at [740, 610] on div "Amoxycillin 500mg CAP" at bounding box center [712, 612] width 314 height 32
type input "21"
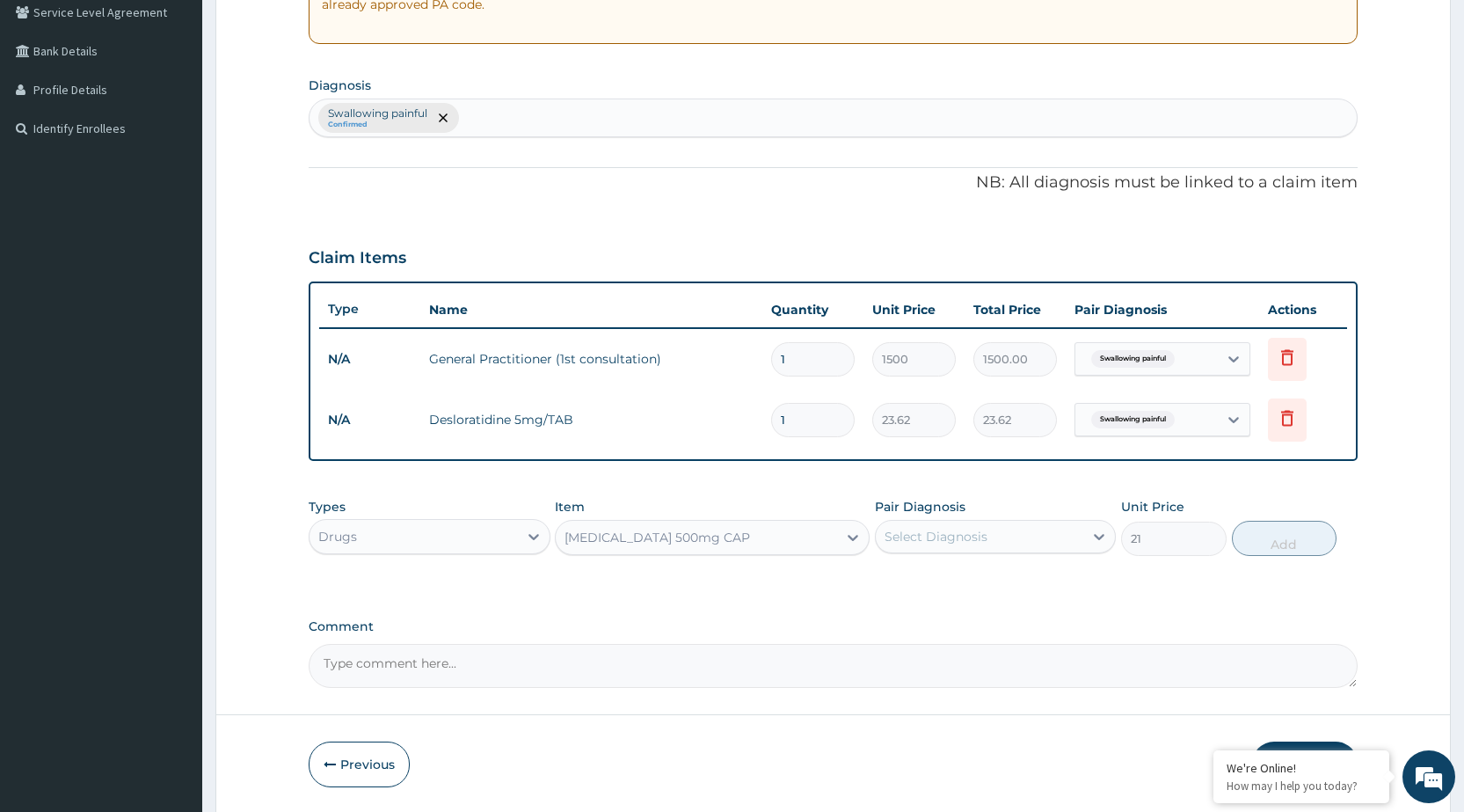
click at [1061, 536] on div "Select Diagnosis" at bounding box center [980, 536] width 208 height 28
click at [1037, 597] on div "Swallowing painful" at bounding box center [995, 581] width 241 height 36
checkbox input "true"
click at [1299, 523] on button "Add" at bounding box center [1285, 538] width 105 height 35
type input "0"
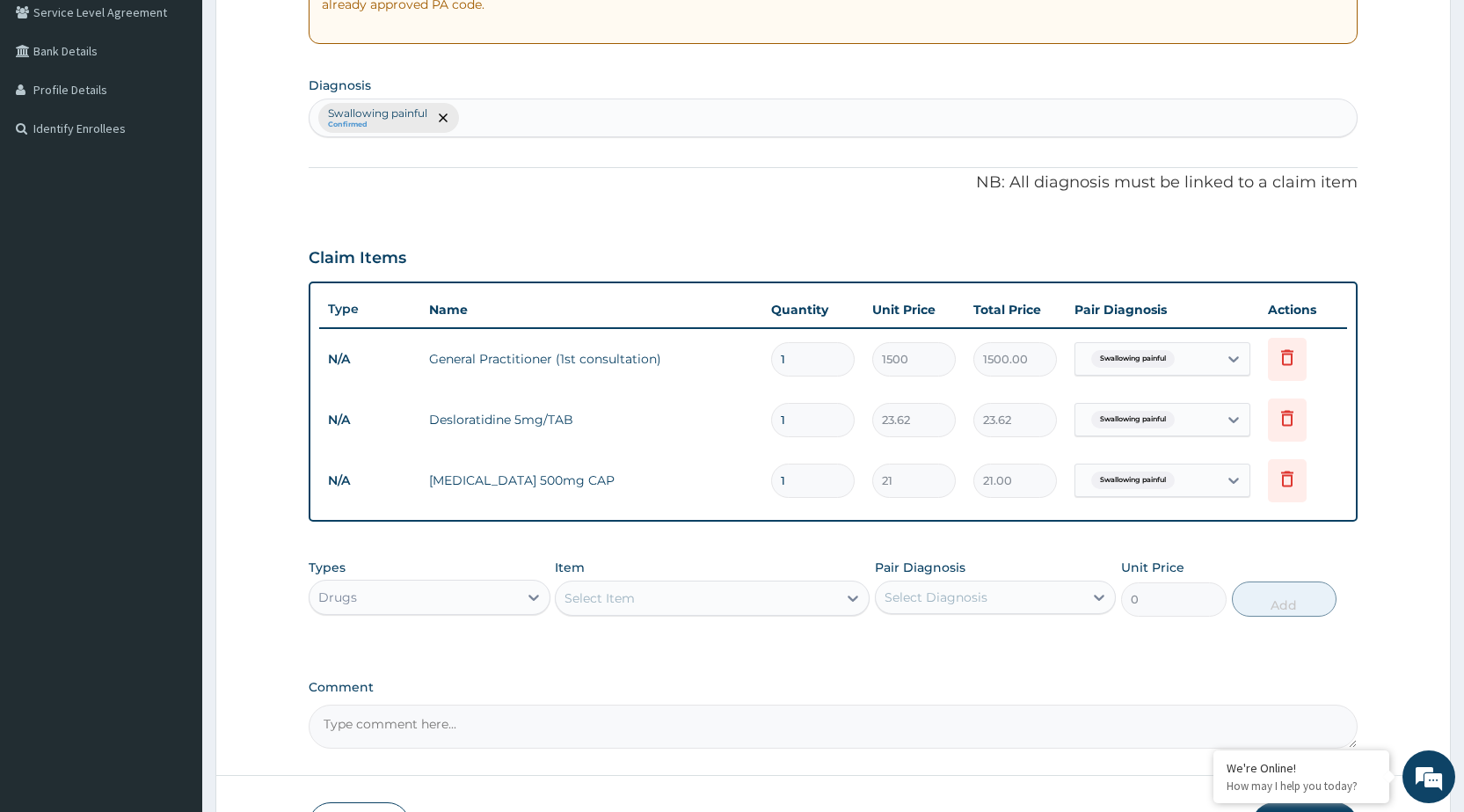
type input "0.00"
type input "2"
type input "42.00"
type input "20"
type input "420.00"
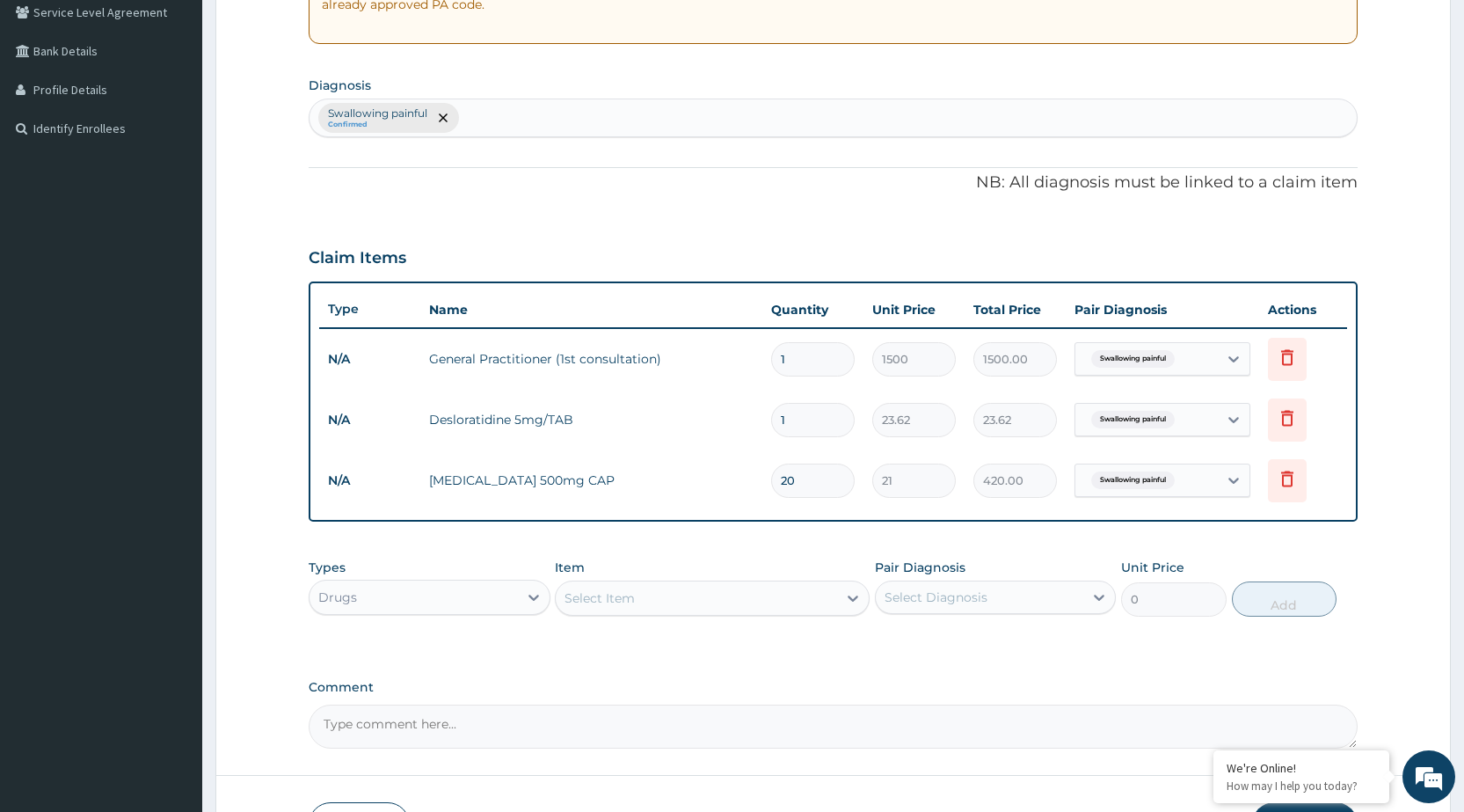
type input "20"
click at [818, 599] on div "Select Item" at bounding box center [697, 598] width 281 height 28
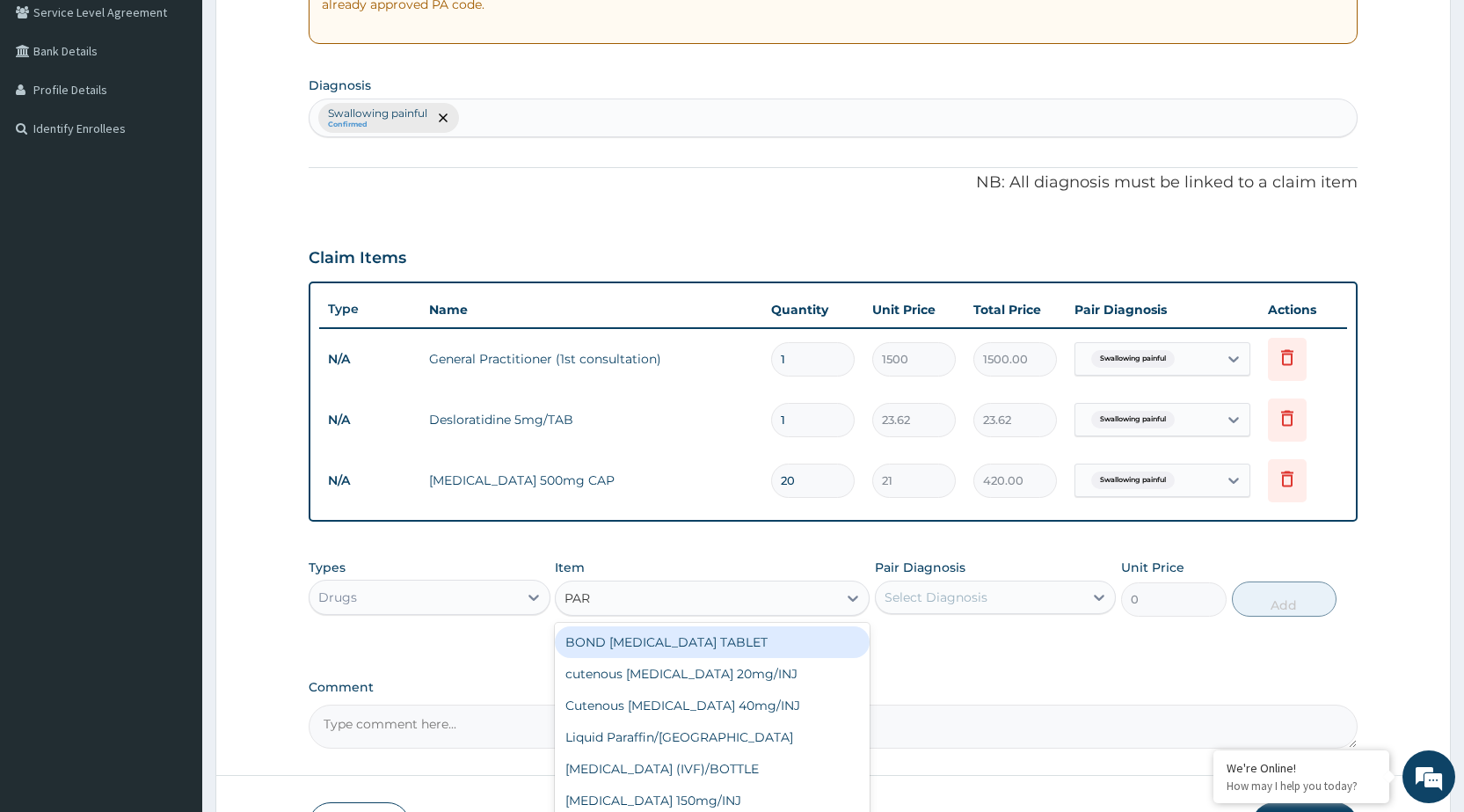
type input "PARA"
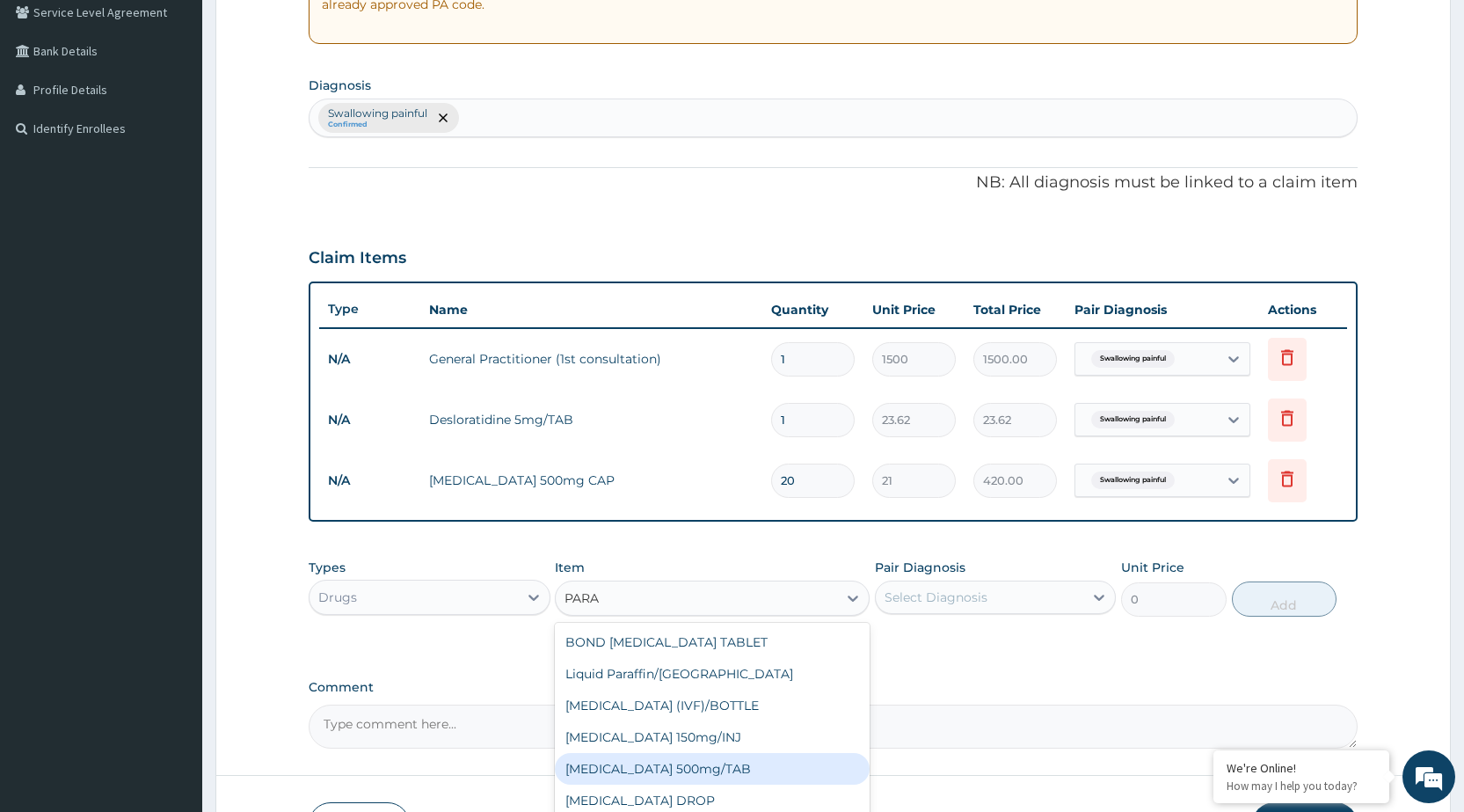
click at [747, 771] on div "PARACETAMOL 500mg/TAB" at bounding box center [712, 768] width 314 height 32
type input "5.25"
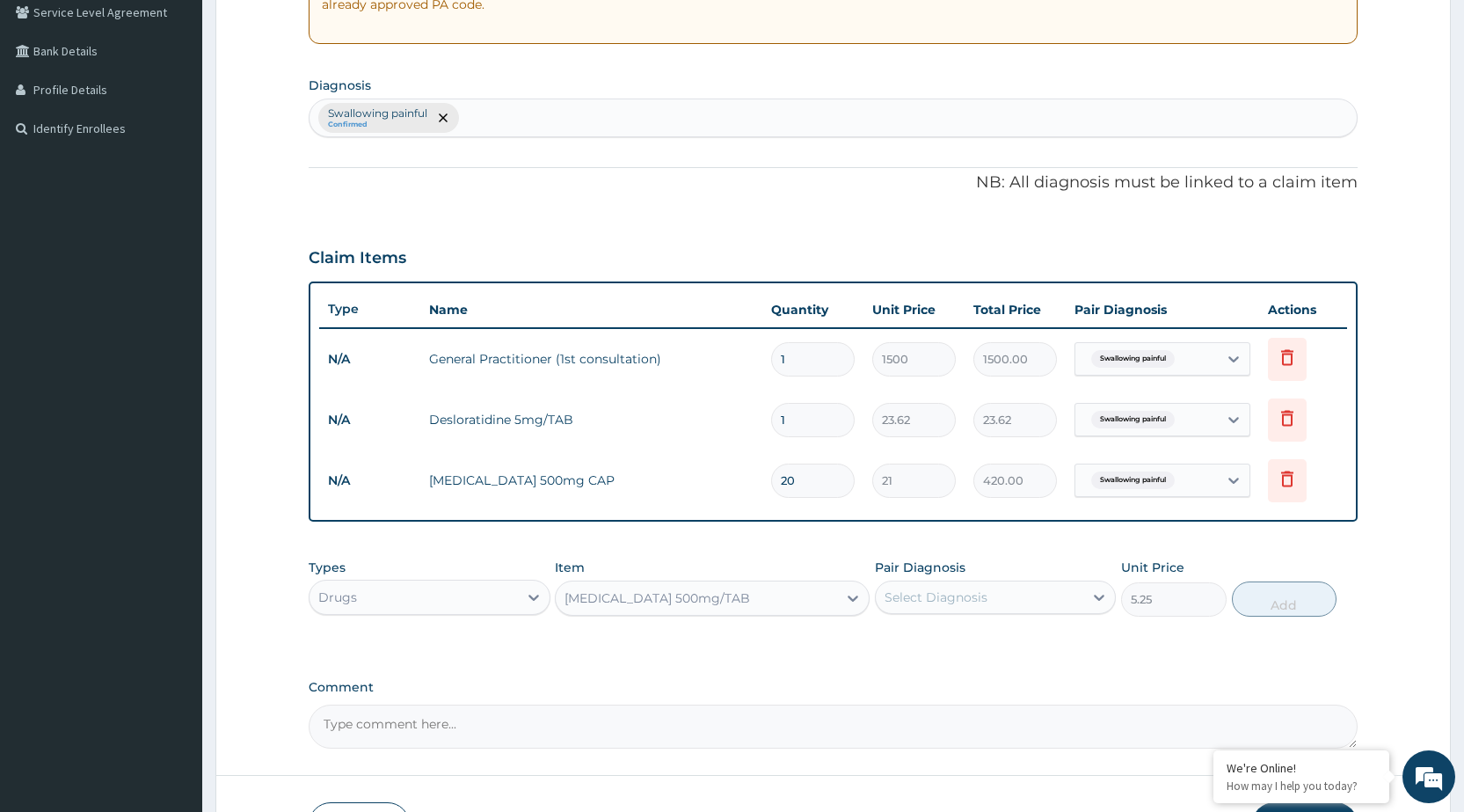
click at [1024, 589] on div "Select Diagnosis" at bounding box center [980, 597] width 208 height 28
click at [999, 650] on div "Swallowing painful" at bounding box center [995, 641] width 241 height 36
checkbox input "true"
click at [1278, 603] on button "Add" at bounding box center [1285, 599] width 105 height 35
type input "0"
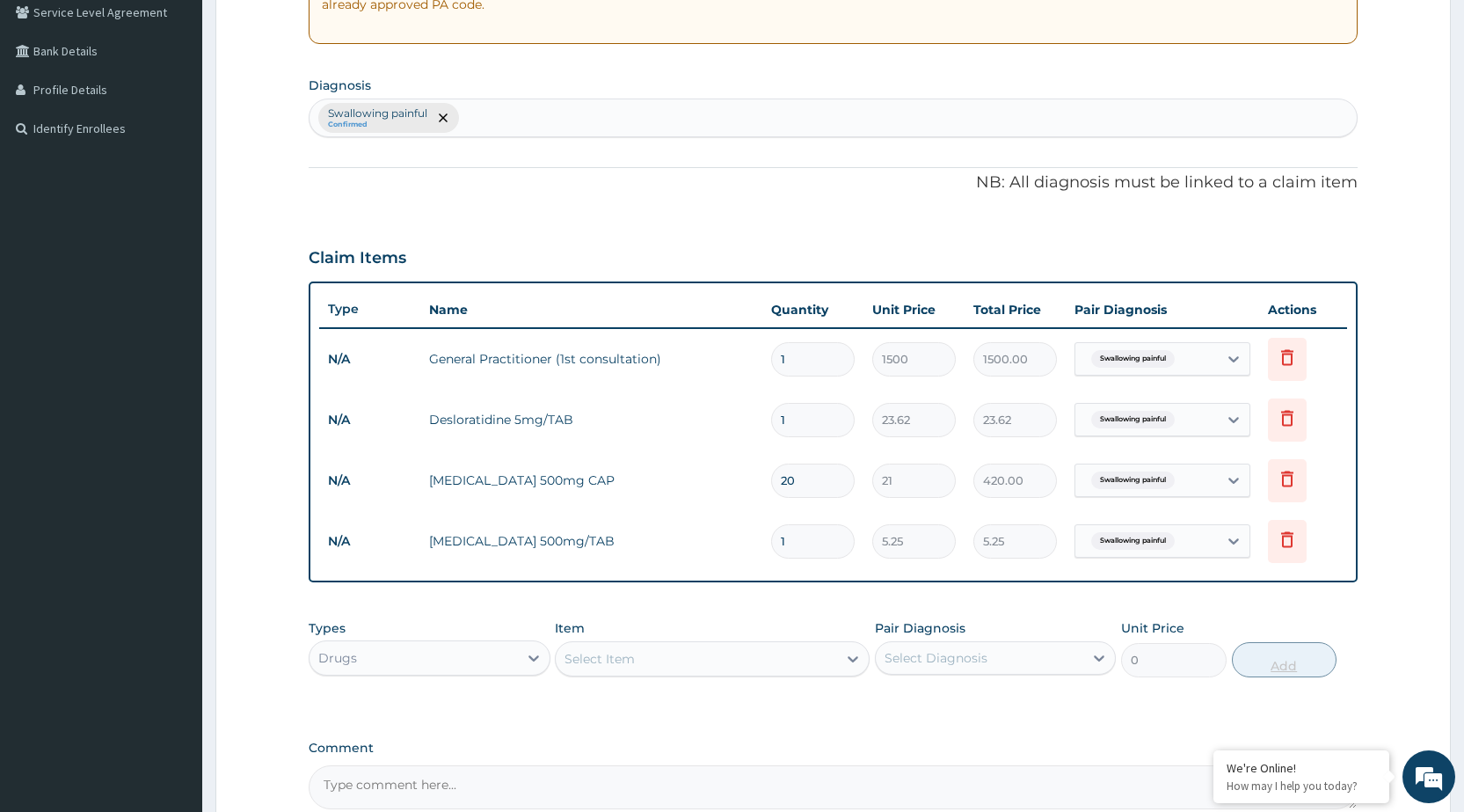
type input "0.00"
type input "3"
type input "15.75"
type input "30"
type input "157.50"
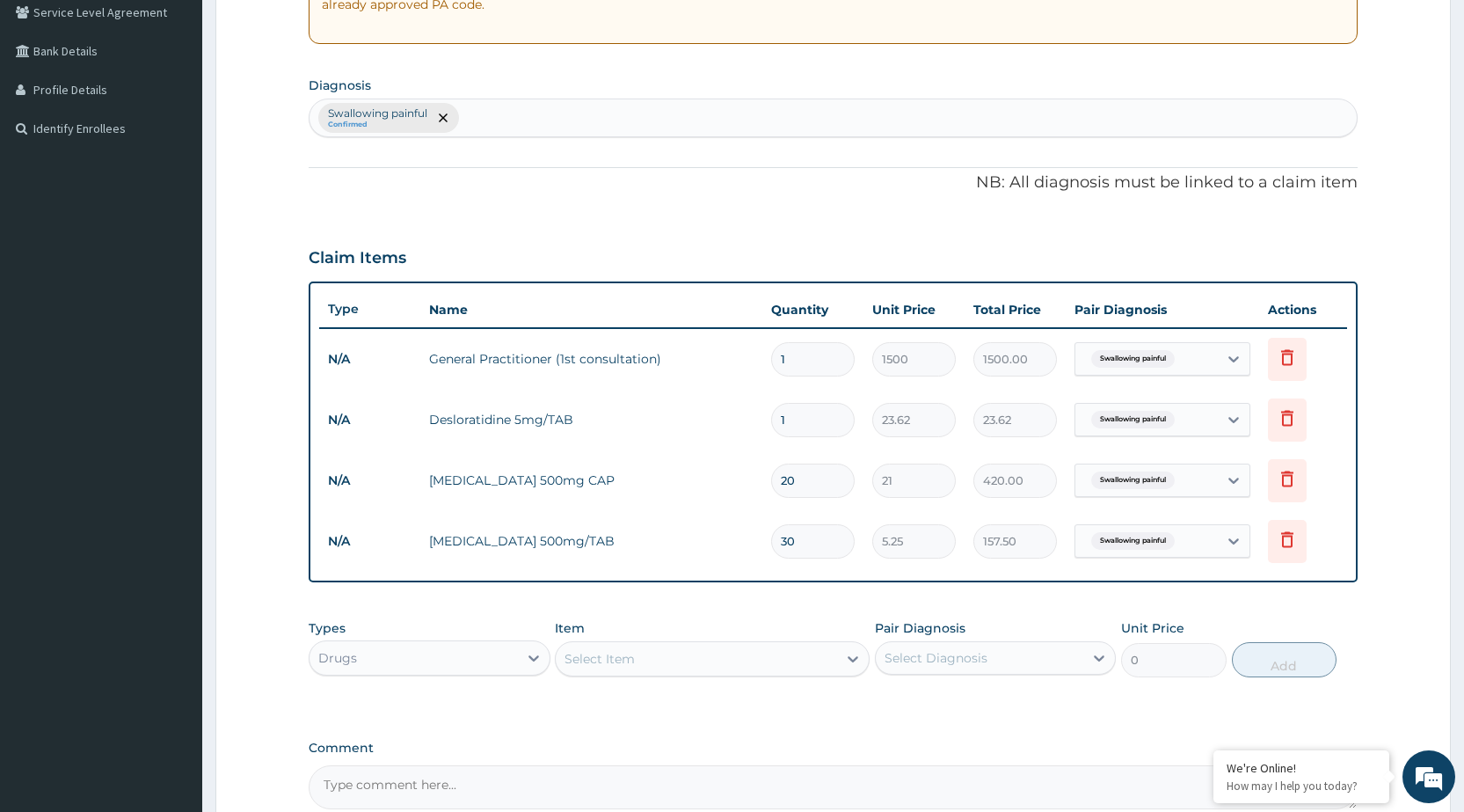
scroll to position [555, 0]
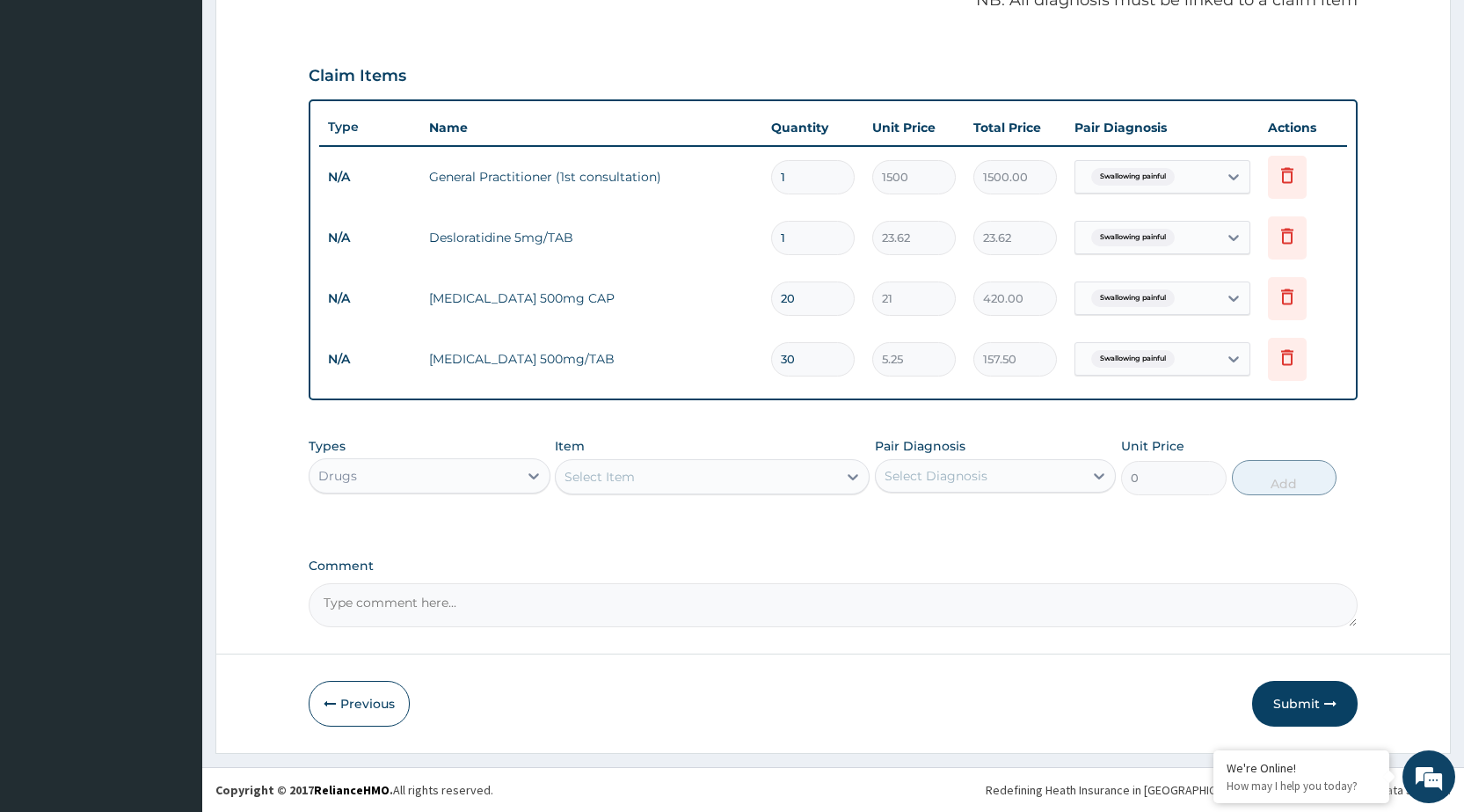
type input "30"
click at [826, 485] on div "Select Item" at bounding box center [697, 476] width 281 height 28
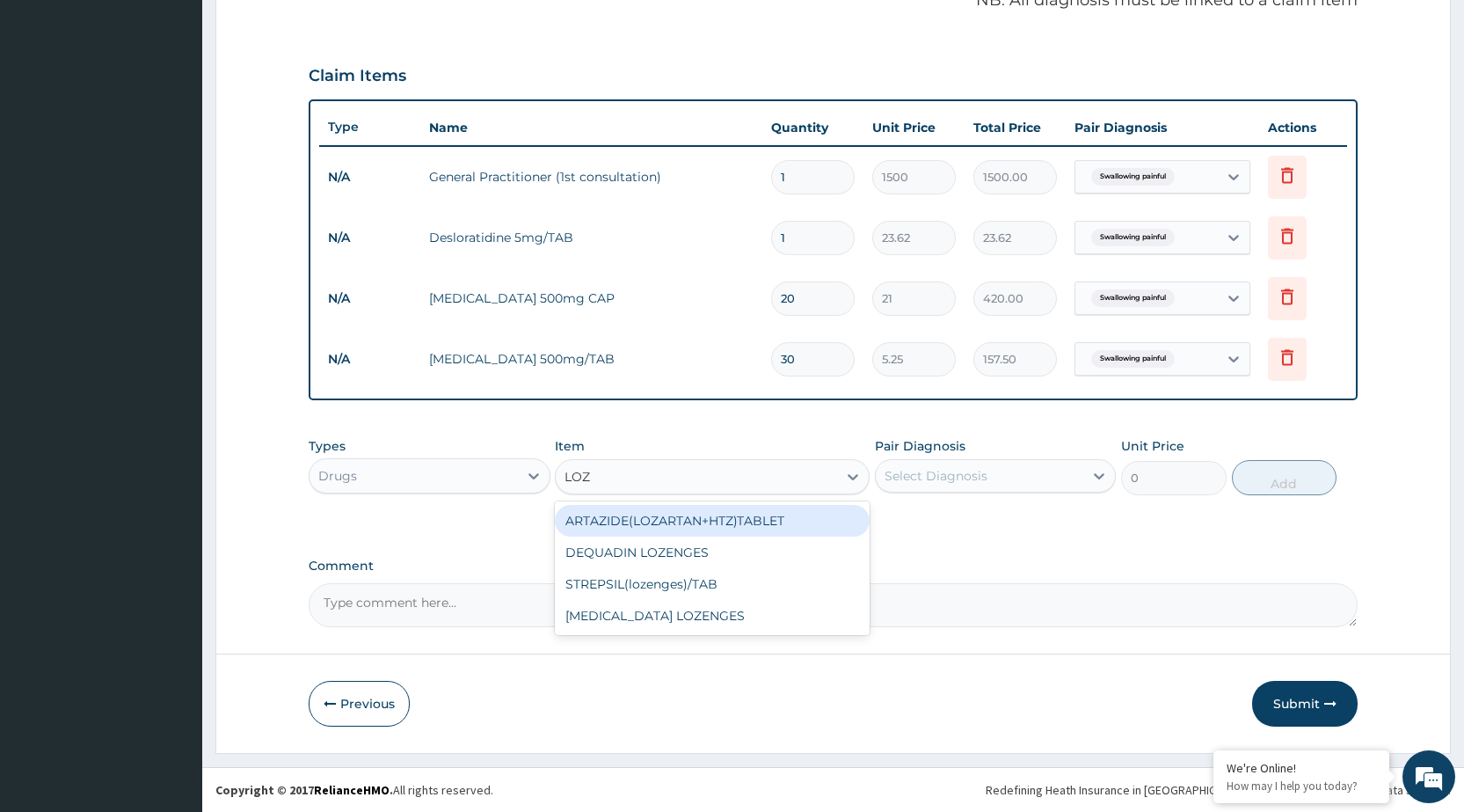
type input "LOZE"
click at [817, 530] on div "DEQUADIN LOZENGES" at bounding box center [712, 520] width 314 height 32
type input "13.65"
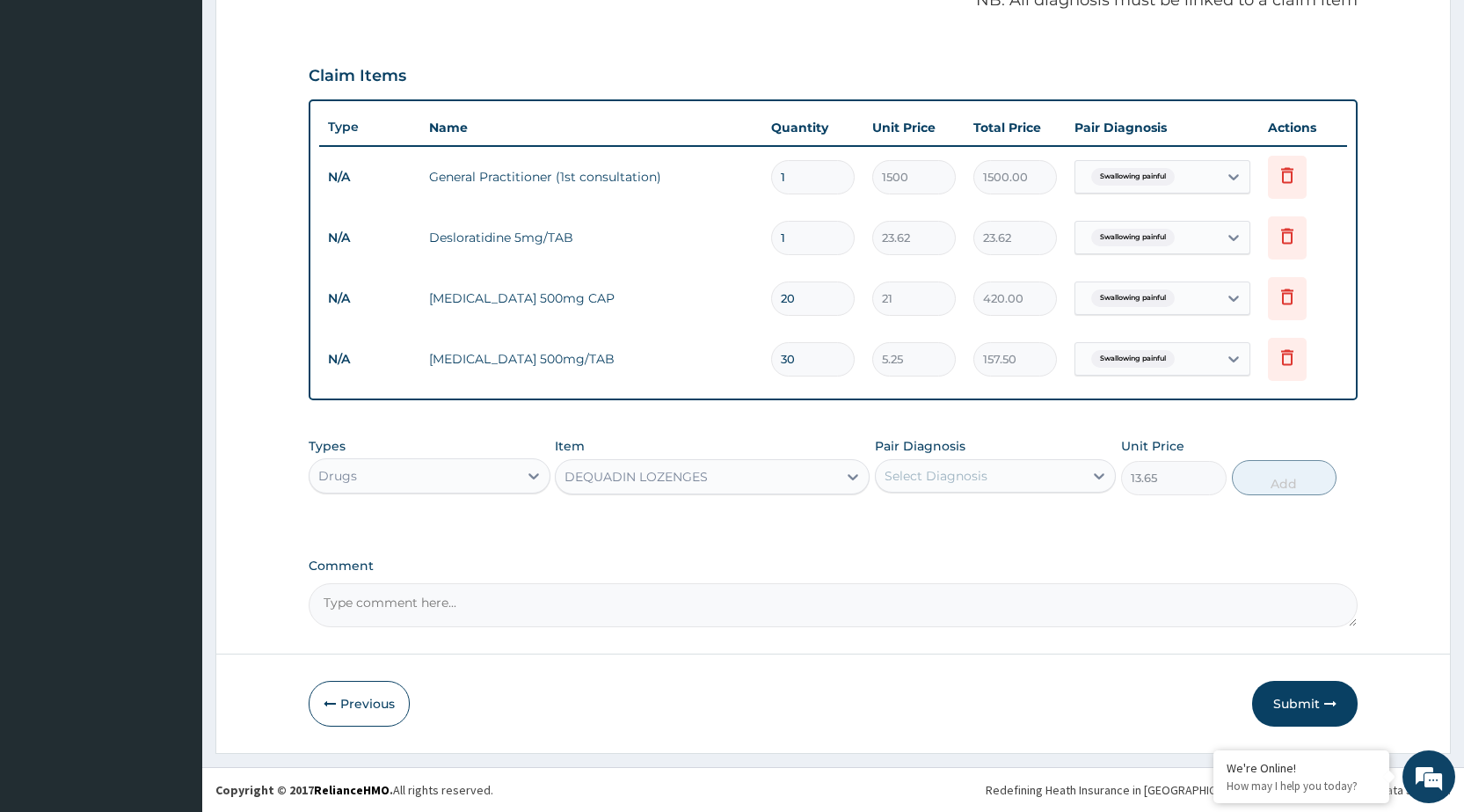
click at [695, 472] on div "DEQUADIN LOZENGES" at bounding box center [636, 476] width 144 height 17
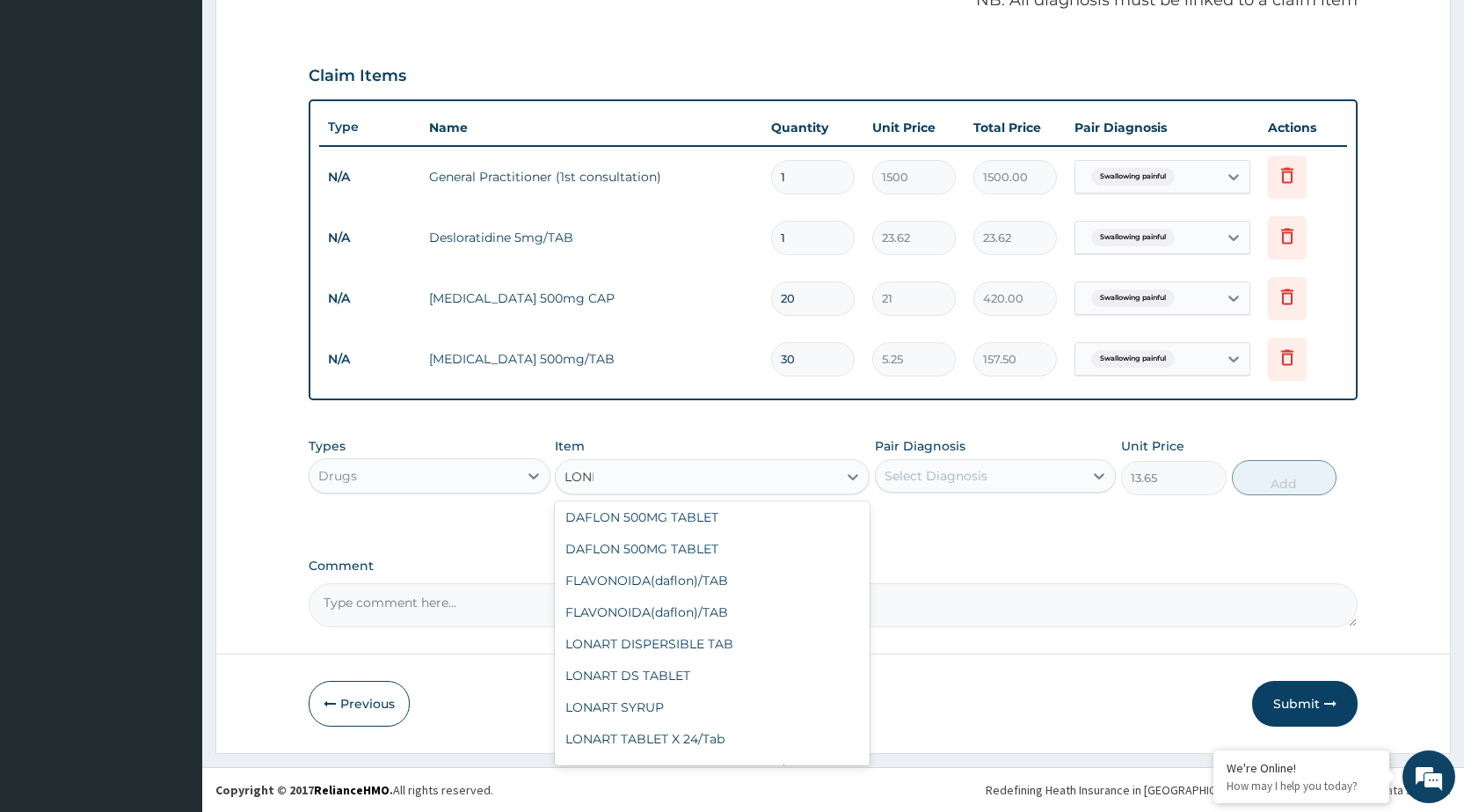
scroll to position [0, 0]
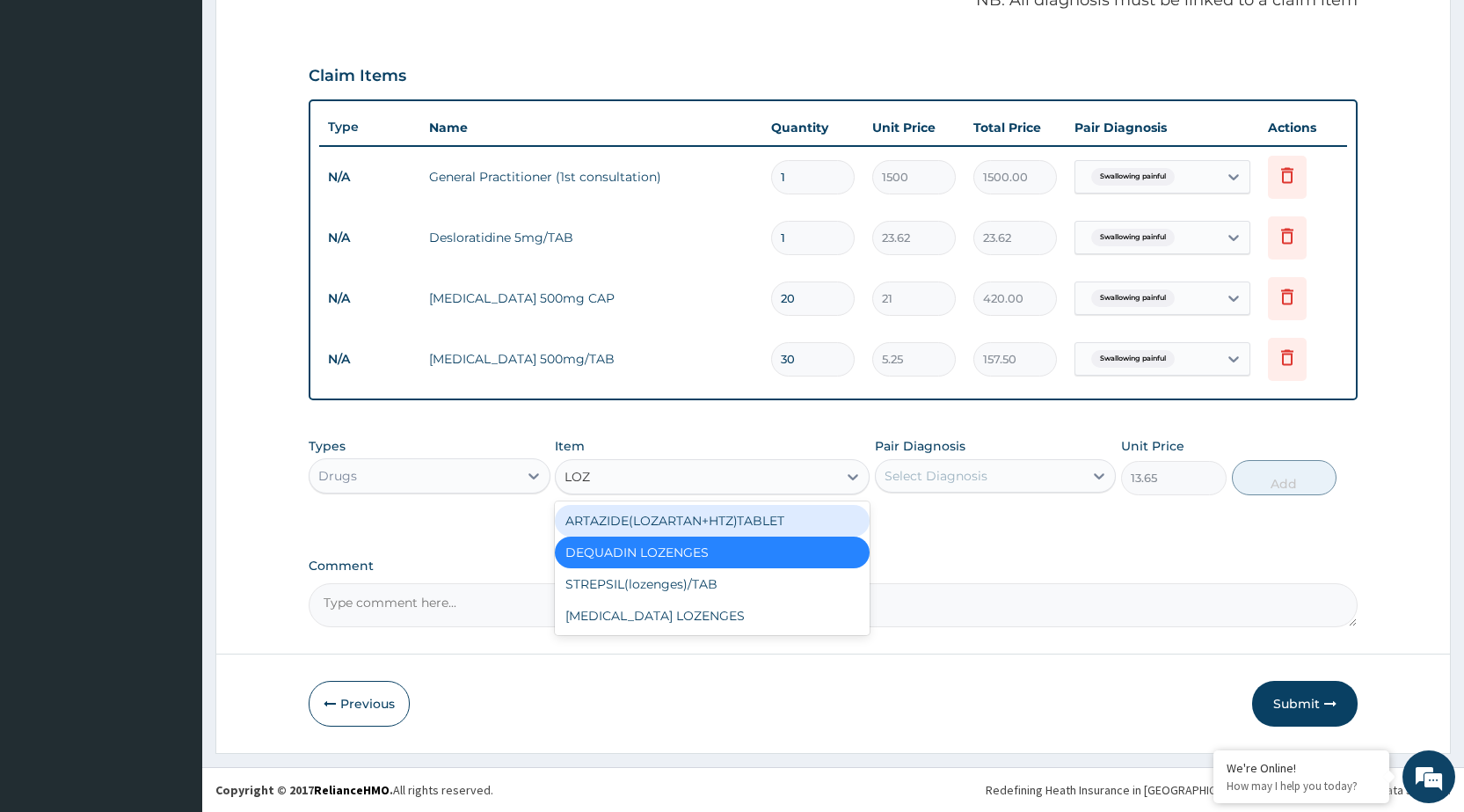
type input "LOZE"
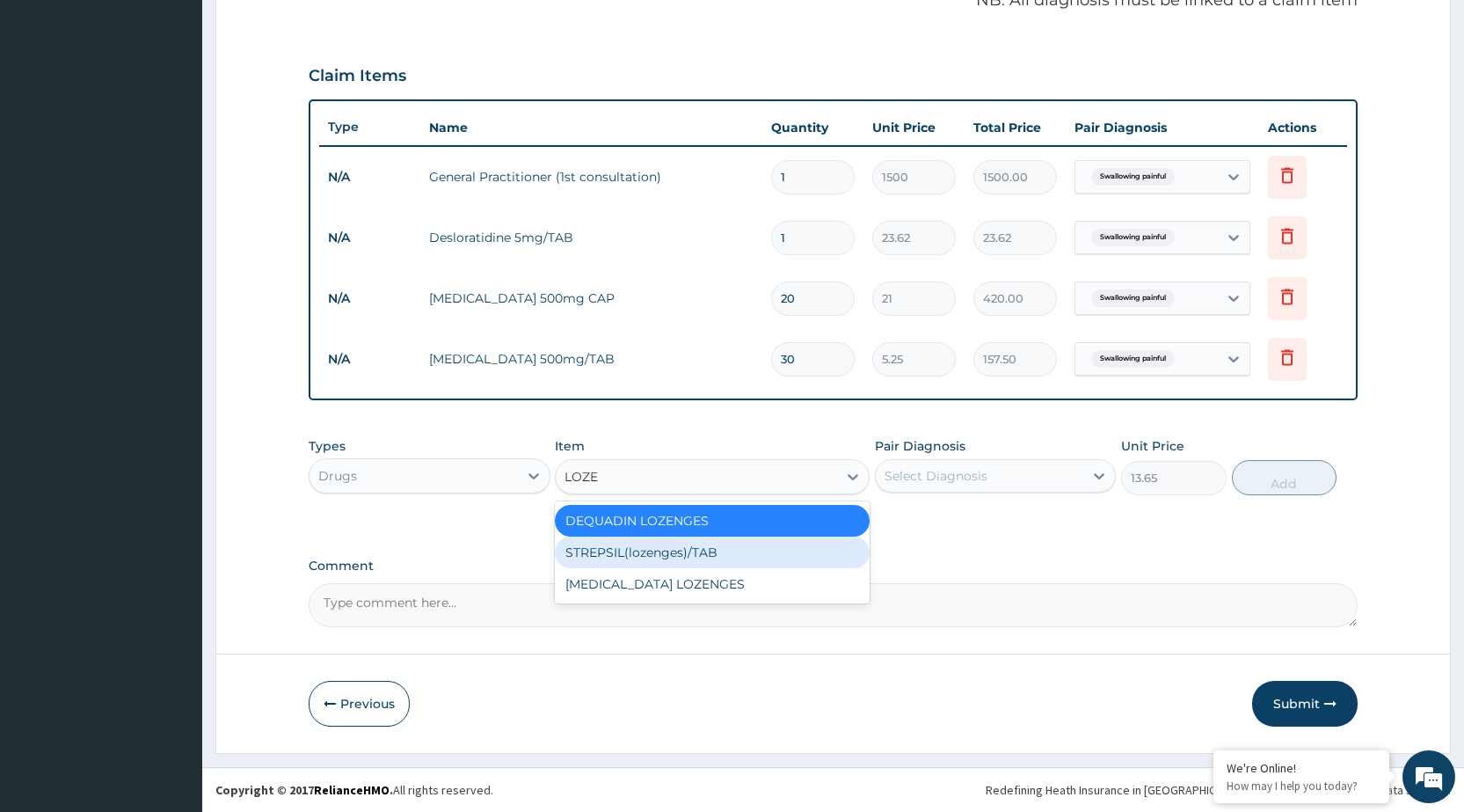
click at [743, 563] on div "STREPSIL(lozenges)/TAB" at bounding box center [712, 552] width 314 height 32
type input "31.5"
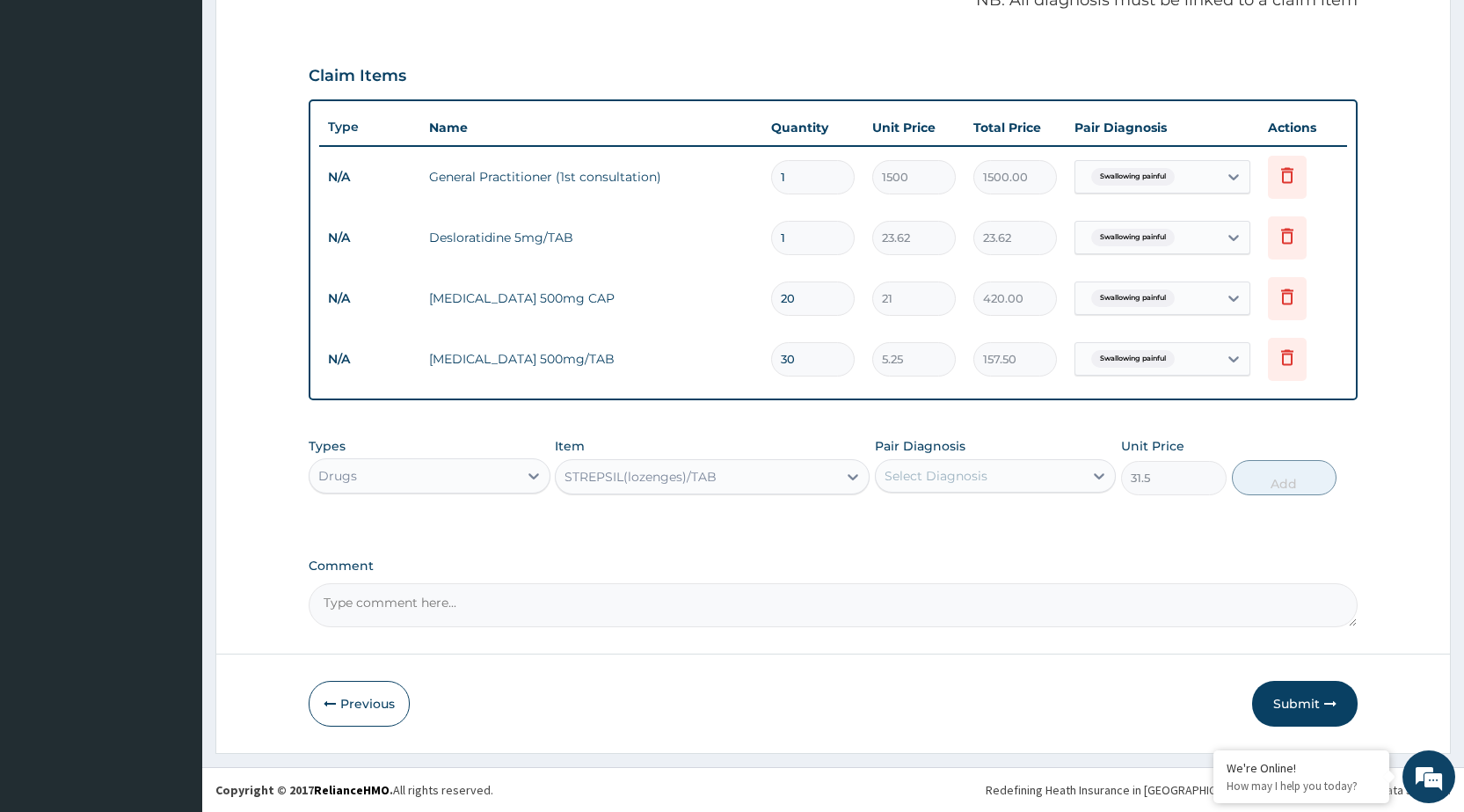
click at [1018, 467] on div "Select Diagnosis" at bounding box center [980, 475] width 208 height 28
click at [1018, 529] on div "Swallowing painful" at bounding box center [995, 520] width 241 height 36
checkbox input "true"
click at [1291, 485] on button "Add" at bounding box center [1285, 477] width 105 height 35
type input "0"
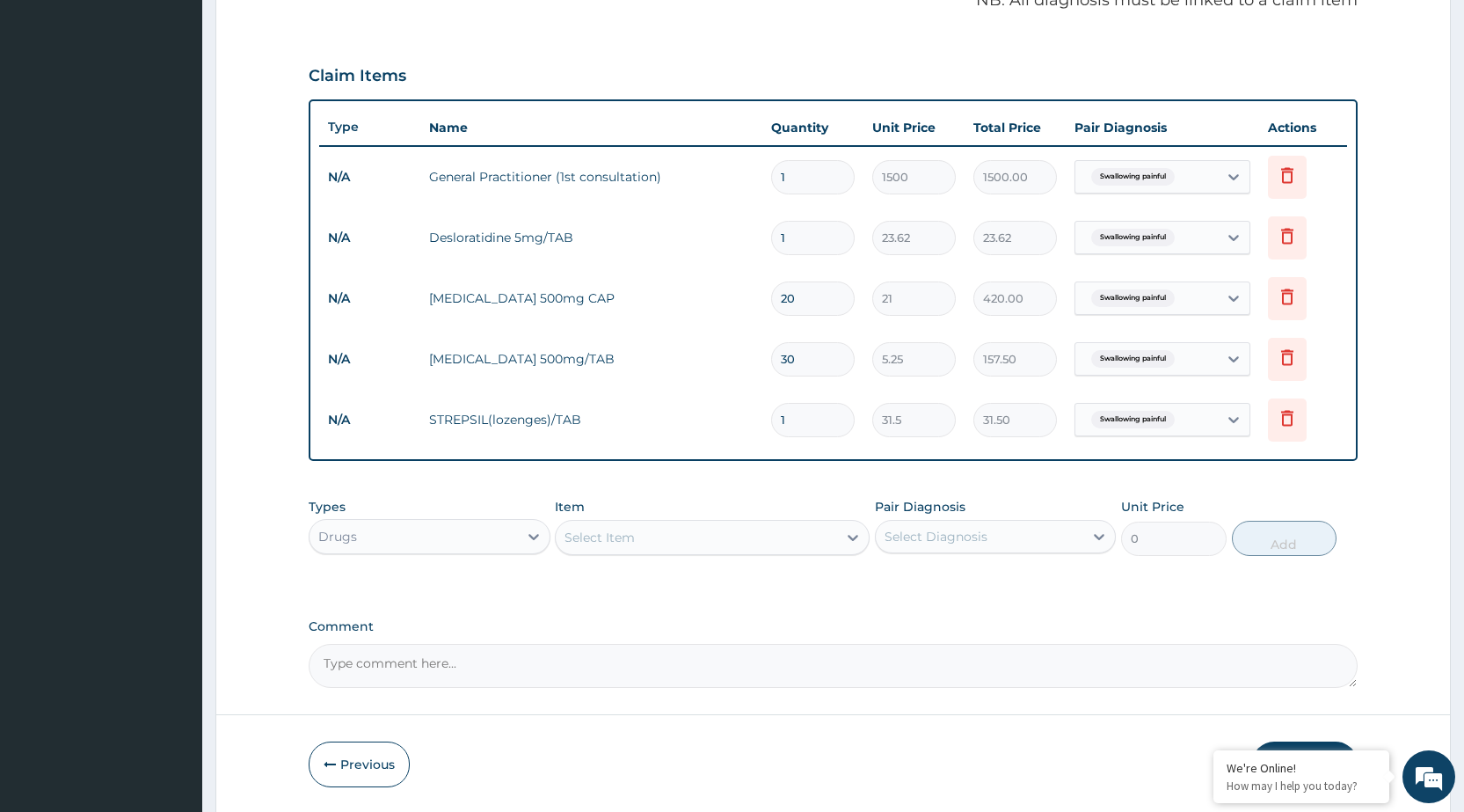
scroll to position [615, 0]
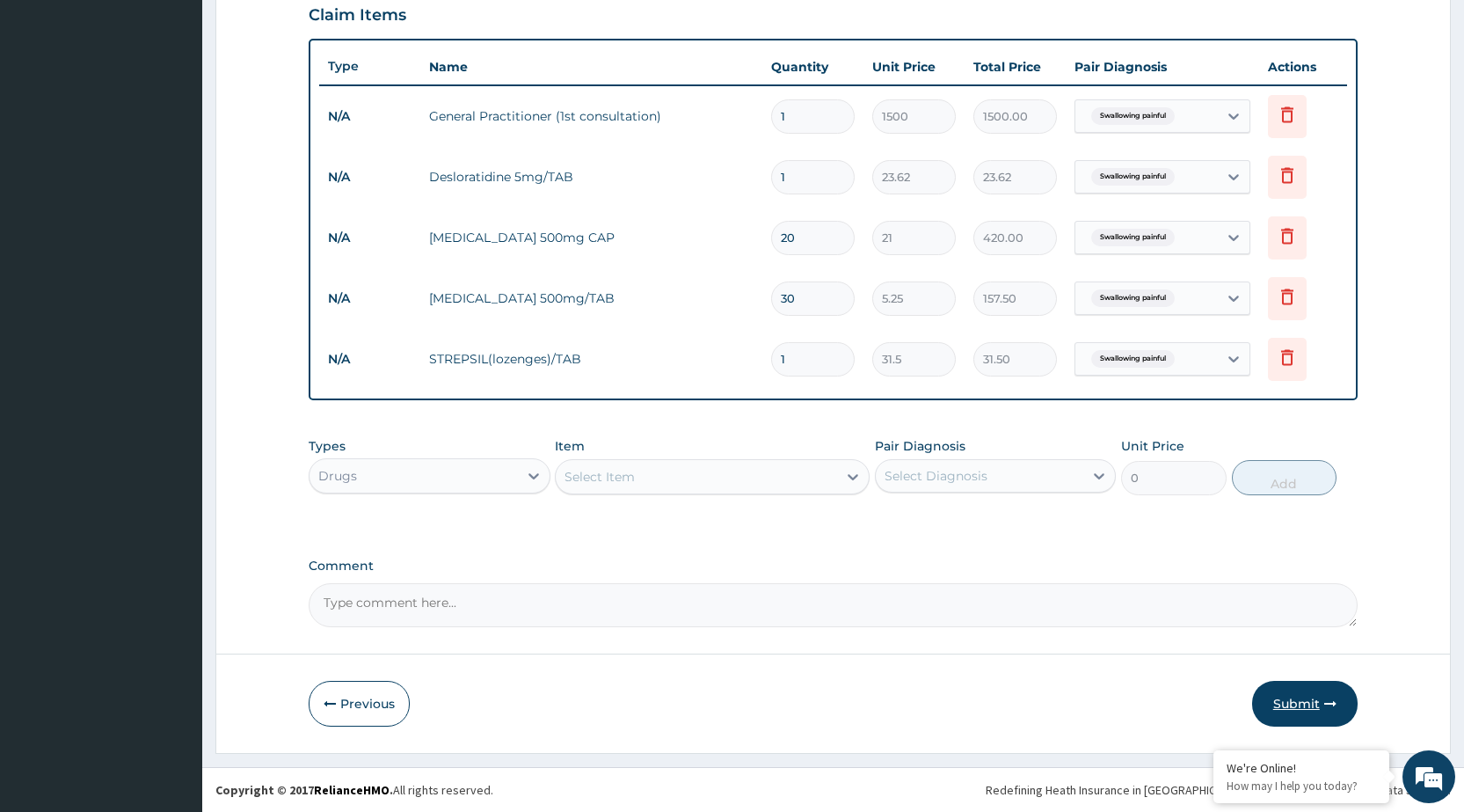
click at [1320, 692] on button "Submit" at bounding box center [1305, 702] width 106 height 46
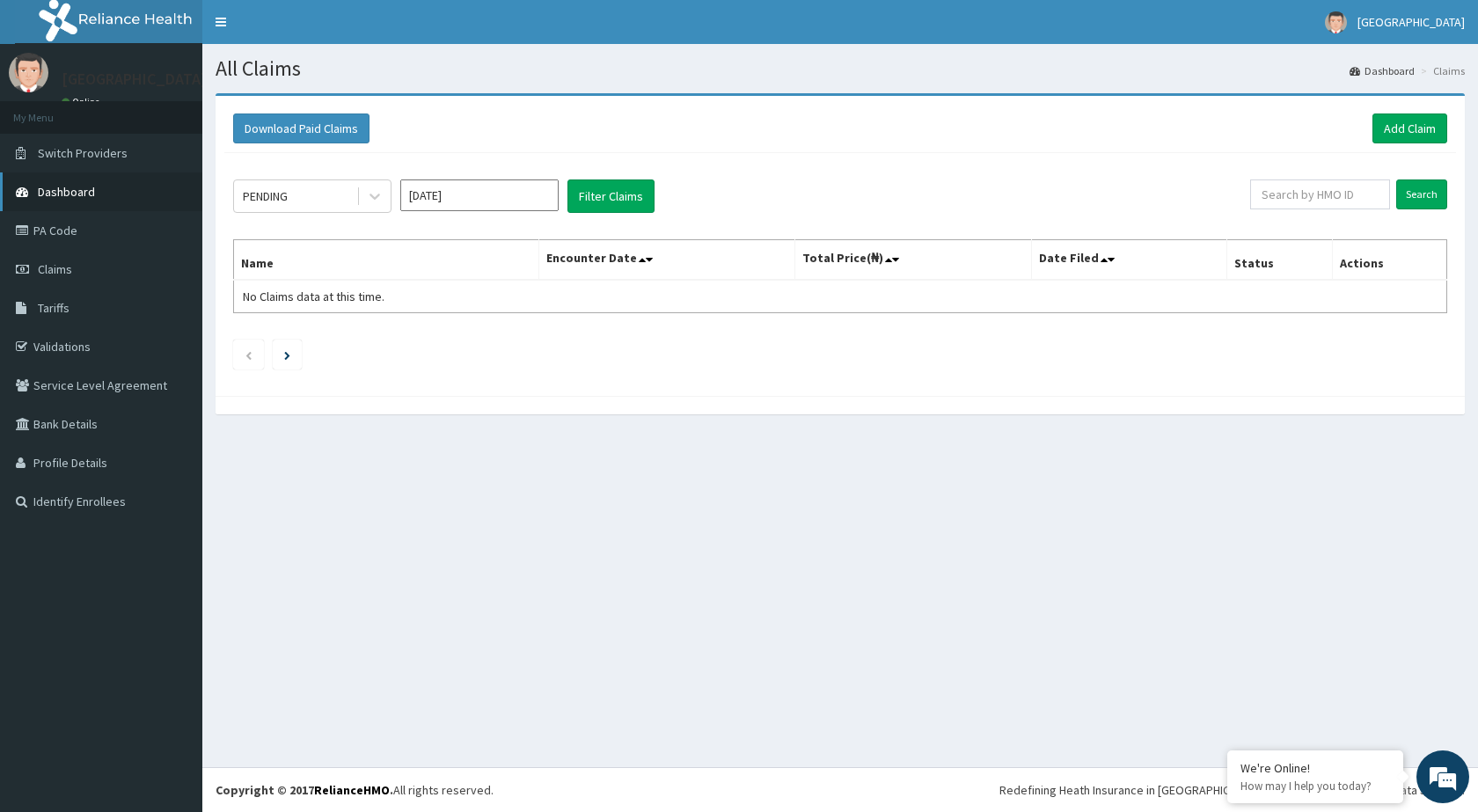
click at [67, 184] on span "Dashboard" at bounding box center [66, 191] width 57 height 16
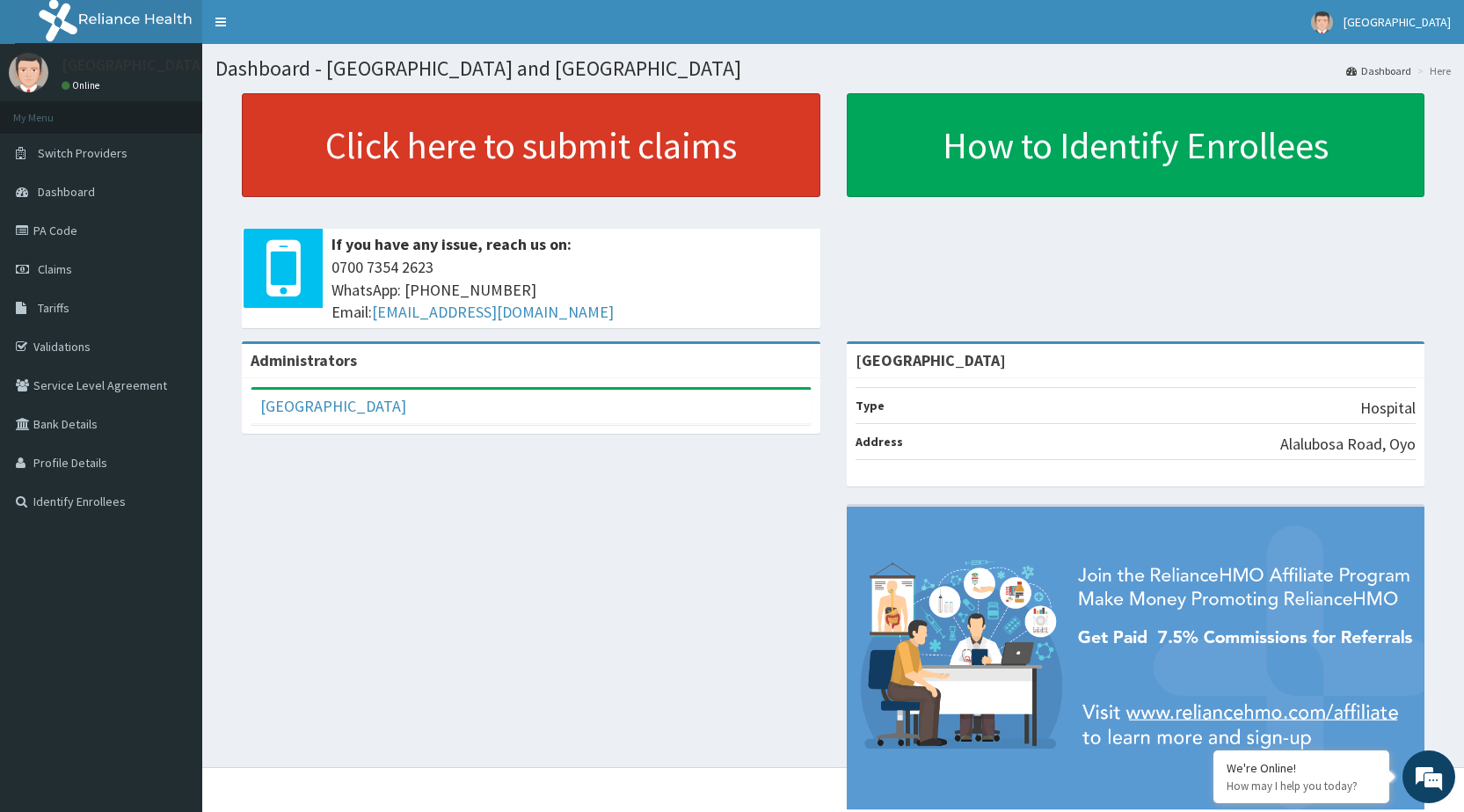
click at [465, 183] on link "Click here to submit claims" at bounding box center [531, 145] width 578 height 104
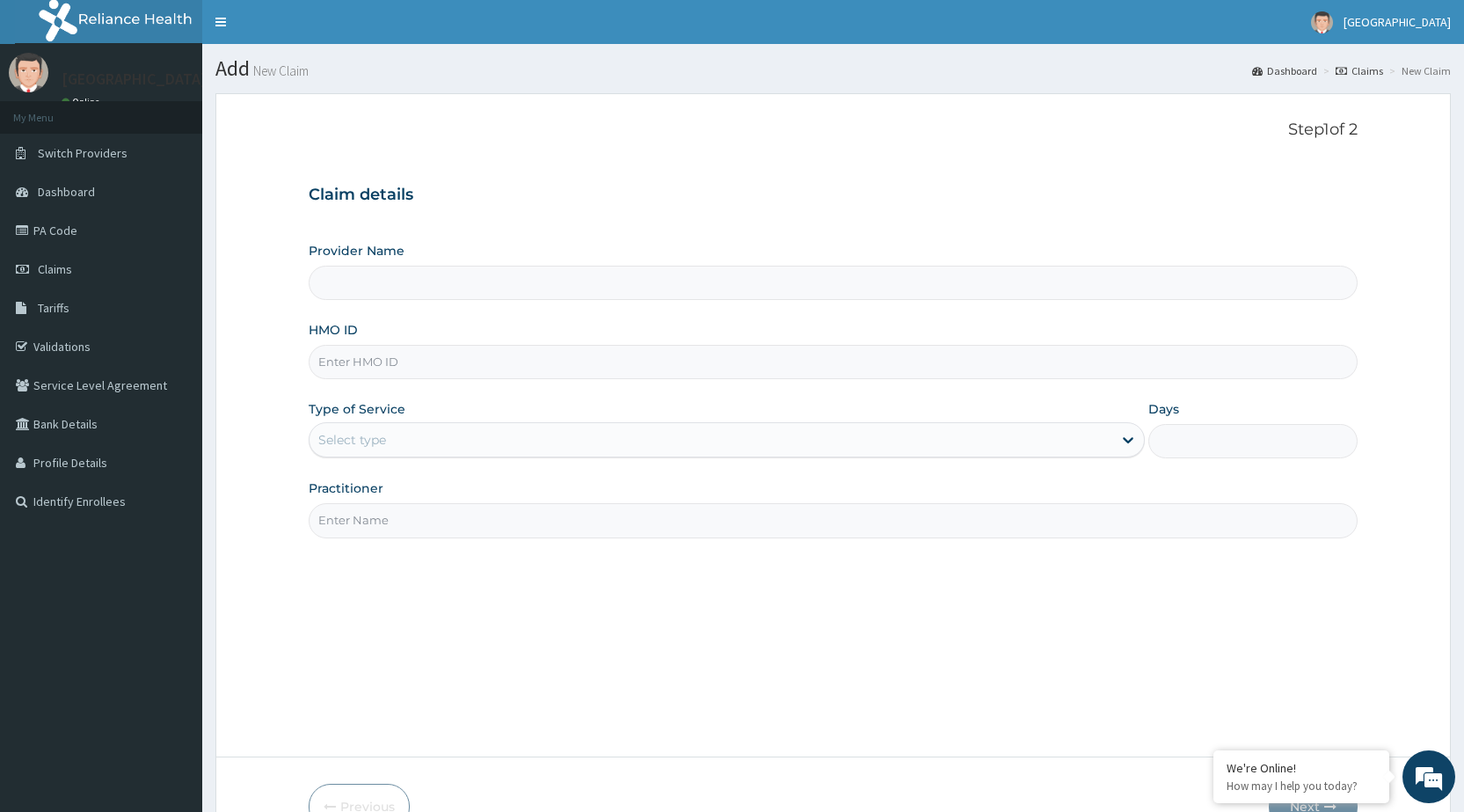
type input "[GEOGRAPHIC_DATA]"
click at [390, 370] on input "HMO ID" at bounding box center [832, 361] width 1049 height 34
type input "CHL/10968/D"
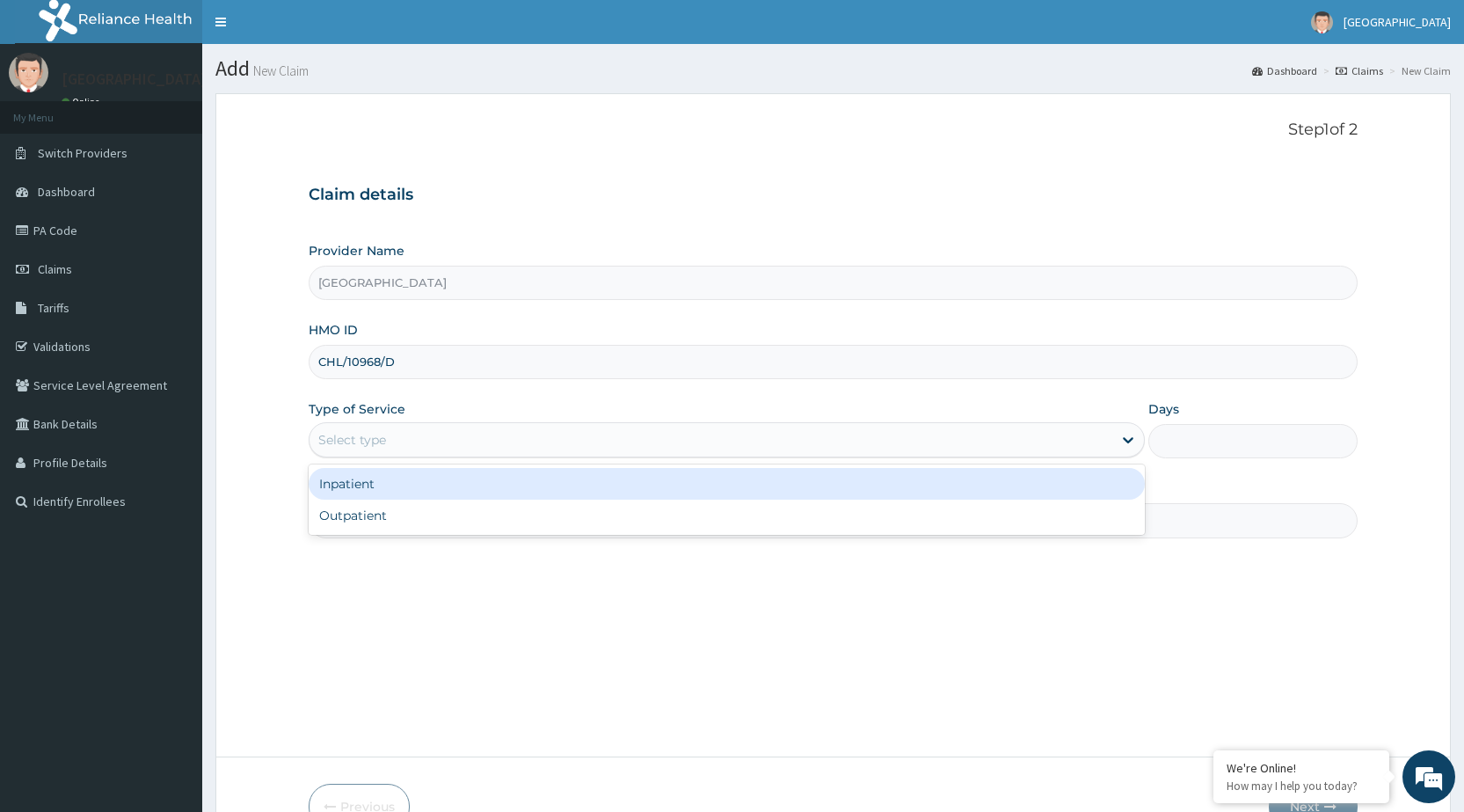
click at [434, 439] on div "Select type" at bounding box center [710, 439] width 802 height 28
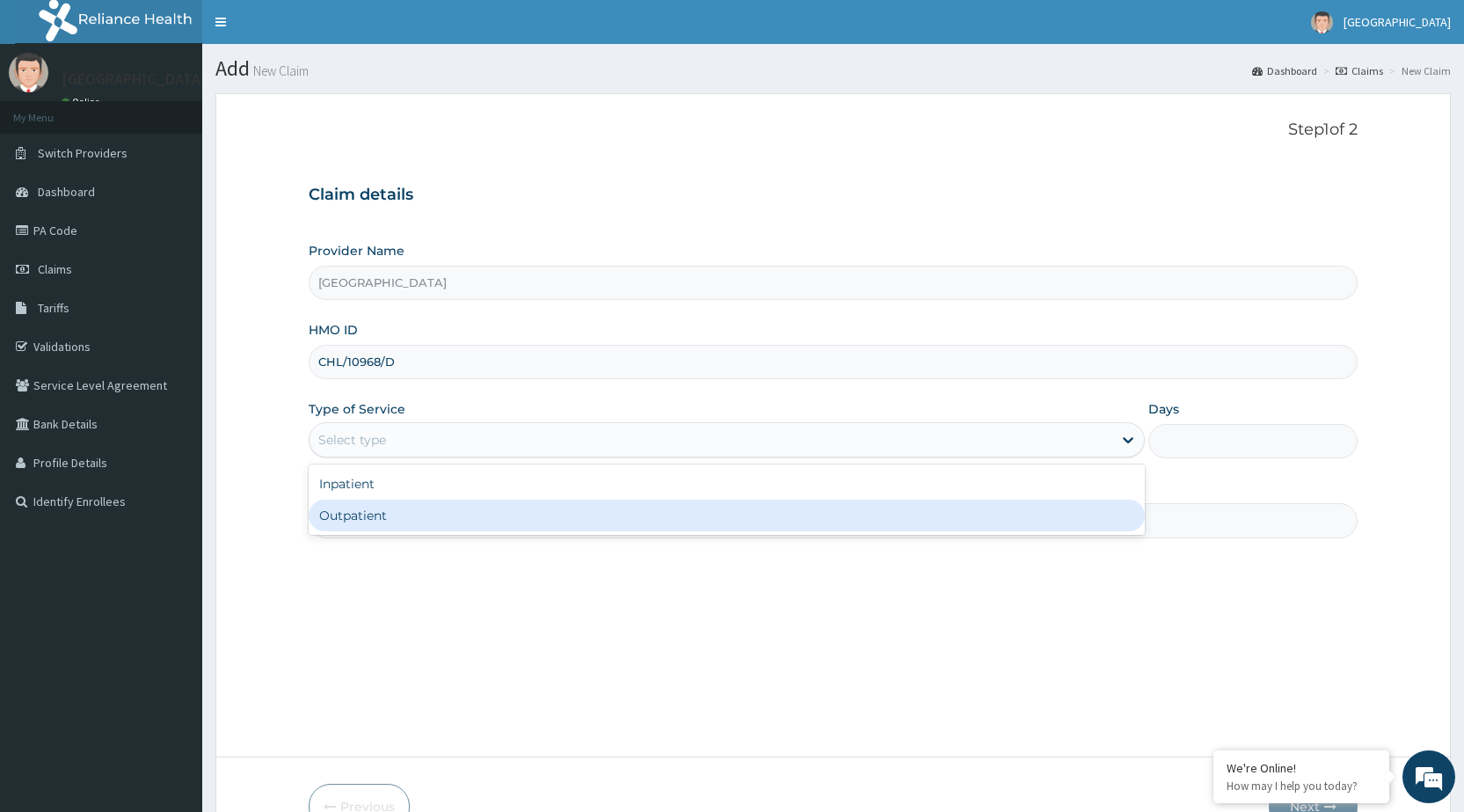
click at [429, 521] on div "Outpatient" at bounding box center [727, 515] width 836 height 32
type input "1"
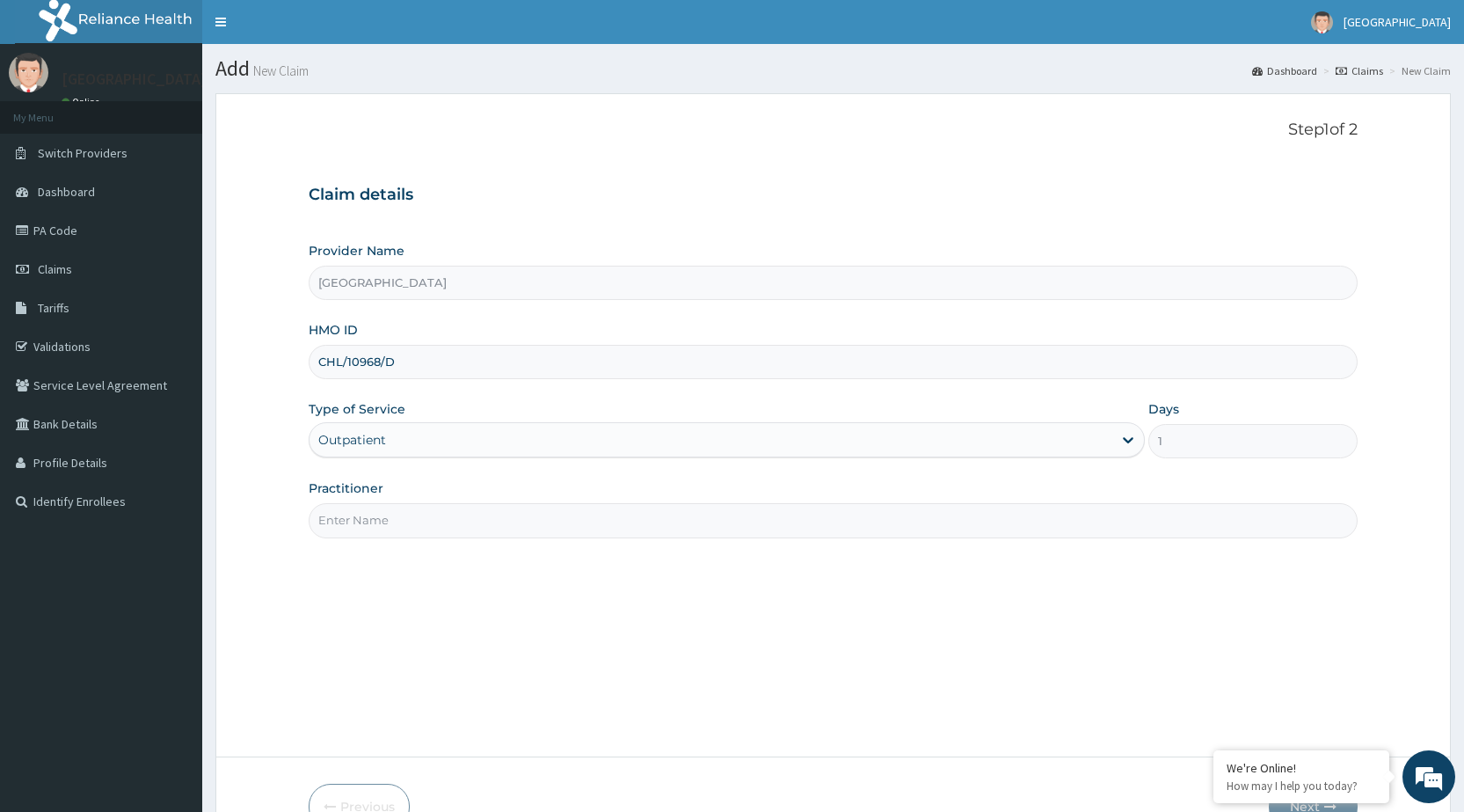
click at [430, 524] on input "Practitioner" at bounding box center [832, 519] width 1049 height 34
type input "DR [PERSON_NAME]"
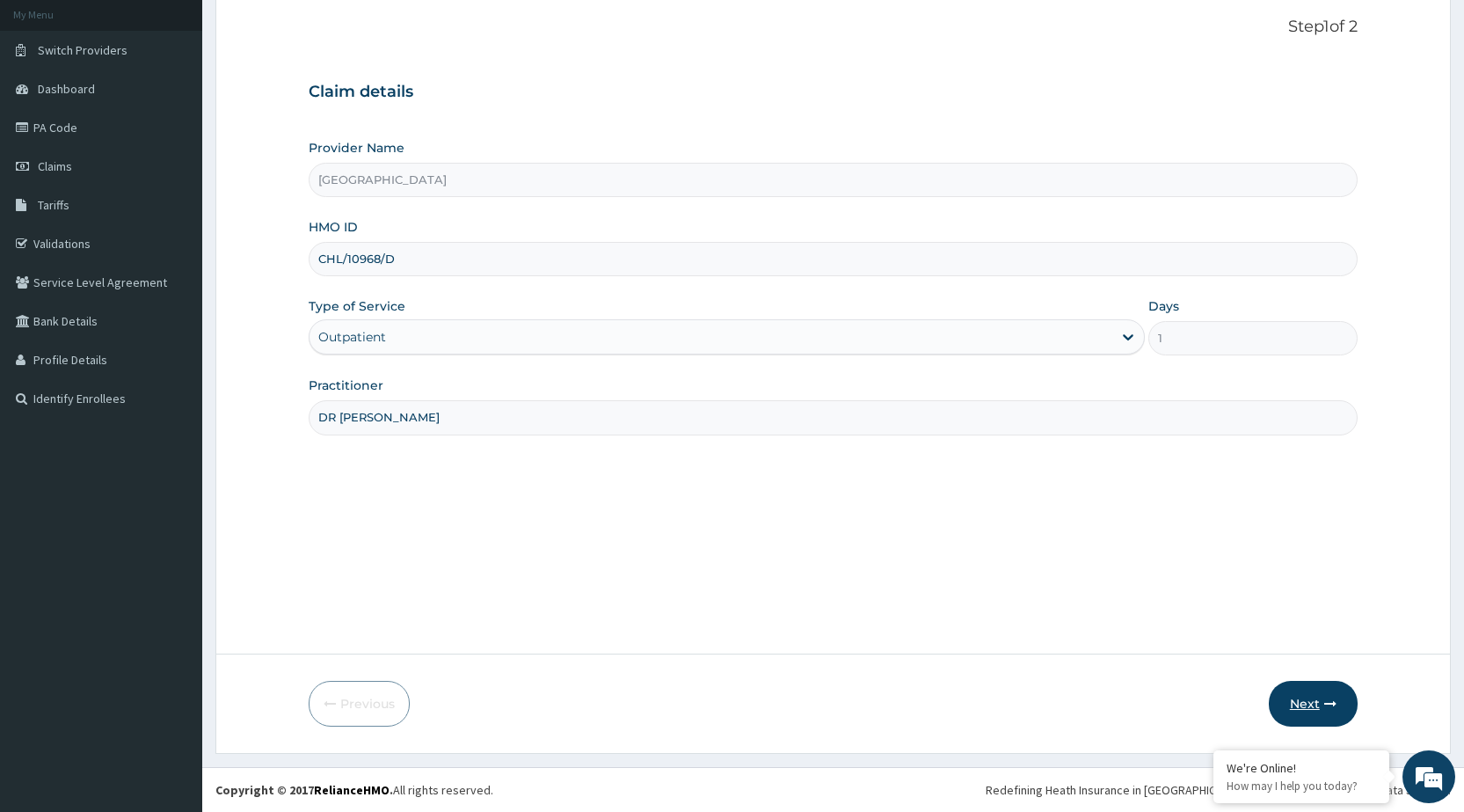
click at [1333, 716] on button "Next" at bounding box center [1314, 702] width 89 height 46
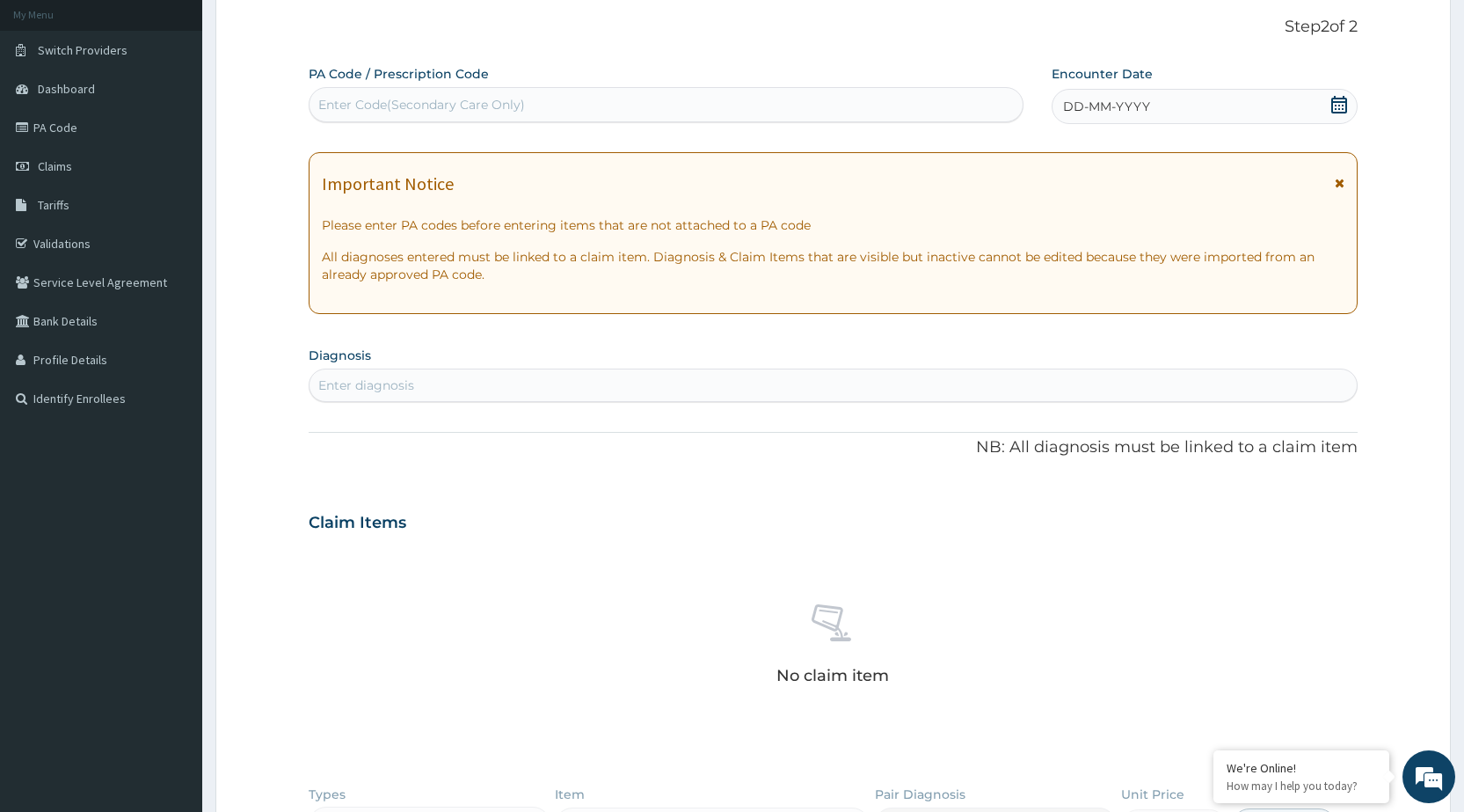
click at [1265, 108] on div "DD-MM-YYYY" at bounding box center [1204, 107] width 306 height 35
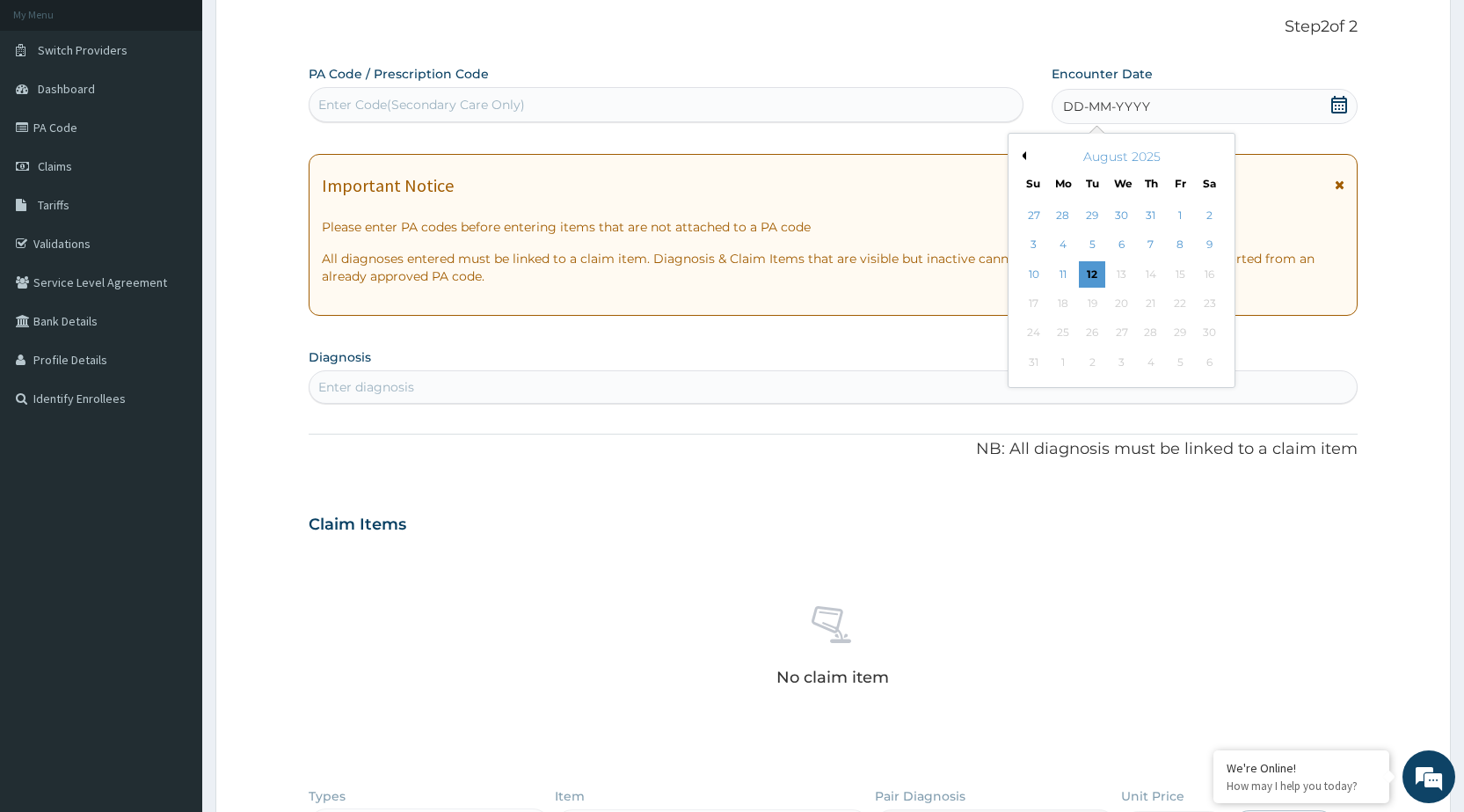
click at [1018, 151] on button "Previous Month" at bounding box center [1022, 155] width 9 height 9
click at [1072, 299] on div "19" at bounding box center [1062, 303] width 26 height 26
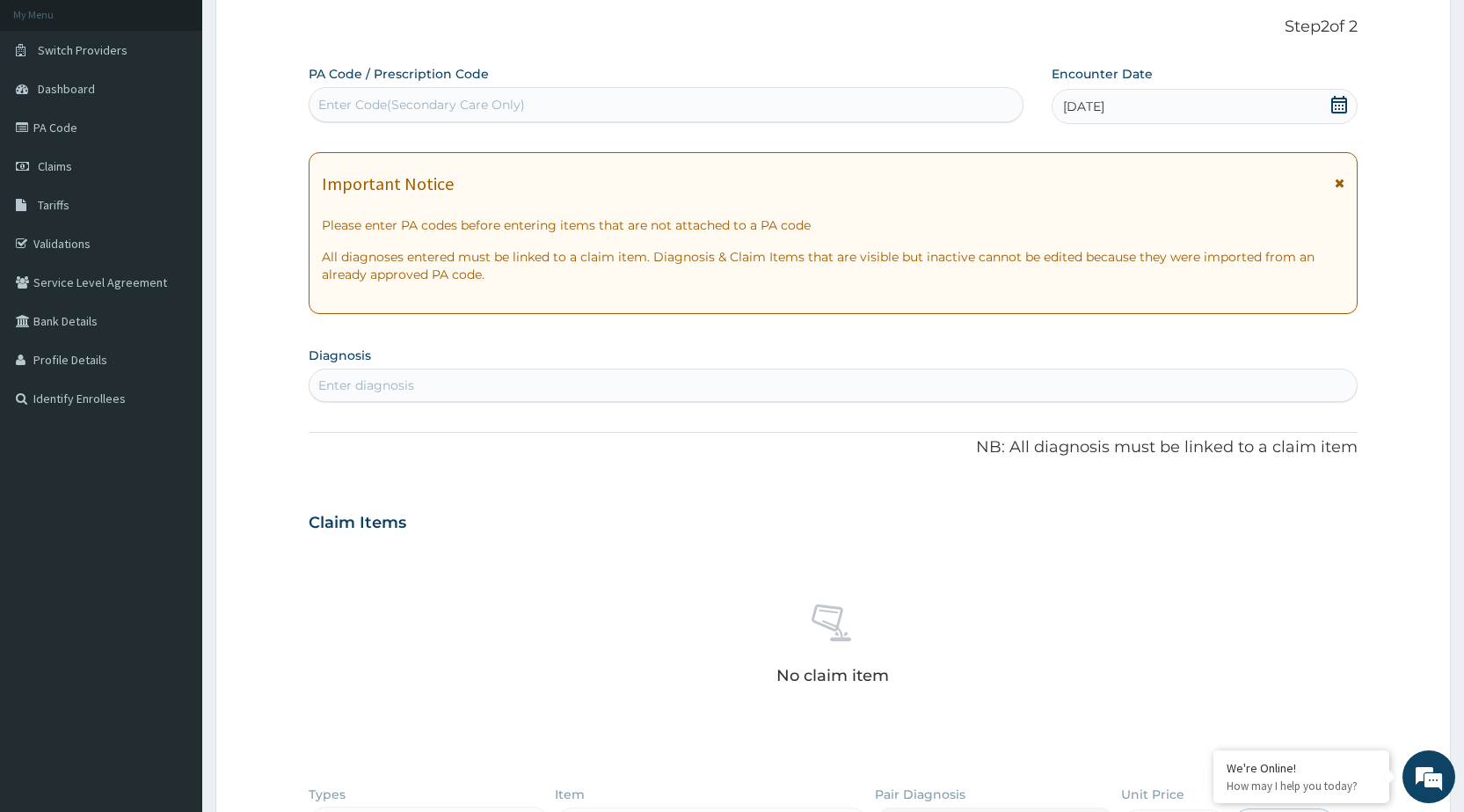
click at [1051, 383] on div "Enter diagnosis" at bounding box center [832, 384] width 1047 height 28
type input "MALA"
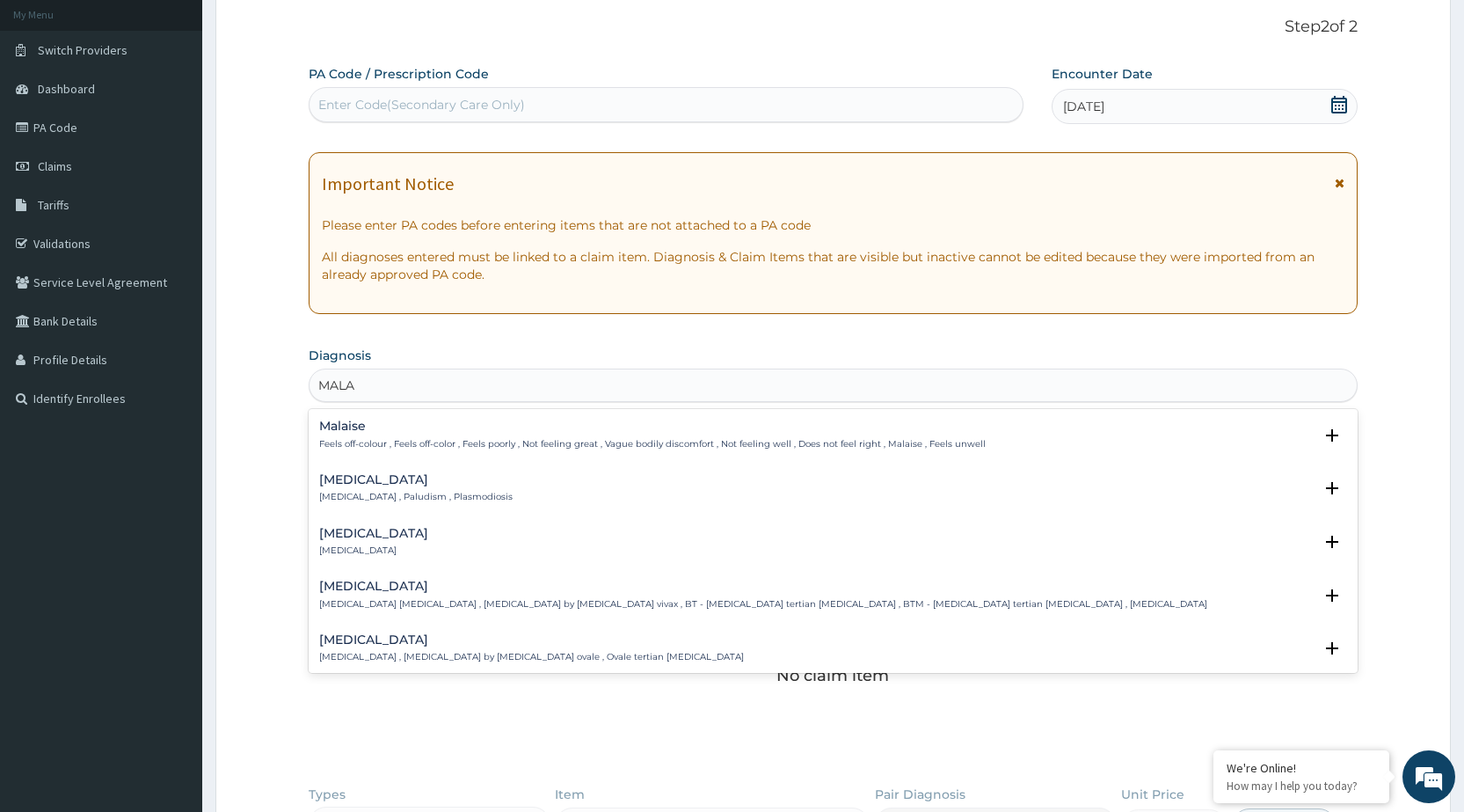
click at [405, 474] on h4 "Malaria" at bounding box center [415, 480] width 193 height 14
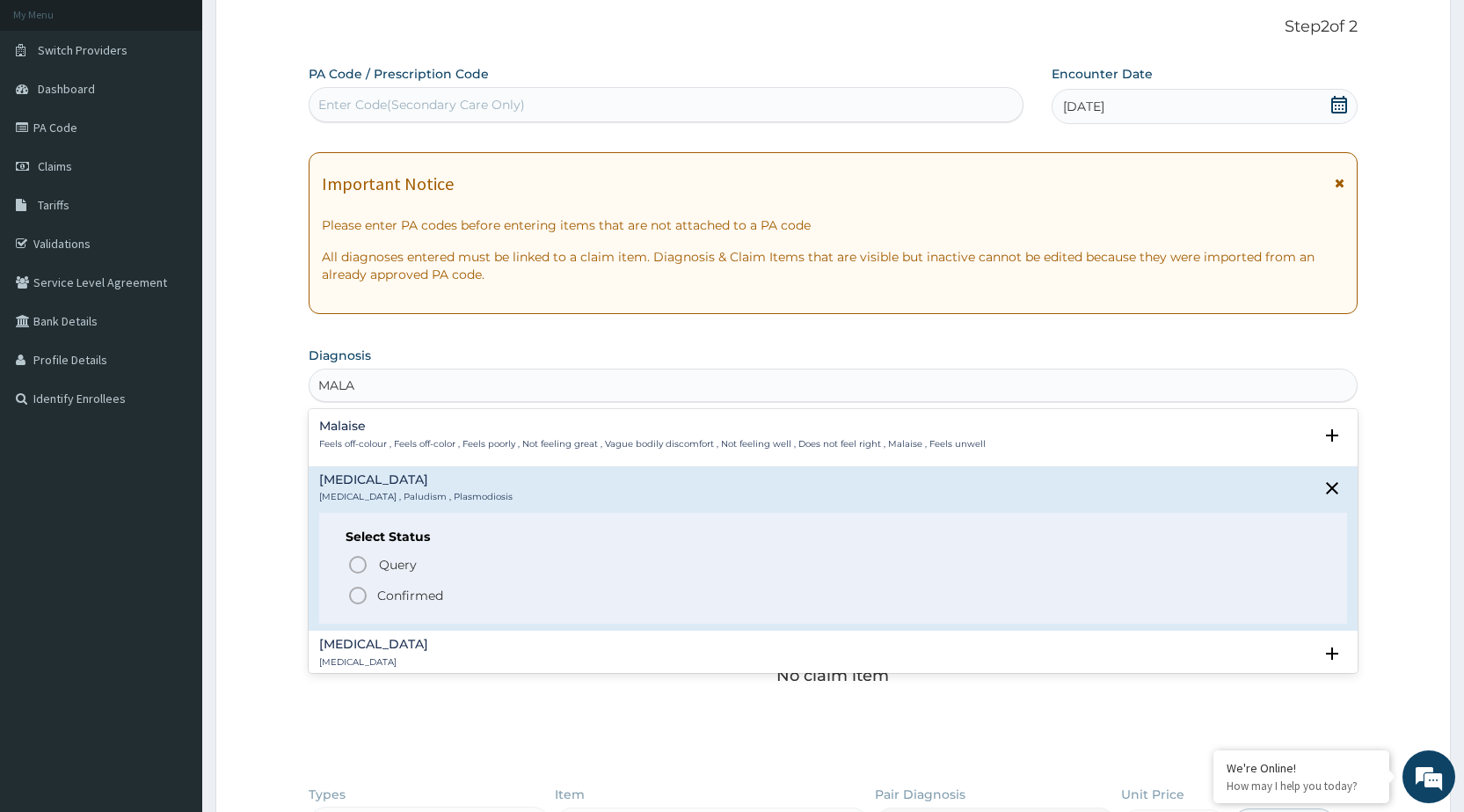
click at [359, 597] on icon "status option filled" at bounding box center [358, 596] width 21 height 21
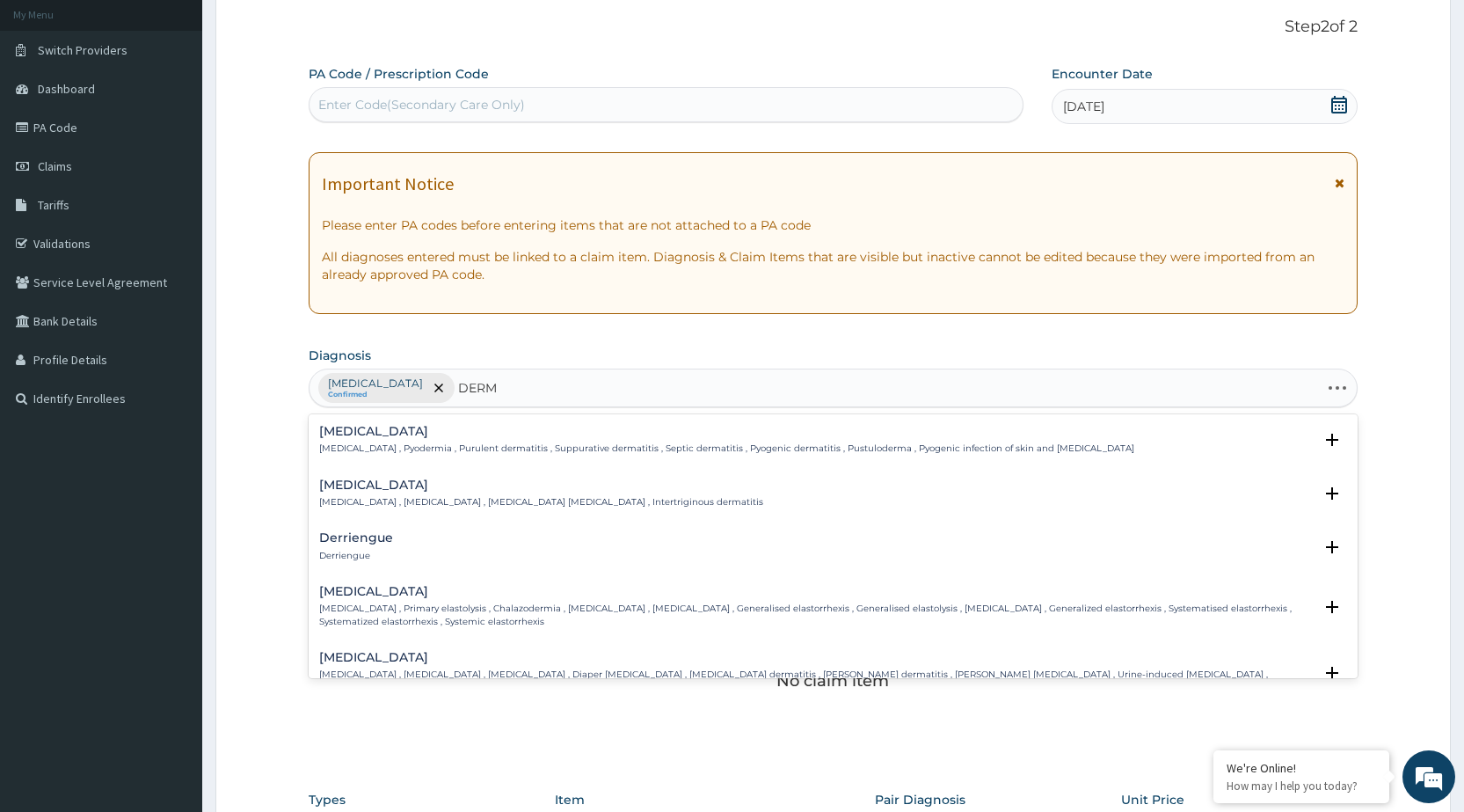
type input "DERMA"
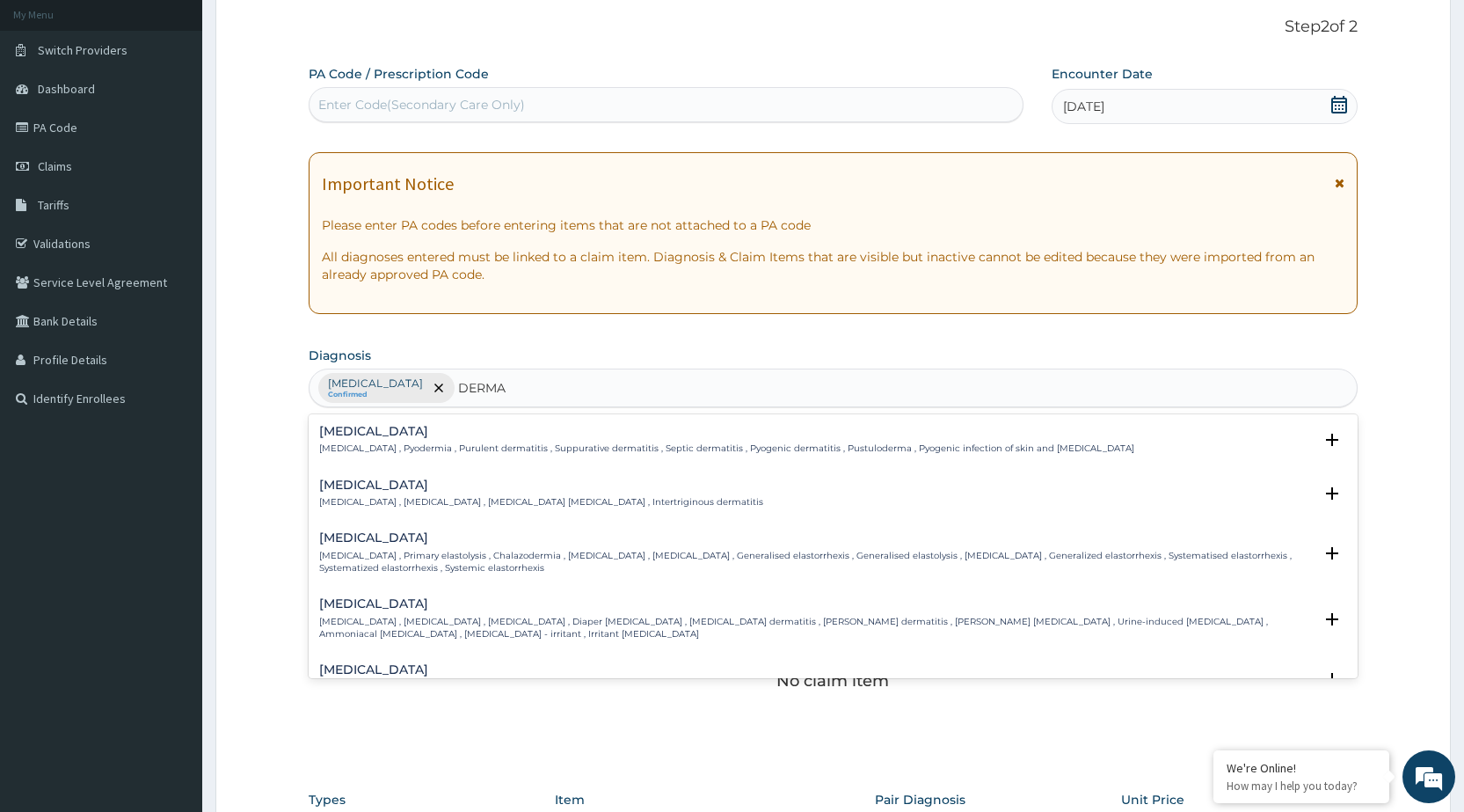
click at [807, 448] on p "Pyoderma , Pyodermia , Purulent dermatitis , Suppurative dermatitis , Septic de…" at bounding box center [727, 448] width 815 height 13
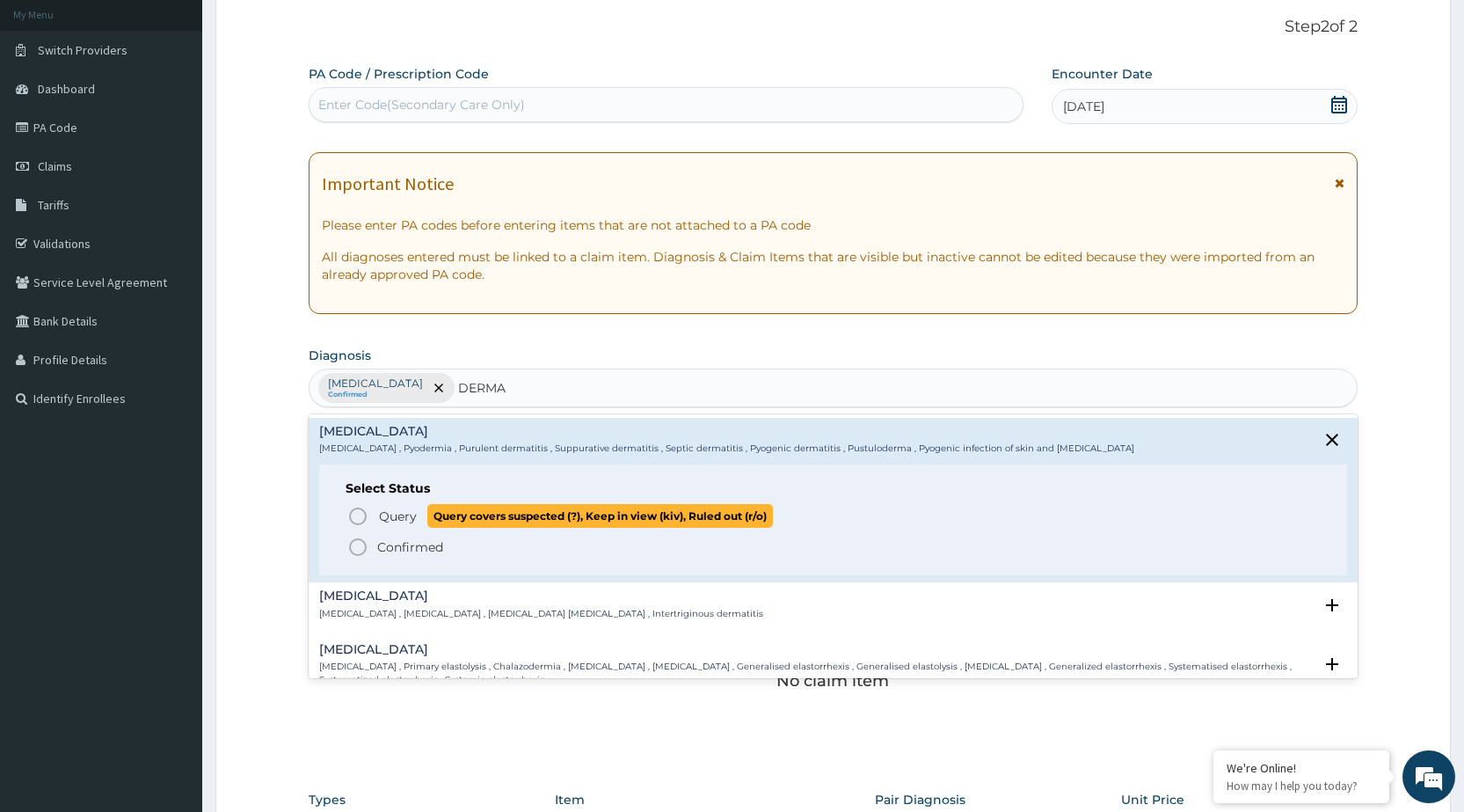
click at [359, 518] on icon "status option query" at bounding box center [358, 516] width 21 height 21
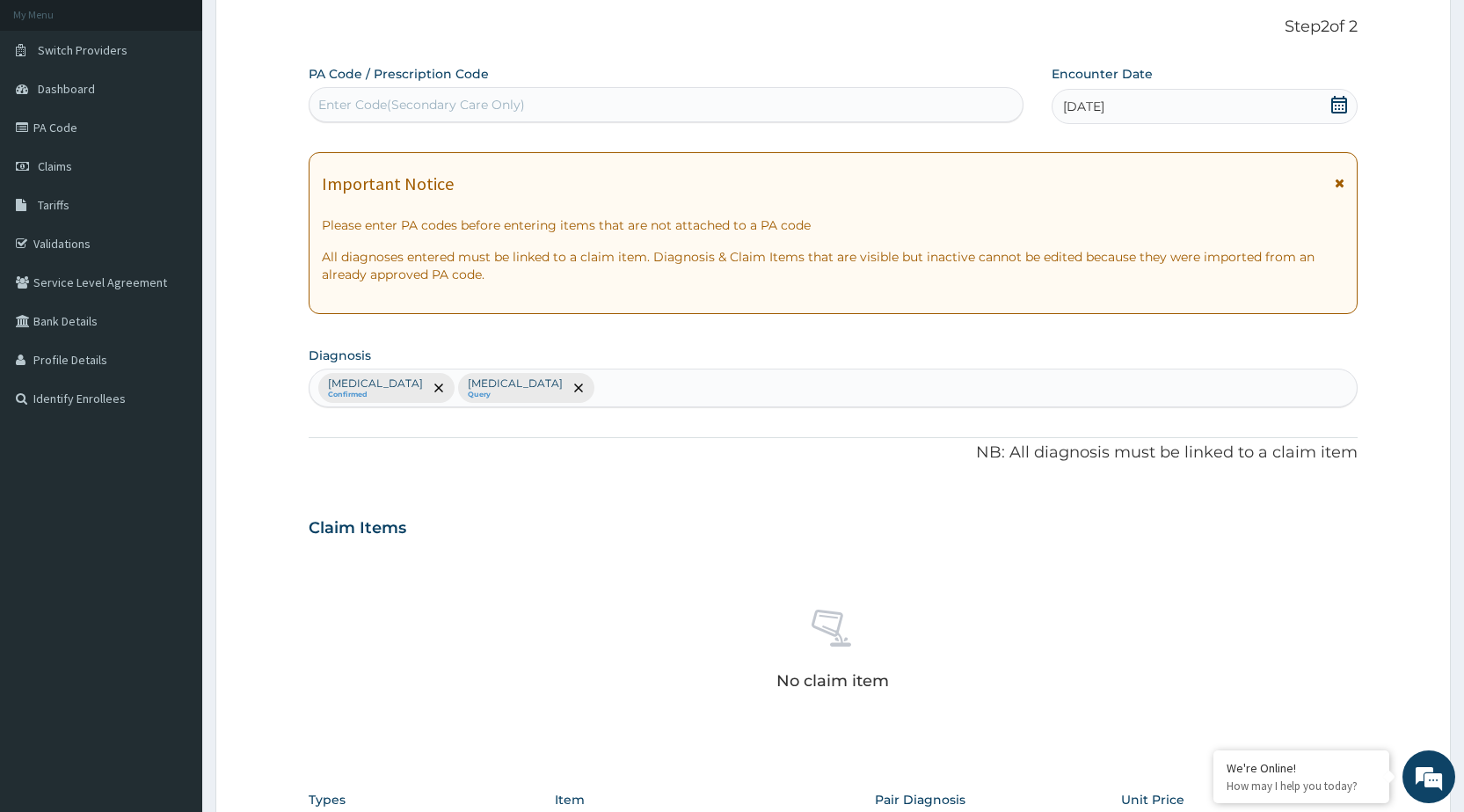
scroll to position [456, 0]
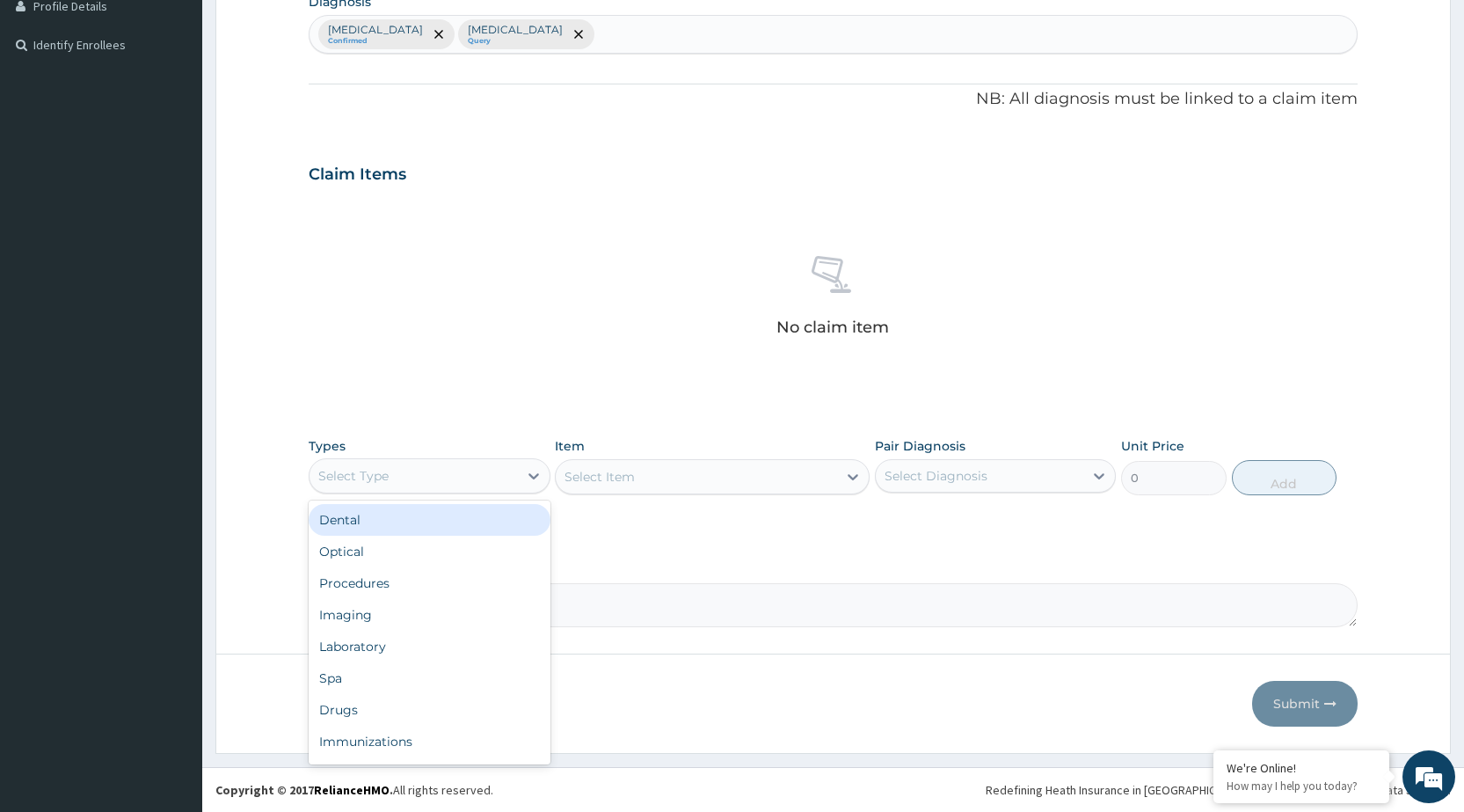
click at [505, 486] on div "Select Type" at bounding box center [413, 475] width 208 height 28
click at [451, 579] on div "Procedures" at bounding box center [429, 583] width 241 height 32
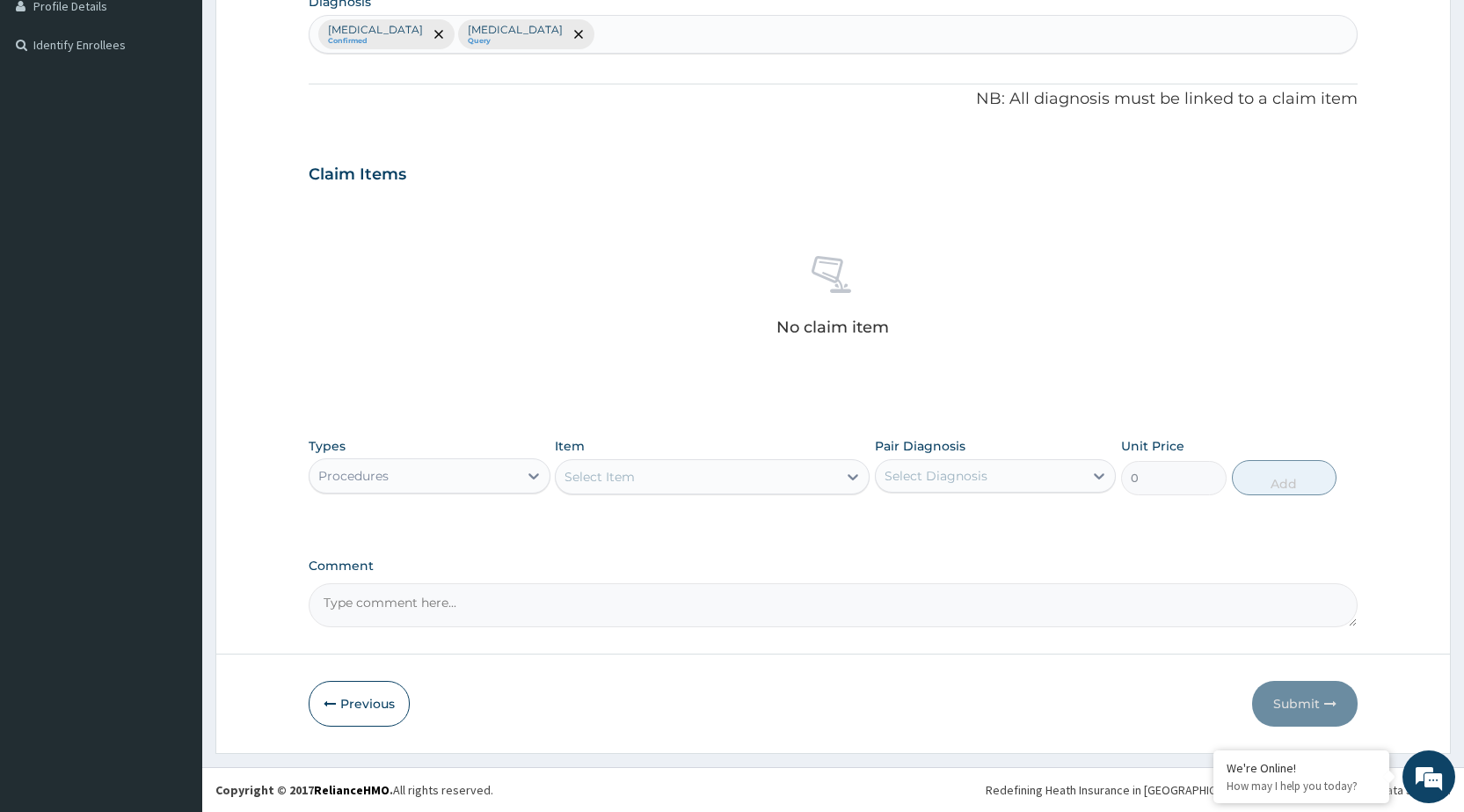
click at [826, 474] on div "Select Item" at bounding box center [697, 476] width 281 height 28
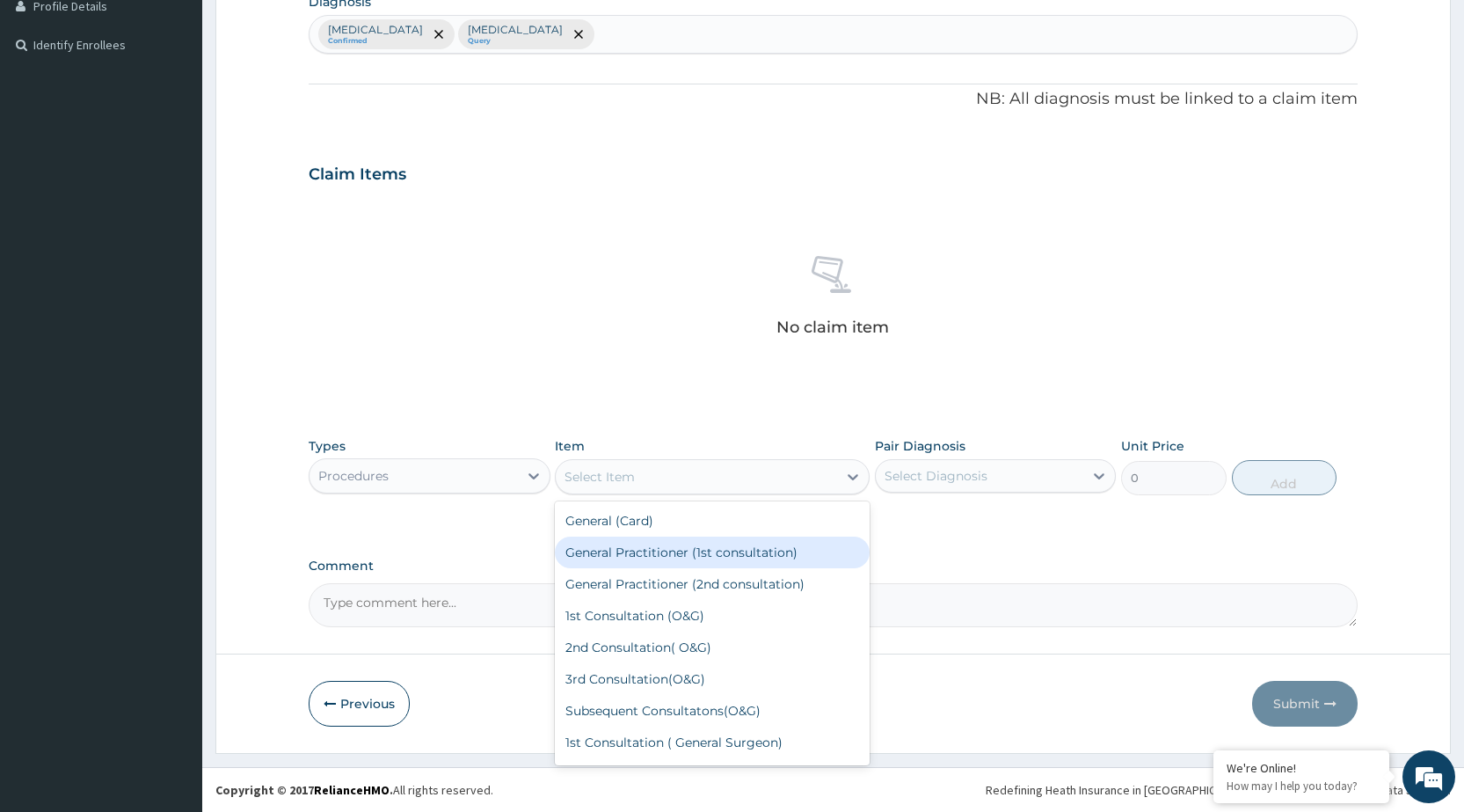
click at [802, 546] on div "General Practitioner (1st consultation)" at bounding box center [712, 552] width 314 height 32
type input "1500"
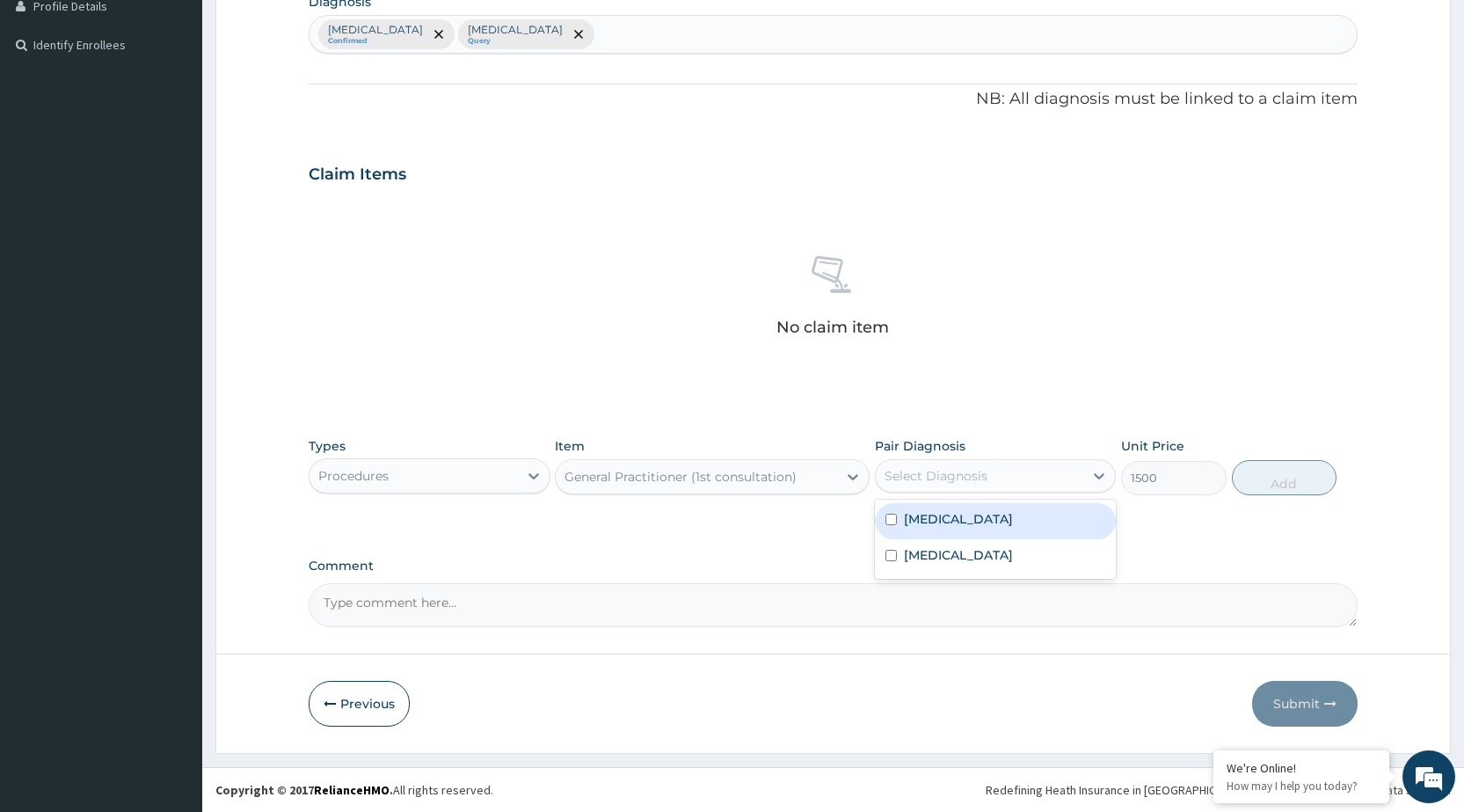
click at [994, 462] on div "Select Diagnosis" at bounding box center [980, 475] width 208 height 28
click at [997, 535] on div "Malaria" at bounding box center [995, 520] width 241 height 36
checkbox input "true"
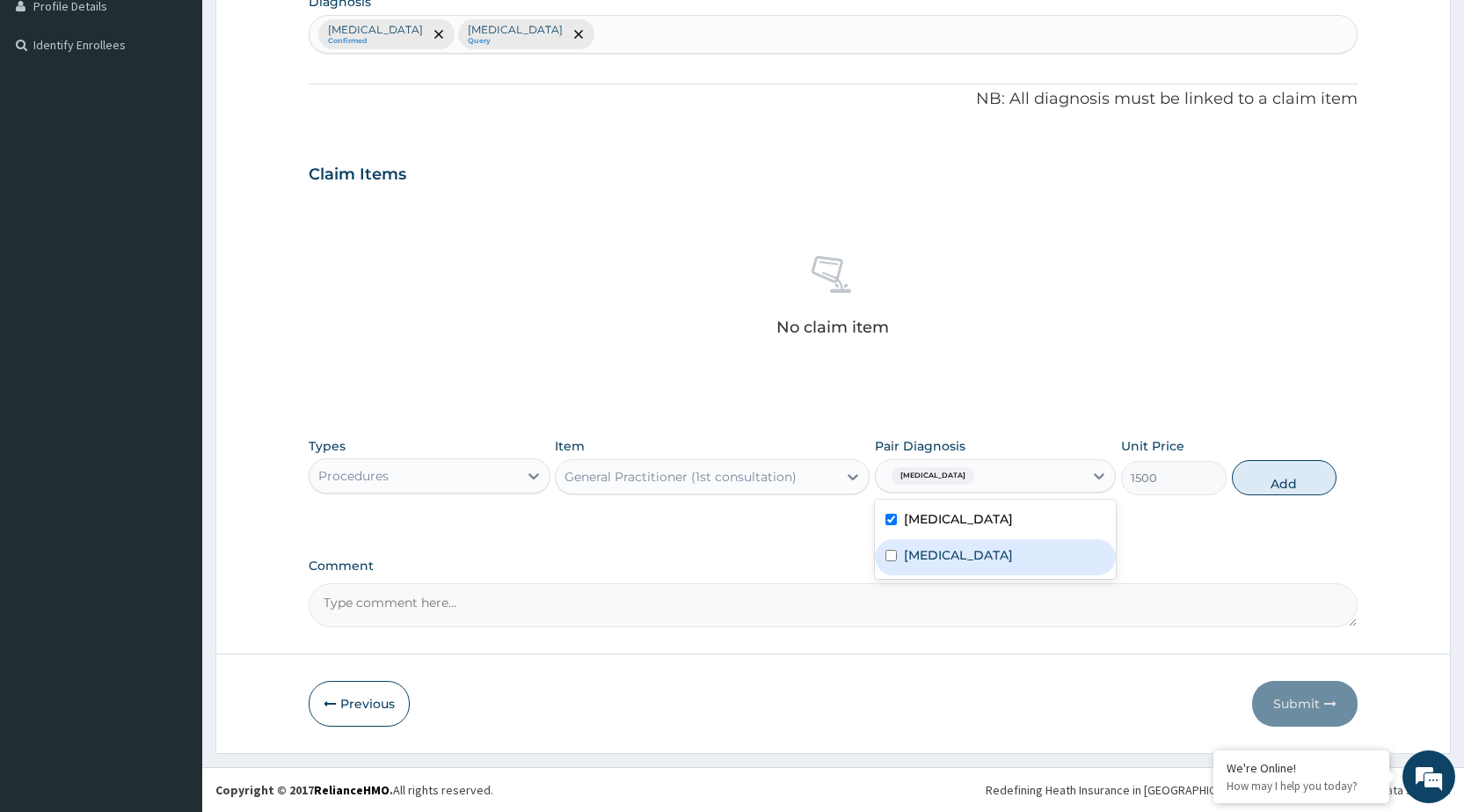
click at [996, 555] on div "Pyoderma" at bounding box center [995, 557] width 241 height 36
checkbox input "true"
click at [1282, 475] on button "Add" at bounding box center [1285, 477] width 105 height 35
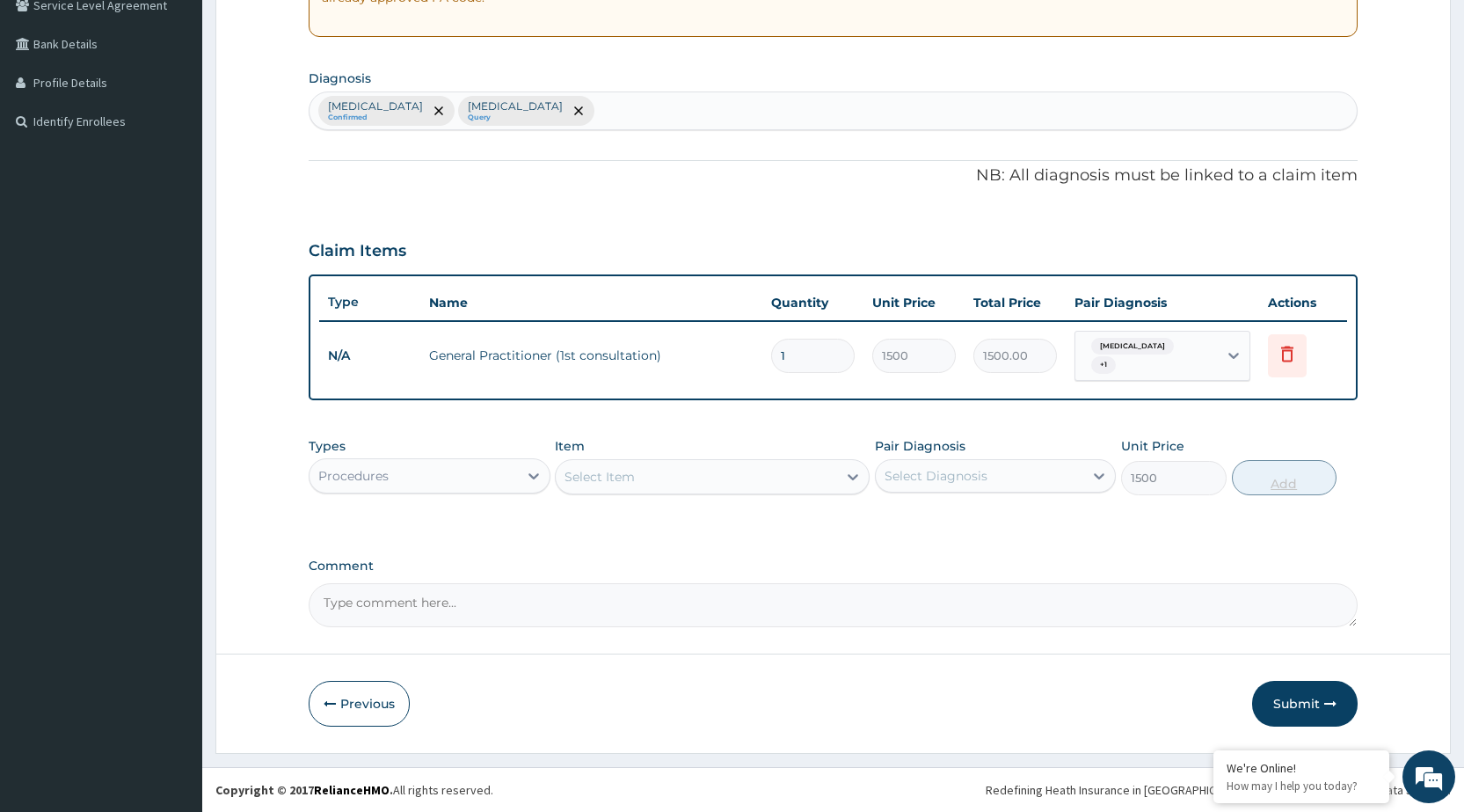
type input "0"
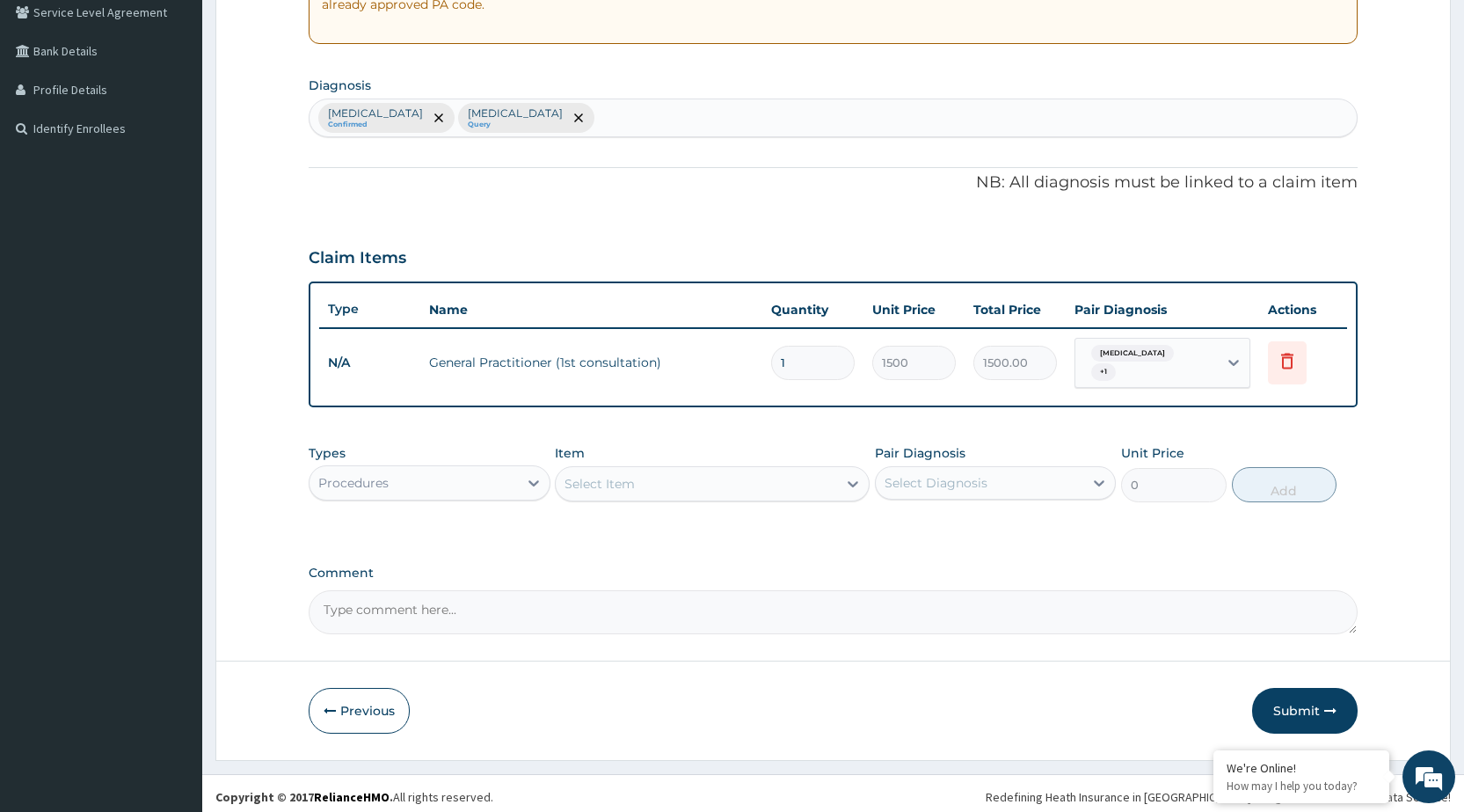
click at [437, 480] on div "Procedures" at bounding box center [413, 482] width 208 height 28
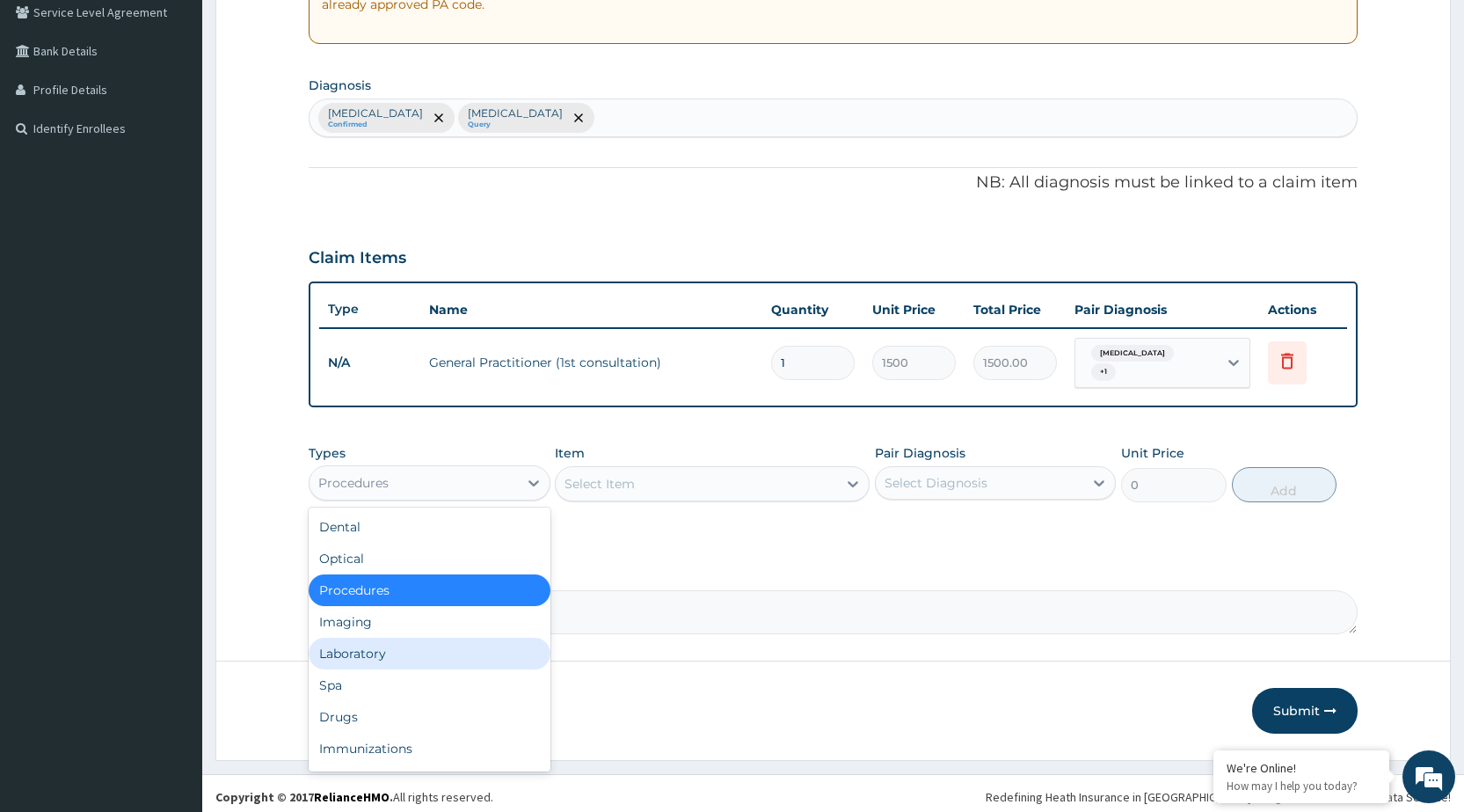
click at [427, 649] on div "Laboratory" at bounding box center [429, 653] width 241 height 32
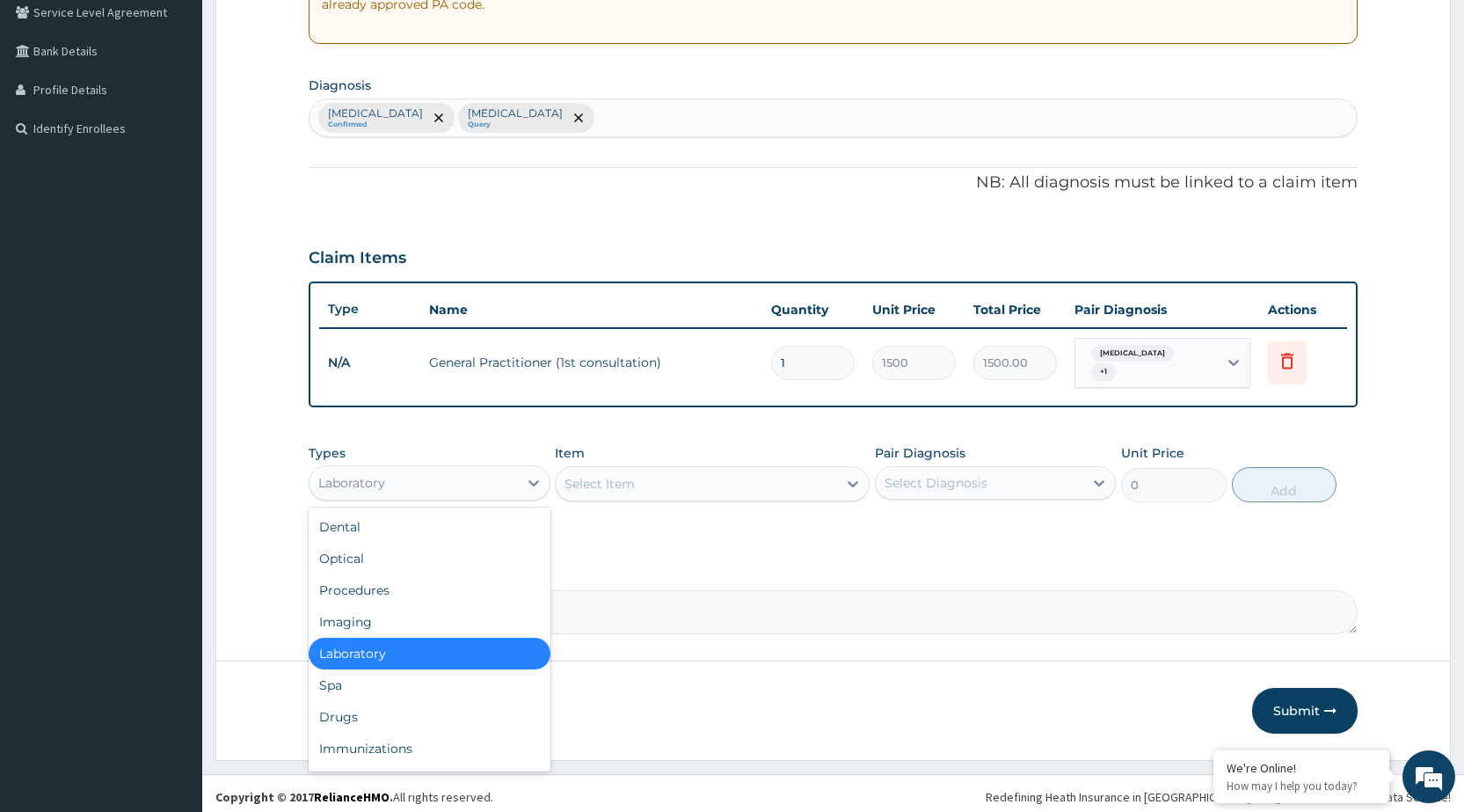
click at [500, 479] on div "Laboratory" at bounding box center [413, 482] width 208 height 28
click at [404, 709] on div "Drugs" at bounding box center [429, 716] width 241 height 32
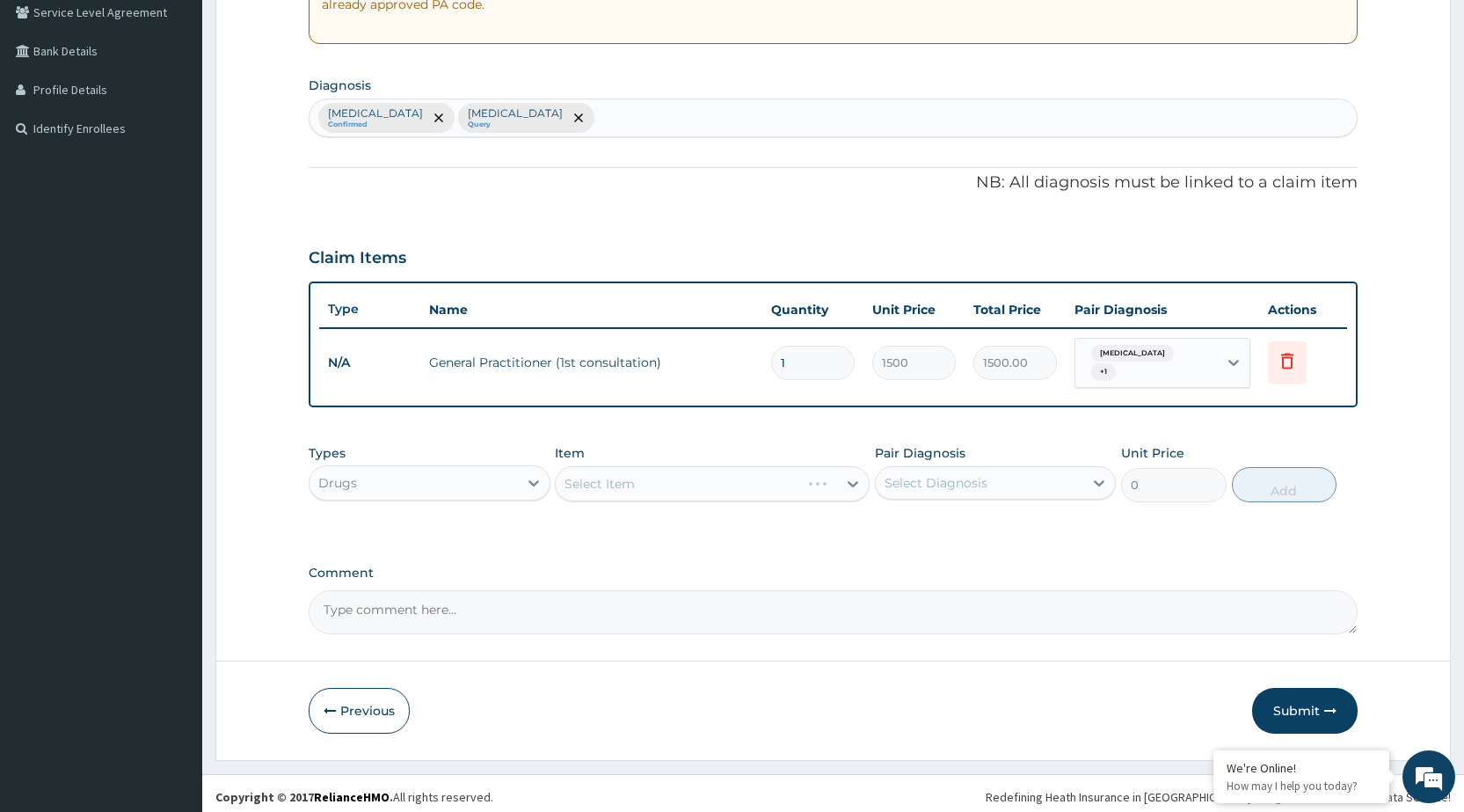
click at [721, 474] on div "Select Item" at bounding box center [712, 483] width 314 height 35
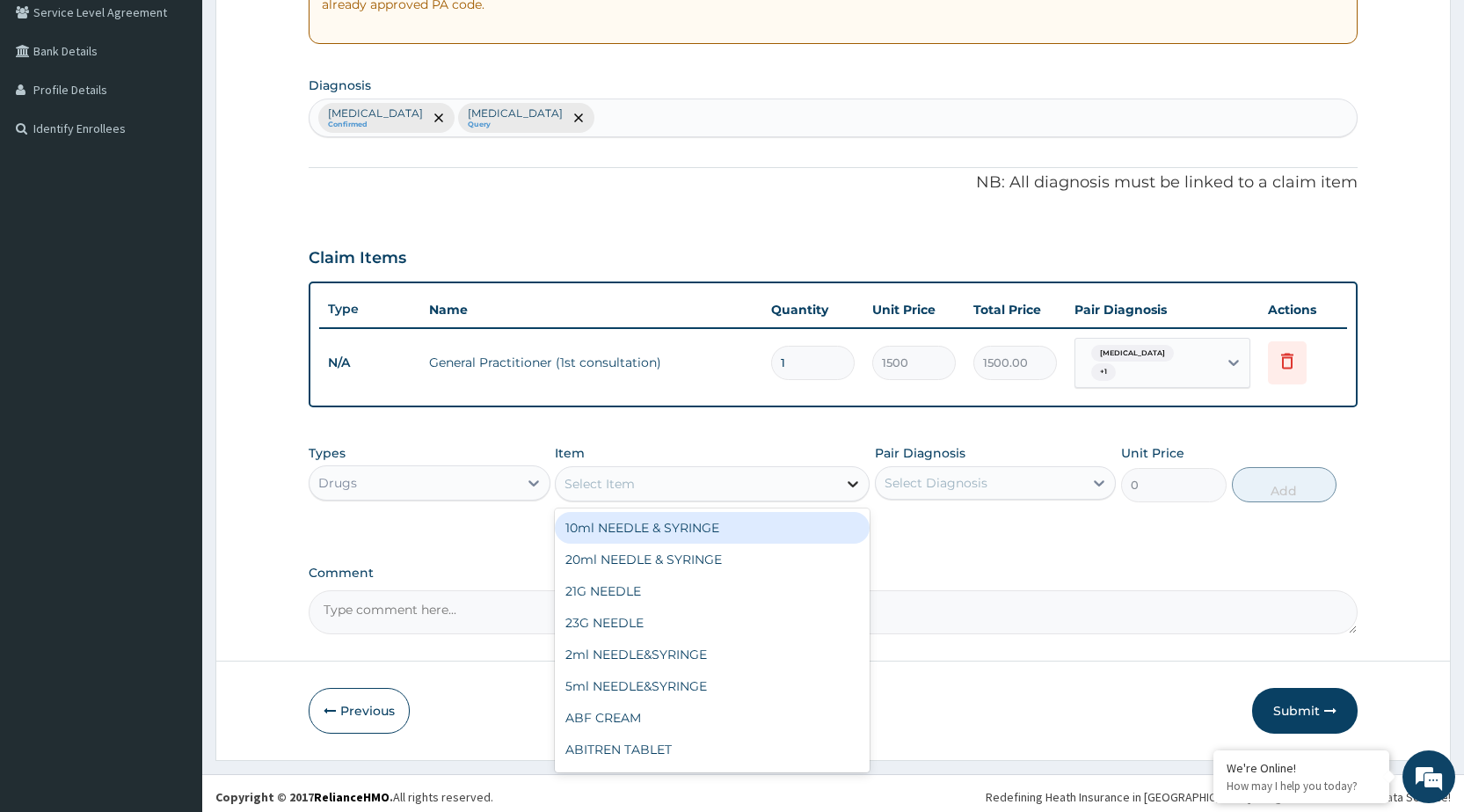
click at [848, 475] on icon at bounding box center [853, 483] width 17 height 17
type input "FLUCO"
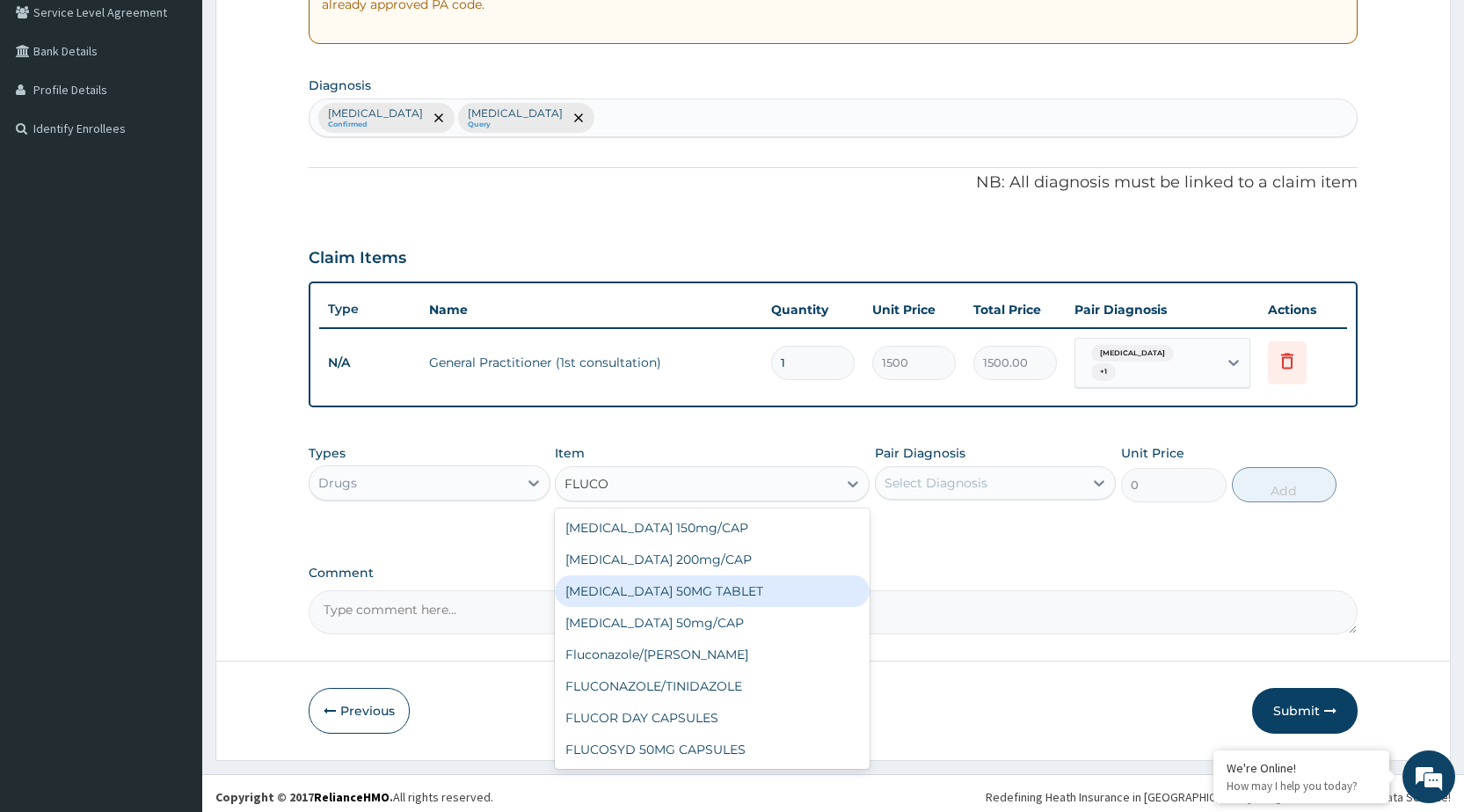
click at [735, 586] on div "FLUCONAZOLE 50MG TABLET" at bounding box center [712, 591] width 314 height 32
type input "63"
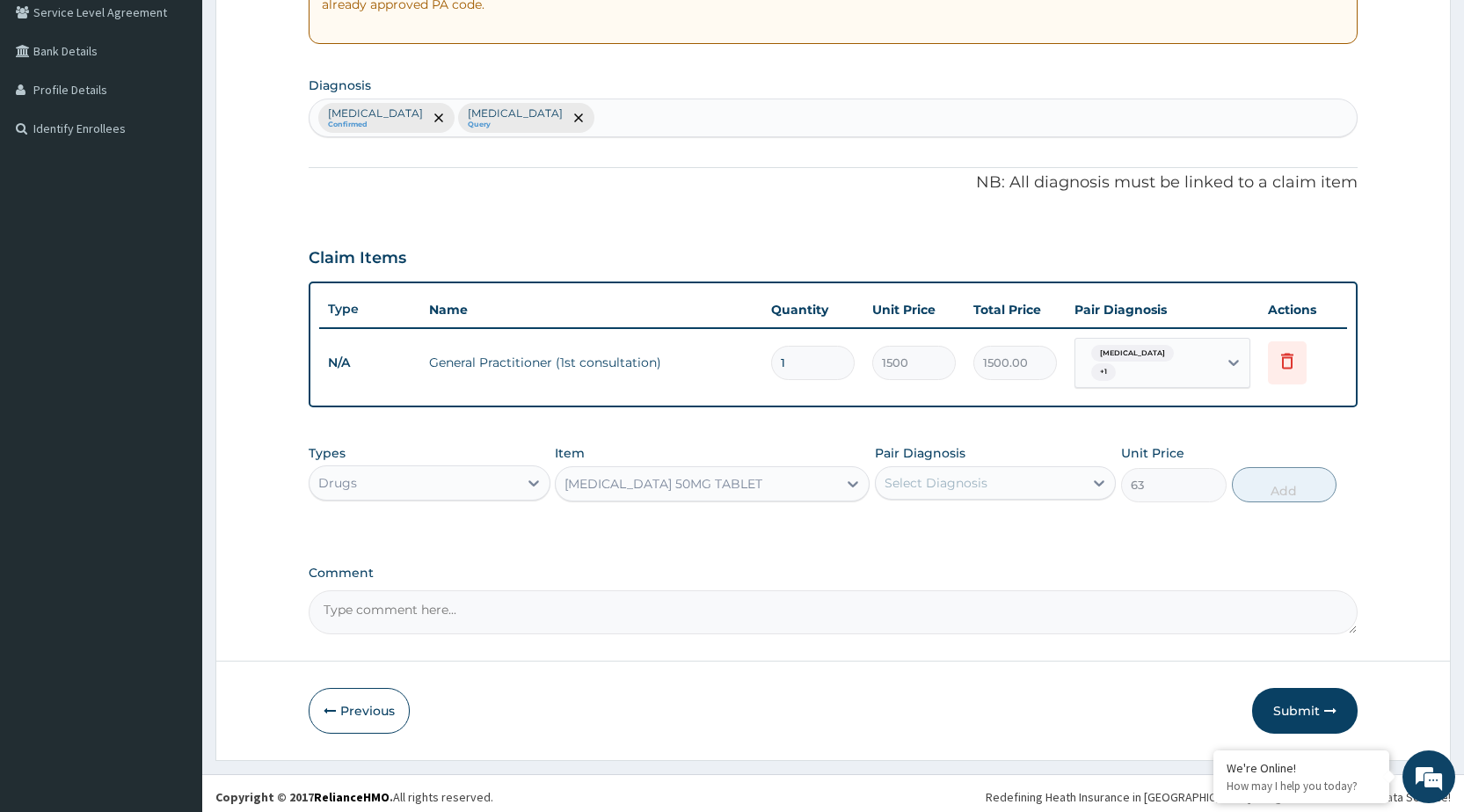
click at [982, 474] on div "Select Diagnosis" at bounding box center [936, 483] width 103 height 17
click at [947, 517] on label "Malaria" at bounding box center [959, 526] width 109 height 17
checkbox input "true"
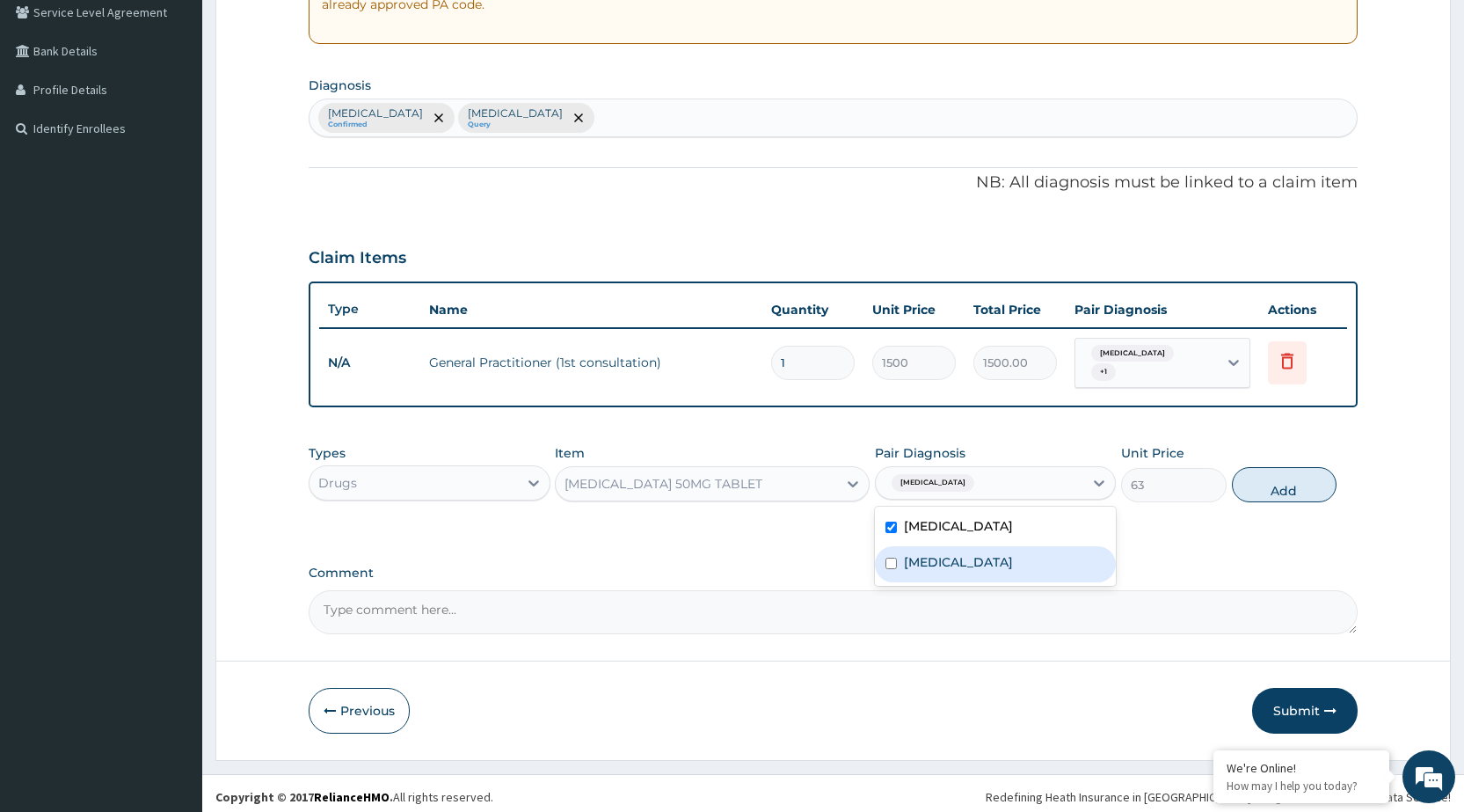
click at [958, 562] on label "Pyoderma" at bounding box center [959, 562] width 109 height 17
checkbox input "true"
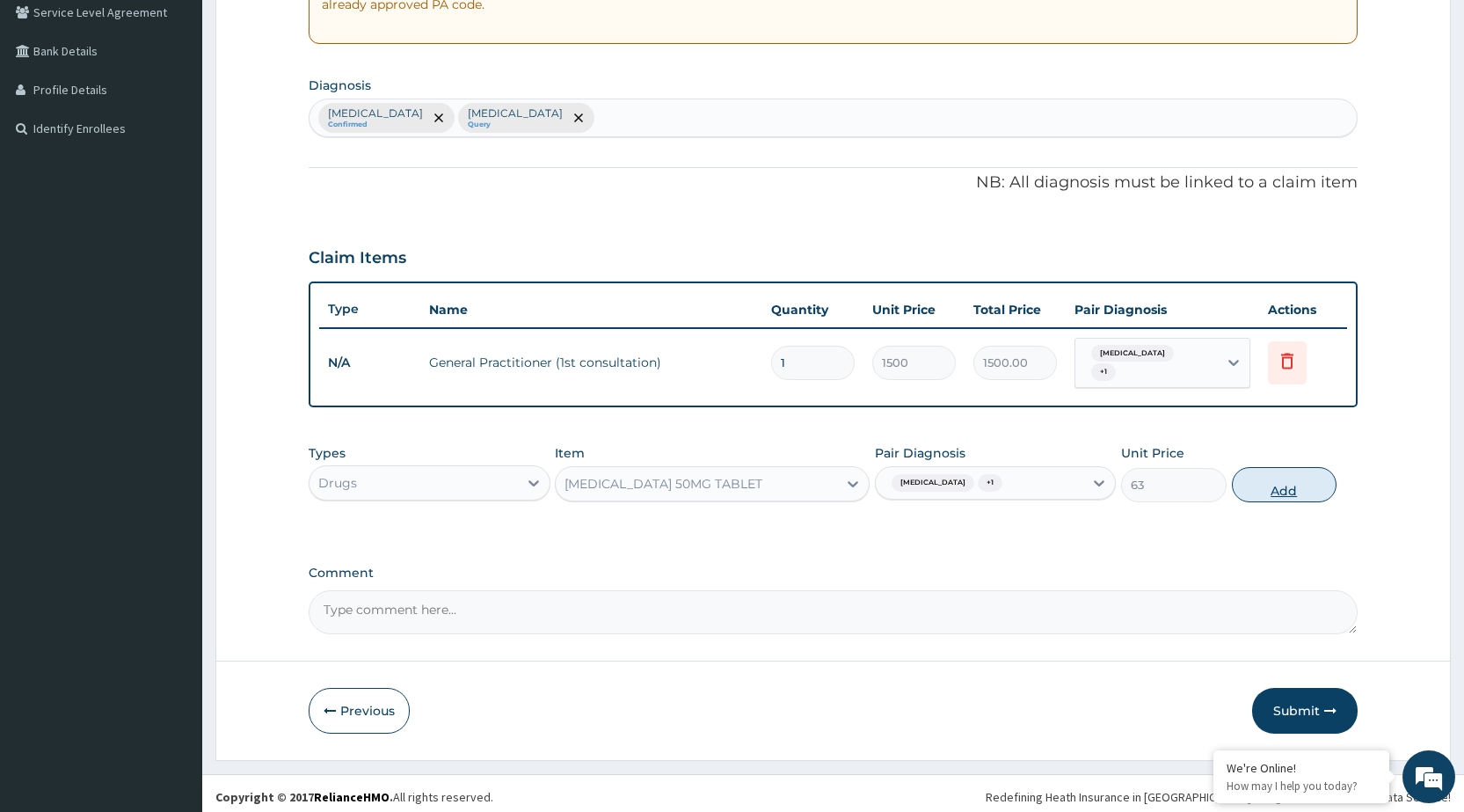
click at [1318, 473] on button "Add" at bounding box center [1285, 484] width 105 height 35
type input "0"
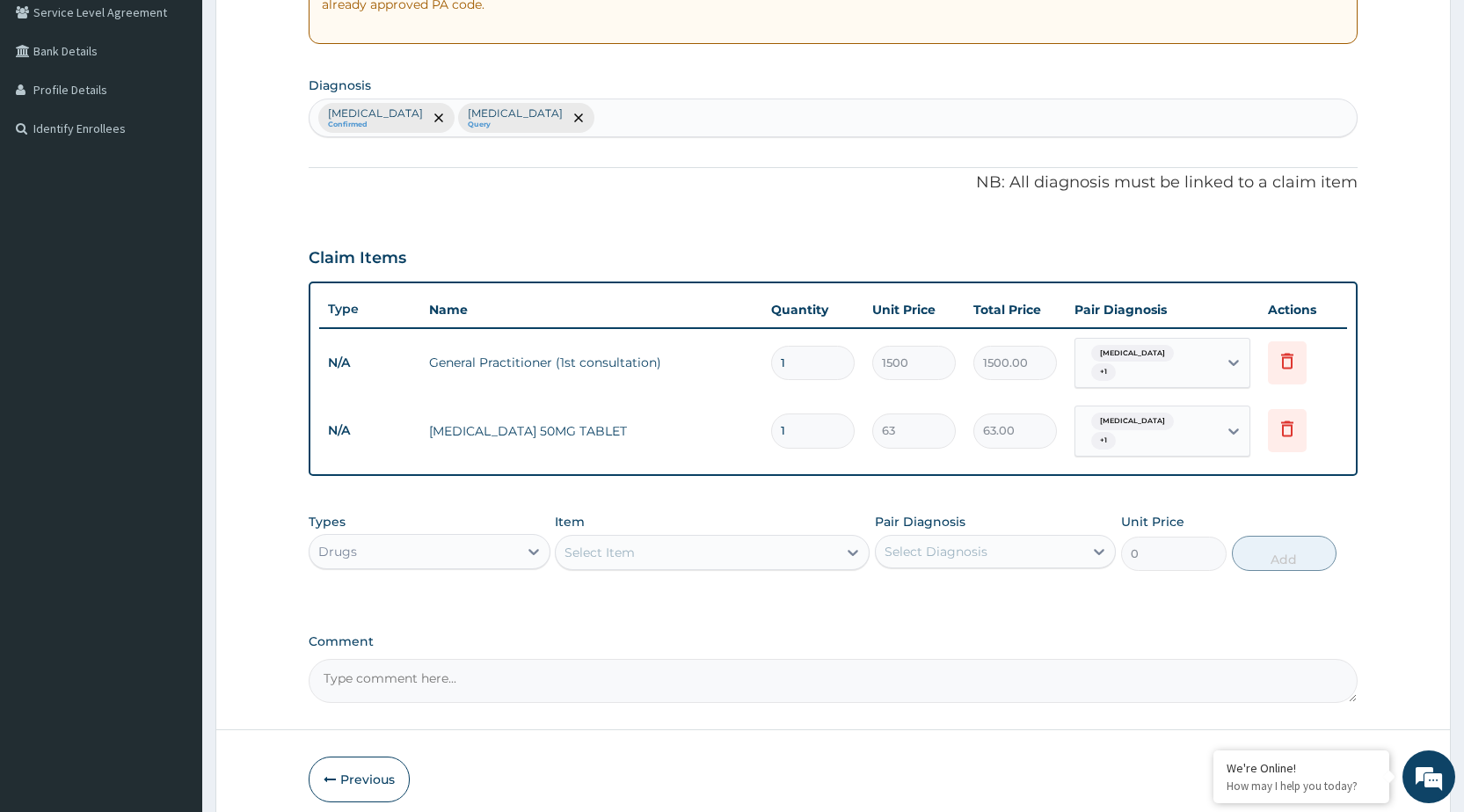
type input "10"
type input "630.00"
type input "10"
click at [632, 543] on div "Select Item" at bounding box center [600, 552] width 71 height 17
click at [622, 543] on div "Select Item" at bounding box center [600, 552] width 71 height 17
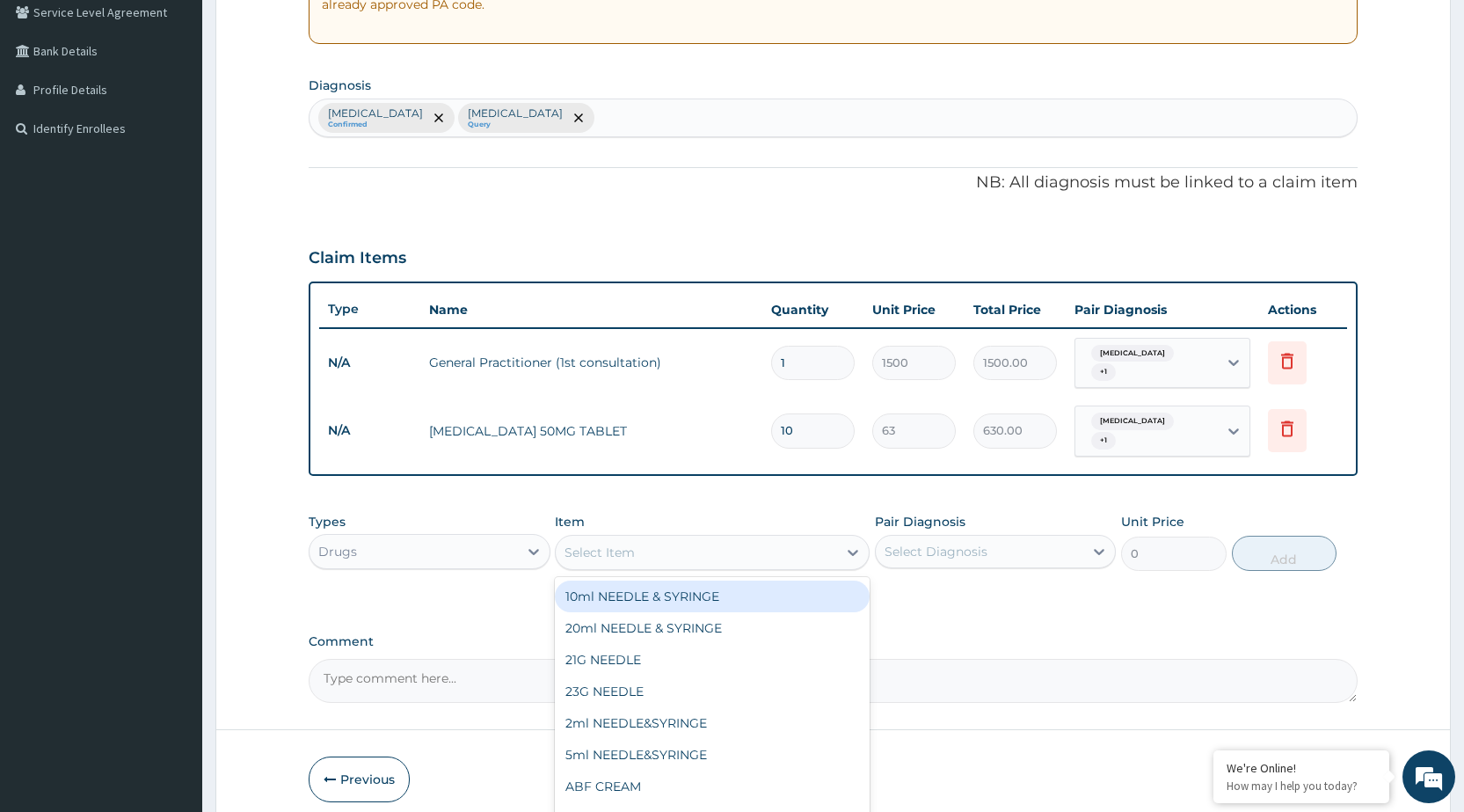
click at [744, 538] on div "Select Item" at bounding box center [697, 552] width 281 height 28
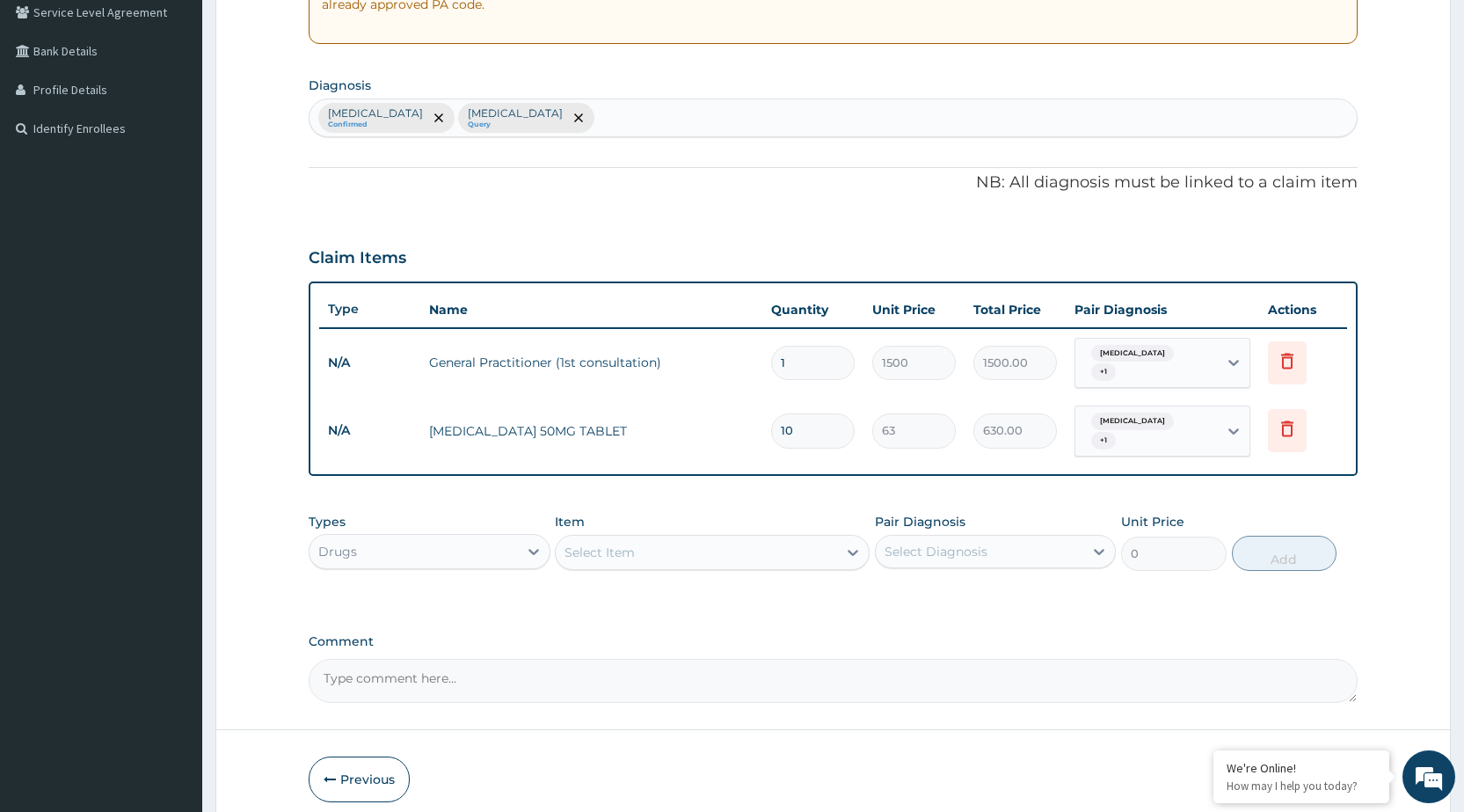
click at [925, 583] on div "Types Drugs Item Select Item Pair Diagnosis Select Diagnosis Unit Price 0 Add" at bounding box center [832, 554] width 1049 height 102
click at [585, 543] on div "Select Item" at bounding box center [600, 552] width 71 height 17
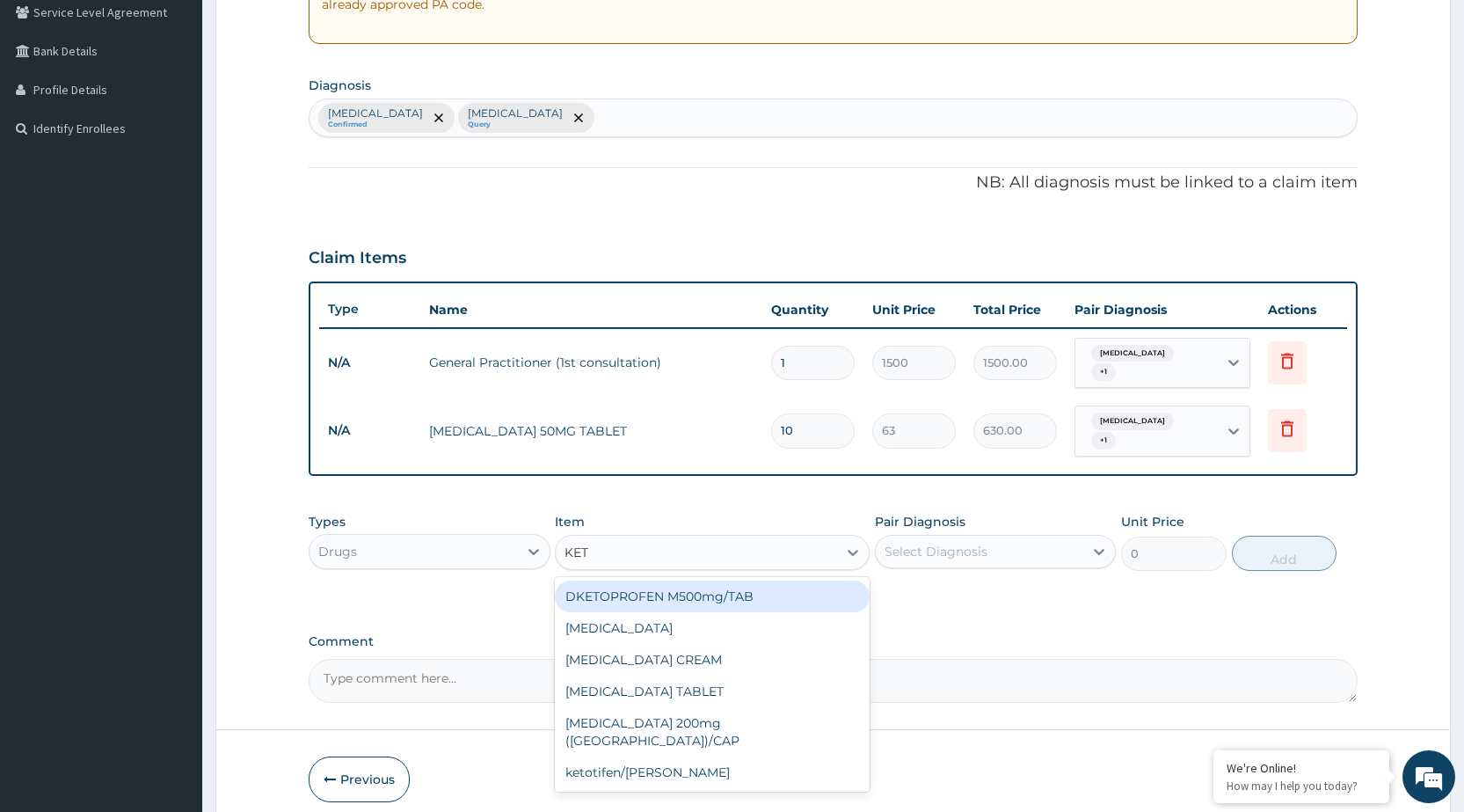
type input "KETO"
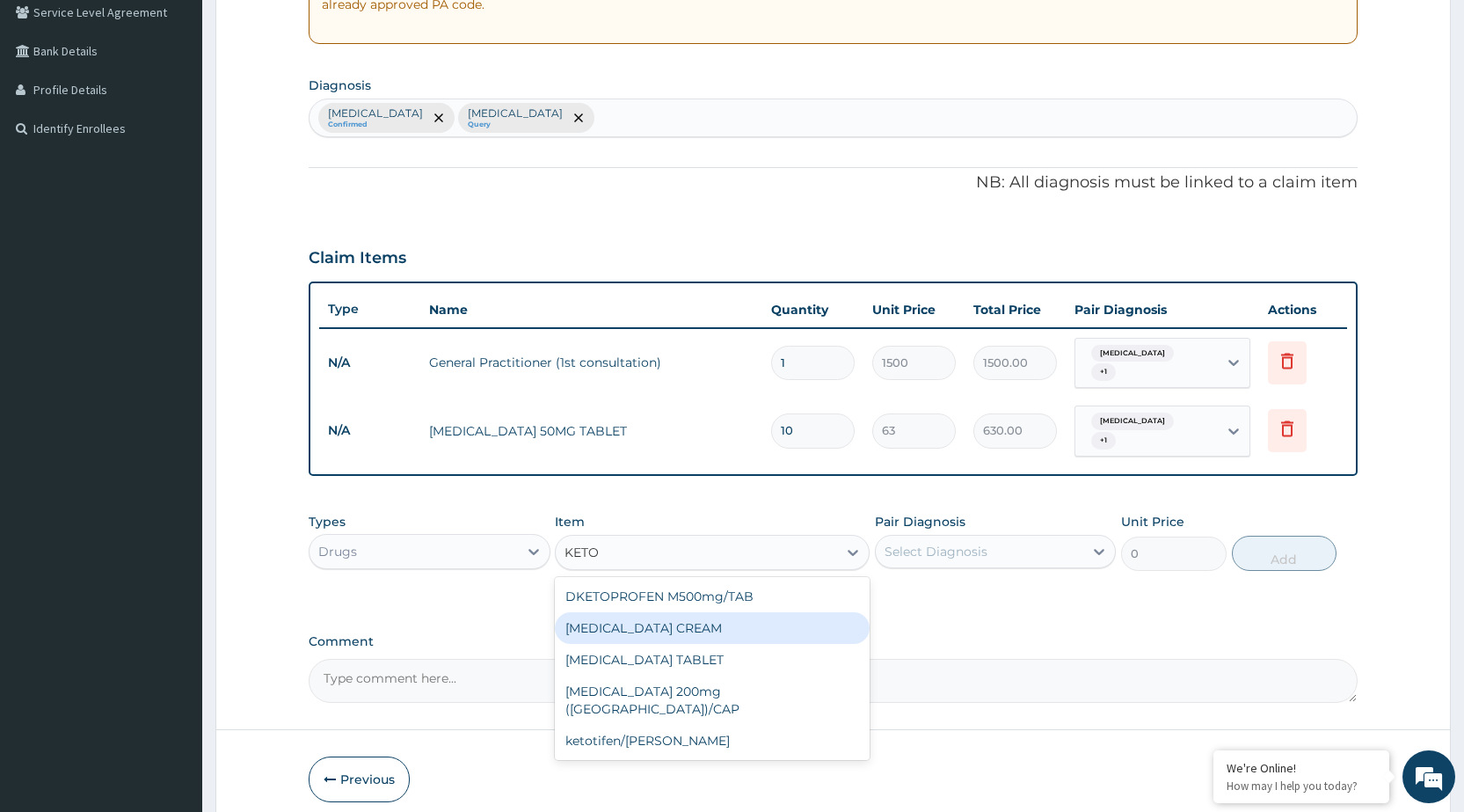
click at [643, 624] on div "KETOCONAZOLE CREAM" at bounding box center [712, 628] width 314 height 32
type input "94.5"
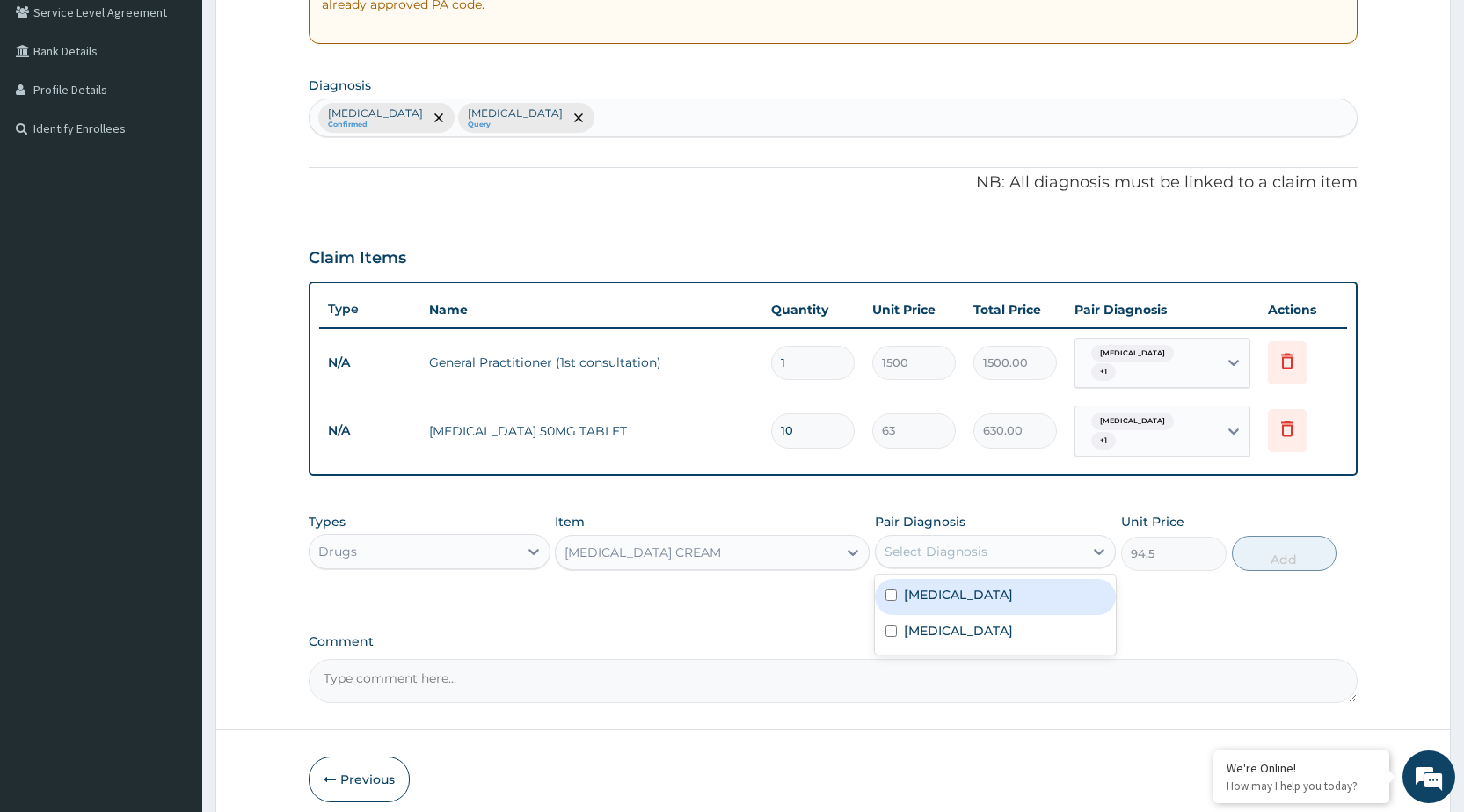
click at [1077, 537] on div "Select Diagnosis" at bounding box center [980, 551] width 208 height 28
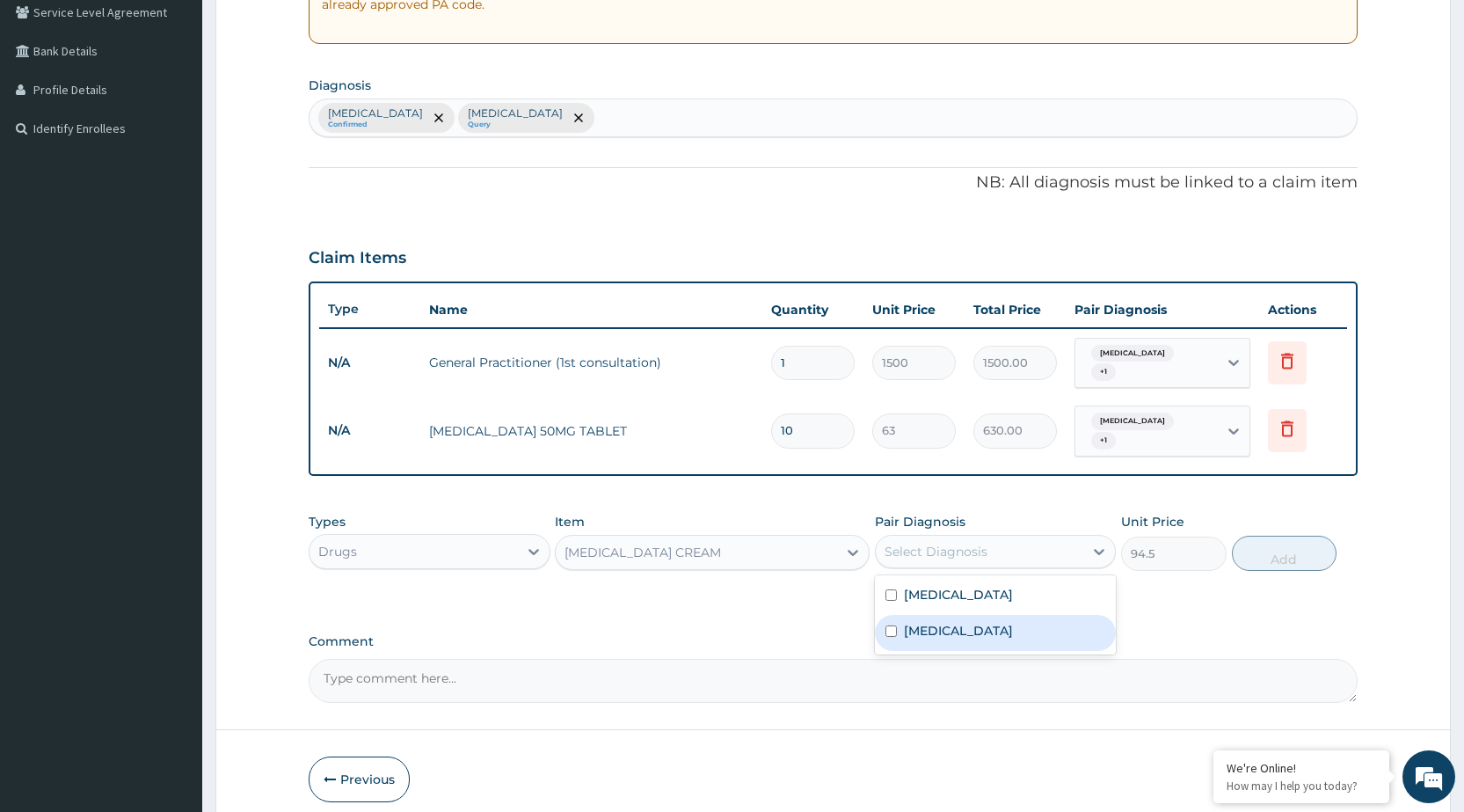
click at [1014, 625] on div "Pyoderma" at bounding box center [995, 633] width 241 height 36
checkbox input "true"
click at [1244, 549] on button "Add" at bounding box center [1285, 553] width 105 height 35
type input "0"
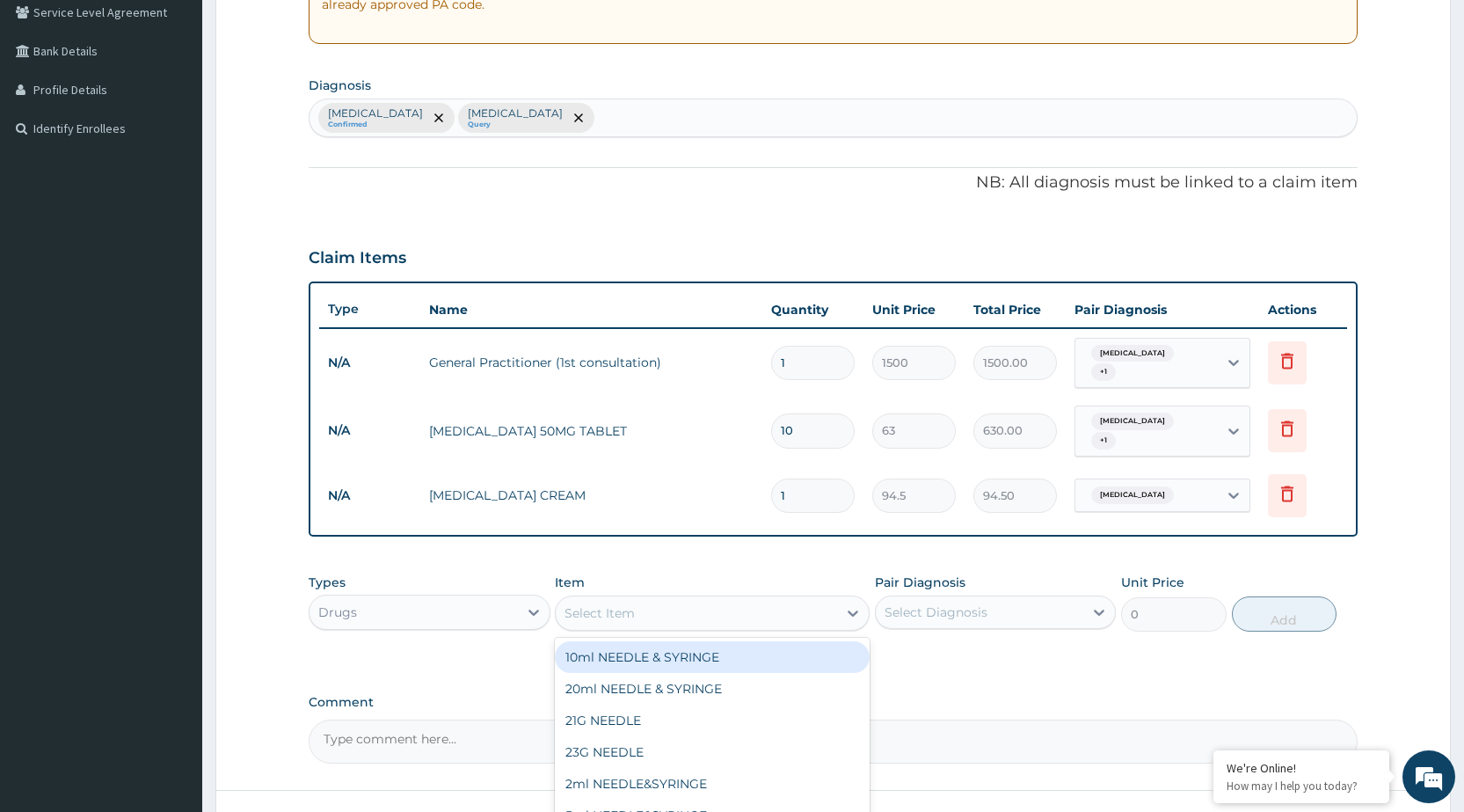
click at [830, 600] on div "Select Item" at bounding box center [697, 612] width 281 height 28
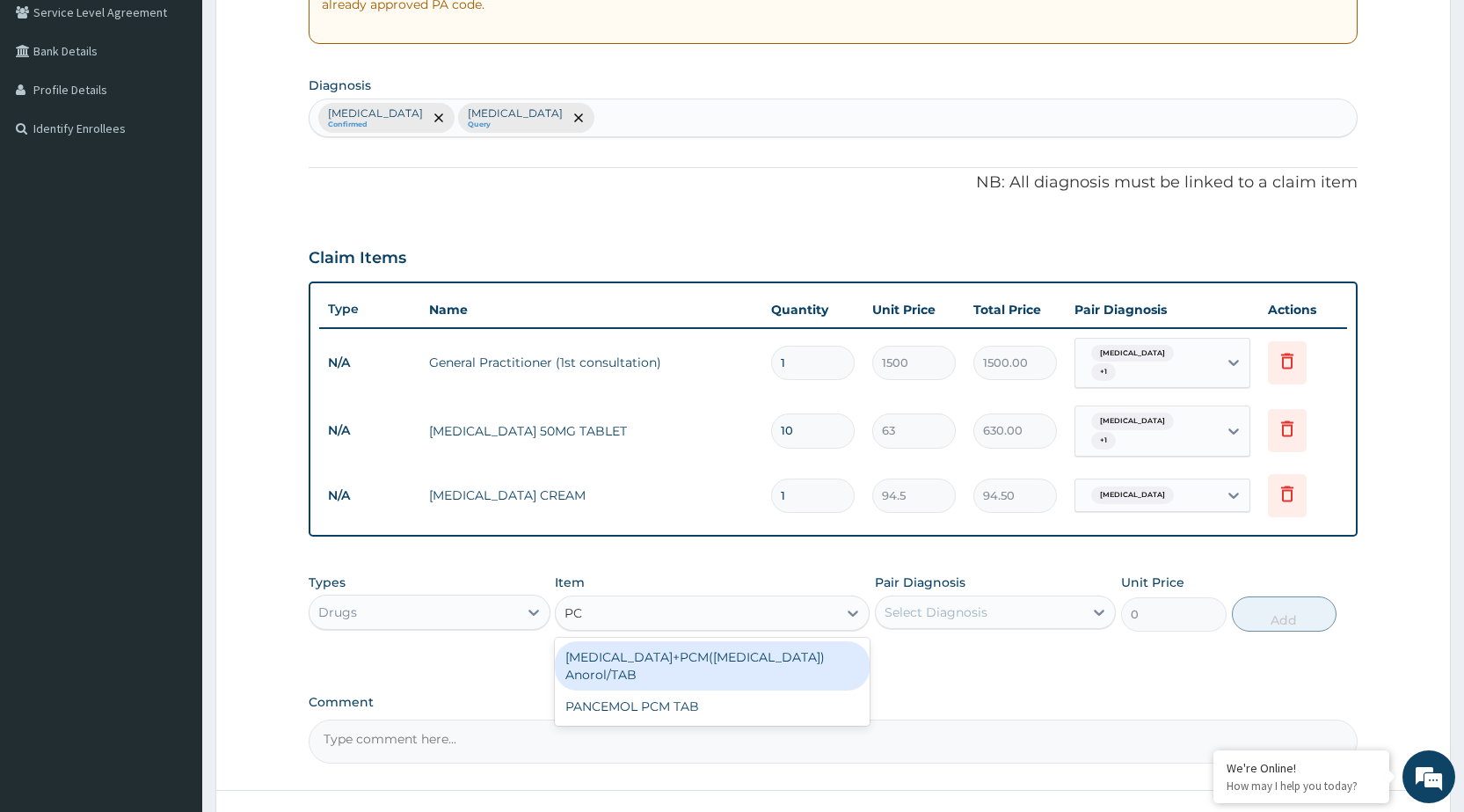
type input "PCM"
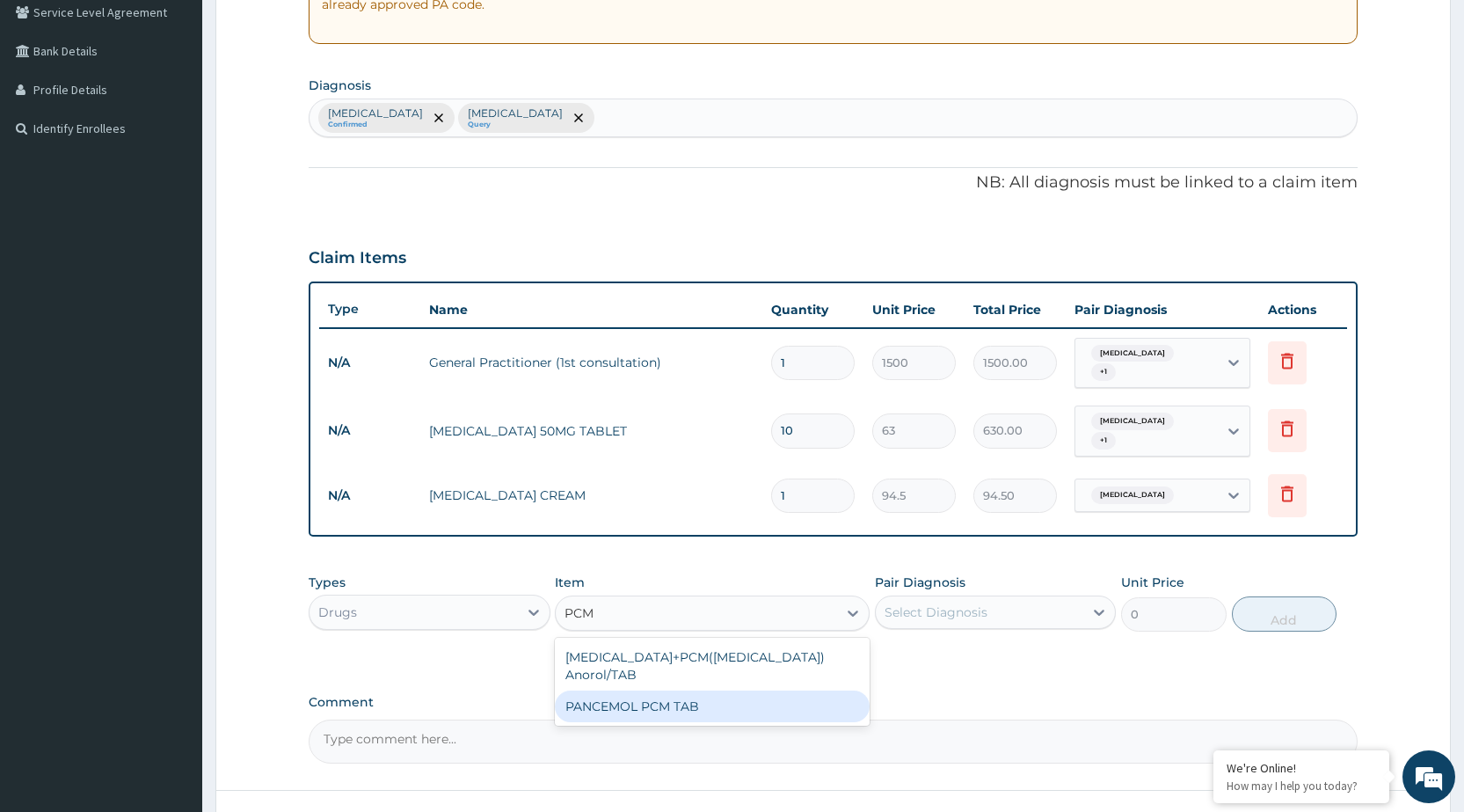
click at [746, 690] on div "PANCEMOL PCM TAB" at bounding box center [712, 705] width 314 height 32
type input "2.62"
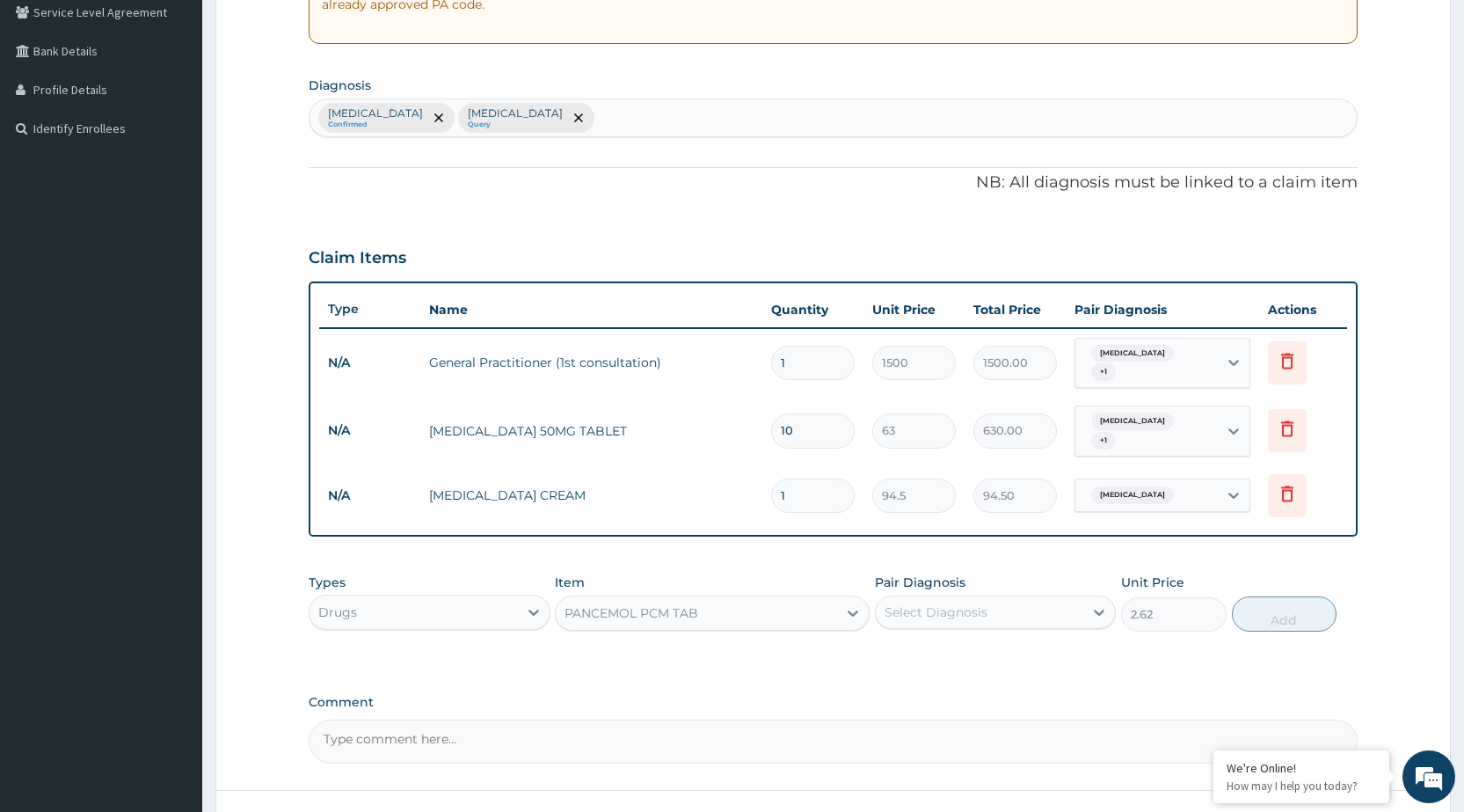
click at [800, 604] on div "PANCEMOL PCM TAB" at bounding box center [697, 612] width 281 height 28
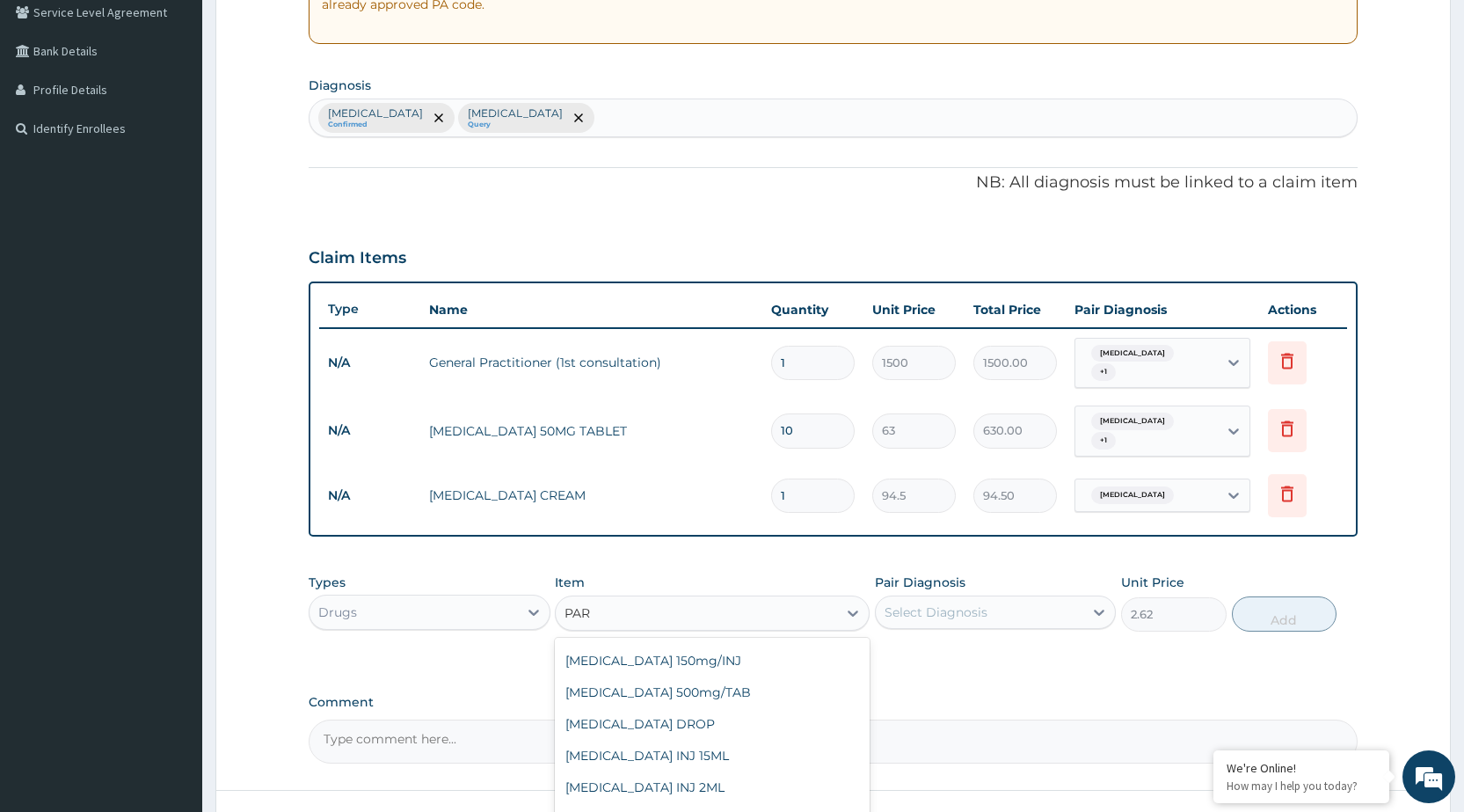
type input "PARA"
click at [744, 676] on div "PARACETAMOL 500mg/TAB" at bounding box center [712, 692] width 314 height 32
type input "5.25"
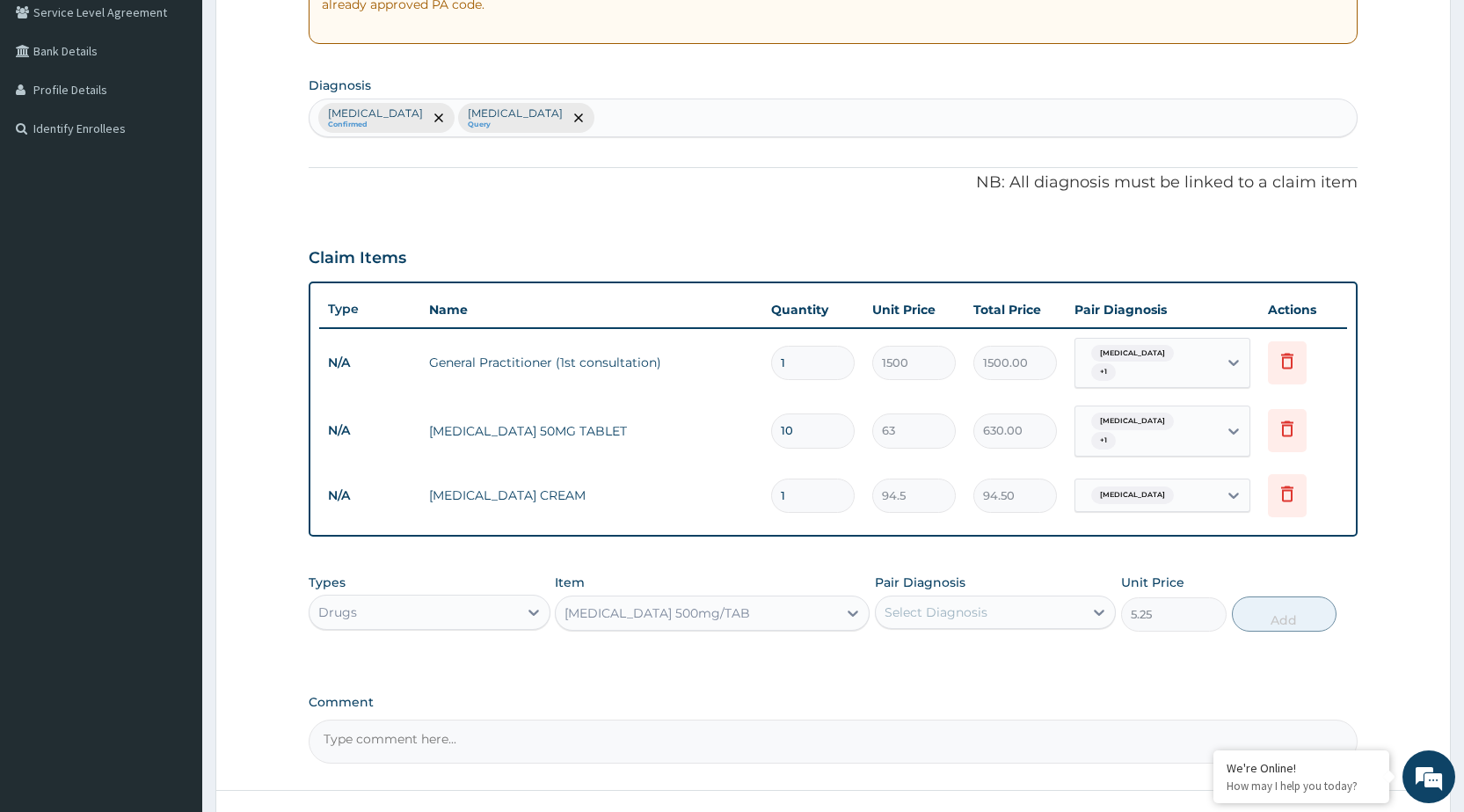
click at [922, 603] on div "Select Diagnosis" at bounding box center [936, 612] width 103 height 17
click at [932, 646] on label "Malaria" at bounding box center [959, 655] width 109 height 17
checkbox input "true"
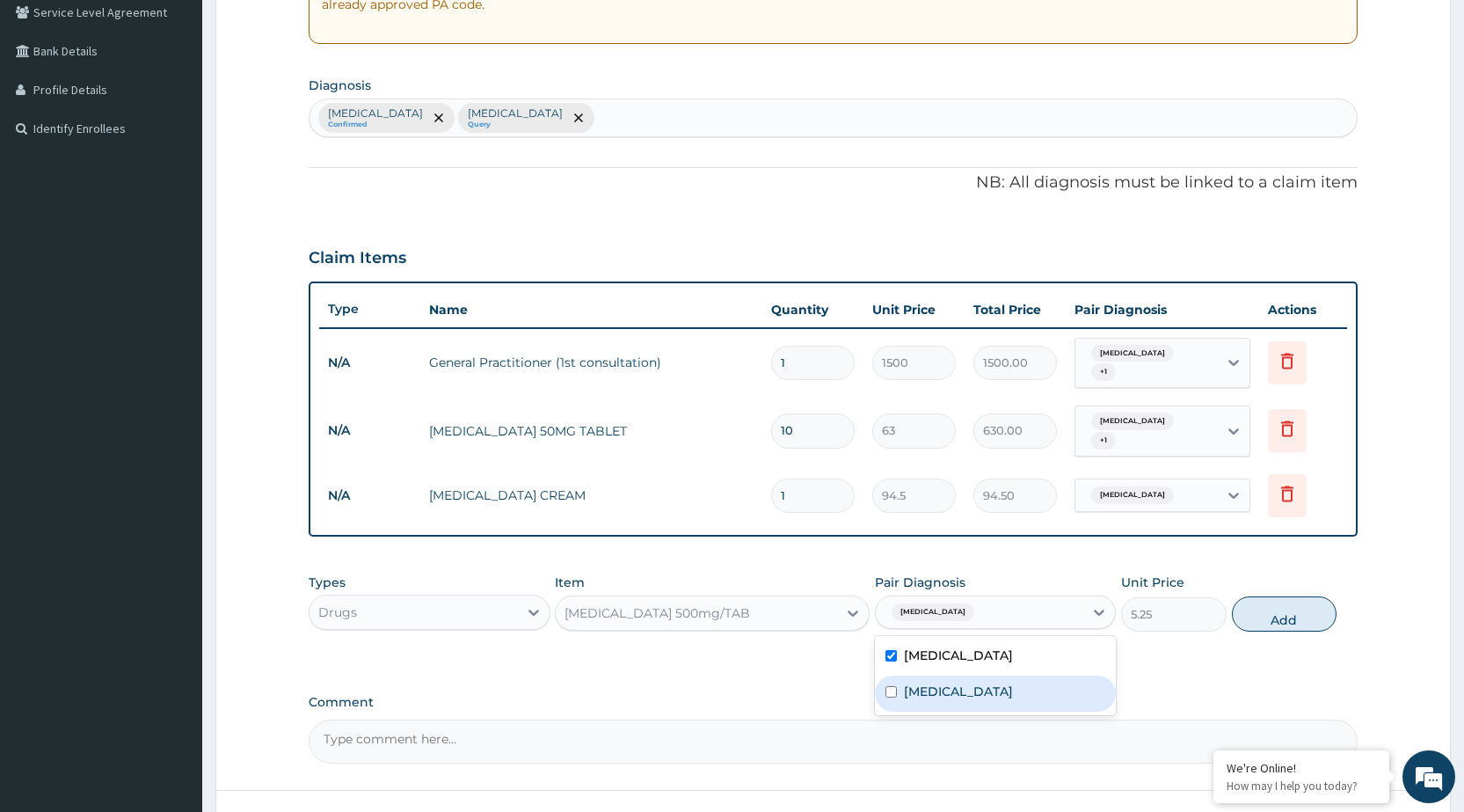
click at [934, 682] on label "Pyoderma" at bounding box center [959, 691] width 109 height 17
checkbox input "true"
click at [1275, 604] on button "Add" at bounding box center [1285, 613] width 105 height 35
type input "0"
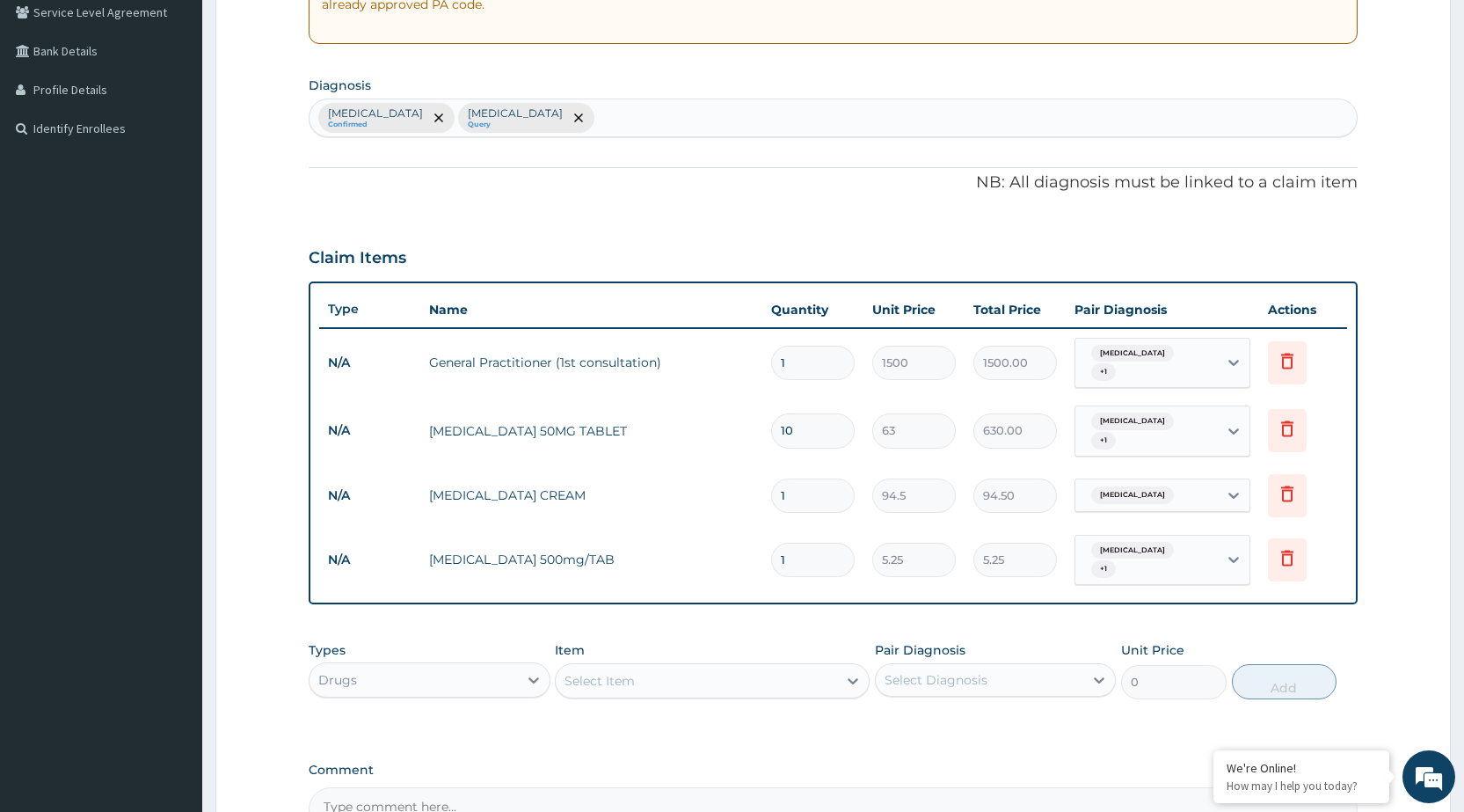
type input "0.00"
type input "3"
type input "15.75"
type input "30"
type input "157.50"
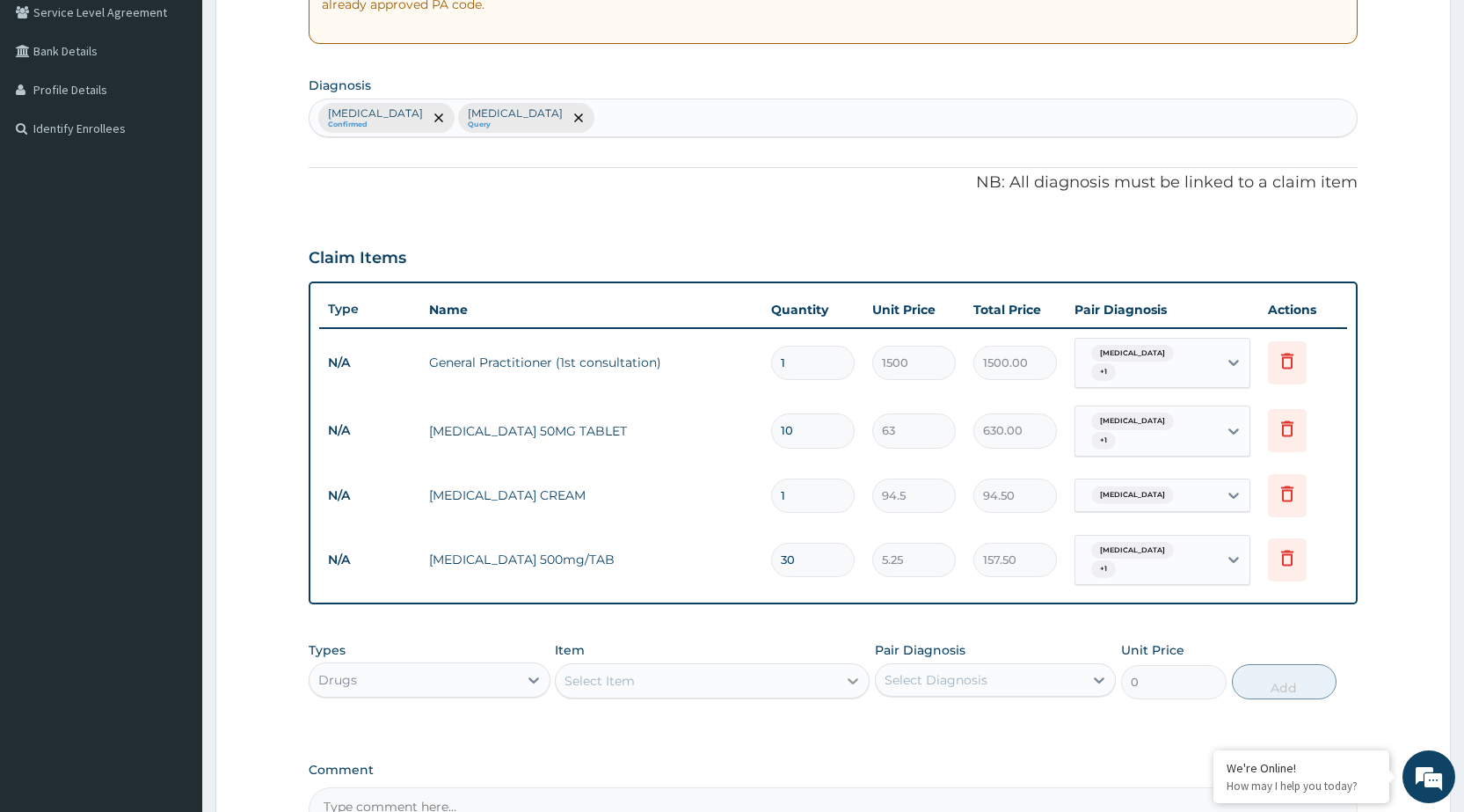
type input "30"
click at [857, 671] on icon at bounding box center [853, 680] width 17 height 17
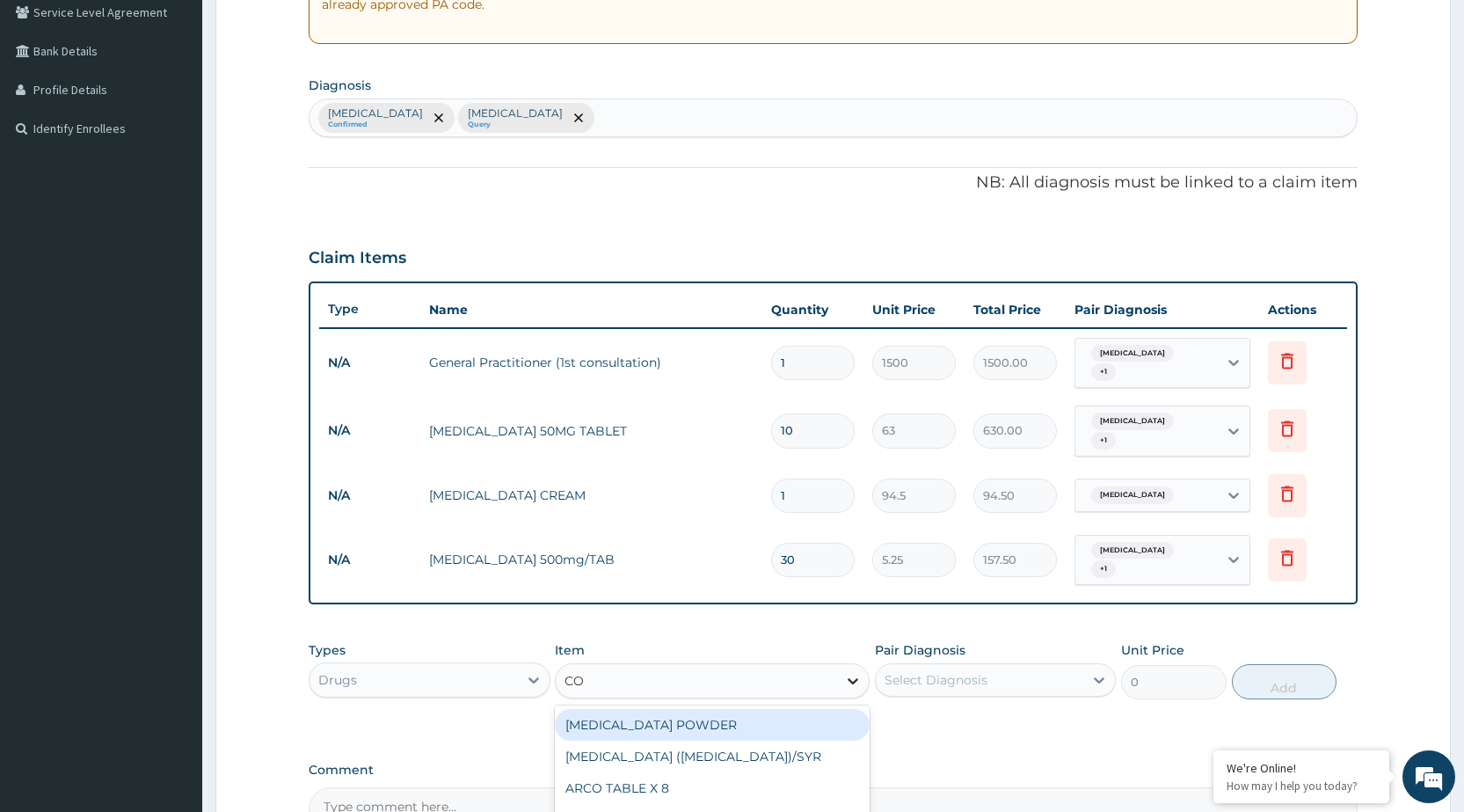
type input "COA"
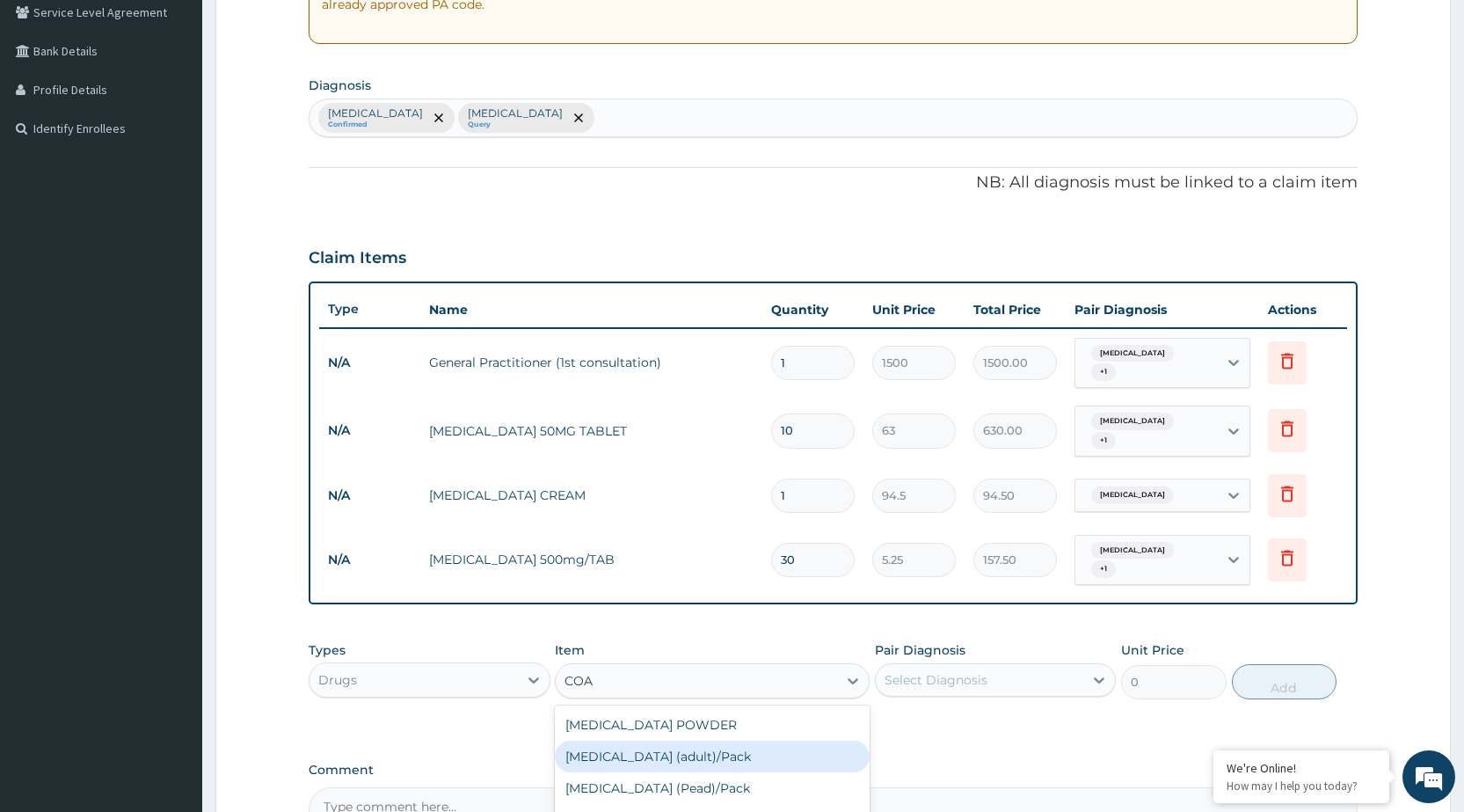
click at [632, 740] on div "Coartem (adult)/Pack" at bounding box center [712, 756] width 314 height 32
type input "682.5"
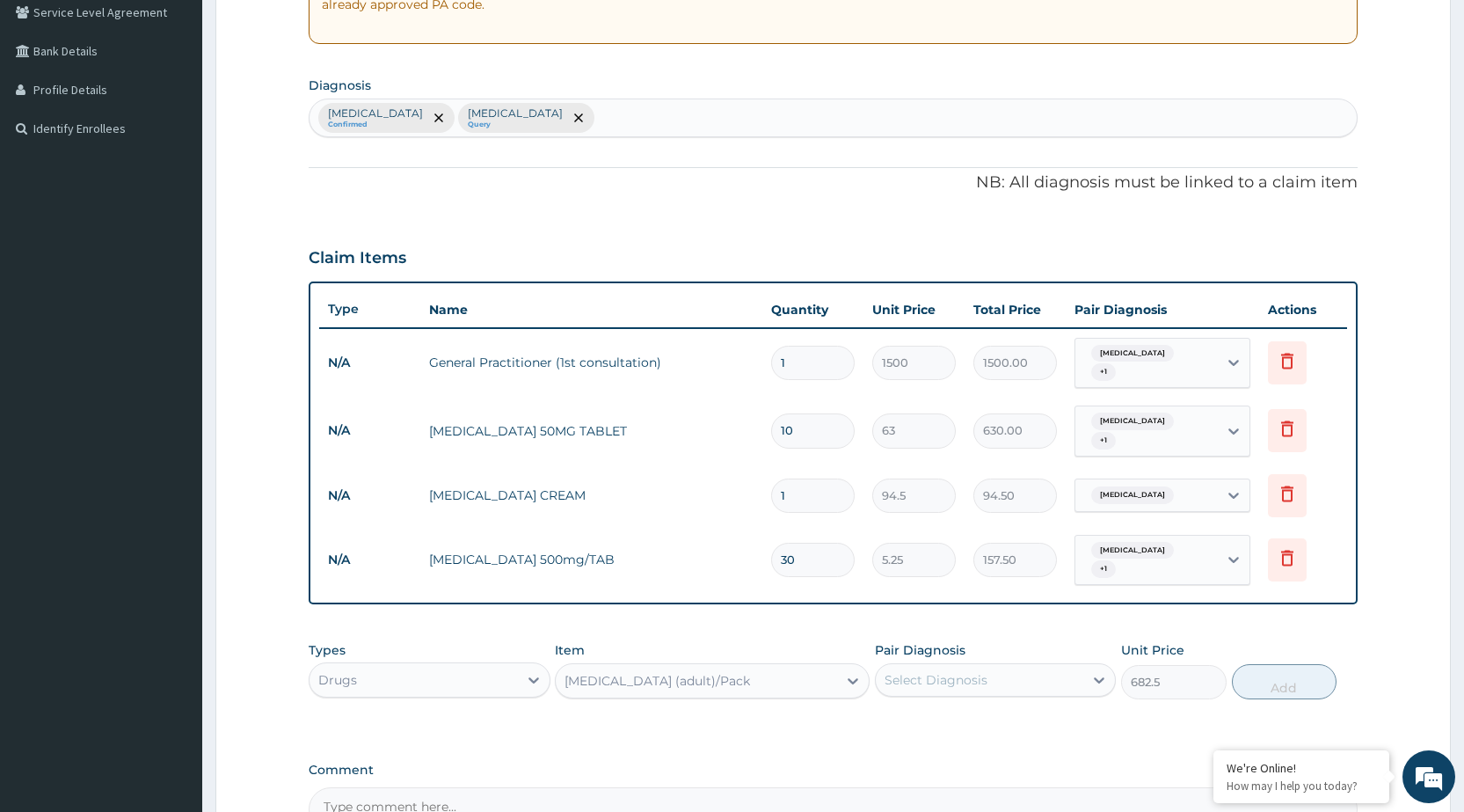
scroll to position [555, 0]
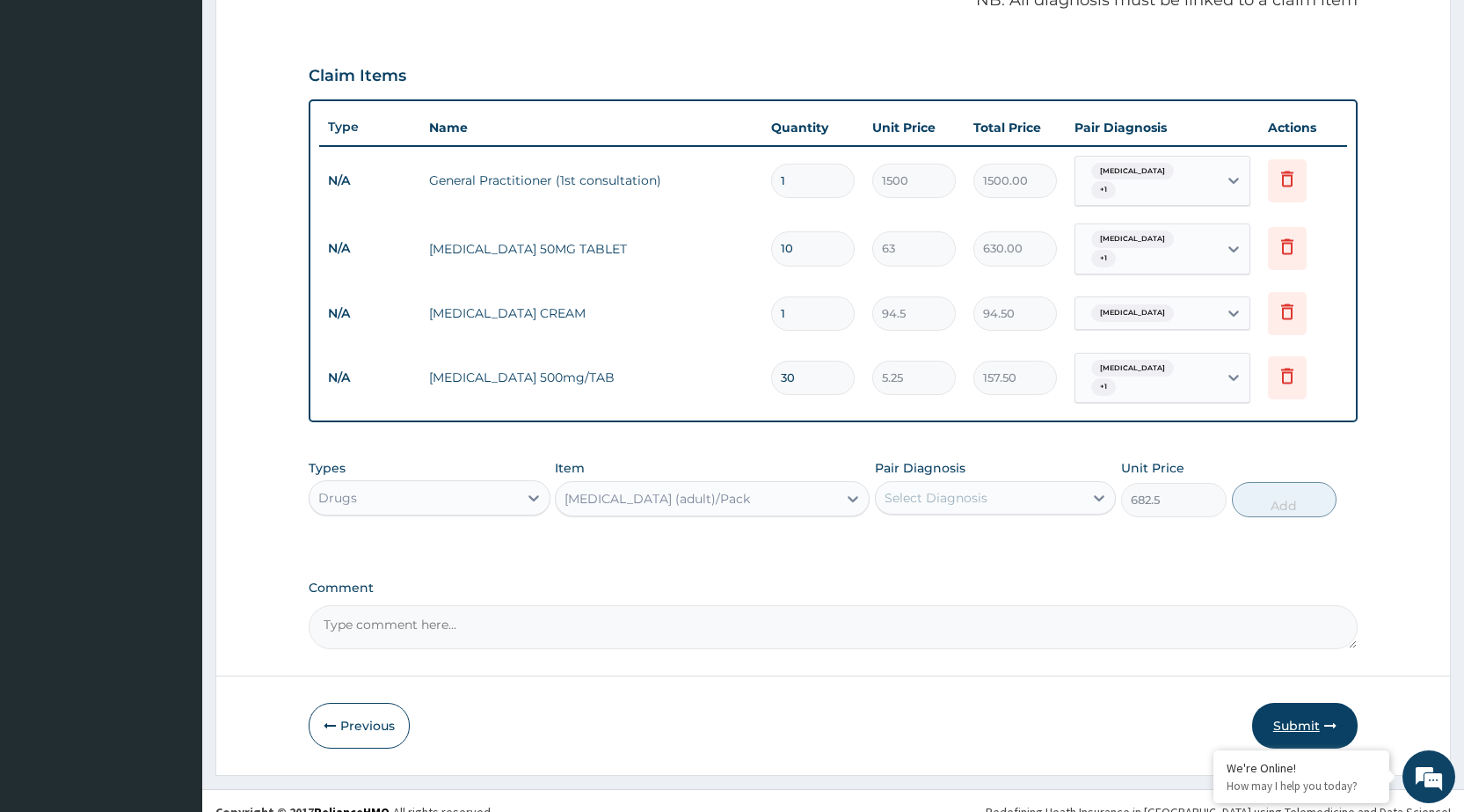
click at [1318, 709] on button "Submit" at bounding box center [1305, 725] width 106 height 46
